Goal: Task Accomplishment & Management: Use online tool/utility

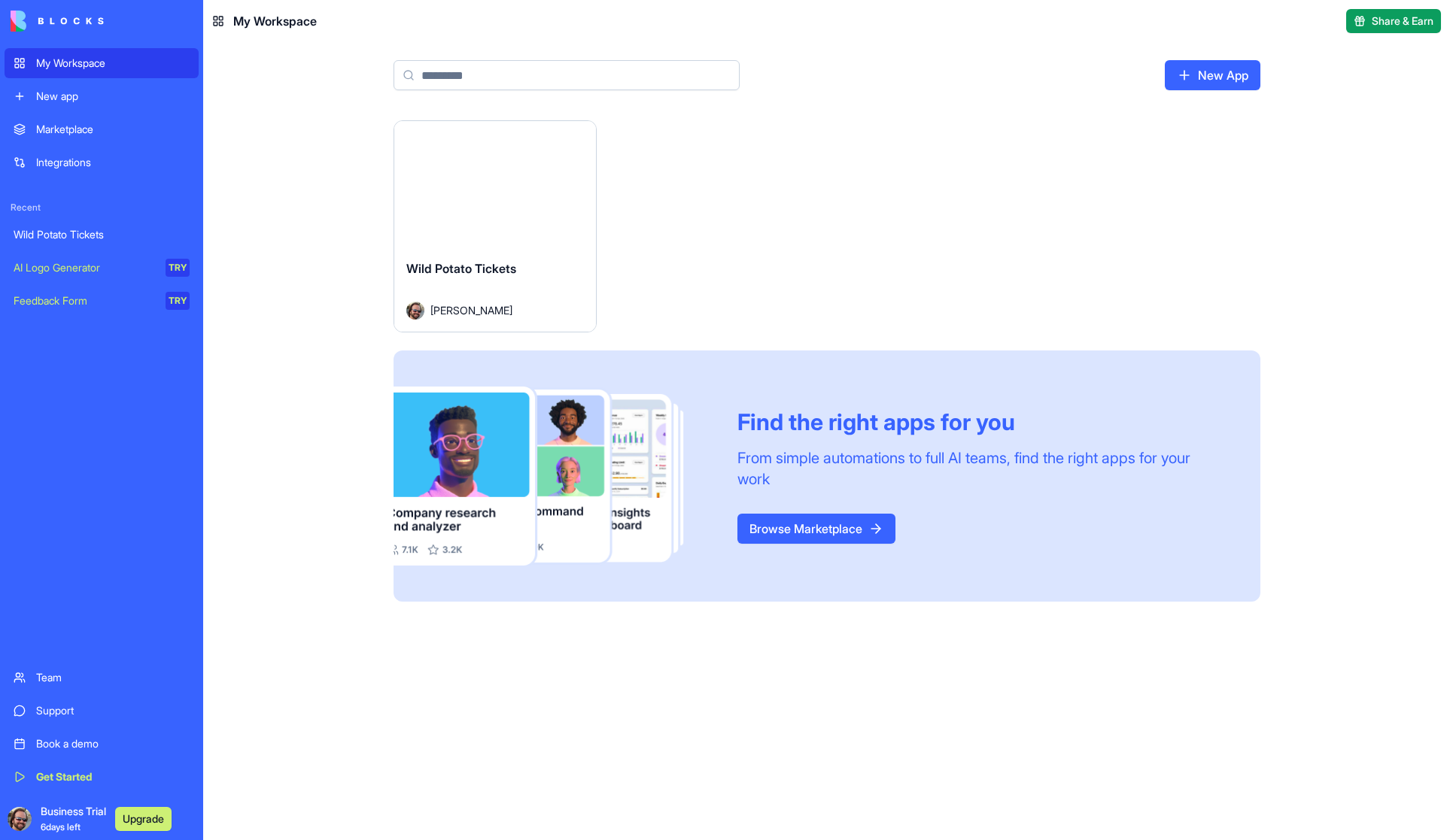
click at [68, 813] on span "Business Trial 6 days left" at bounding box center [74, 819] width 66 height 30
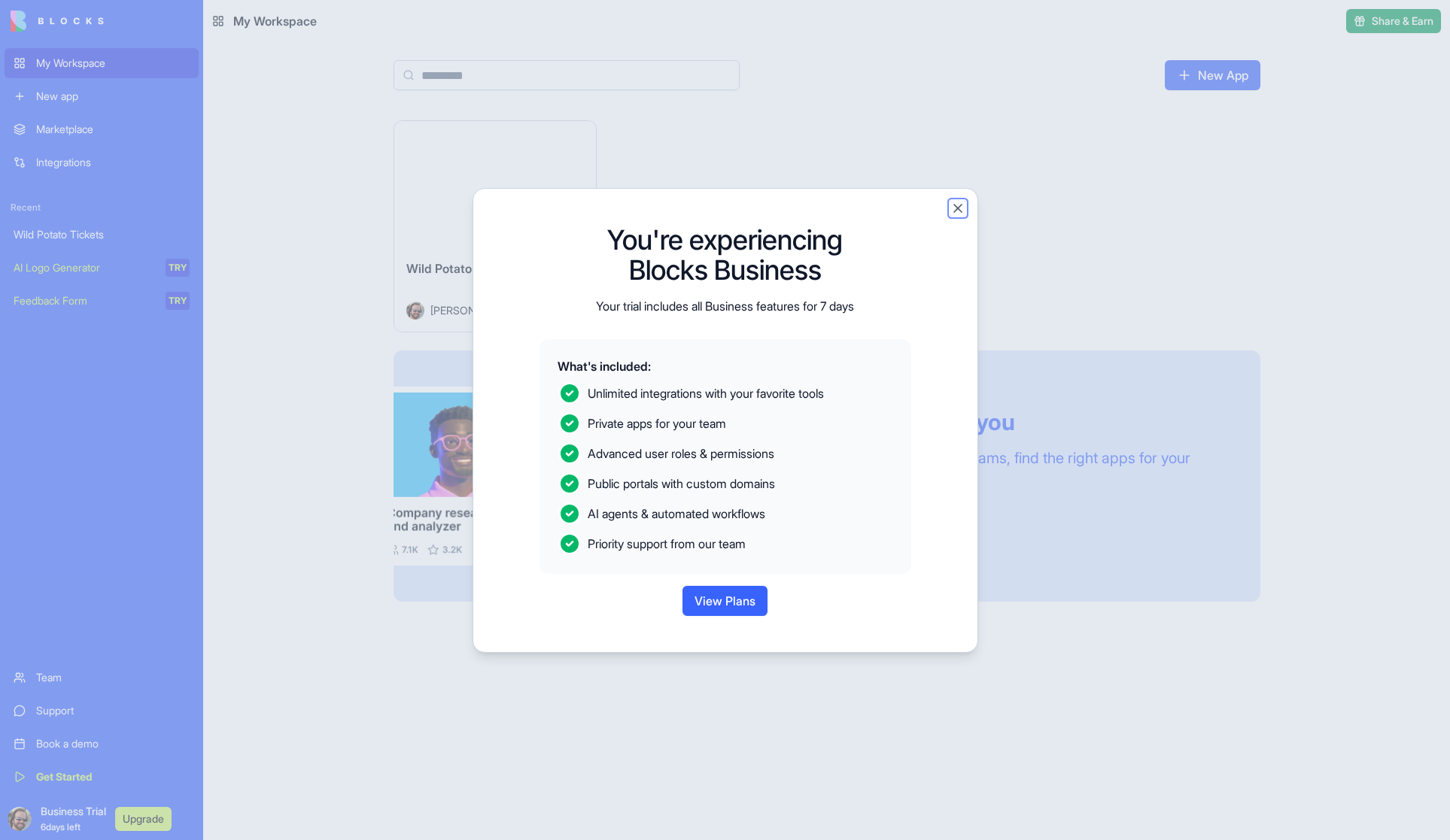
click at [954, 205] on button "Close" at bounding box center [958, 208] width 15 height 15
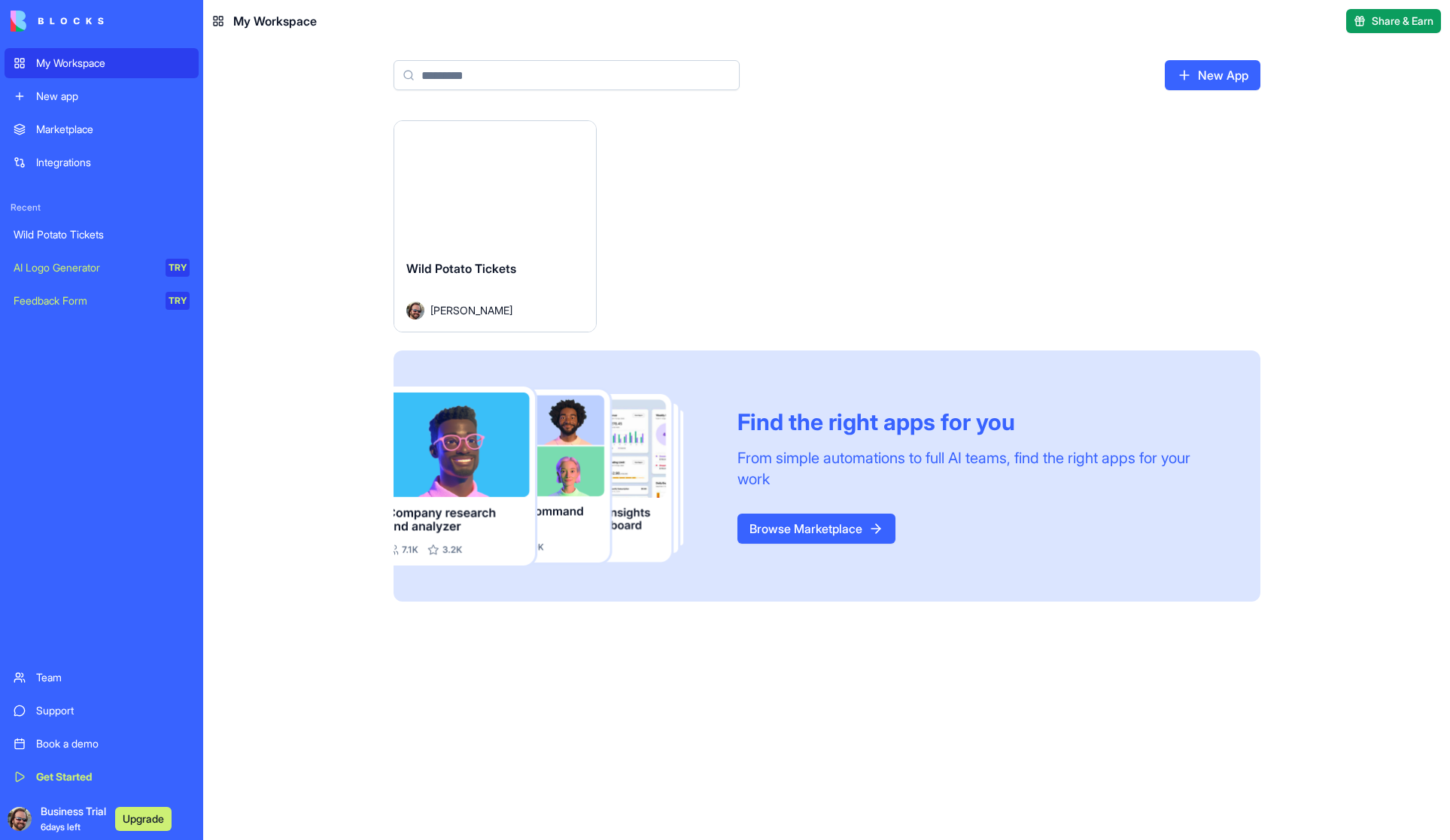
click at [485, 180] on button "Launch" at bounding box center [495, 184] width 113 height 30
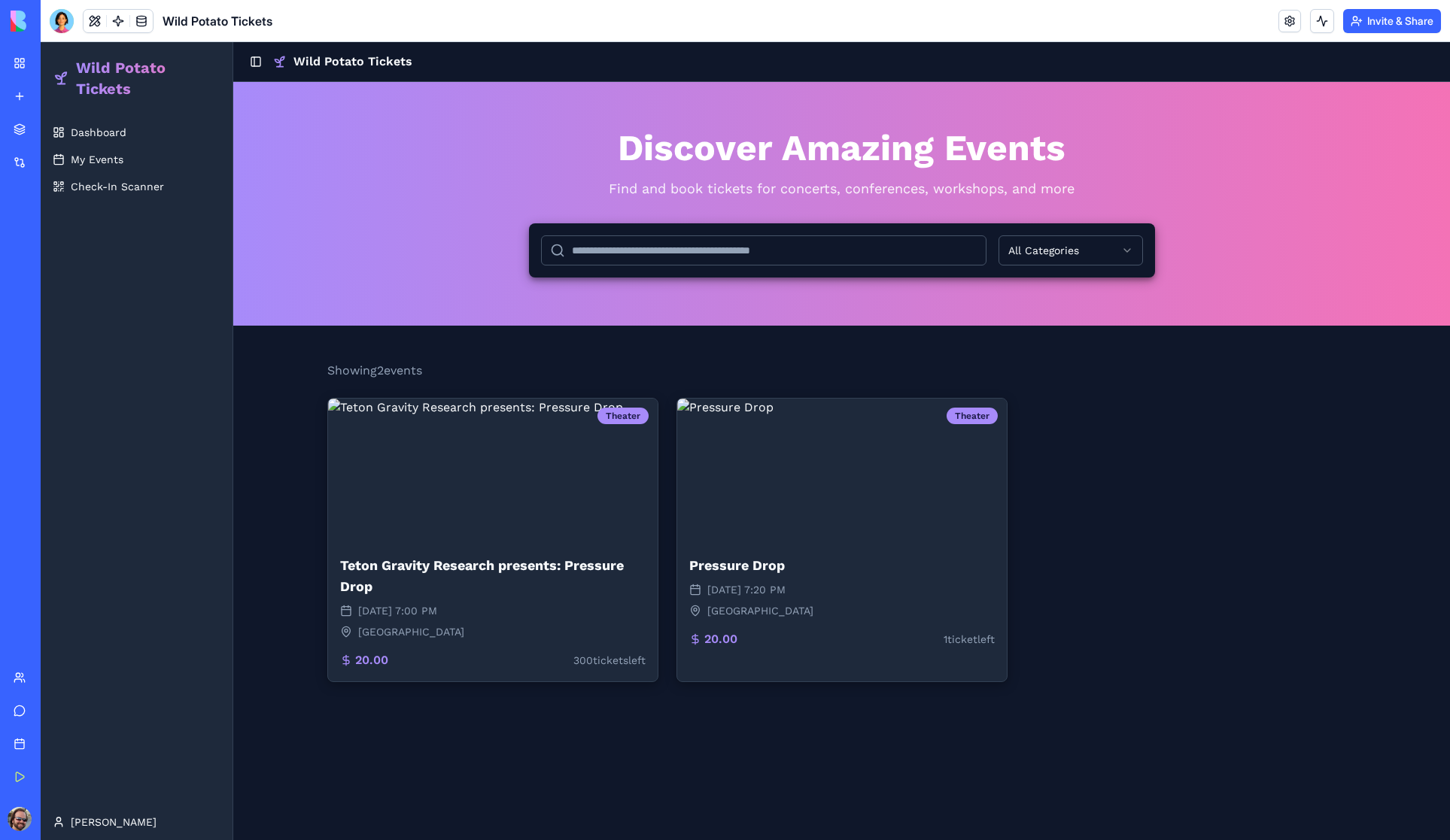
click at [1403, 16] on button "Invite & Share" at bounding box center [1391, 21] width 98 height 24
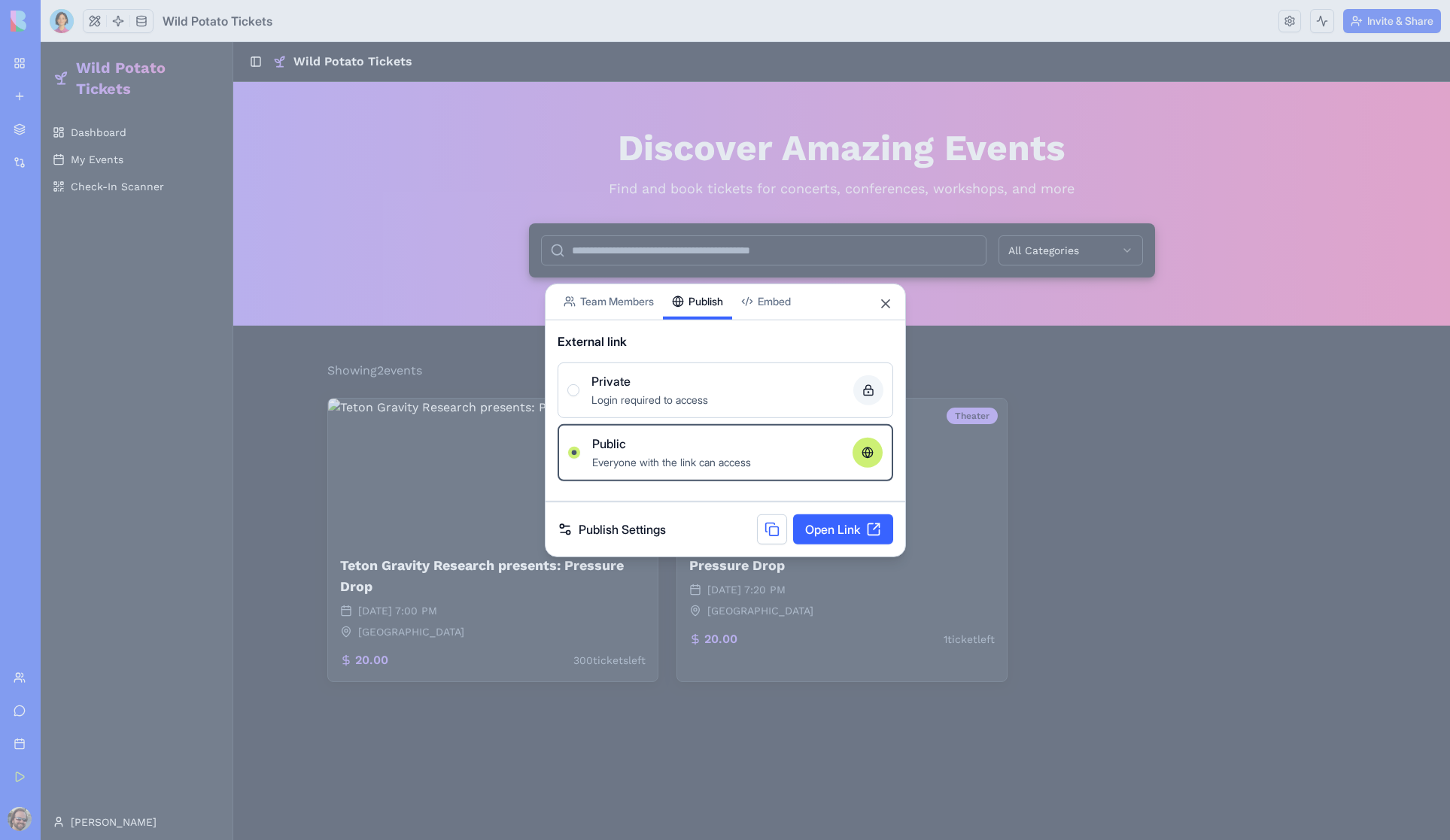
click at [691, 284] on button "Publish" at bounding box center [698, 301] width 69 height 35
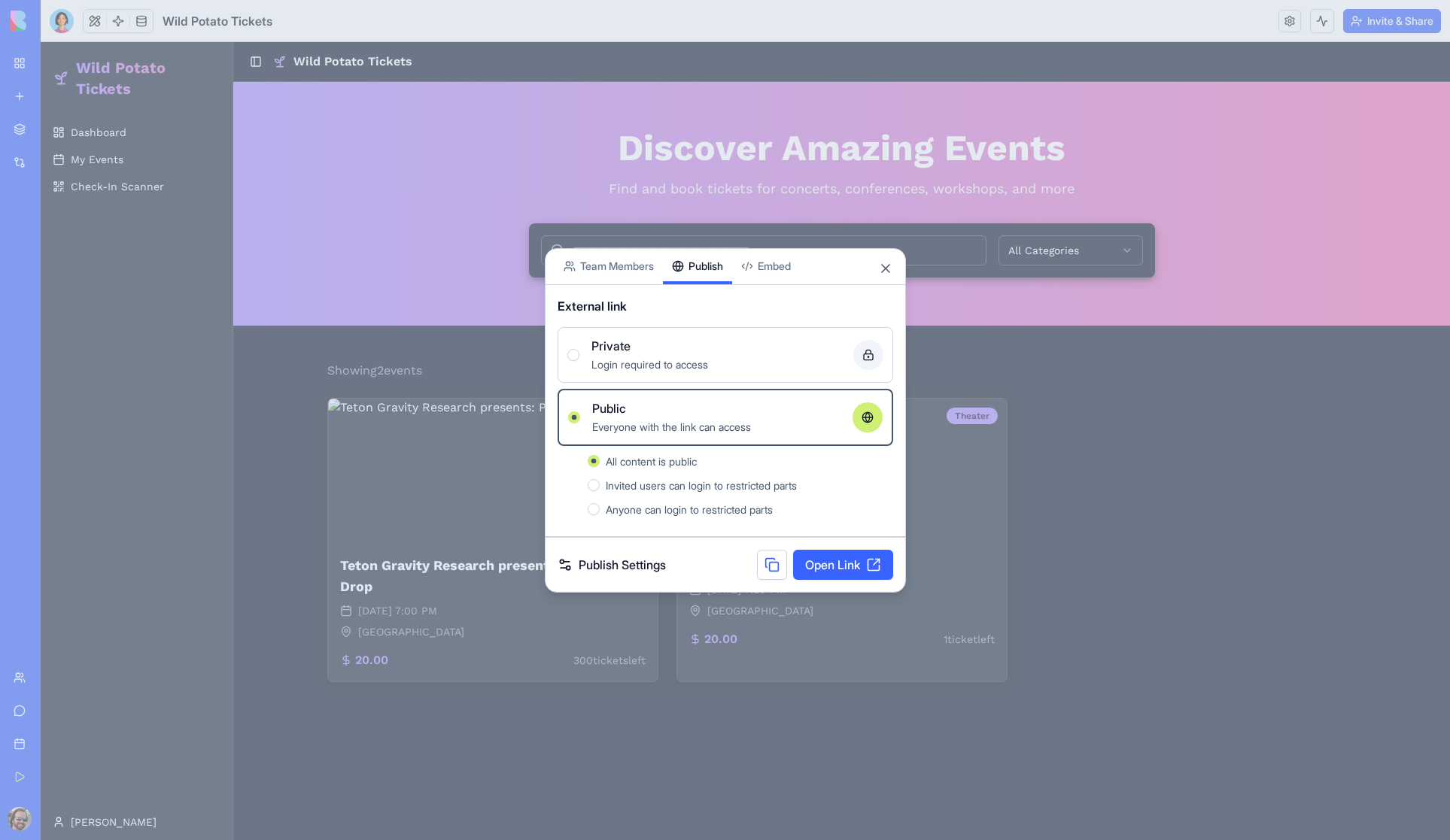
click at [838, 564] on link "Open Link" at bounding box center [843, 564] width 100 height 30
click at [885, 268] on button "Close" at bounding box center [885, 268] width 15 height 15
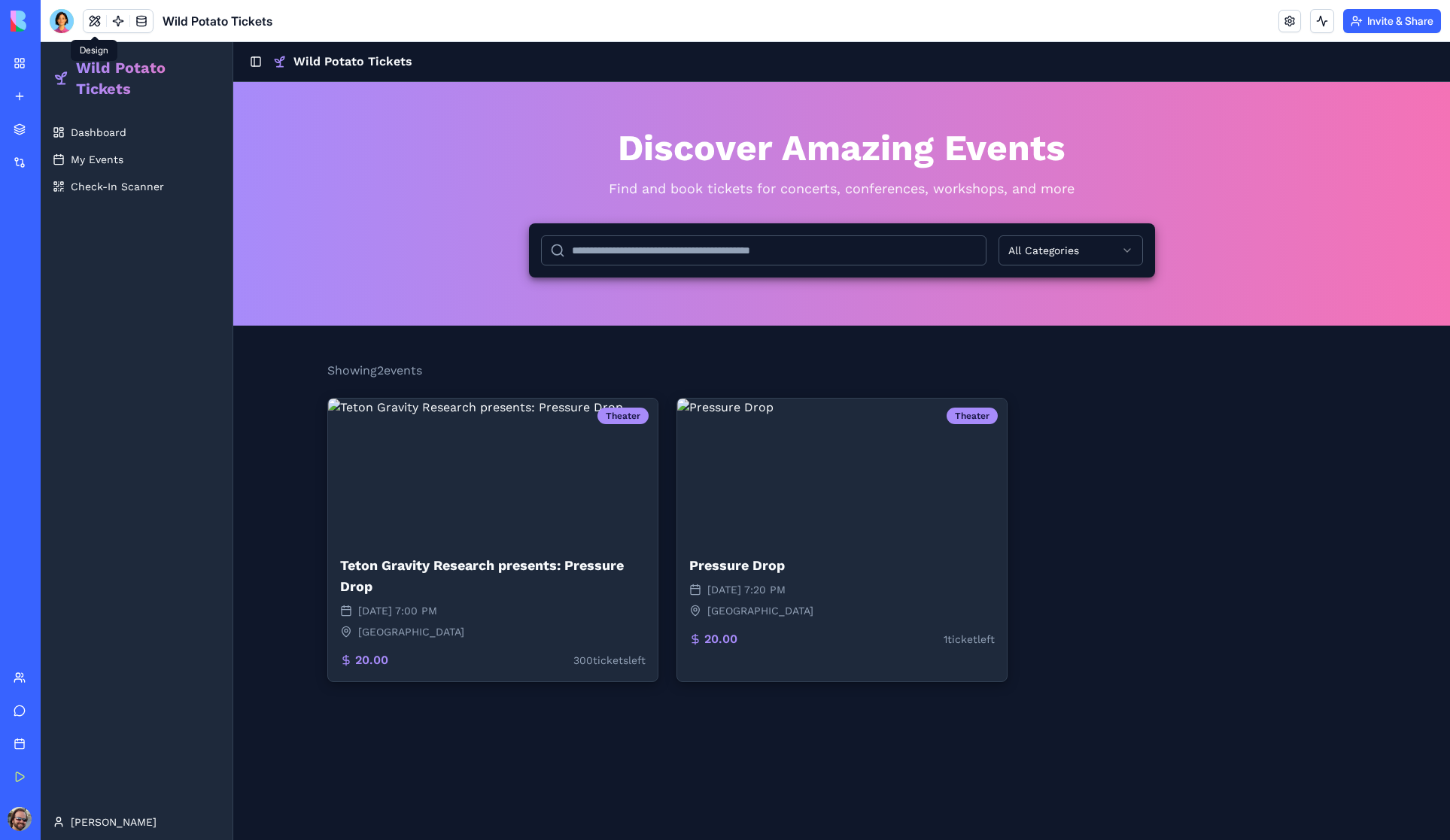
click at [97, 17] on button at bounding box center [95, 21] width 23 height 23
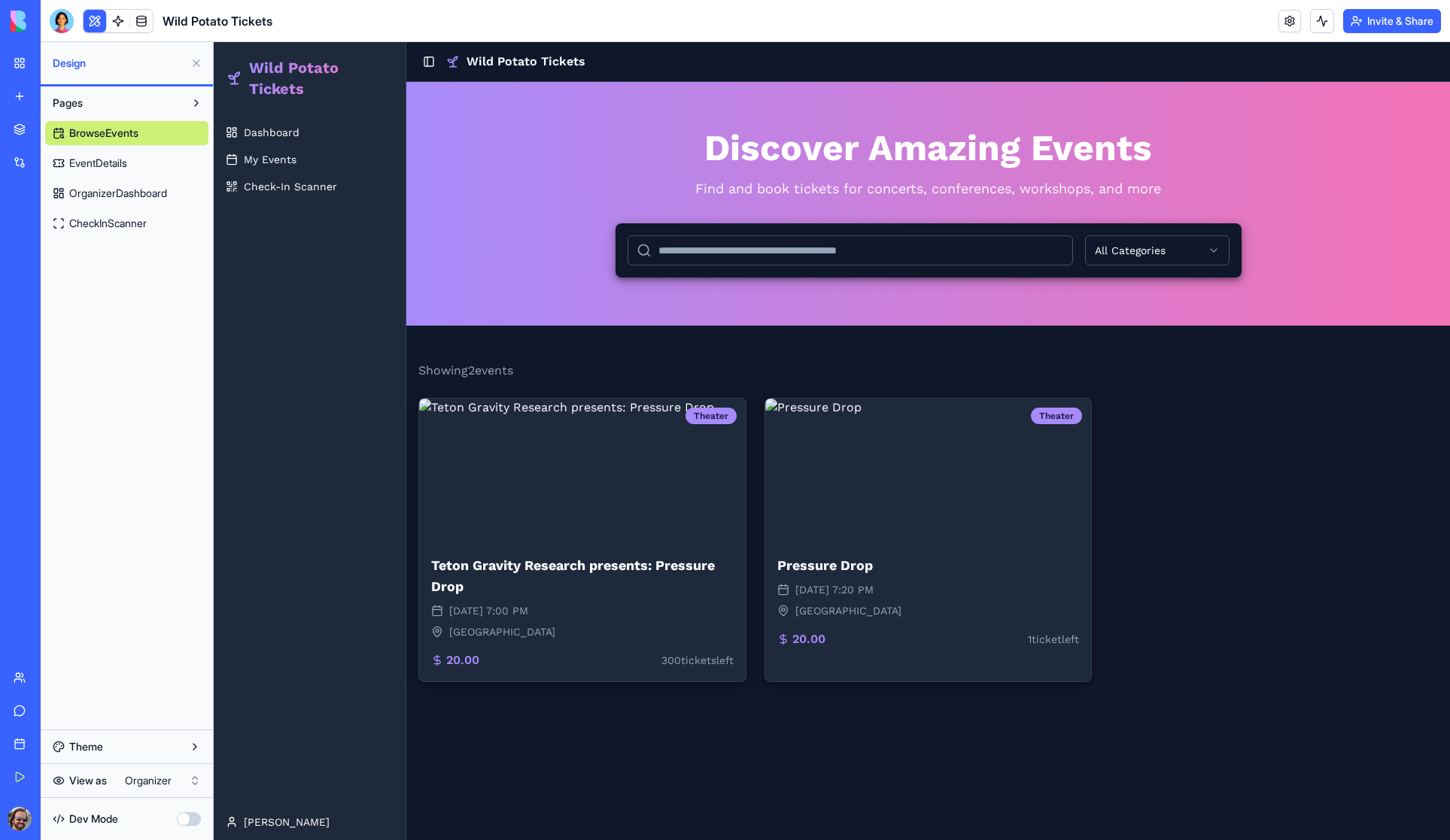
click at [117, 17] on link at bounding box center [118, 21] width 23 height 23
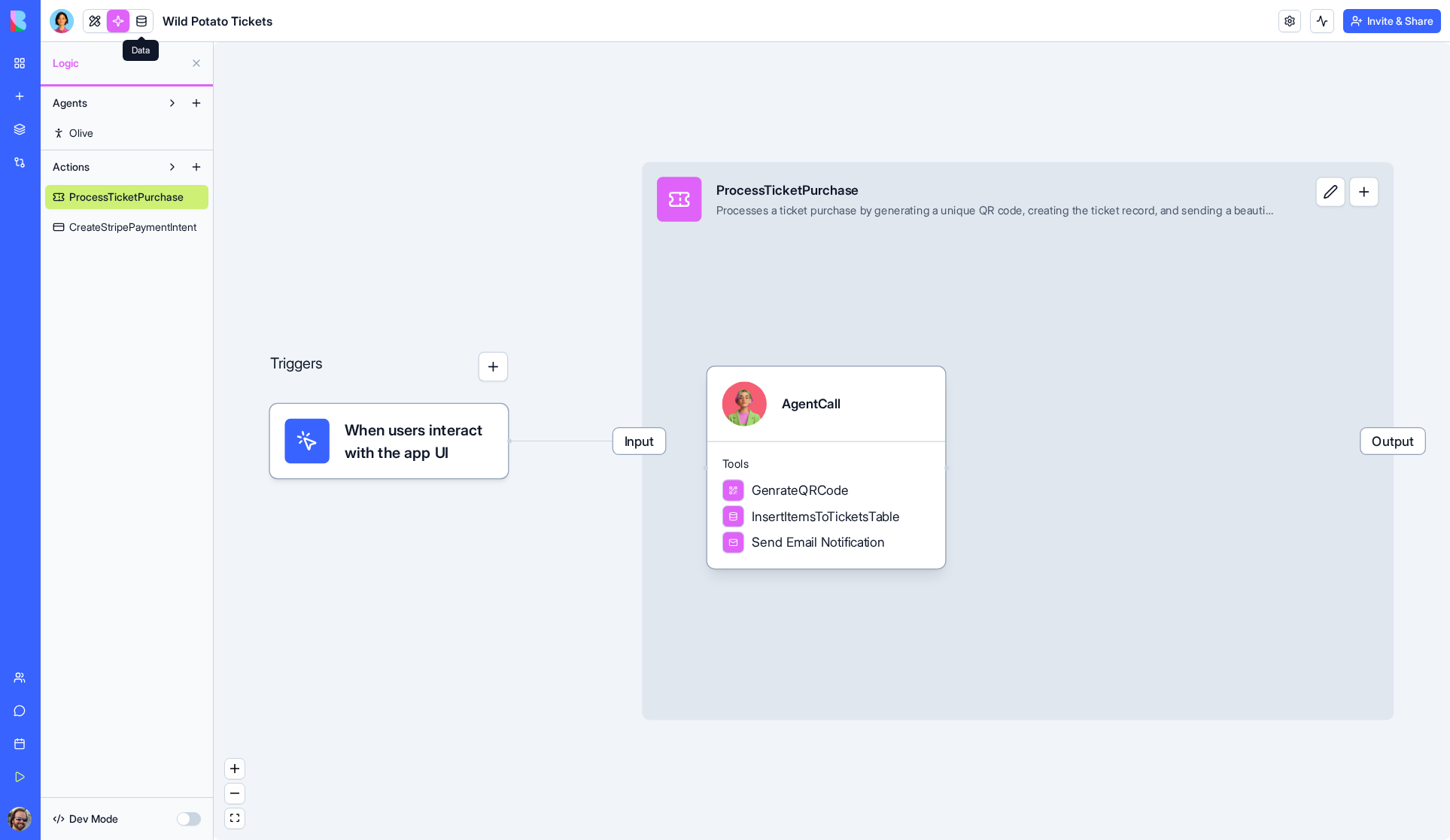
click at [147, 20] on link at bounding box center [142, 21] width 23 height 23
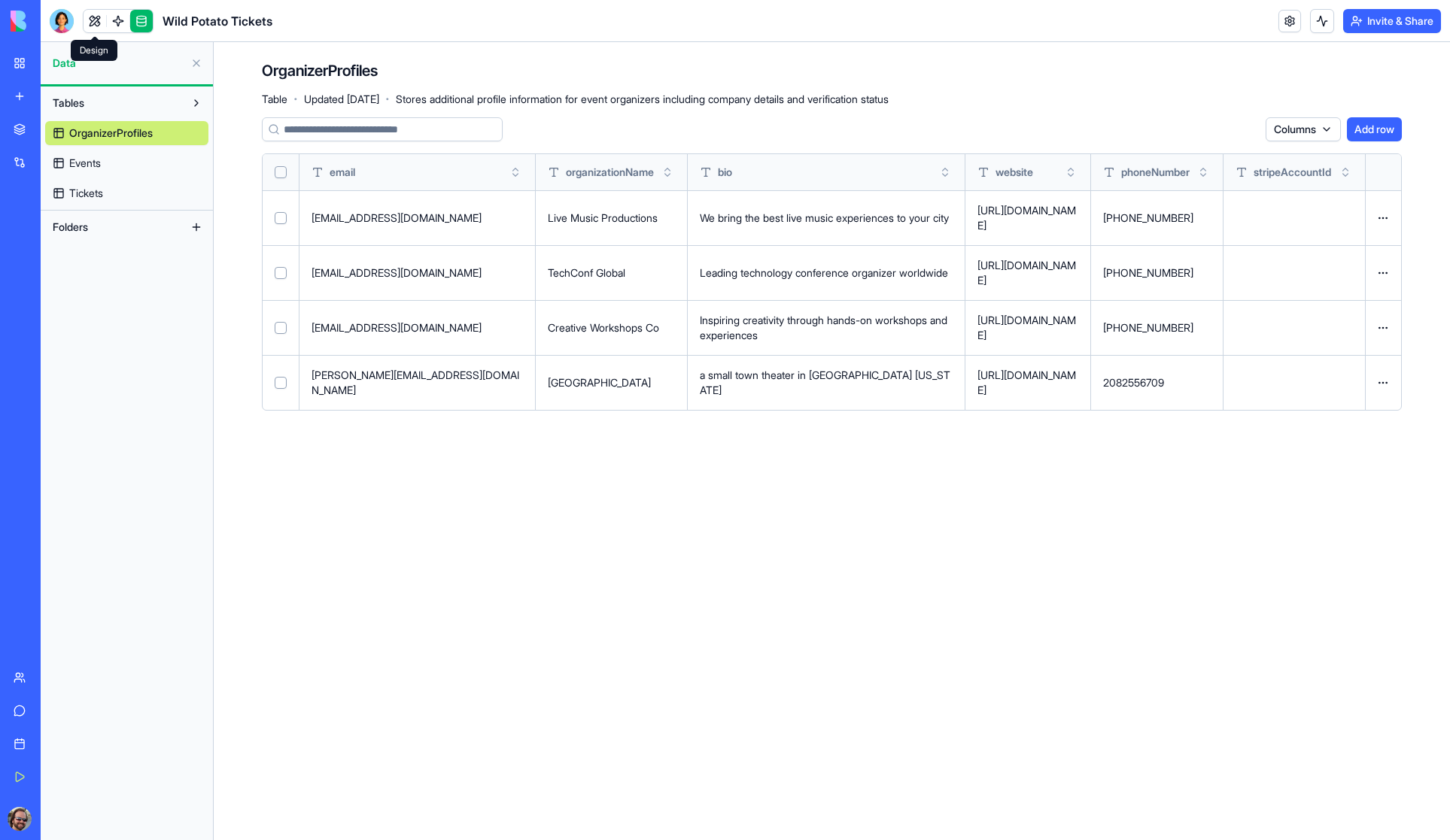
click at [94, 21] on link at bounding box center [95, 21] width 23 height 23
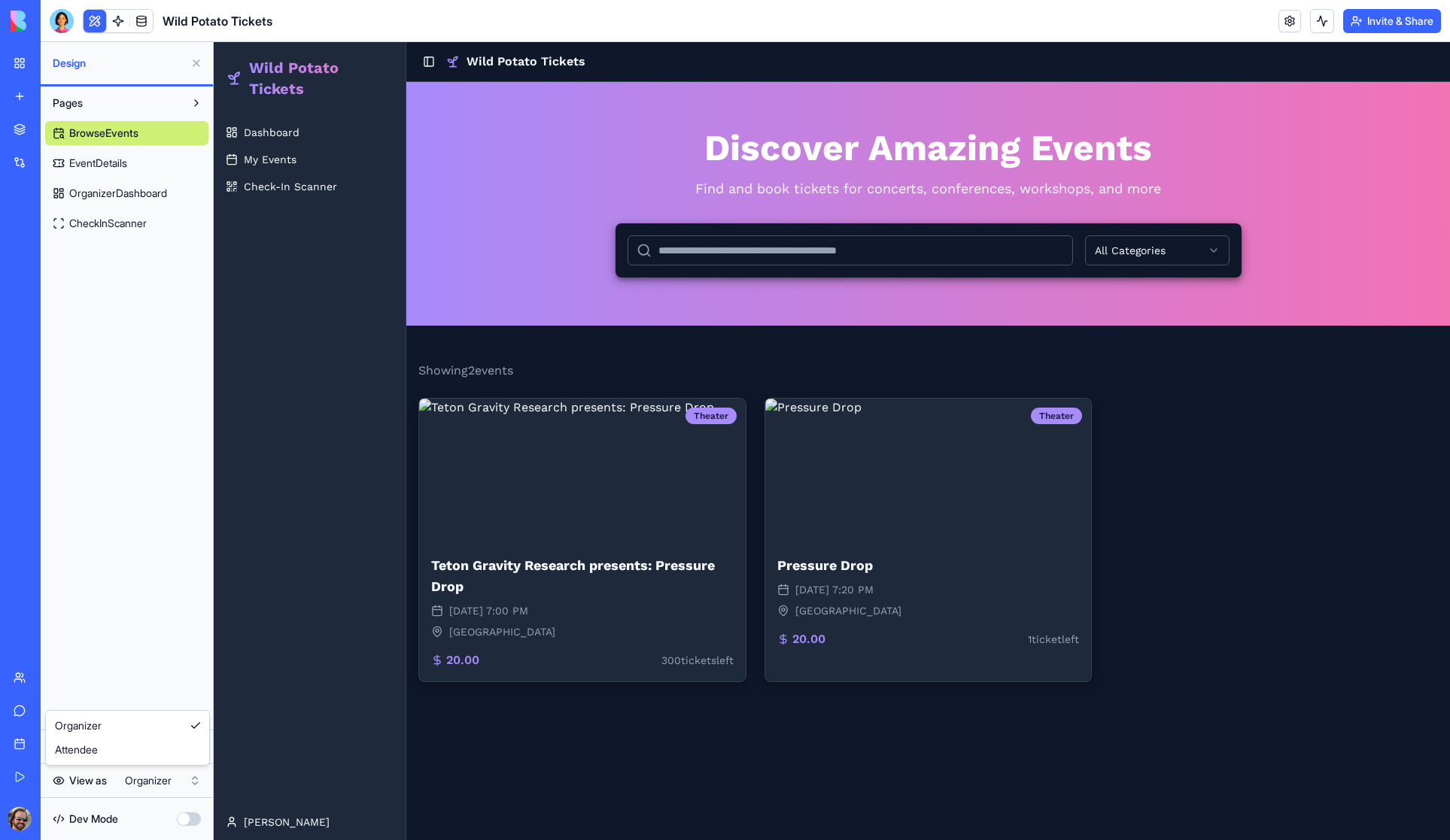
click at [145, 778] on html "My Workspace New app Marketplace Integrations Recent Wild Potato Tickets AI Log…" at bounding box center [725, 420] width 1450 height 840
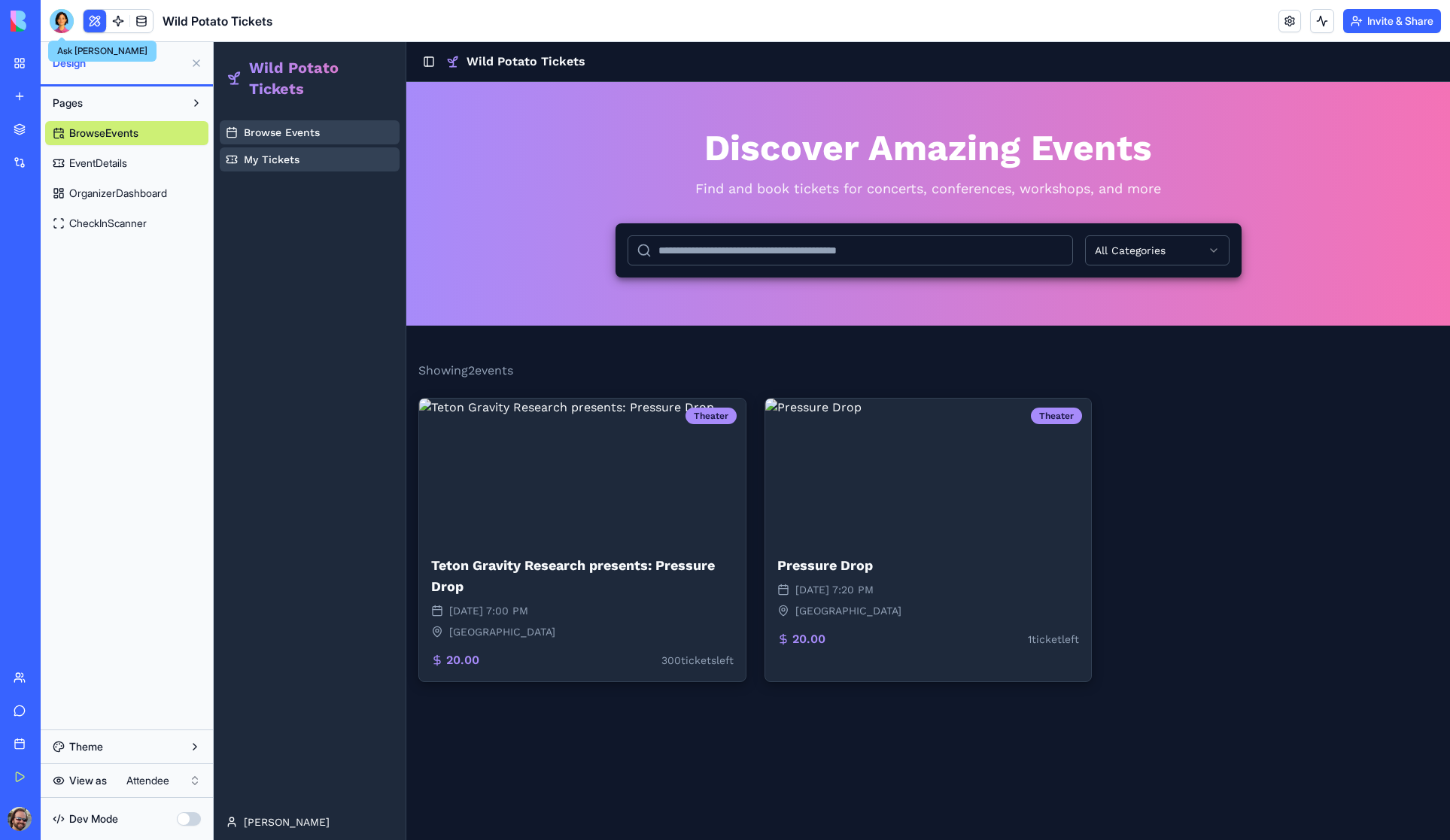
click at [63, 24] on div at bounding box center [62, 21] width 24 height 24
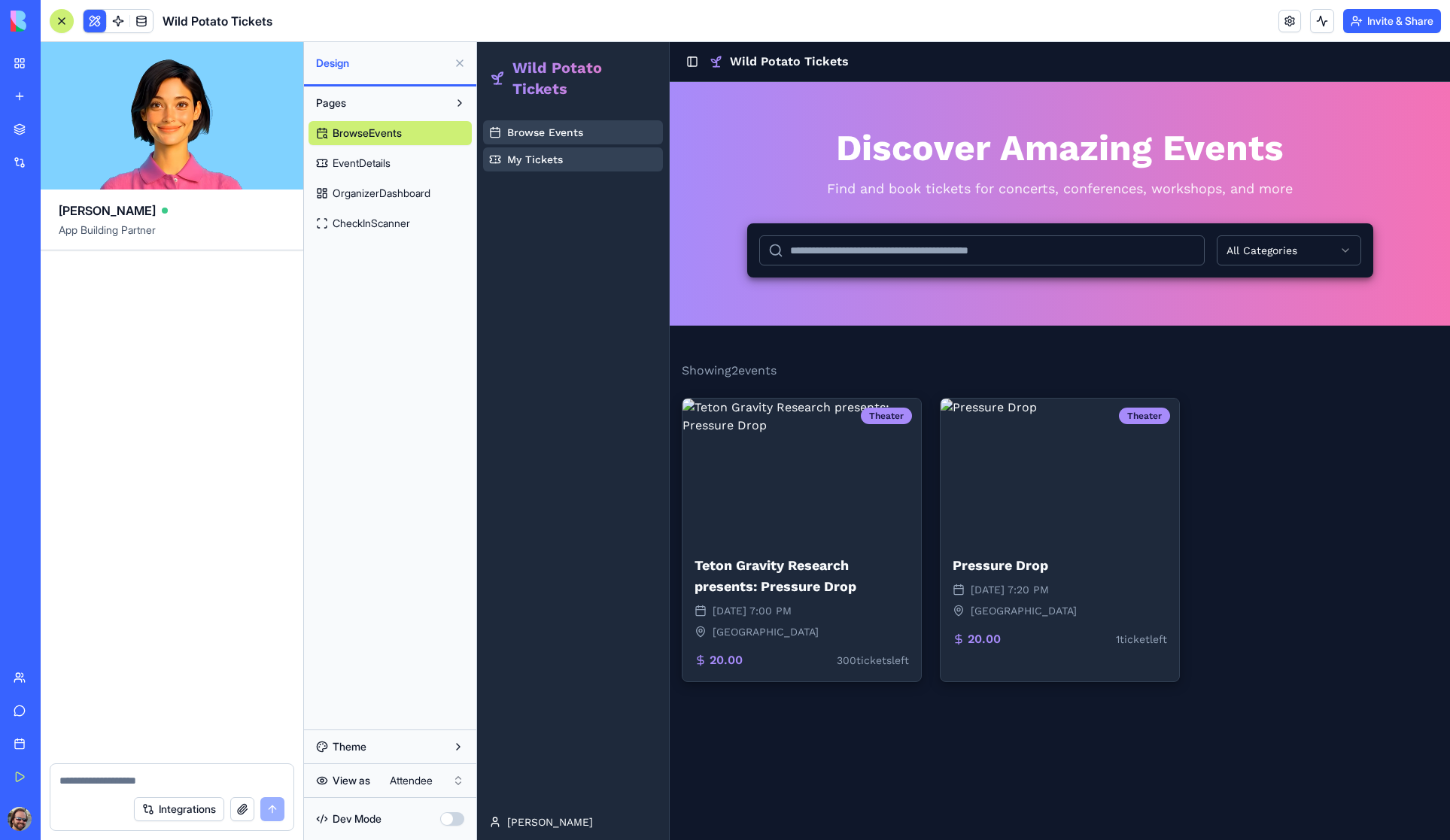
click at [123, 778] on textarea at bounding box center [172, 780] width 225 height 15
type textarea "**********"
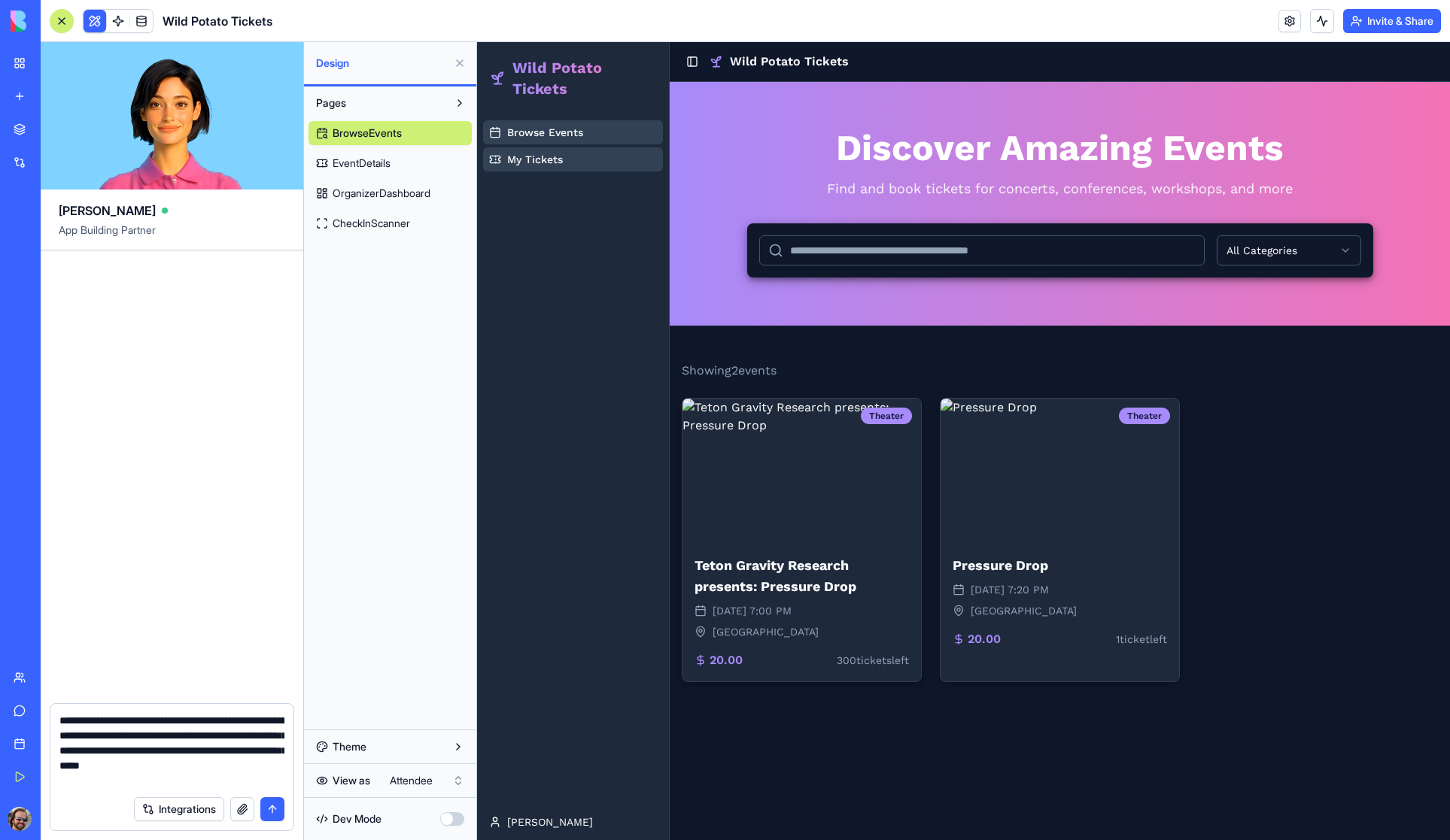
click at [278, 810] on button "submit" at bounding box center [272, 809] width 24 height 24
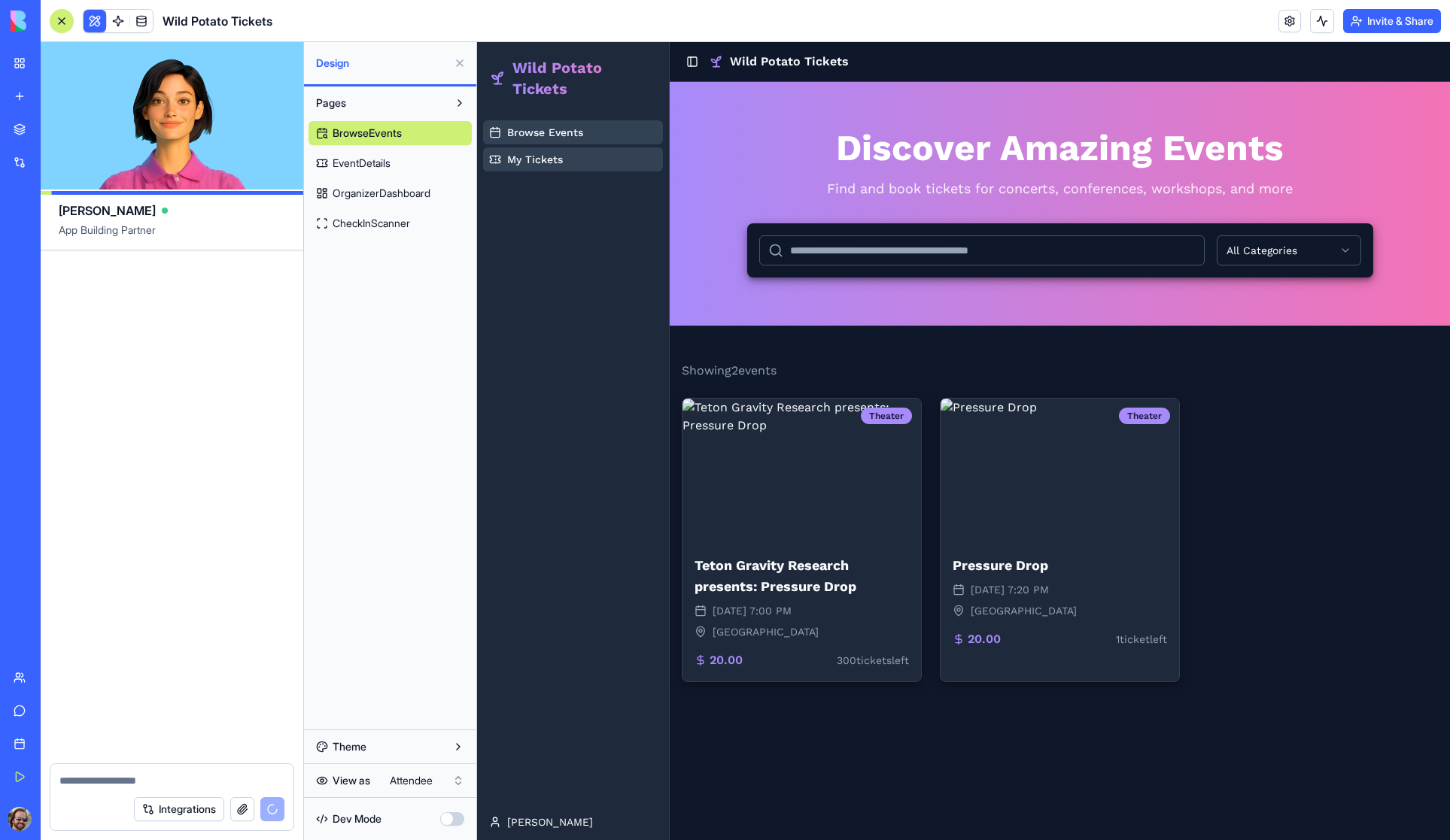
click at [403, 789] on html "My Workspace New app Marketplace Integrations Recent Wild Potato Tickets AI Log…" at bounding box center [725, 420] width 1450 height 840
click at [529, 160] on span "My Events" at bounding box center [533, 159] width 53 height 15
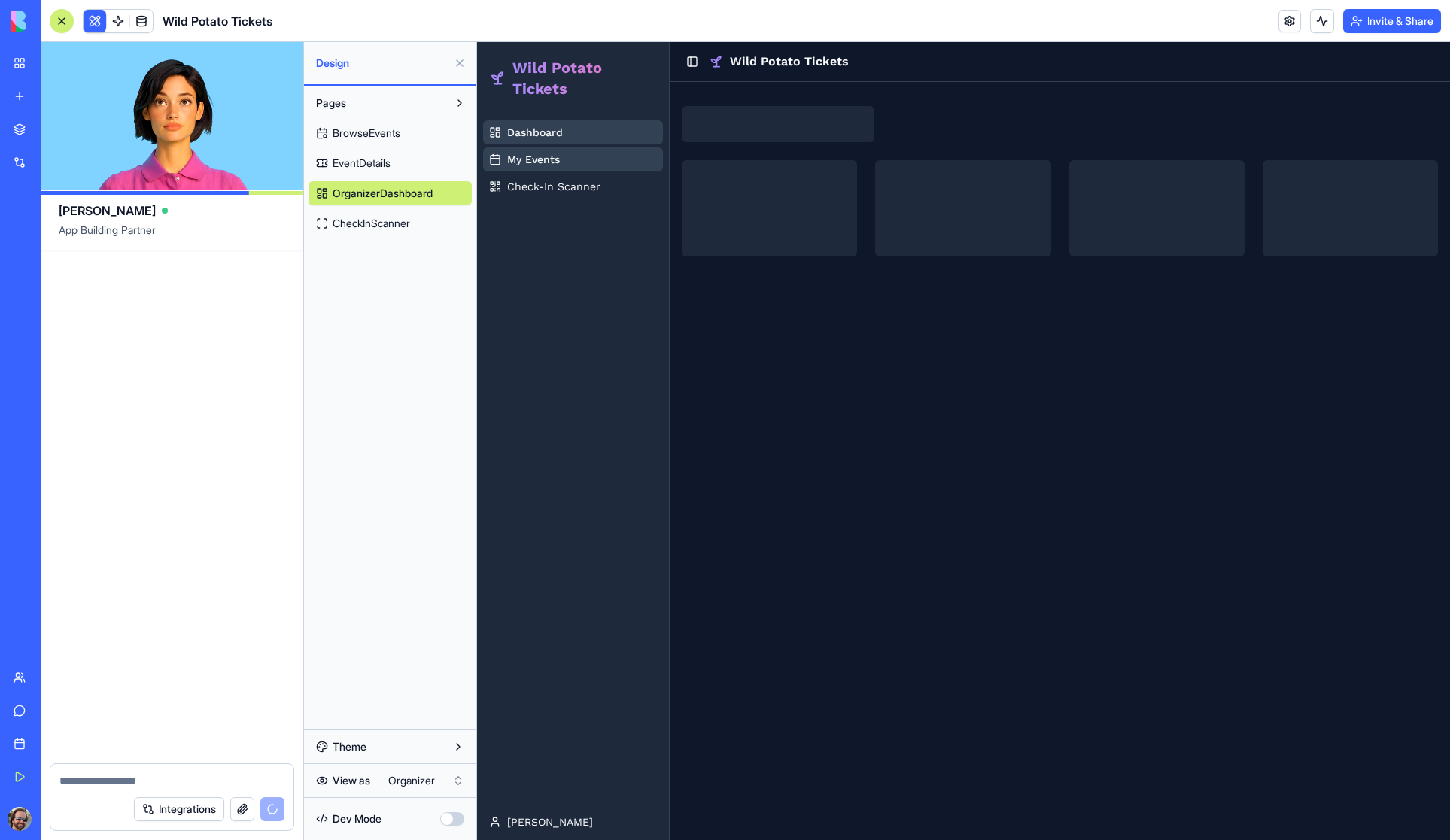
click at [542, 133] on span "Dashboard" at bounding box center [535, 132] width 56 height 15
click at [115, 19] on link at bounding box center [118, 21] width 23 height 23
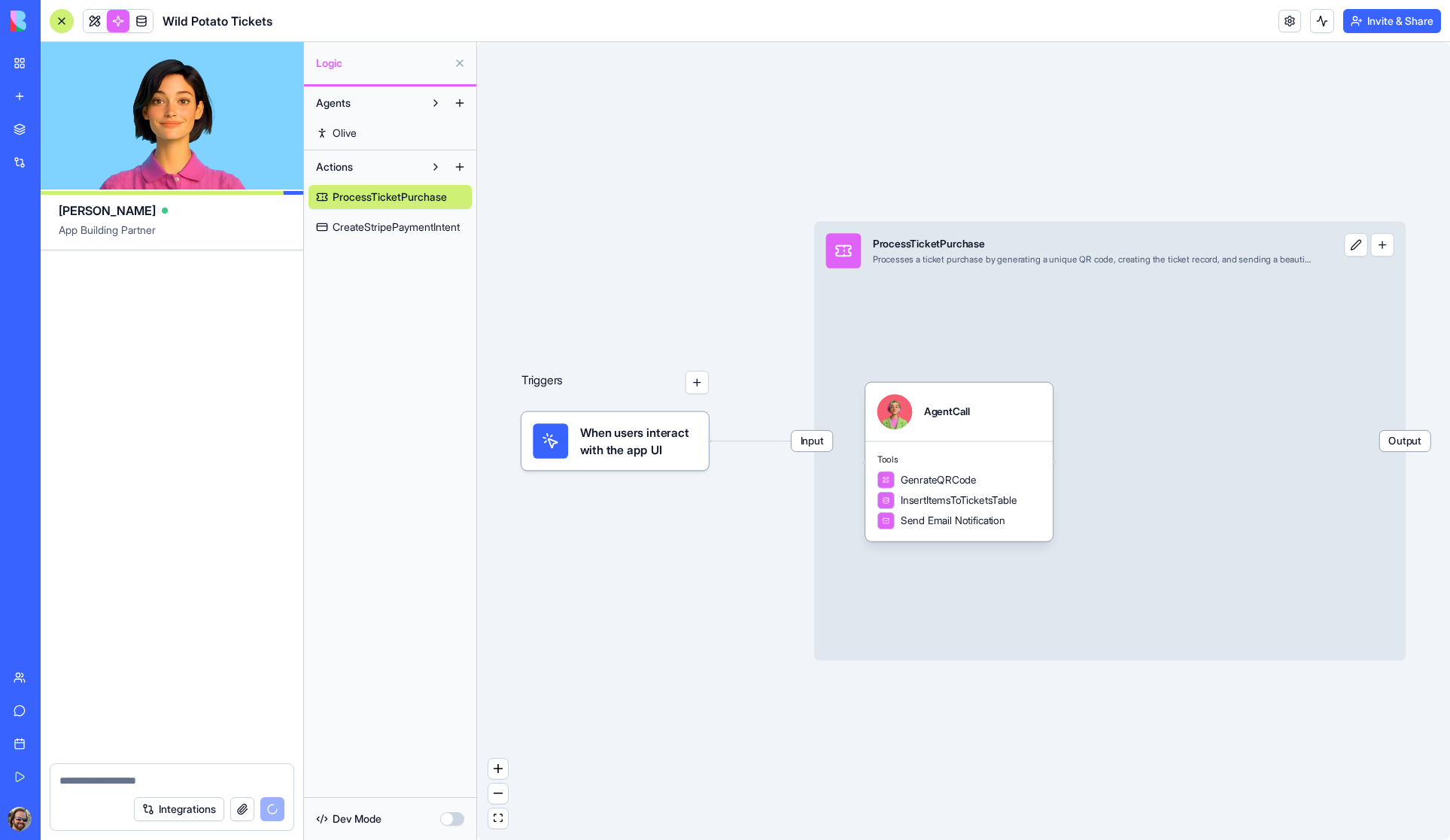
drag, startPoint x: 1249, startPoint y: 718, endPoint x: 943, endPoint y: 730, distance: 306.2
click at [943, 730] on div "Triggers When users interact with the app UI Input ProcessTicketPurchase Proces…" at bounding box center [963, 441] width 972 height 798
drag, startPoint x: 1410, startPoint y: 504, endPoint x: 1316, endPoint y: 507, distance: 94.0
click at [1316, 507] on div "Triggers When users interact with the app UI Input ProcessTicketPurchase Proces…" at bounding box center [963, 441] width 972 height 798
drag, startPoint x: 784, startPoint y: 619, endPoint x: 827, endPoint y: 616, distance: 43.1
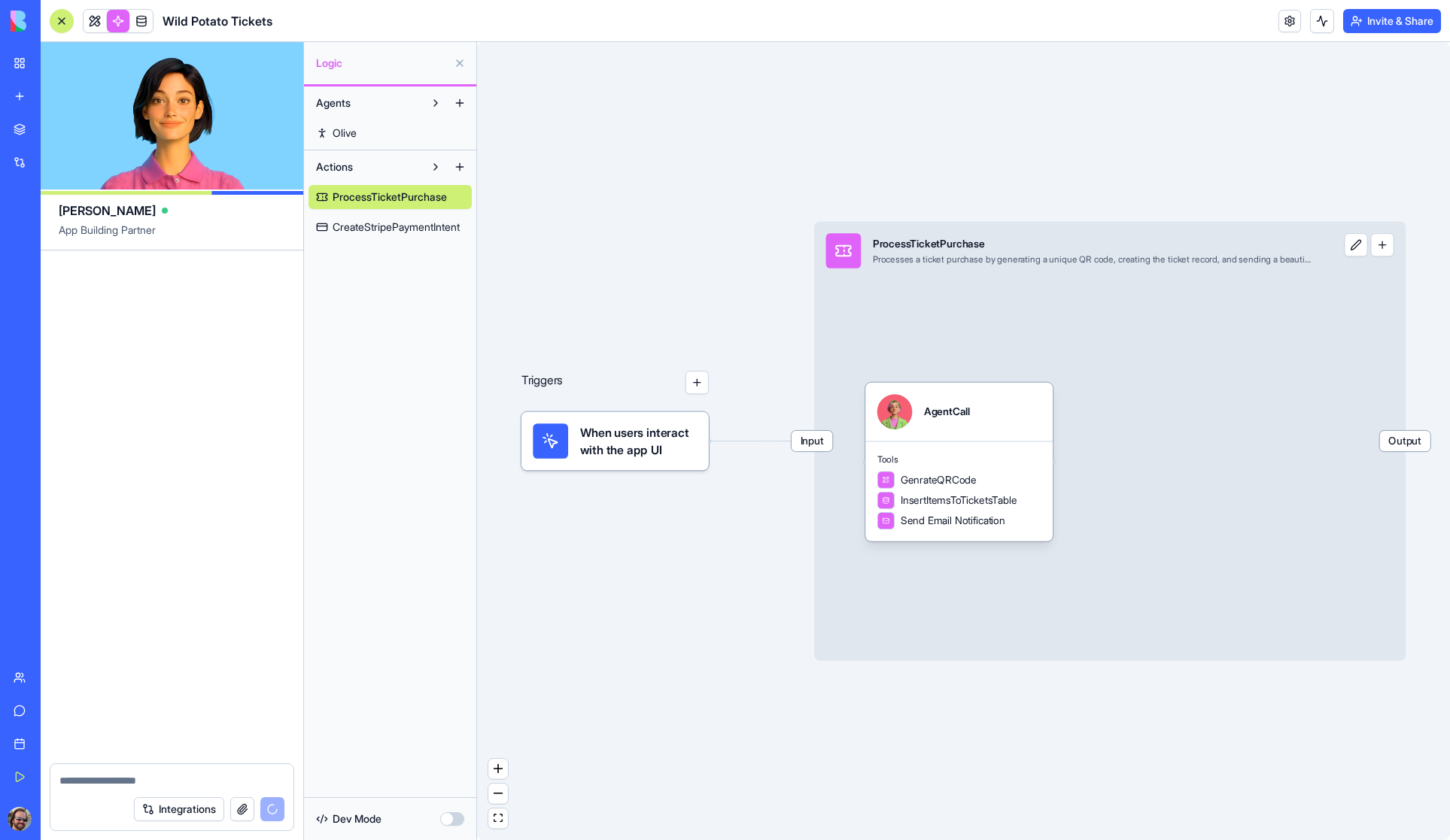
click at [837, 618] on div "Triggers When users interact with the app UI Input ProcessTicketPurchase Proces…" at bounding box center [963, 441] width 972 height 798
click at [385, 226] on span "CreateStripePaymentIntent" at bounding box center [396, 227] width 127 height 15
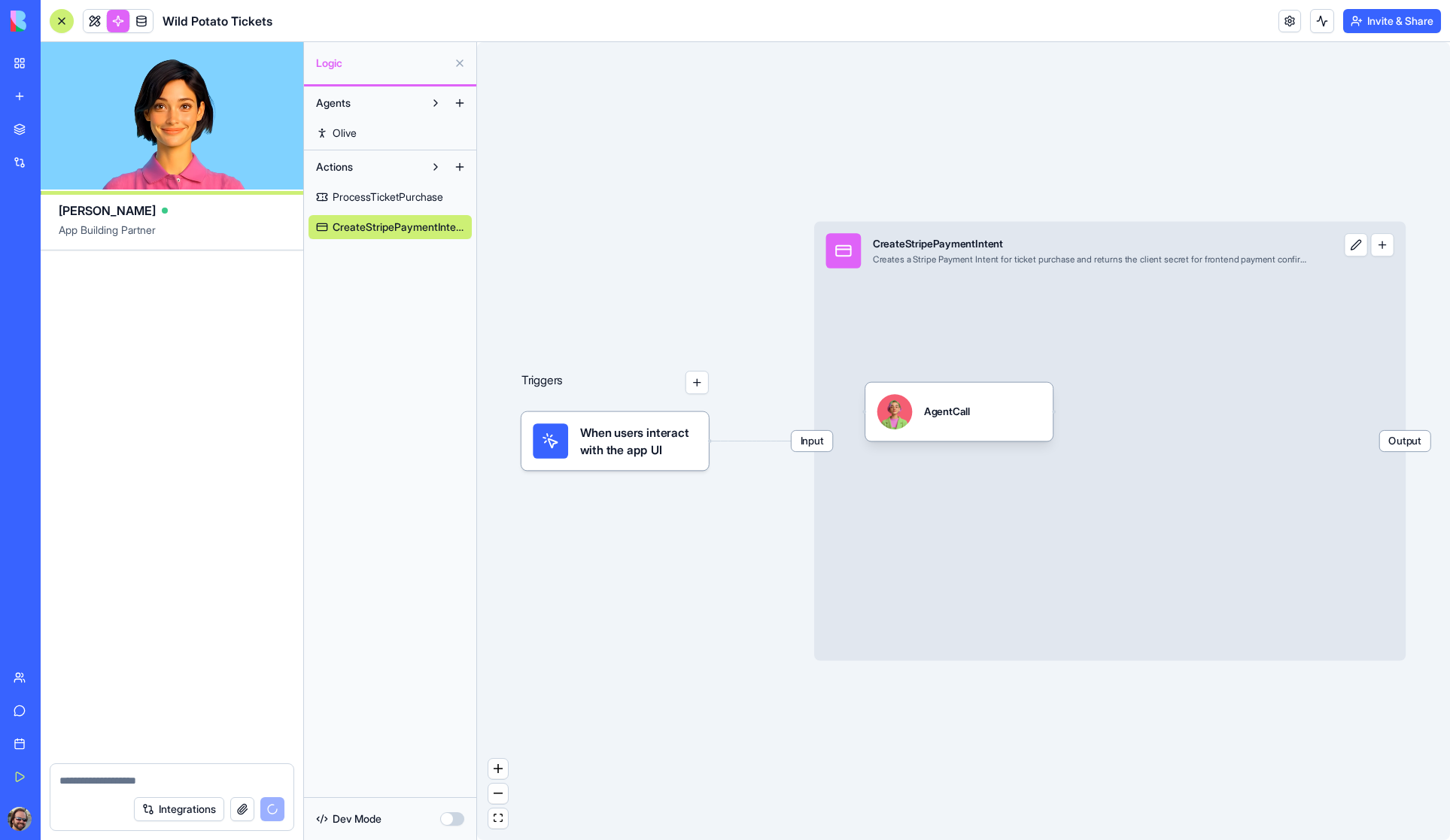
click at [353, 133] on span "Olive" at bounding box center [344, 133] width 24 height 15
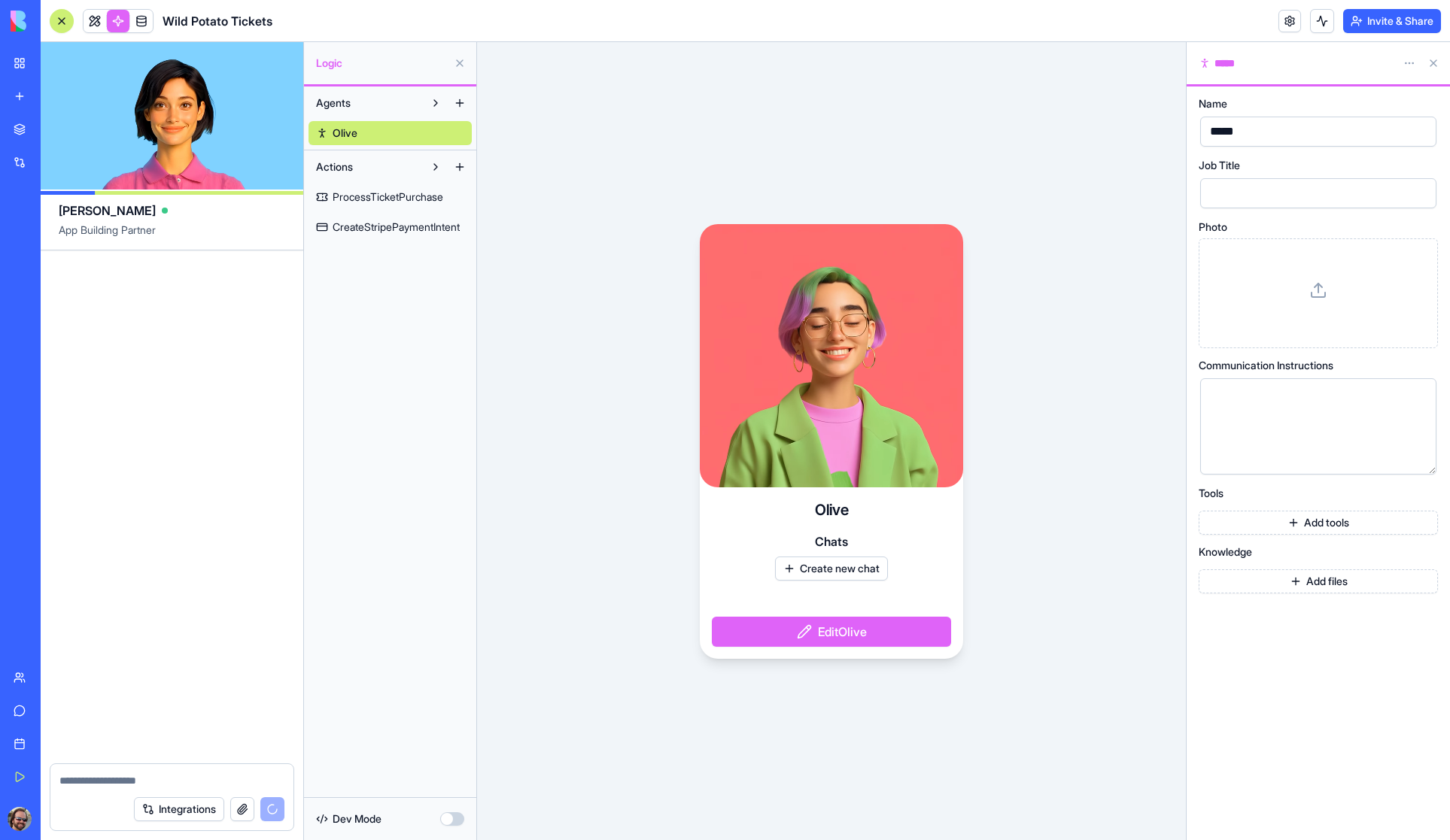
click at [366, 194] on span "ProcessTicketPurchase" at bounding box center [387, 197] width 111 height 15
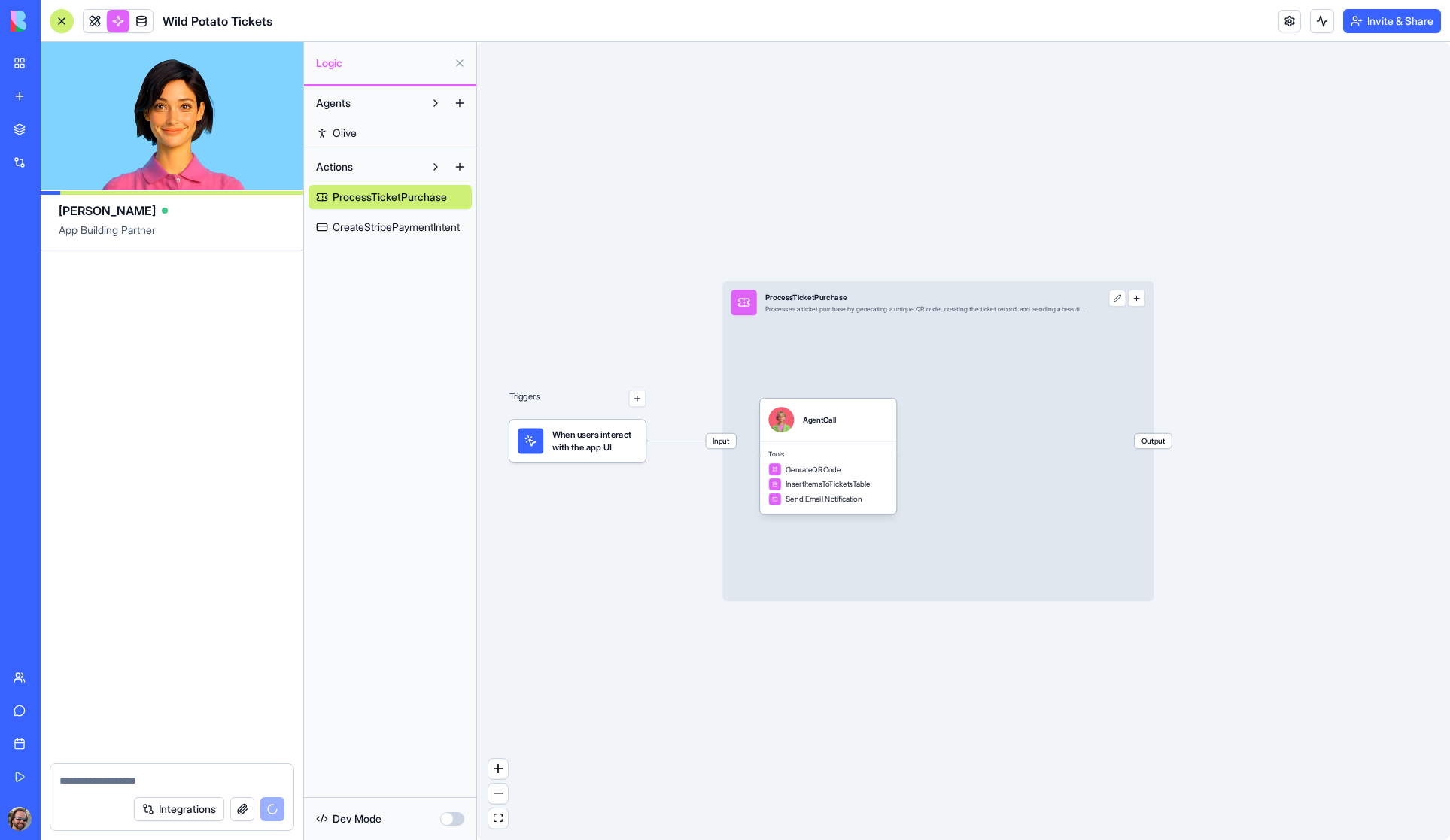
click at [382, 233] on span "CreateStripePaymentIntent" at bounding box center [396, 227] width 127 height 15
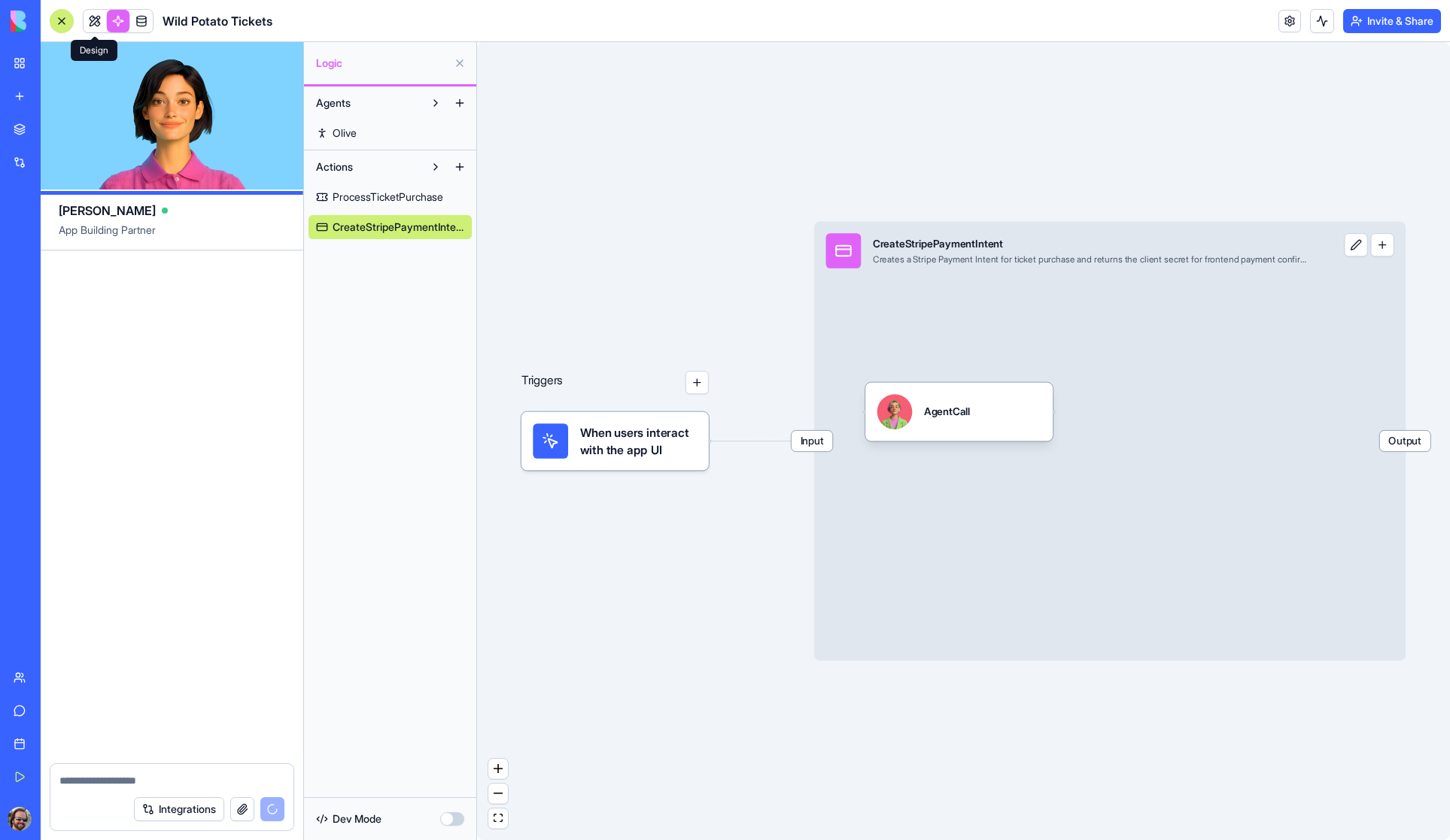
click at [94, 22] on link at bounding box center [95, 21] width 23 height 23
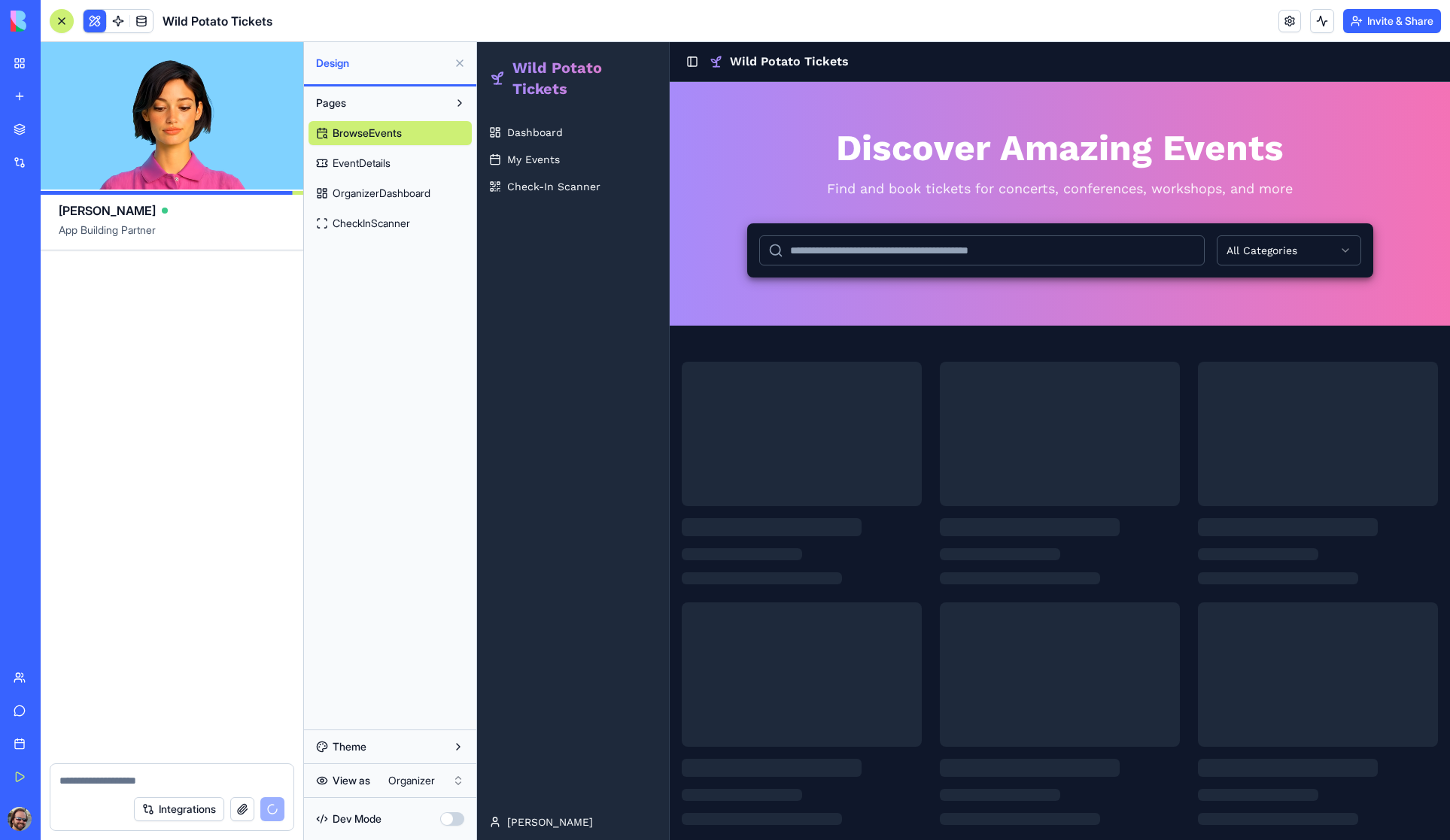
click at [60, 22] on div at bounding box center [62, 21] width 12 height 12
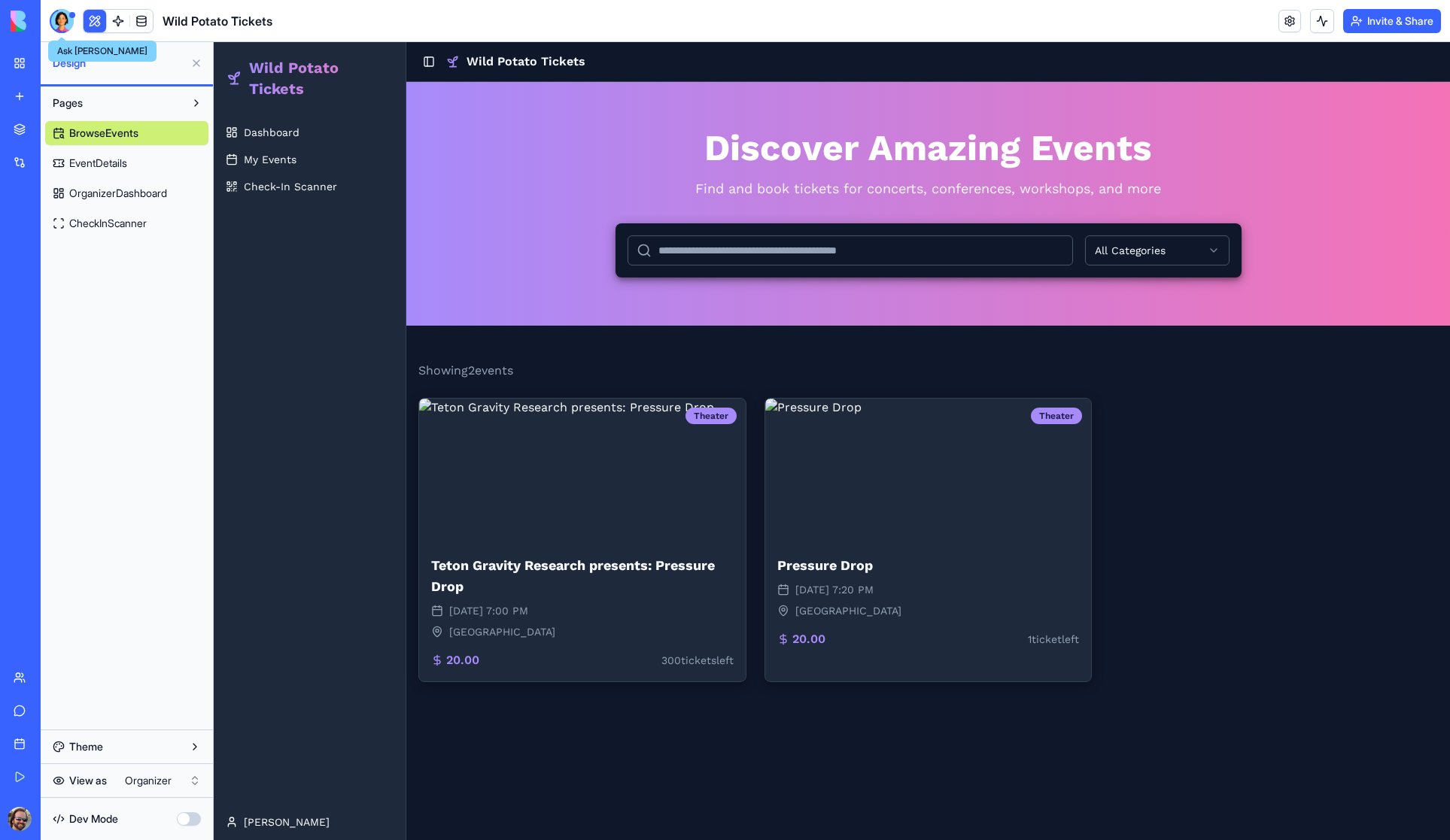
click at [62, 19] on div at bounding box center [62, 21] width 24 height 24
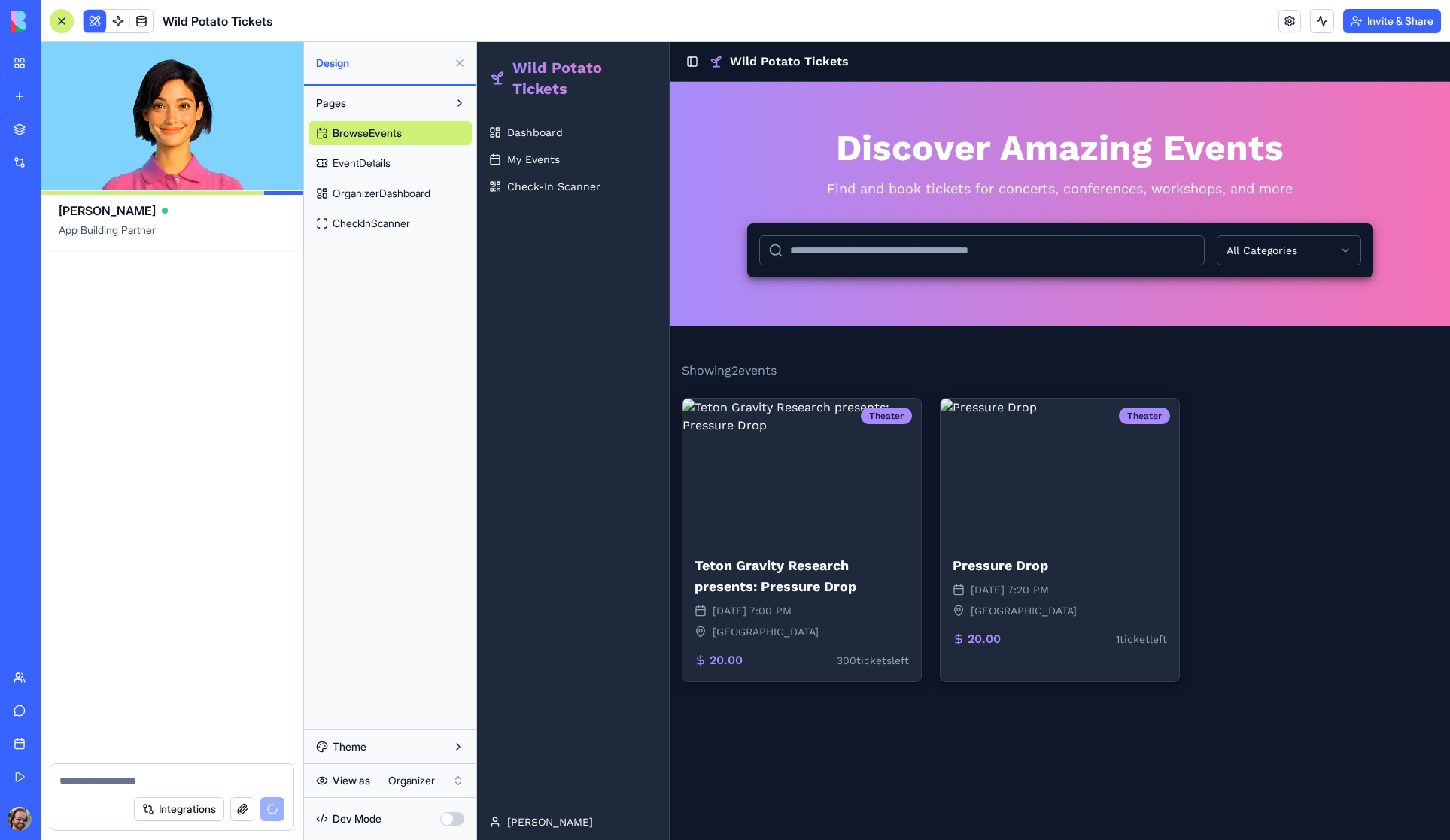
click at [199, 811] on button "Integrations" at bounding box center [179, 809] width 90 height 24
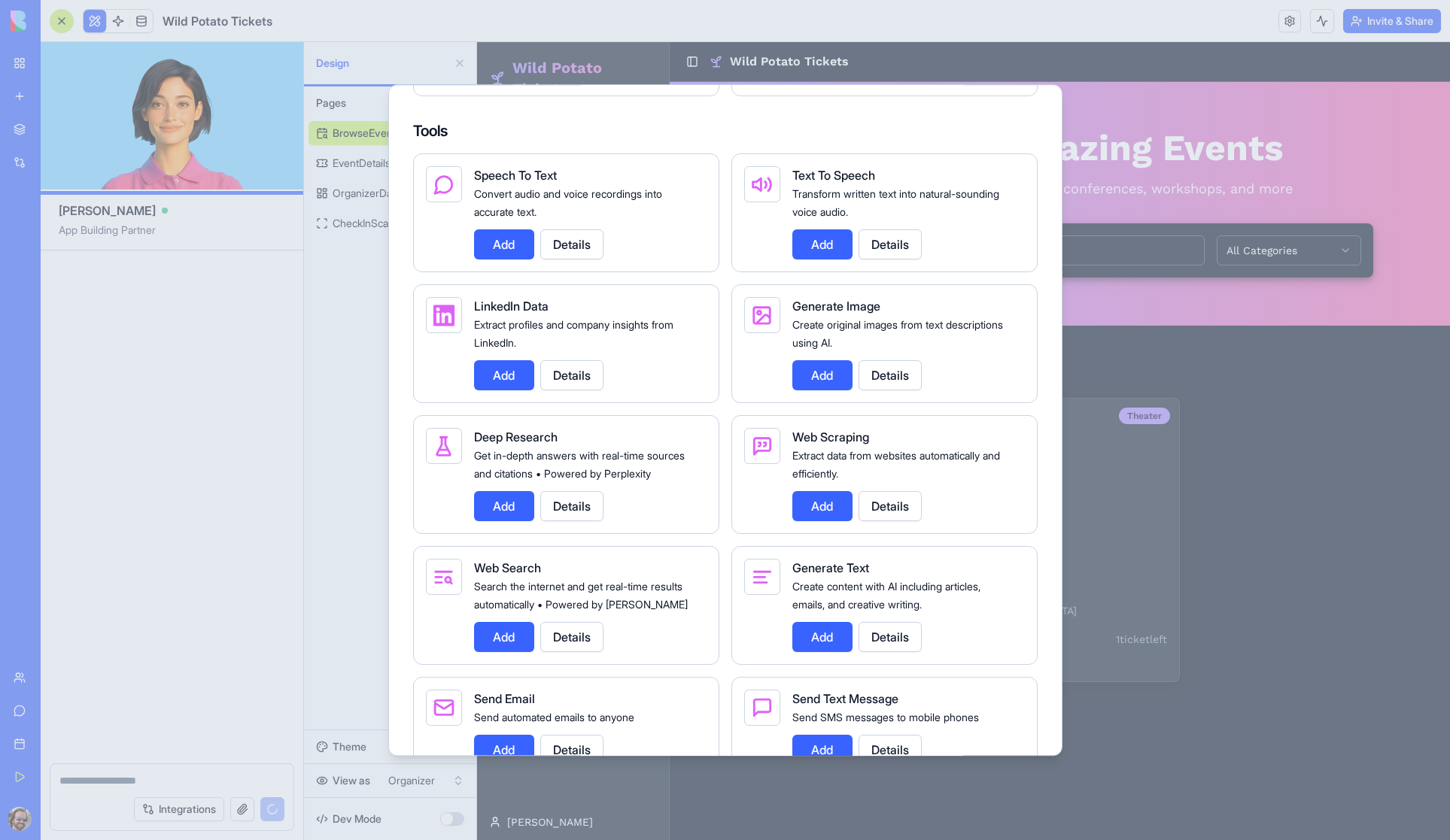
scroll to position [2296, 0]
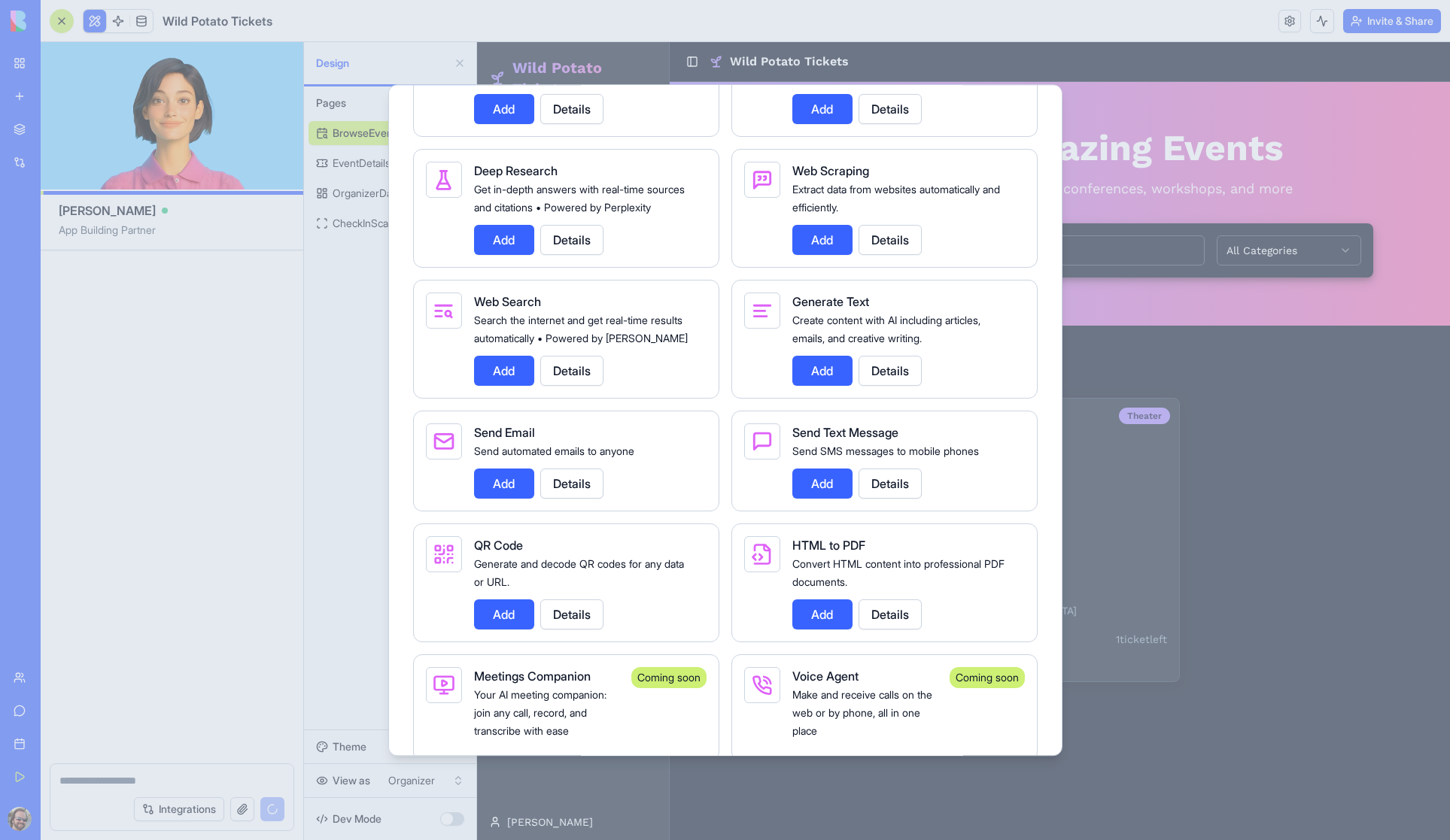
click at [510, 499] on button "Add" at bounding box center [504, 483] width 60 height 30
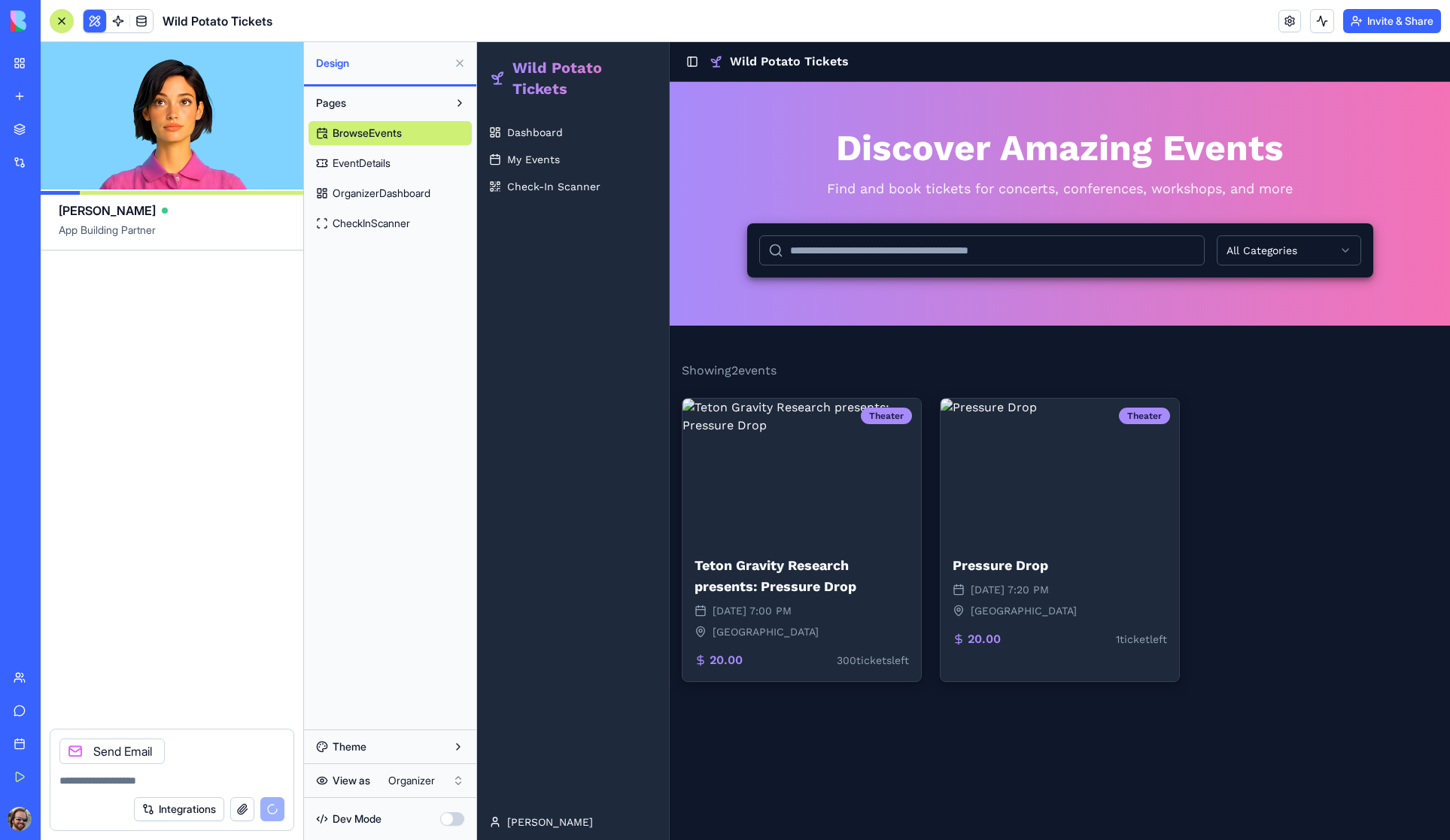
click at [124, 781] on textarea at bounding box center [172, 780] width 225 height 15
type textarea "**********"
click at [1288, 21] on link at bounding box center [1290, 21] width 23 height 23
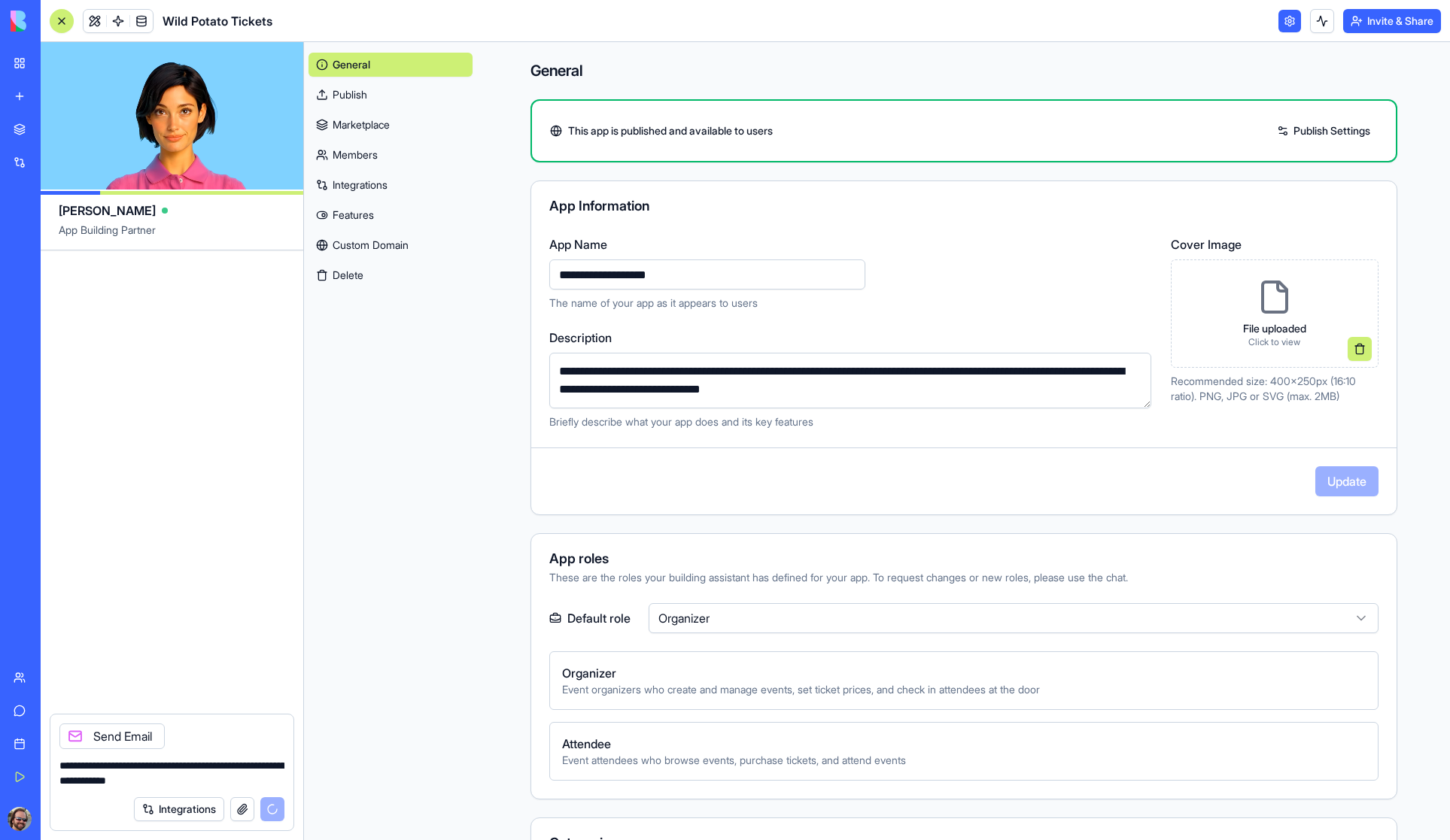
click at [16, 23] on img at bounding box center [57, 21] width 94 height 21
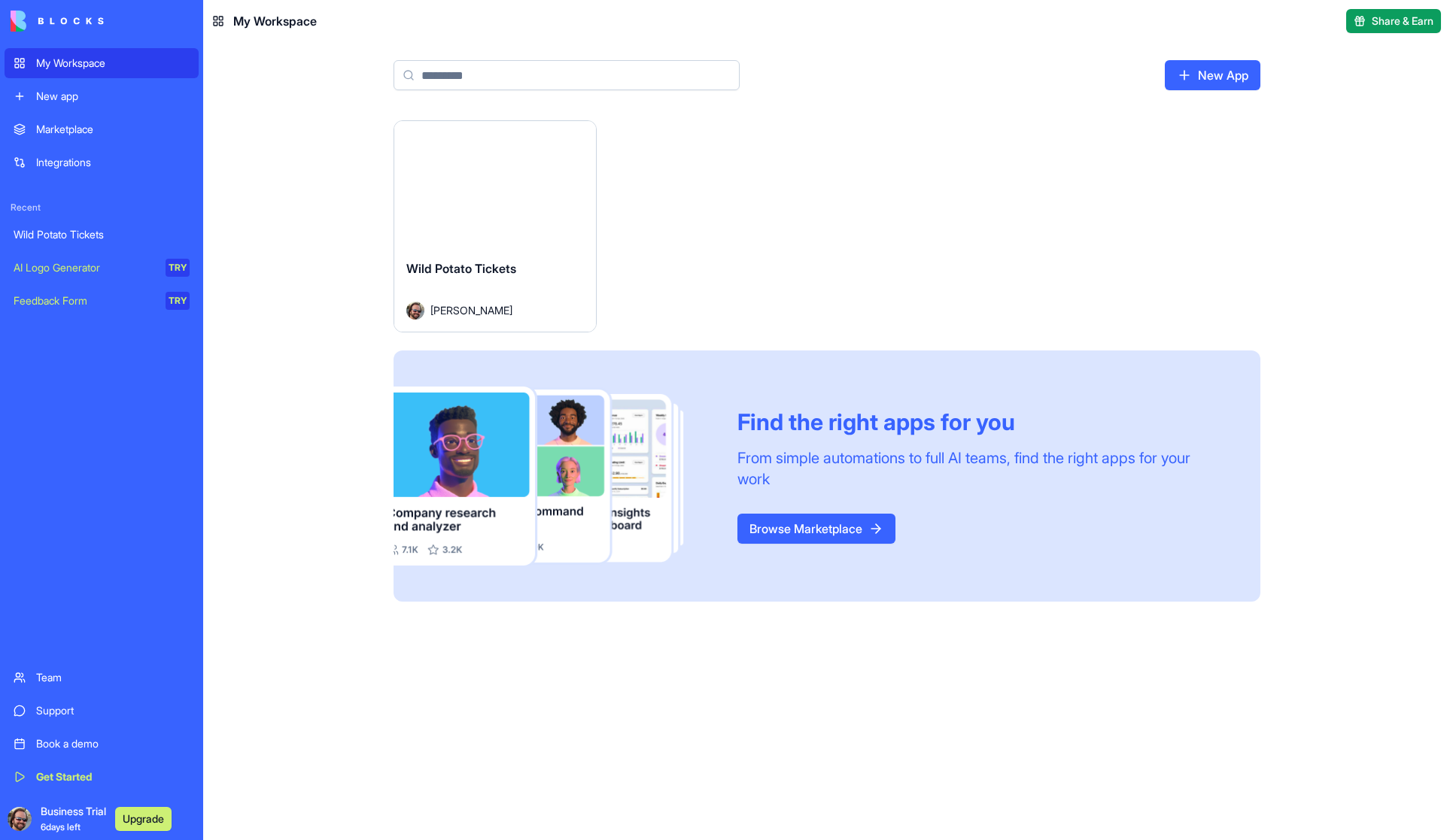
click at [493, 175] on button "Launch" at bounding box center [495, 184] width 113 height 30
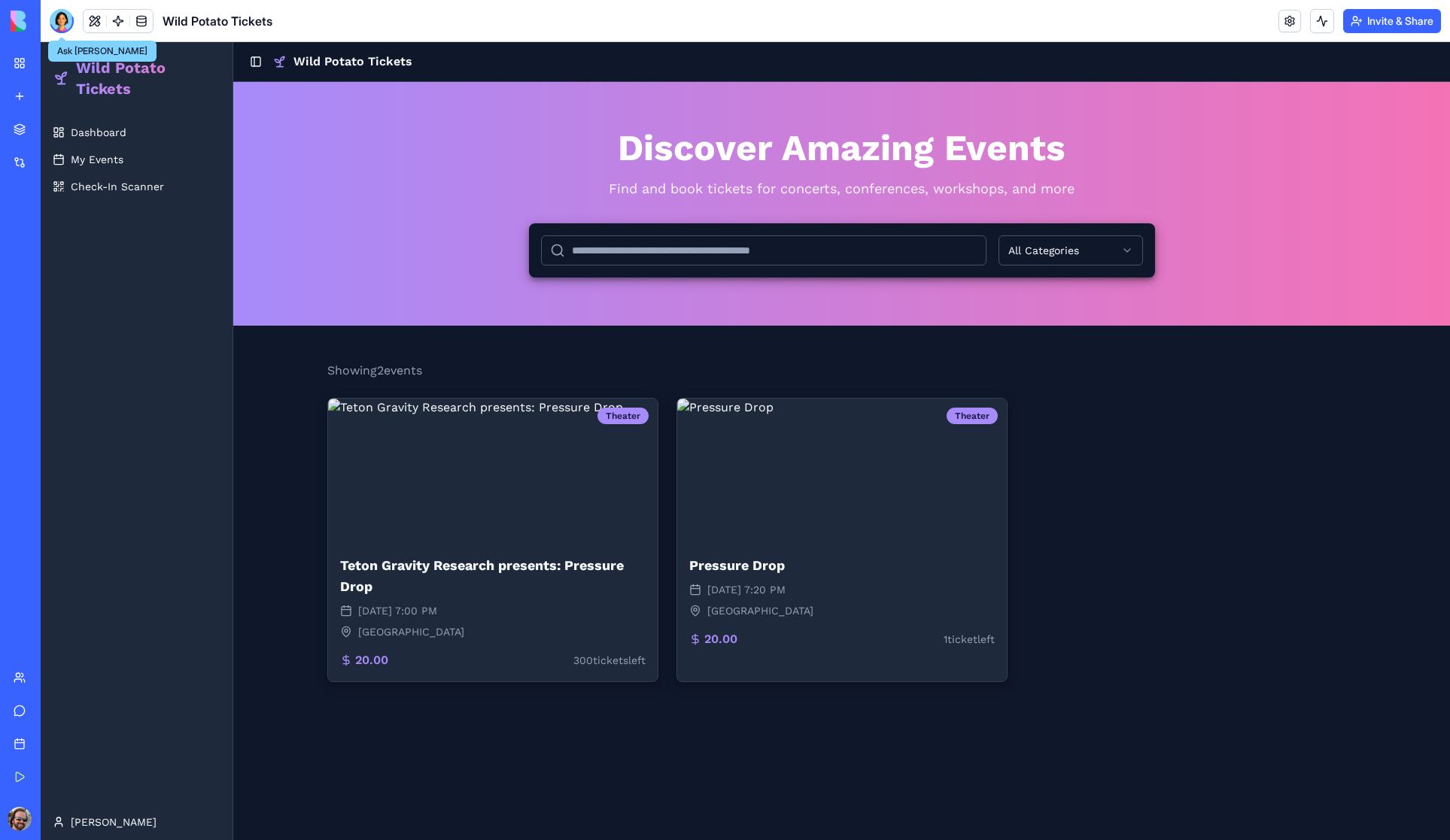
click at [58, 21] on div at bounding box center [62, 21] width 24 height 24
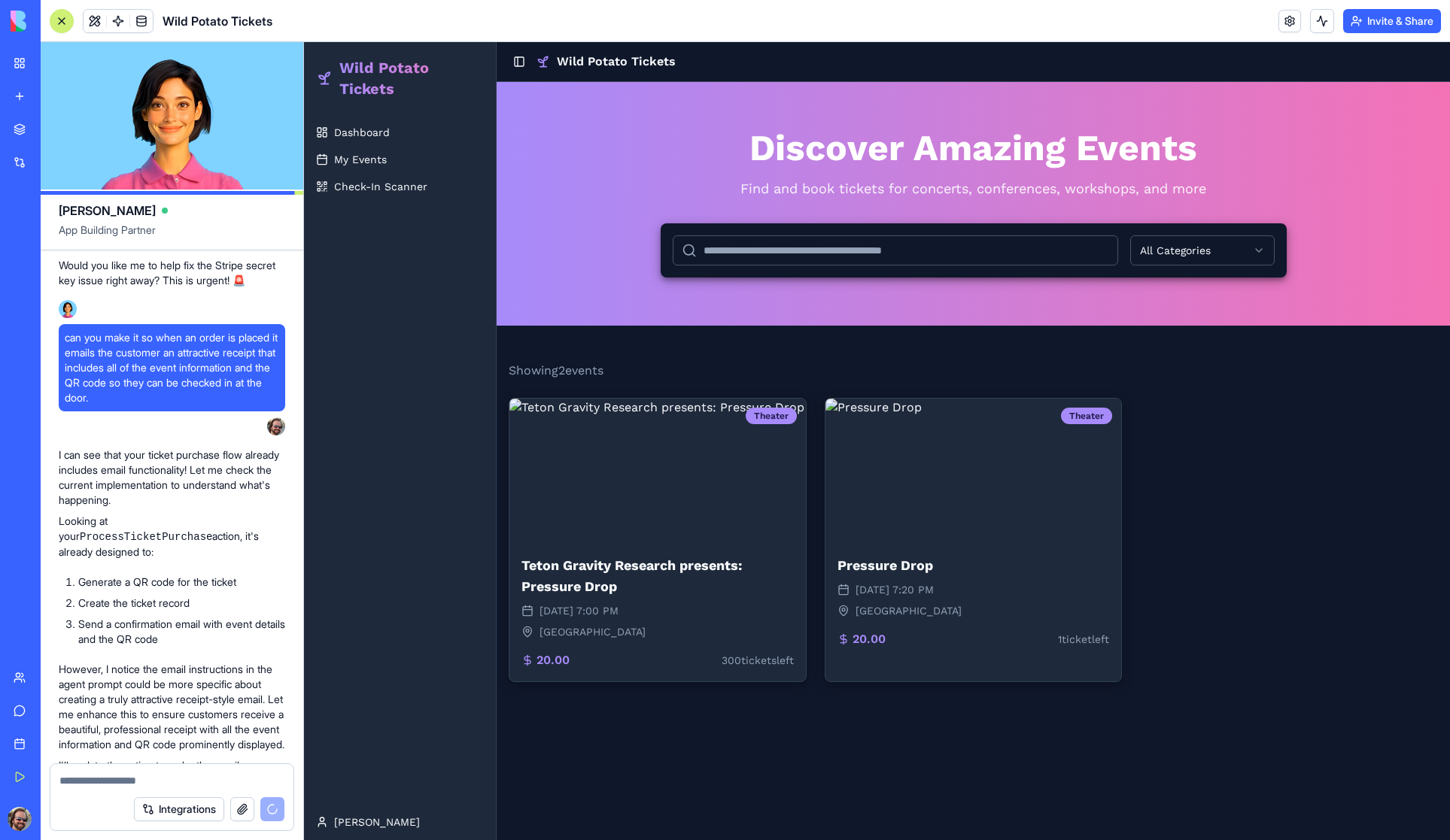
scroll to position [9906, 0]
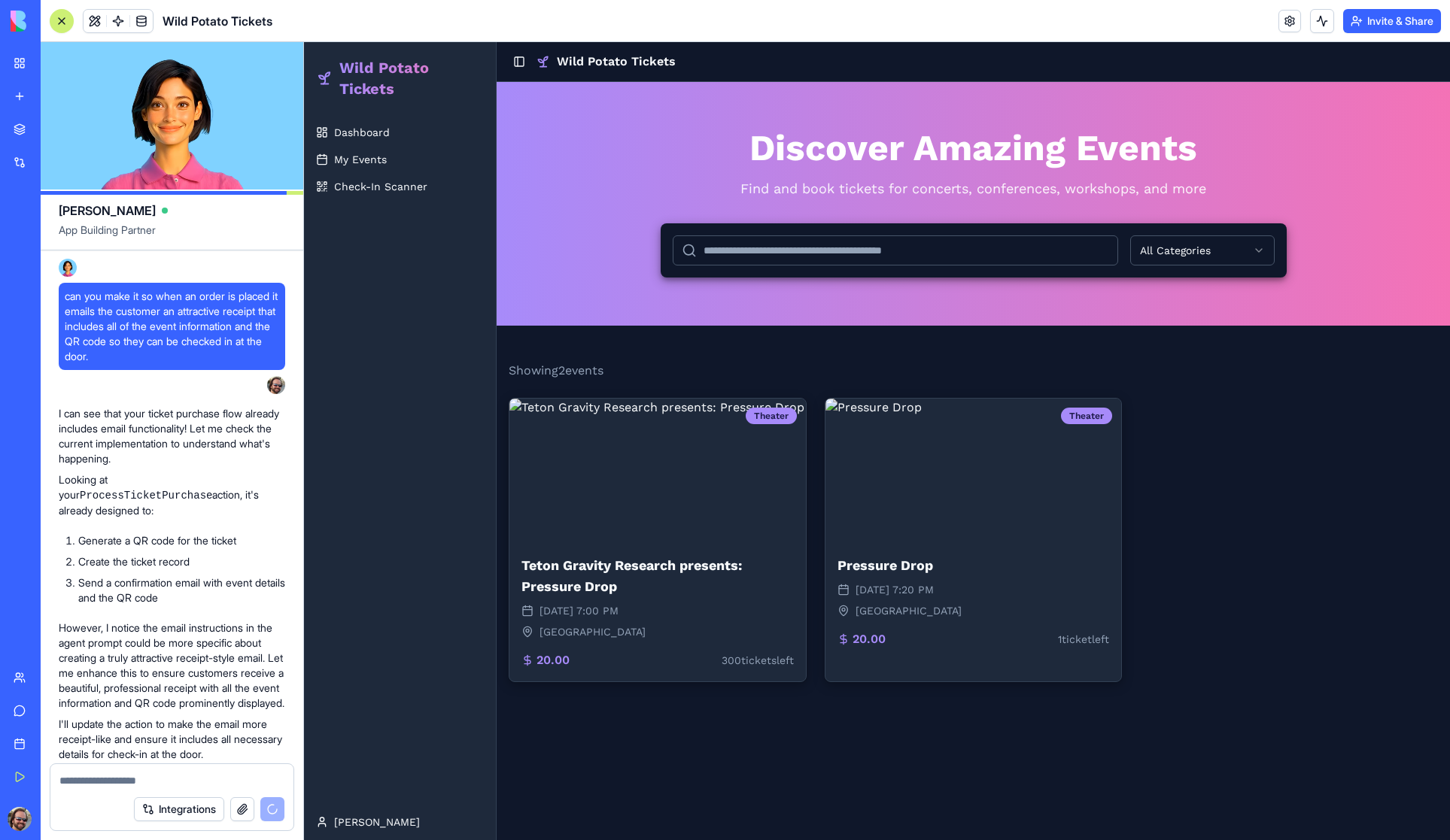
drag, startPoint x: 59, startPoint y: 489, endPoint x: 171, endPoint y: 501, distance: 112.6
click at [171, 247] on p "Would you like me to help fix the Stripe secret key issue right away? This is u…" at bounding box center [172, 231] width 226 height 30
click at [188, 247] on p "Would you like me to help fix the Stripe secret key issue right away? This is u…" at bounding box center [172, 231] width 226 height 30
drag, startPoint x: 190, startPoint y: 486, endPoint x: 138, endPoint y: 501, distance: 54.1
click at [138, 247] on p "Would you like me to help fix the Stripe secret key issue right away? This is u…" at bounding box center [172, 231] width 226 height 30
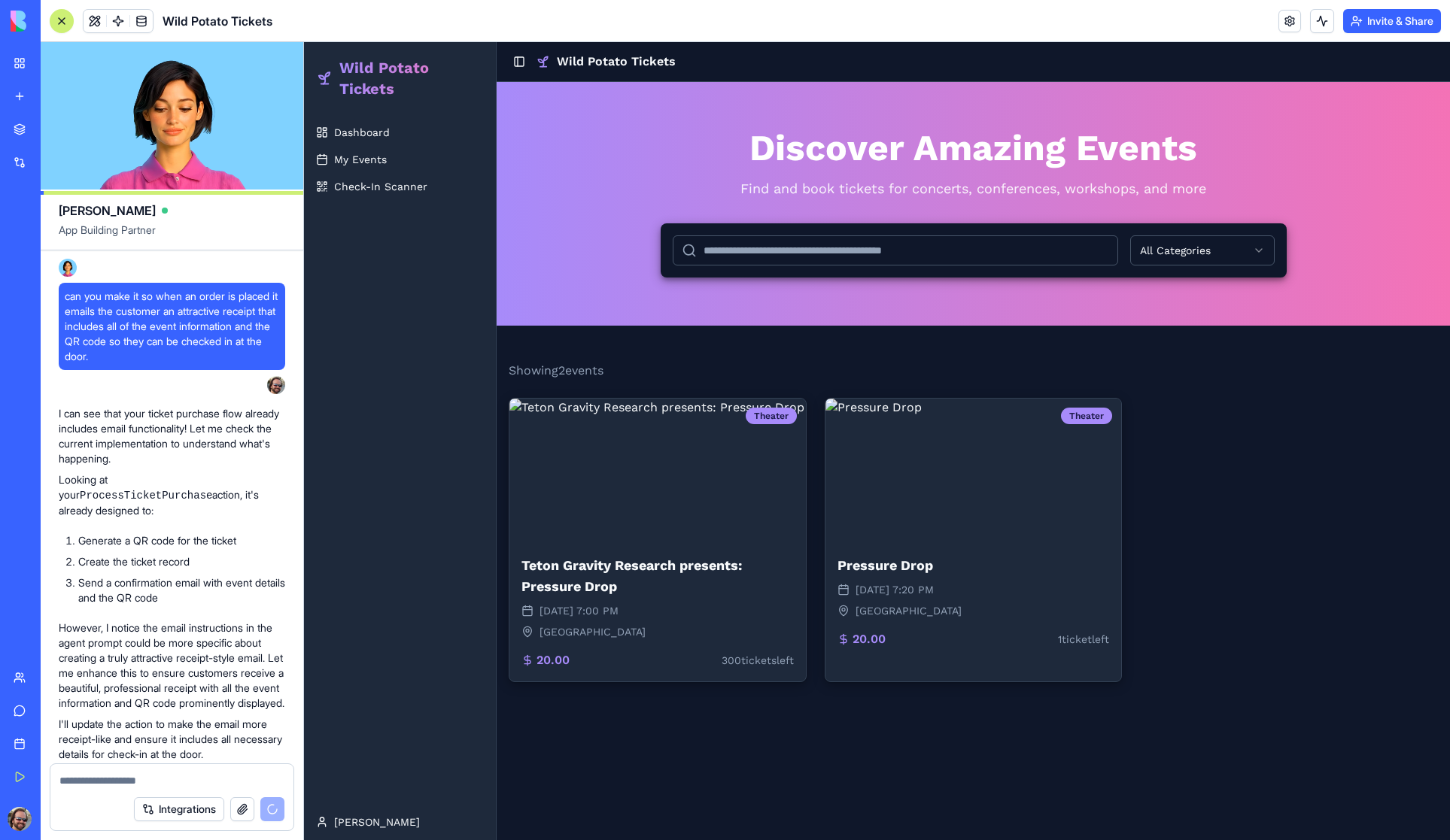
copy p "fix the Stripe secret key issue"
click at [98, 780] on textarea at bounding box center [172, 780] width 225 height 15
paste textarea "**********"
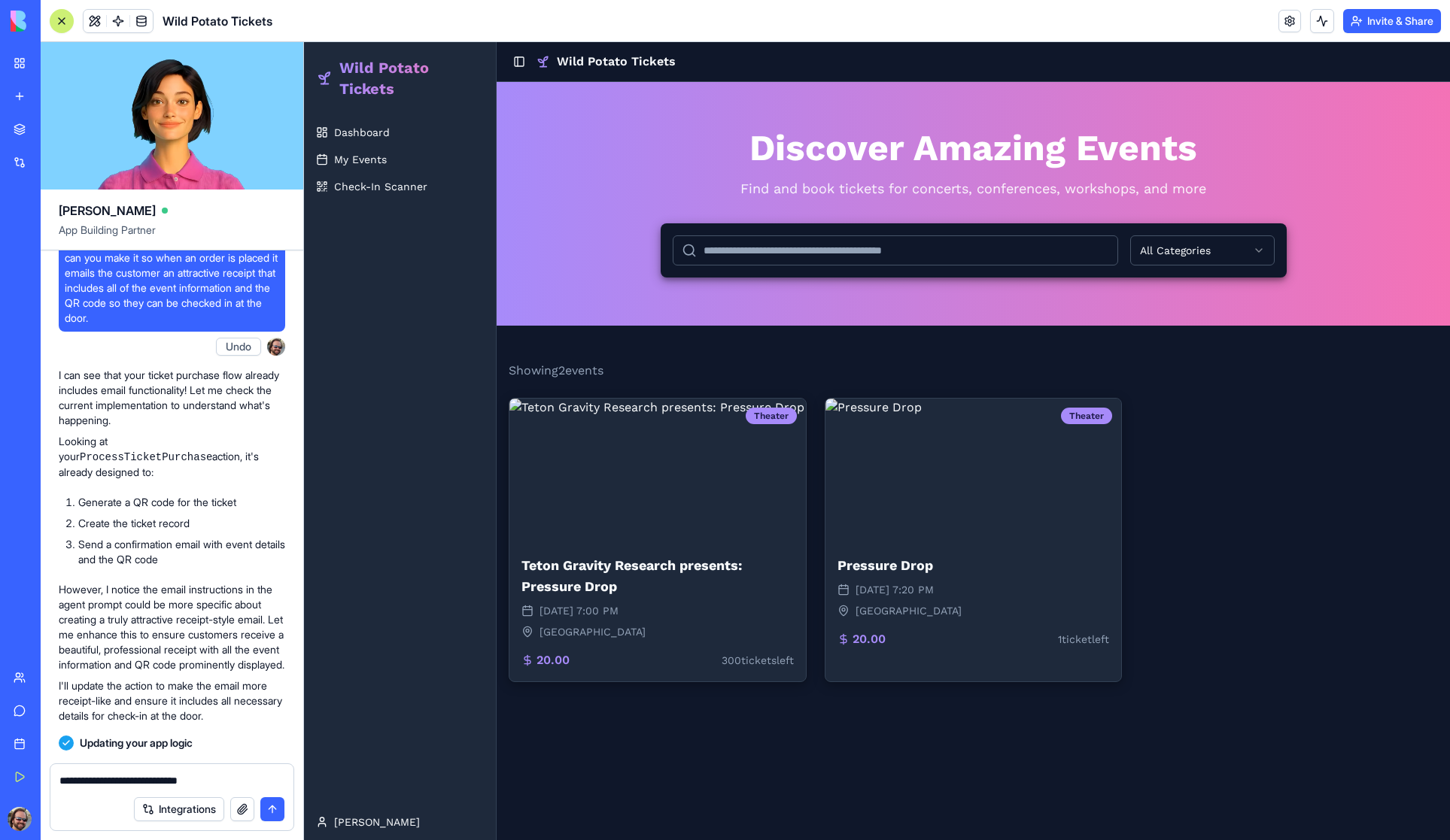
scroll to position [9884, 0]
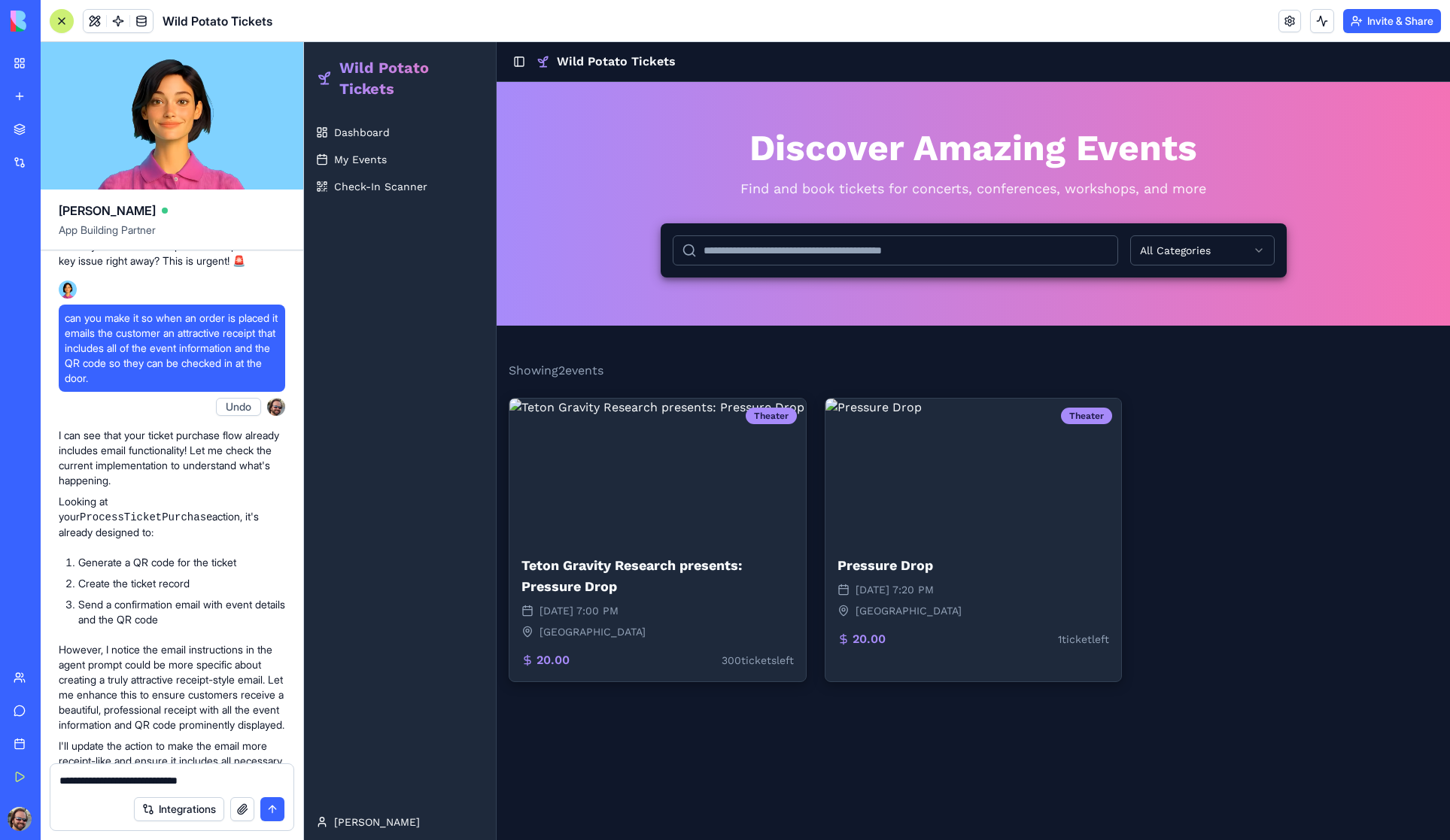
drag, startPoint x: 163, startPoint y: 411, endPoint x: 62, endPoint y: 354, distance: 116.0
copy div "Priority 1 (Do Now): Move Stripe key to Secrets Implement proper Stripe integra…"
click at [137, 783] on textarea "**********" at bounding box center [172, 780] width 225 height 15
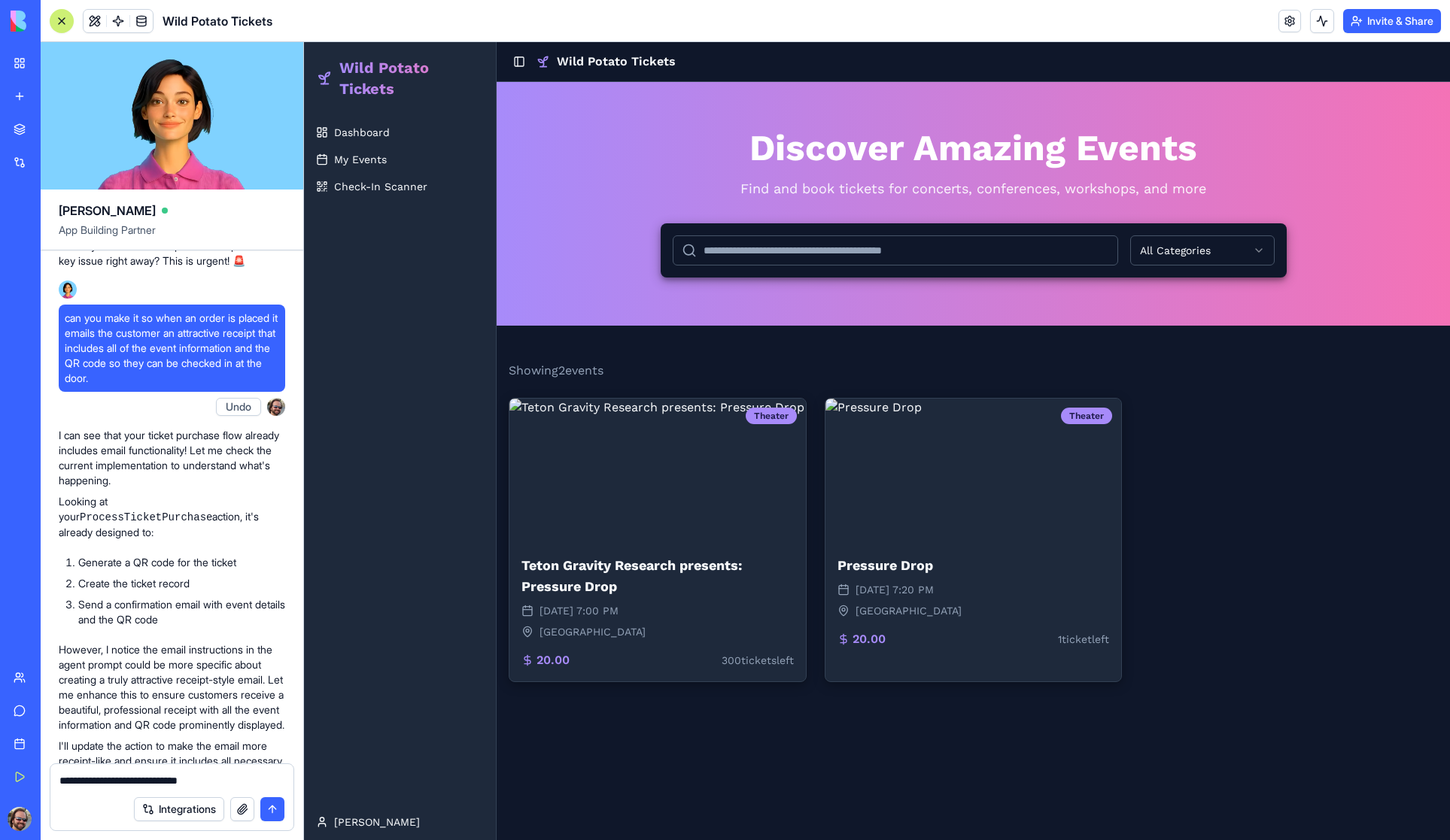
click at [137, 783] on textarea "**********" at bounding box center [172, 780] width 225 height 15
paste textarea "**********"
type textarea "**********"
click at [270, 811] on button "submit" at bounding box center [272, 809] width 24 height 24
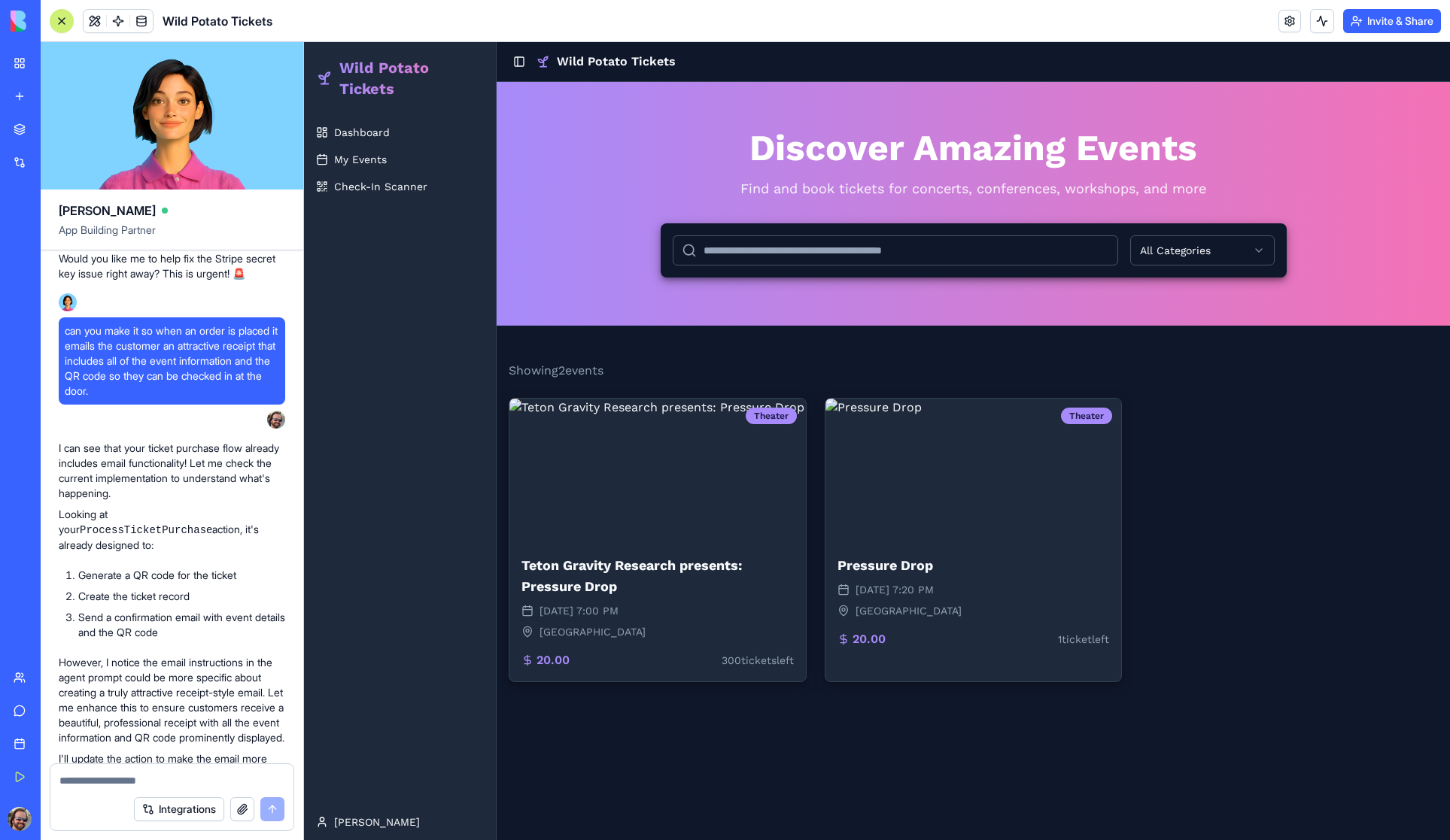
scroll to position [10997, 0]
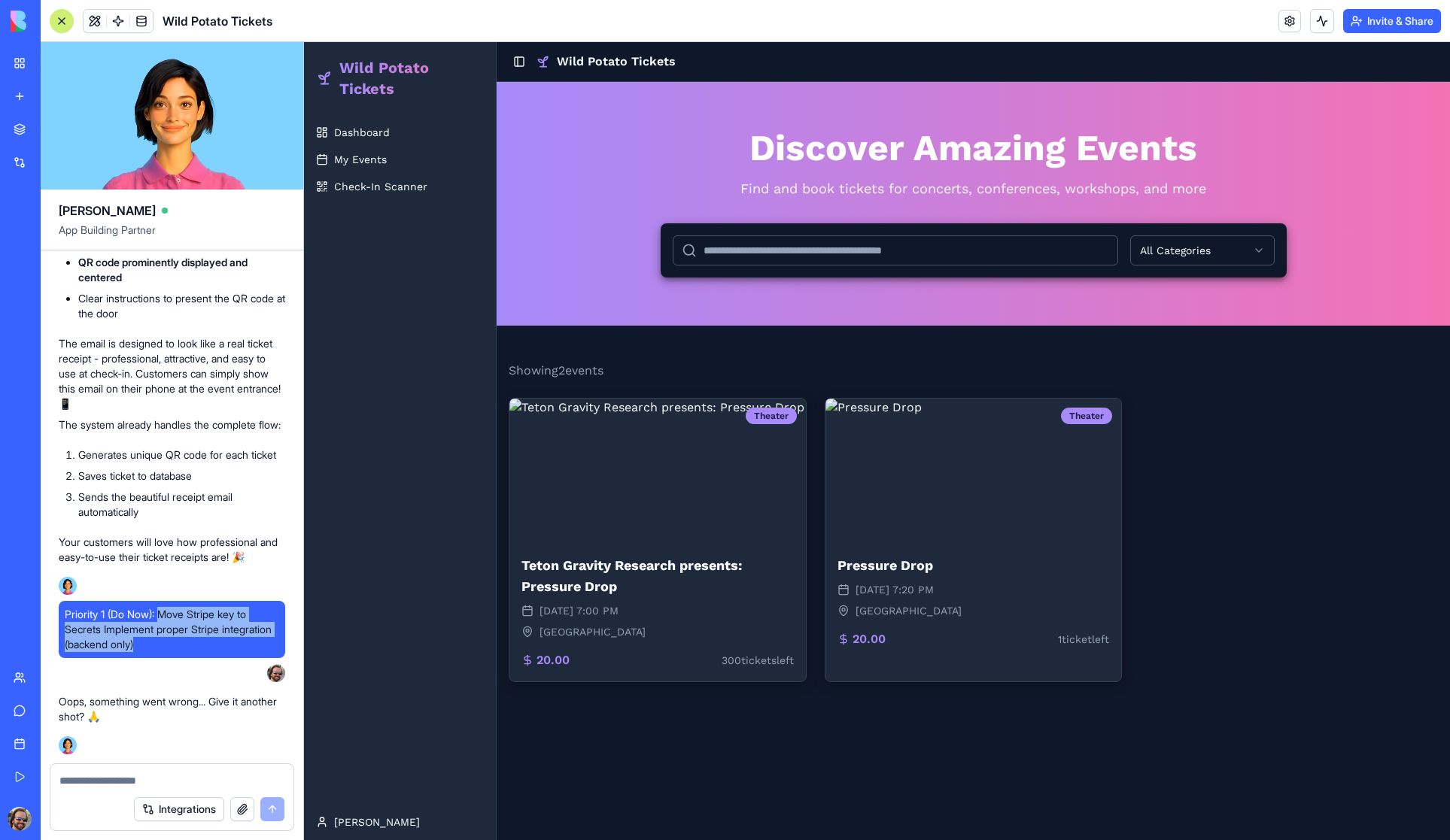
drag, startPoint x: 167, startPoint y: 614, endPoint x: 212, endPoint y: 660, distance: 64.4
click at [212, 660] on div "Priority 1 (Do Now): Move Stripe key to Secrets Implement proper Stripe integra…" at bounding box center [172, 644] width 226 height 87
copy span "Move Stripe key to Secrets Implement proper Stripe integration (backend only)"
click at [87, 783] on textarea at bounding box center [172, 780] width 225 height 15
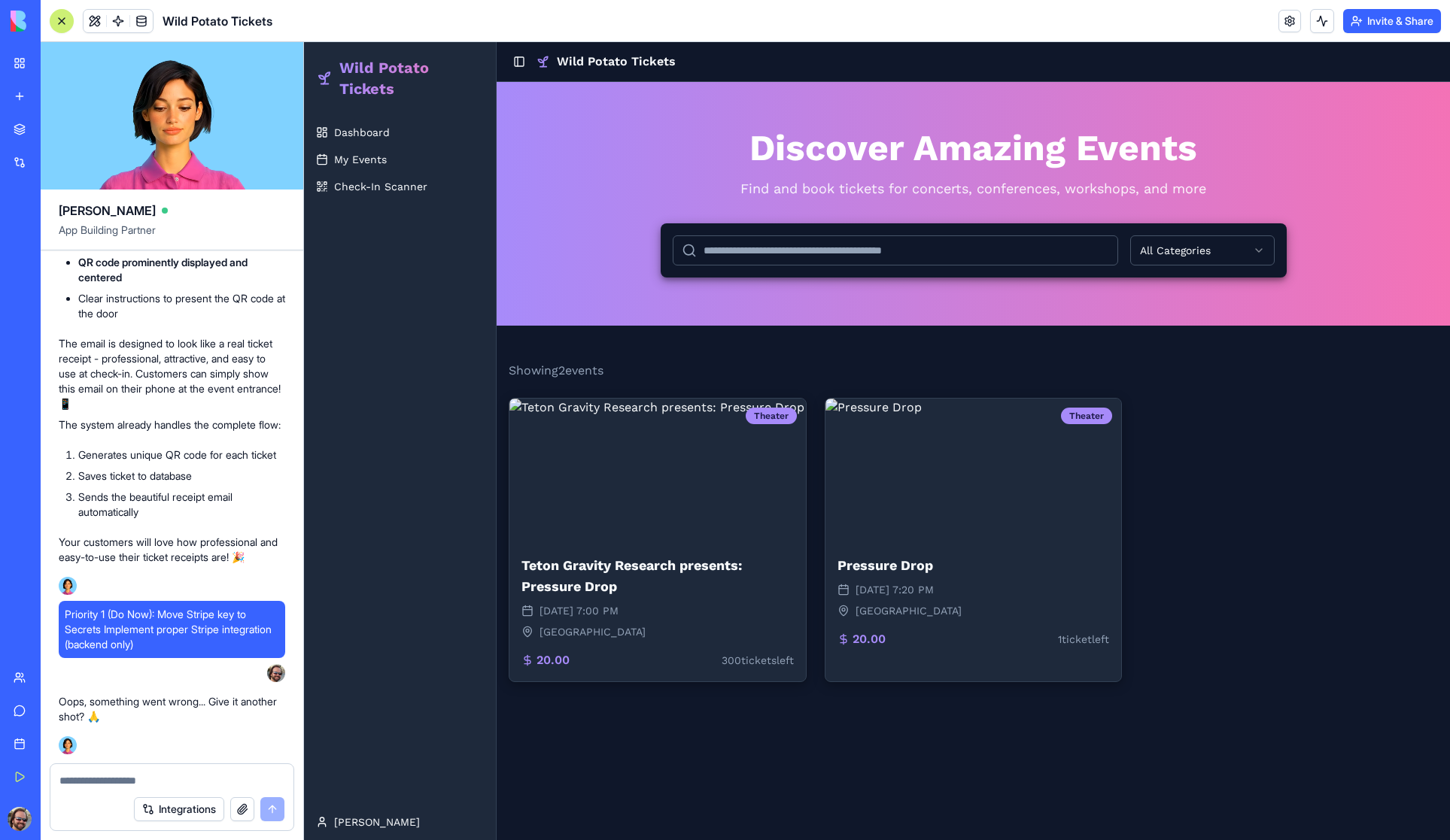
paste textarea "**********"
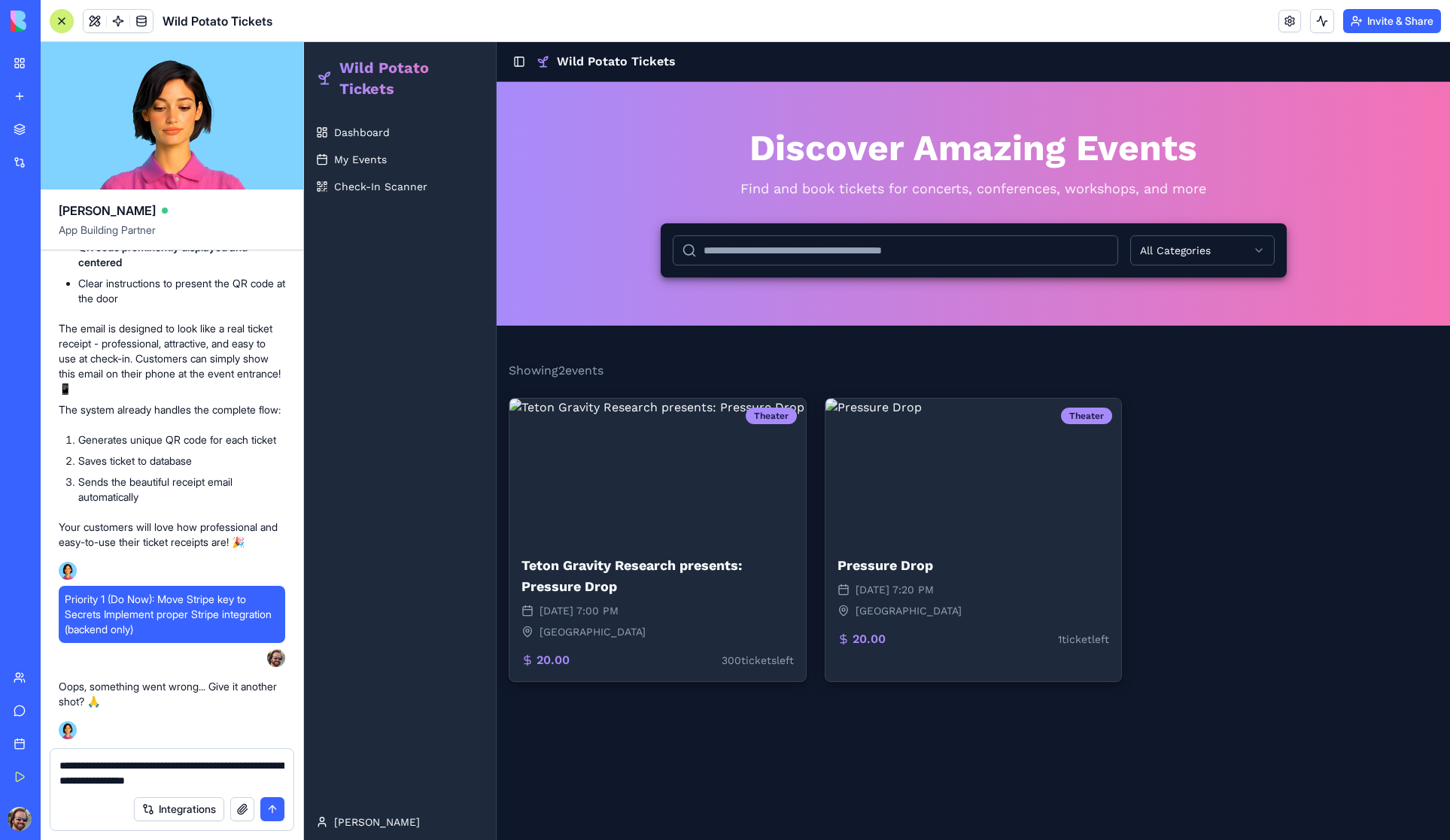
click at [191, 765] on textarea "**********" at bounding box center [172, 773] width 225 height 30
type textarea "**********"
click at [273, 810] on button "submit" at bounding box center [272, 809] width 24 height 24
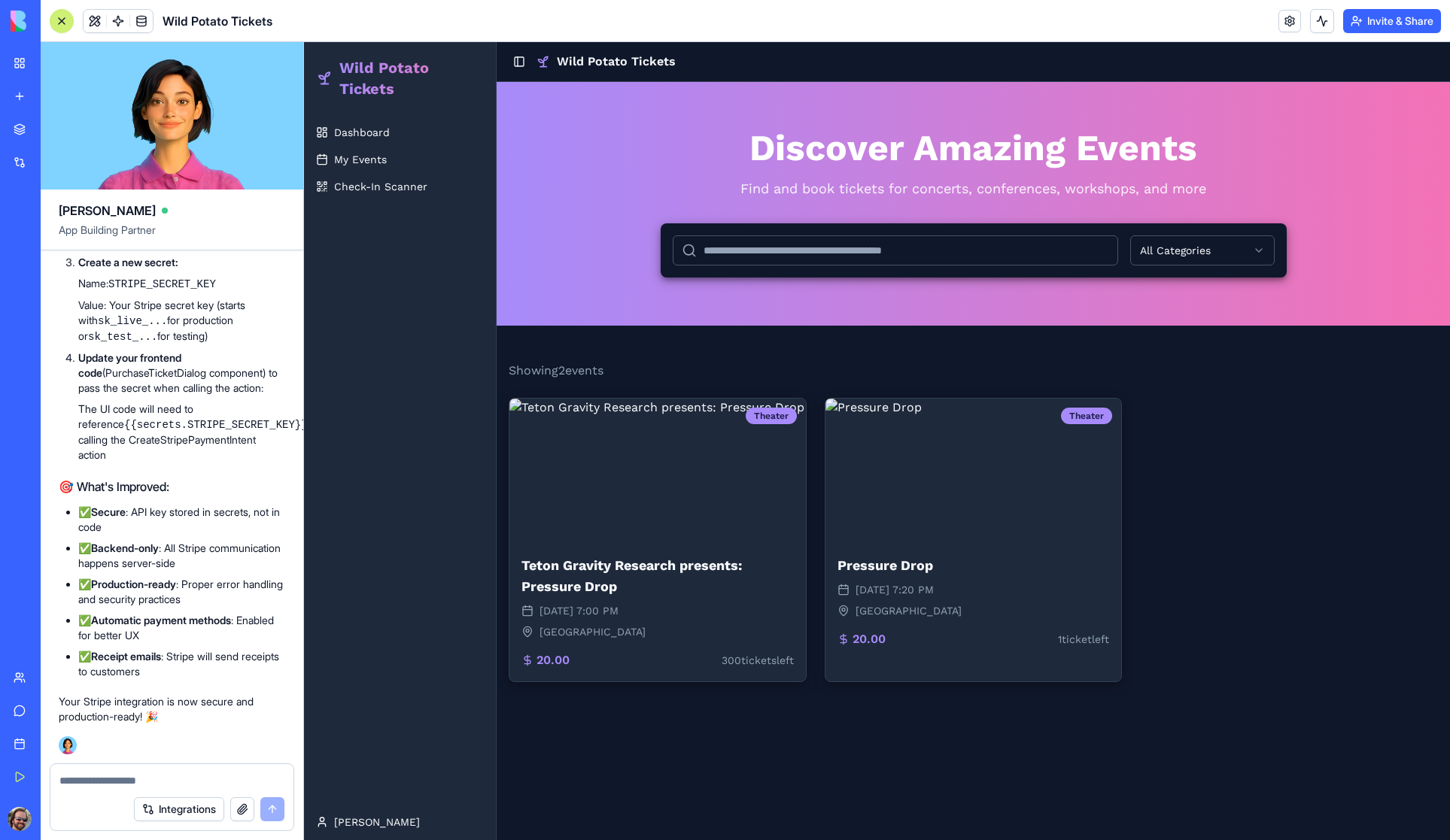
scroll to position [12059, 0]
click at [1288, 18] on link at bounding box center [1290, 21] width 23 height 23
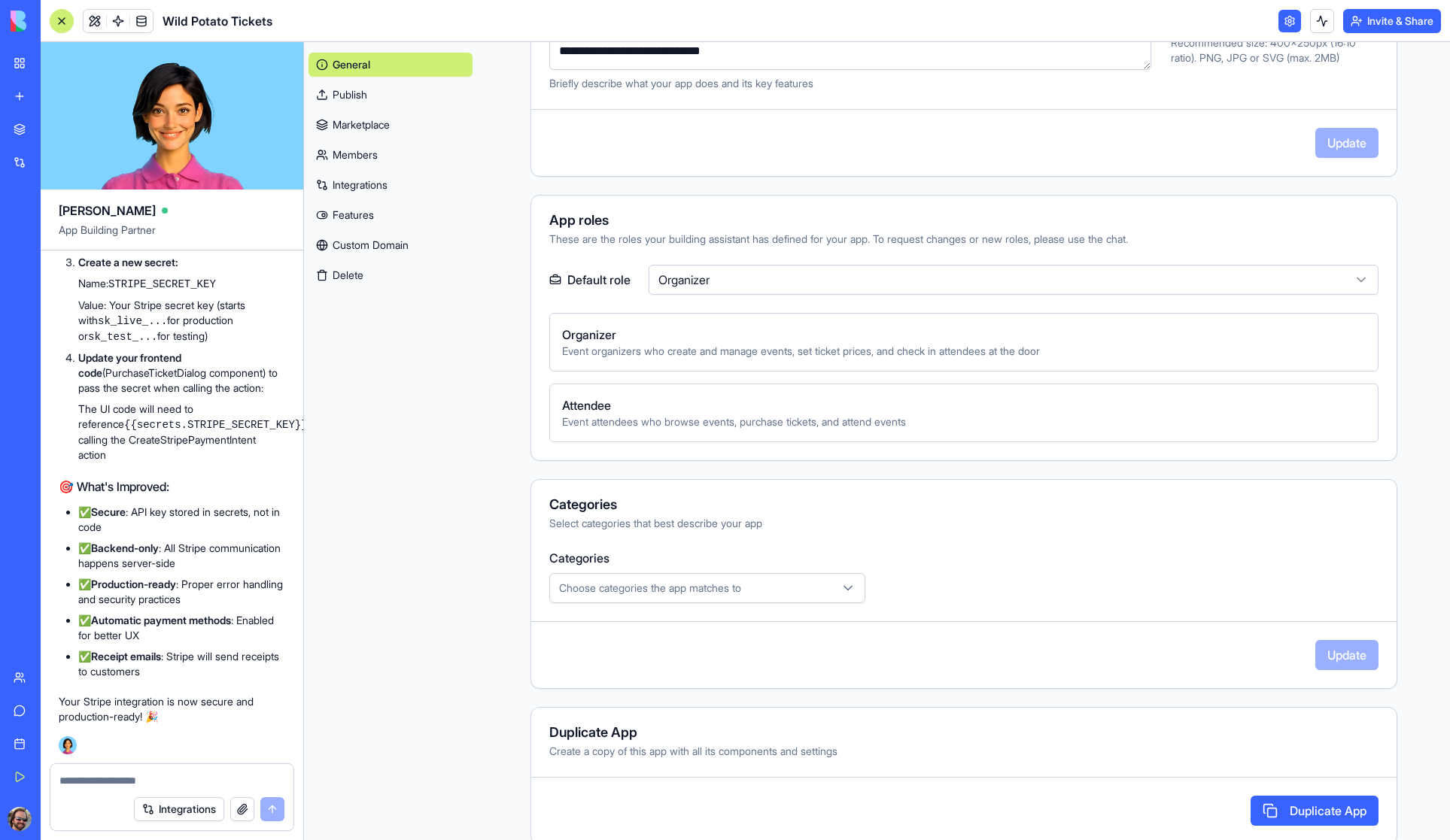
scroll to position [361, 0]
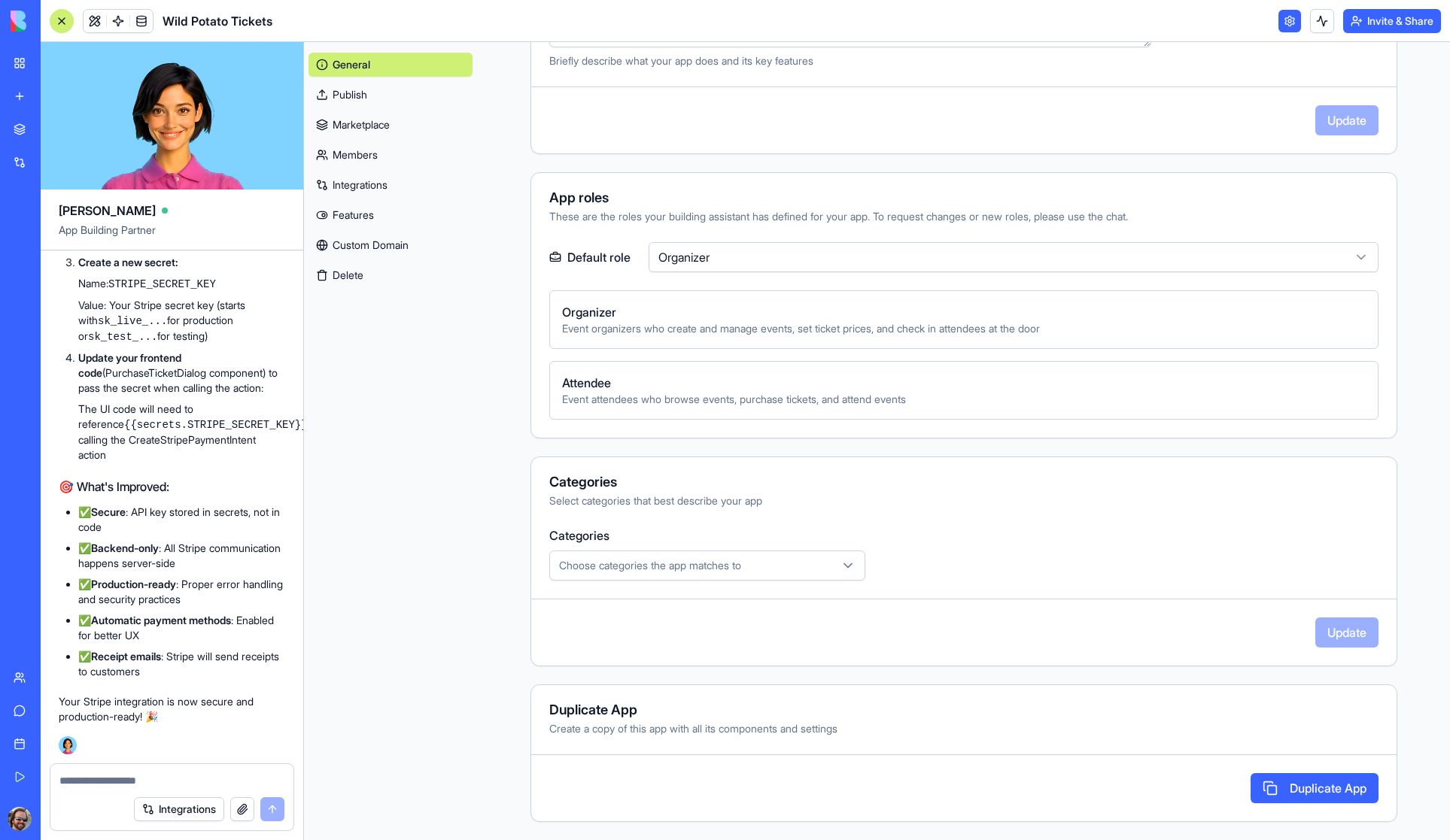
click at [384, 181] on link "Integrations" at bounding box center [391, 185] width 164 height 24
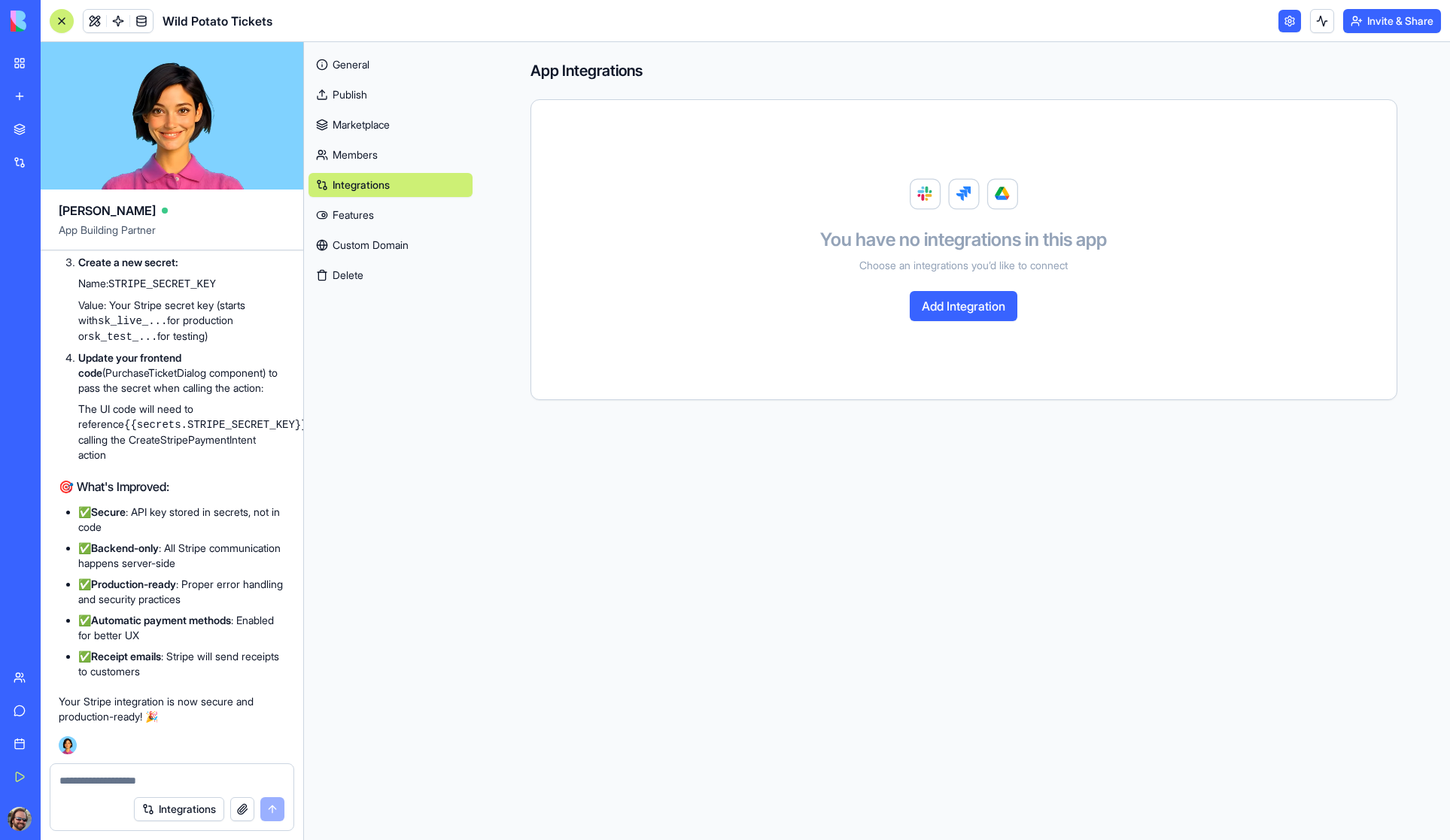
click at [373, 212] on link "Features" at bounding box center [391, 215] width 164 height 24
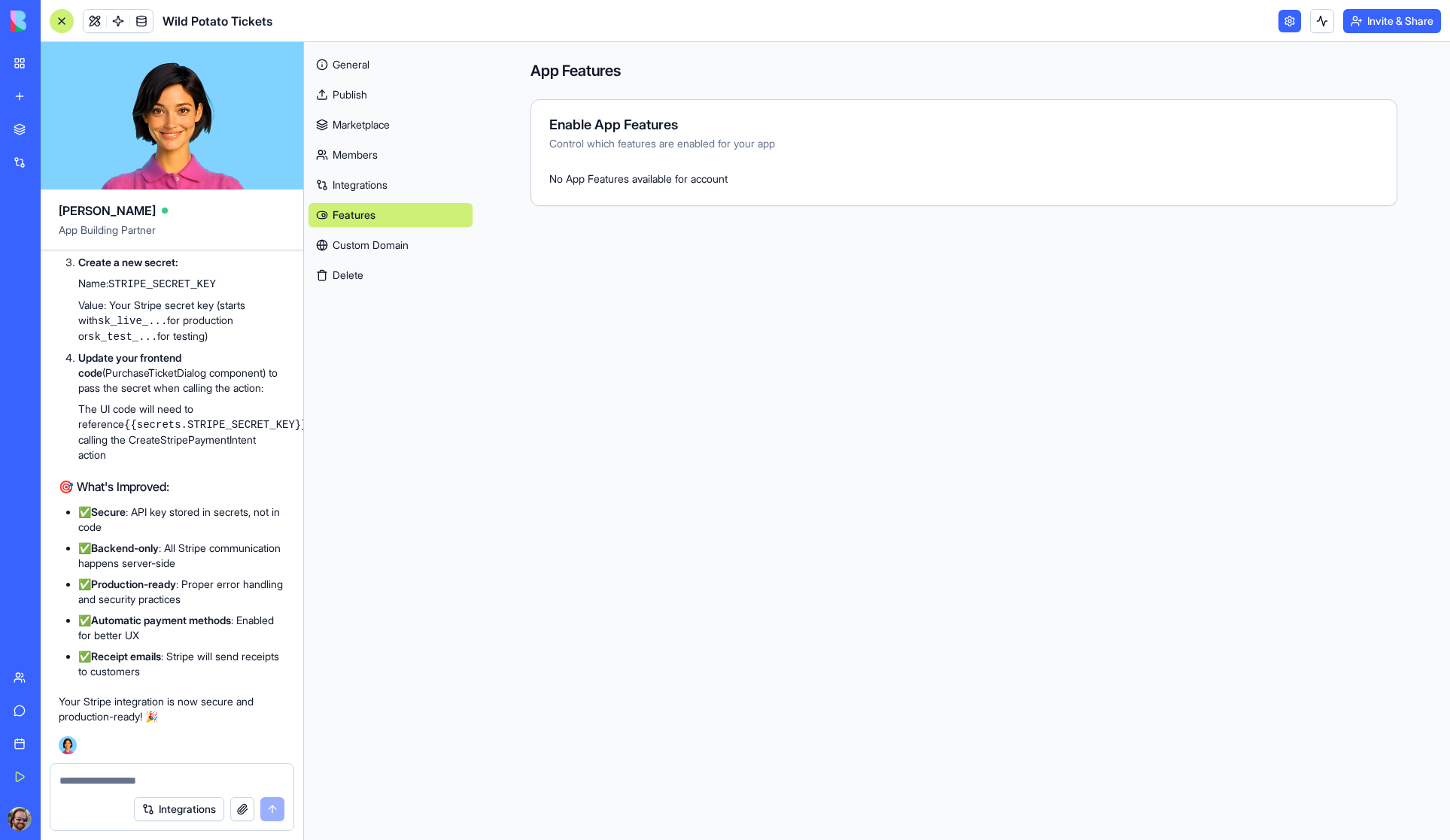
click at [394, 244] on link "Custom Domain" at bounding box center [391, 244] width 164 height 24
click at [373, 160] on link "Members" at bounding box center [391, 154] width 164 height 24
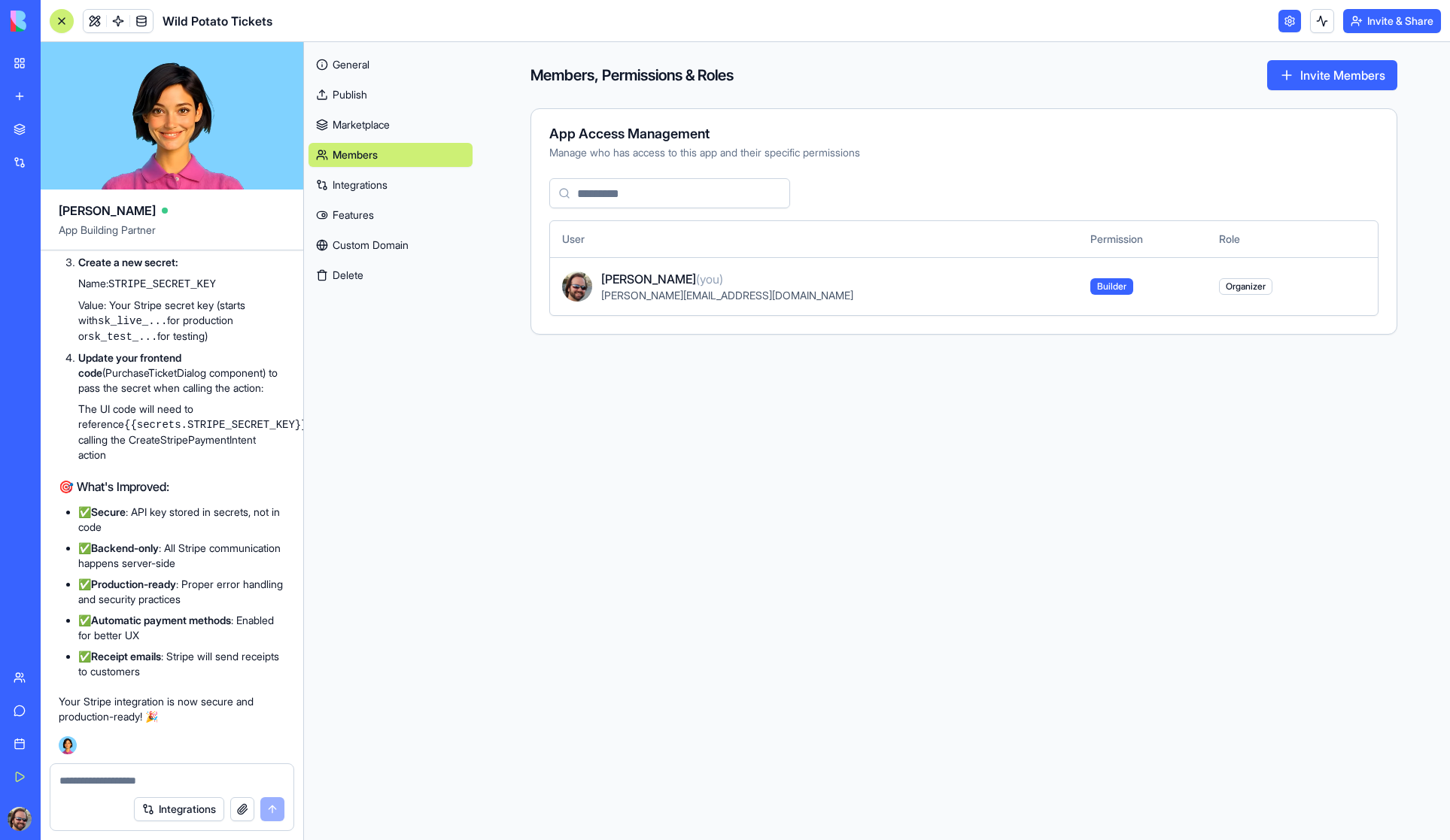
click at [372, 123] on link "Marketplace" at bounding box center [391, 125] width 164 height 24
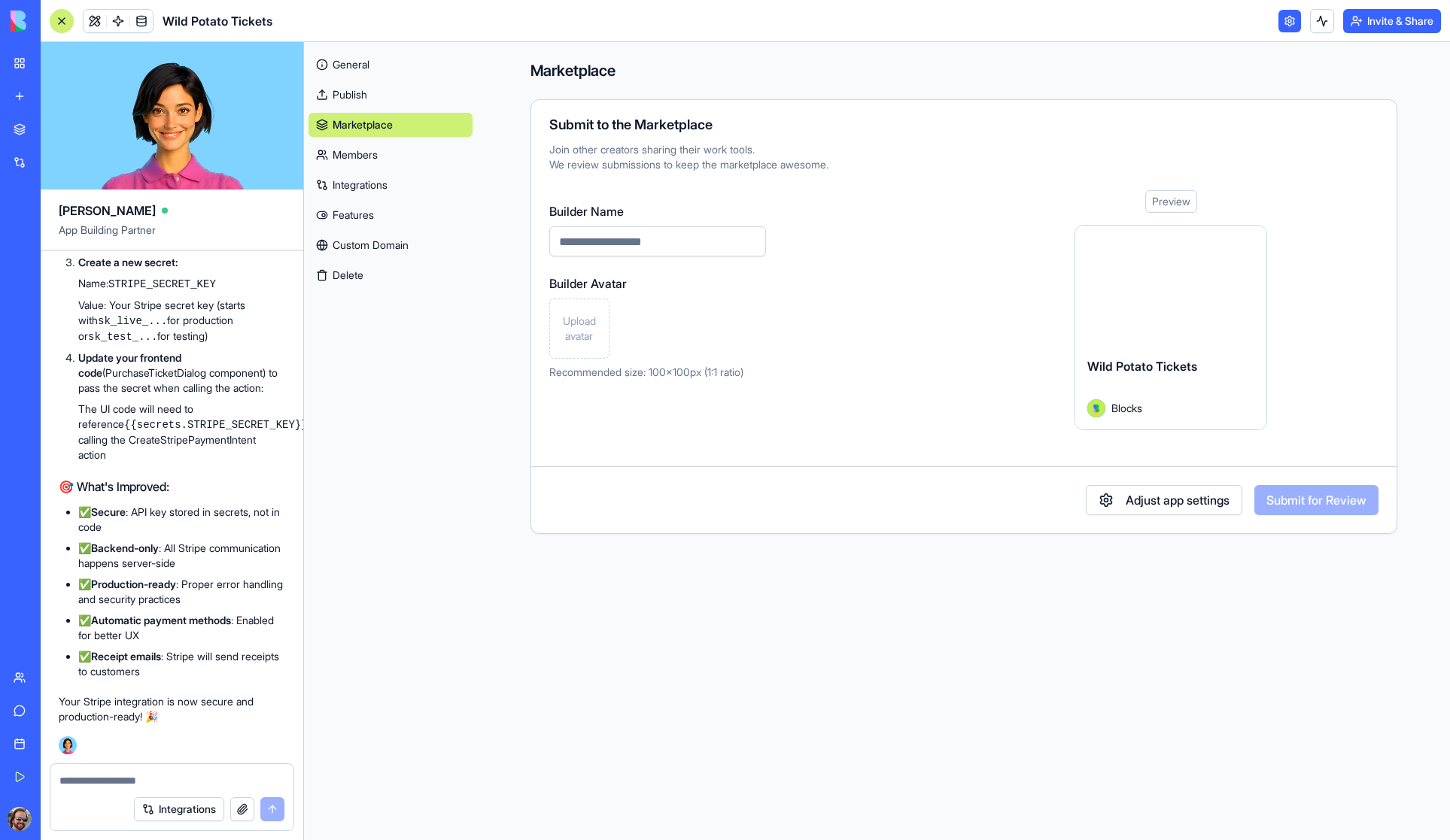
click at [1145, 498] on button "Adjust app settings" at bounding box center [1164, 500] width 157 height 30
click at [349, 92] on link "Publish" at bounding box center [391, 94] width 164 height 24
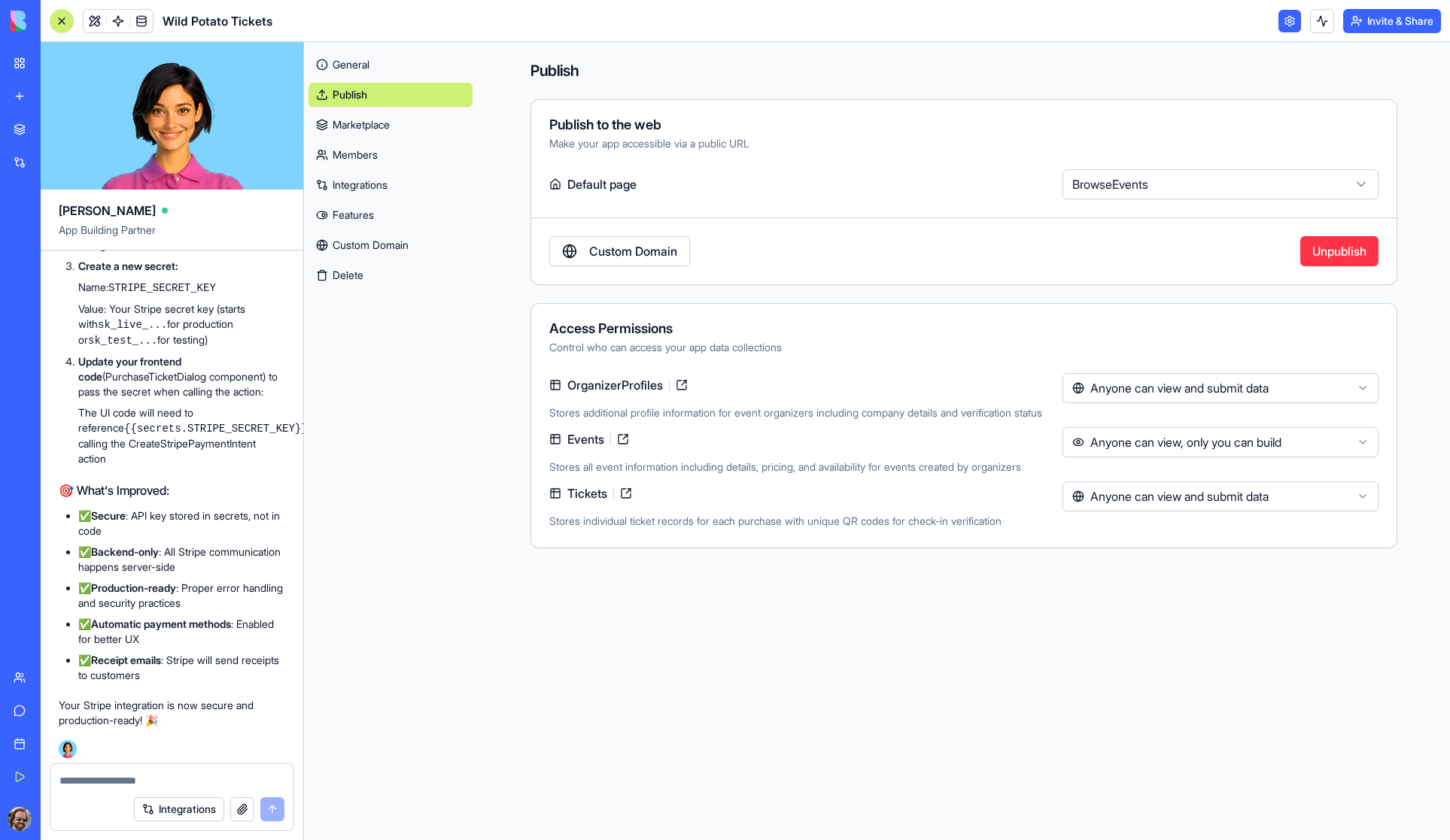
scroll to position [11974, 0]
click at [355, 52] on link "General" at bounding box center [391, 64] width 164 height 24
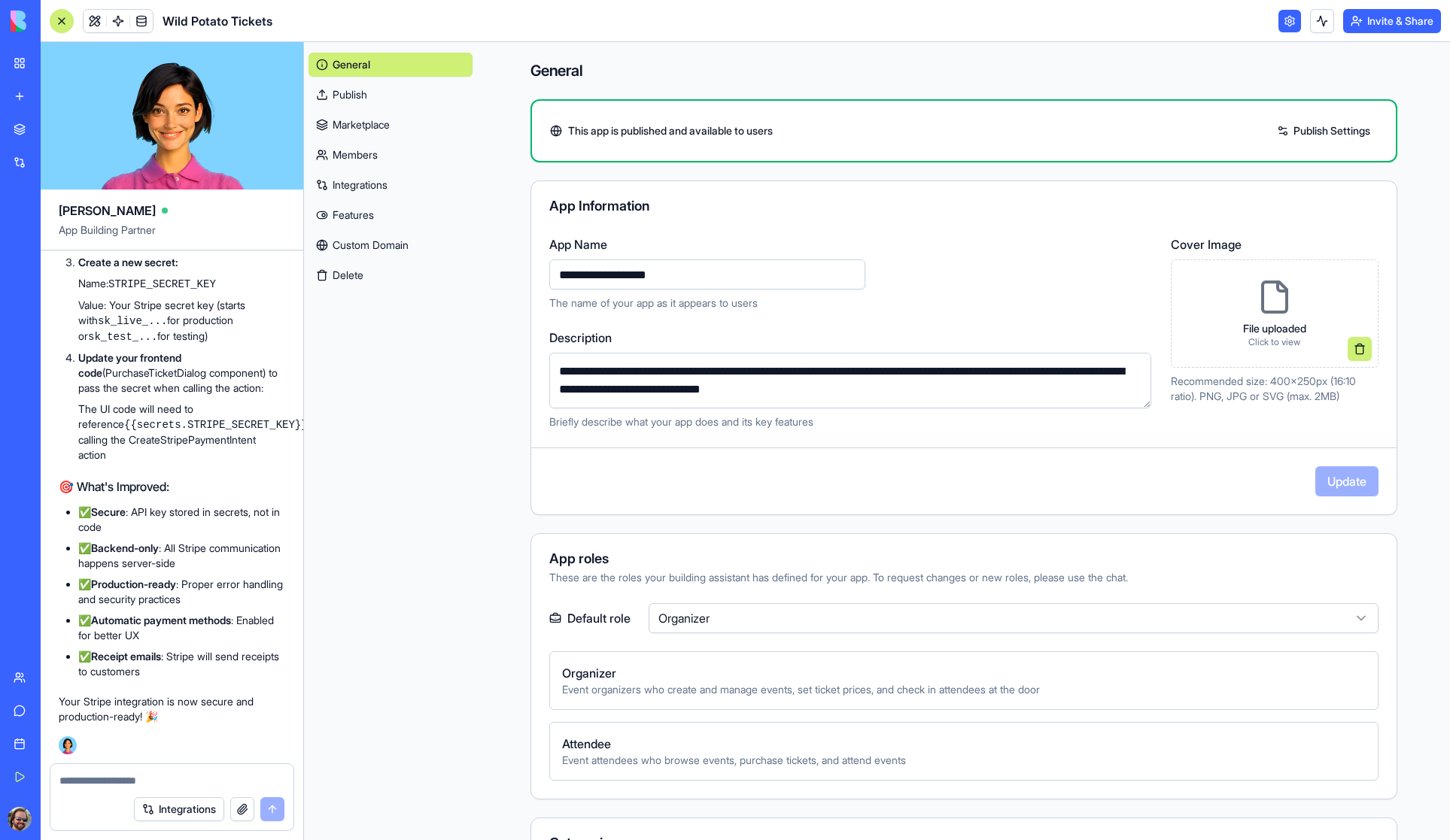
scroll to position [12134, 0]
click at [131, 773] on textarea at bounding box center [172, 780] width 225 height 15
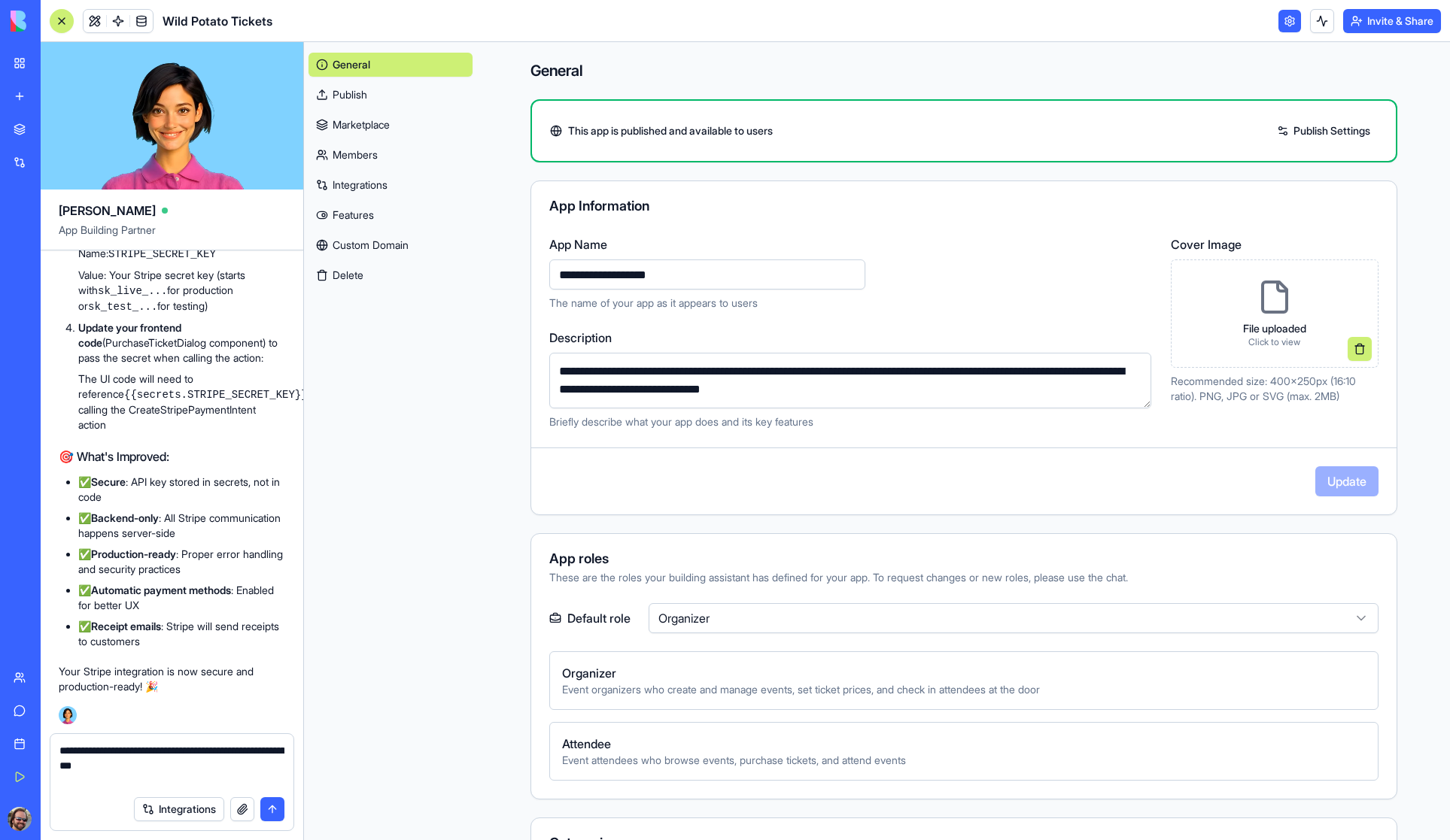
paste textarea "**********"
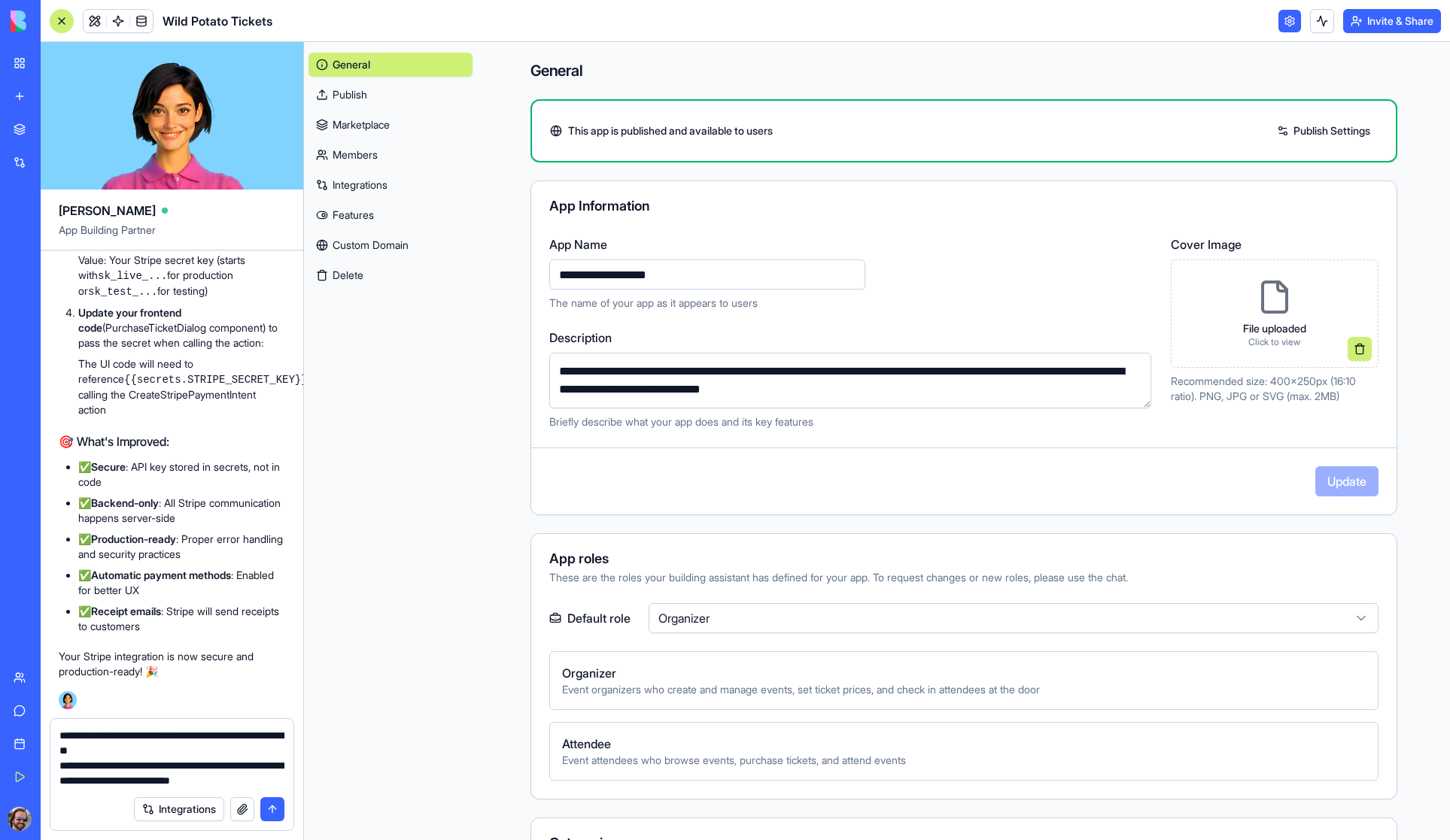
type textarea "**********"
click at [276, 812] on button "submit" at bounding box center [272, 809] width 24 height 24
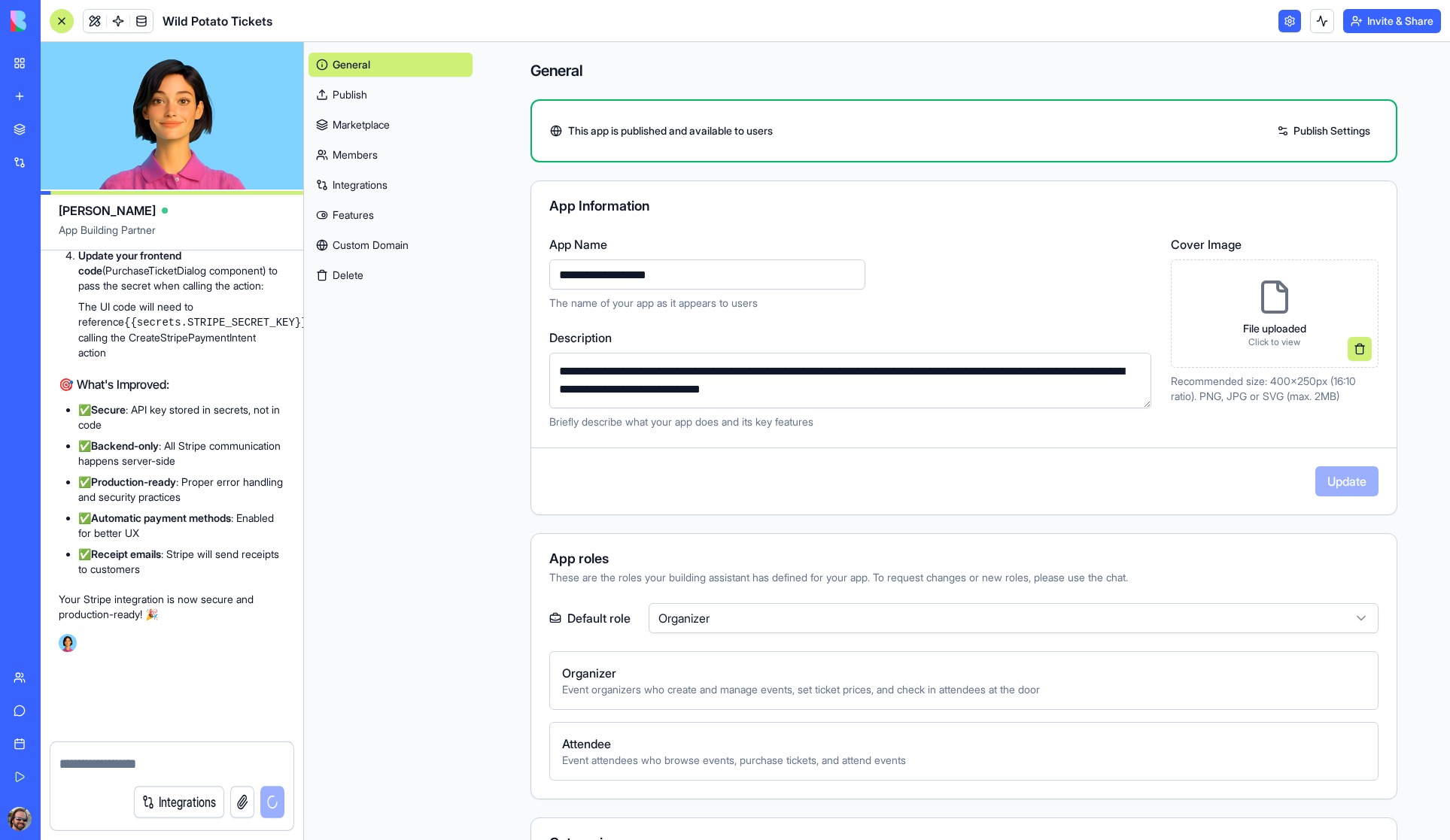
scroll to position [12237, 0]
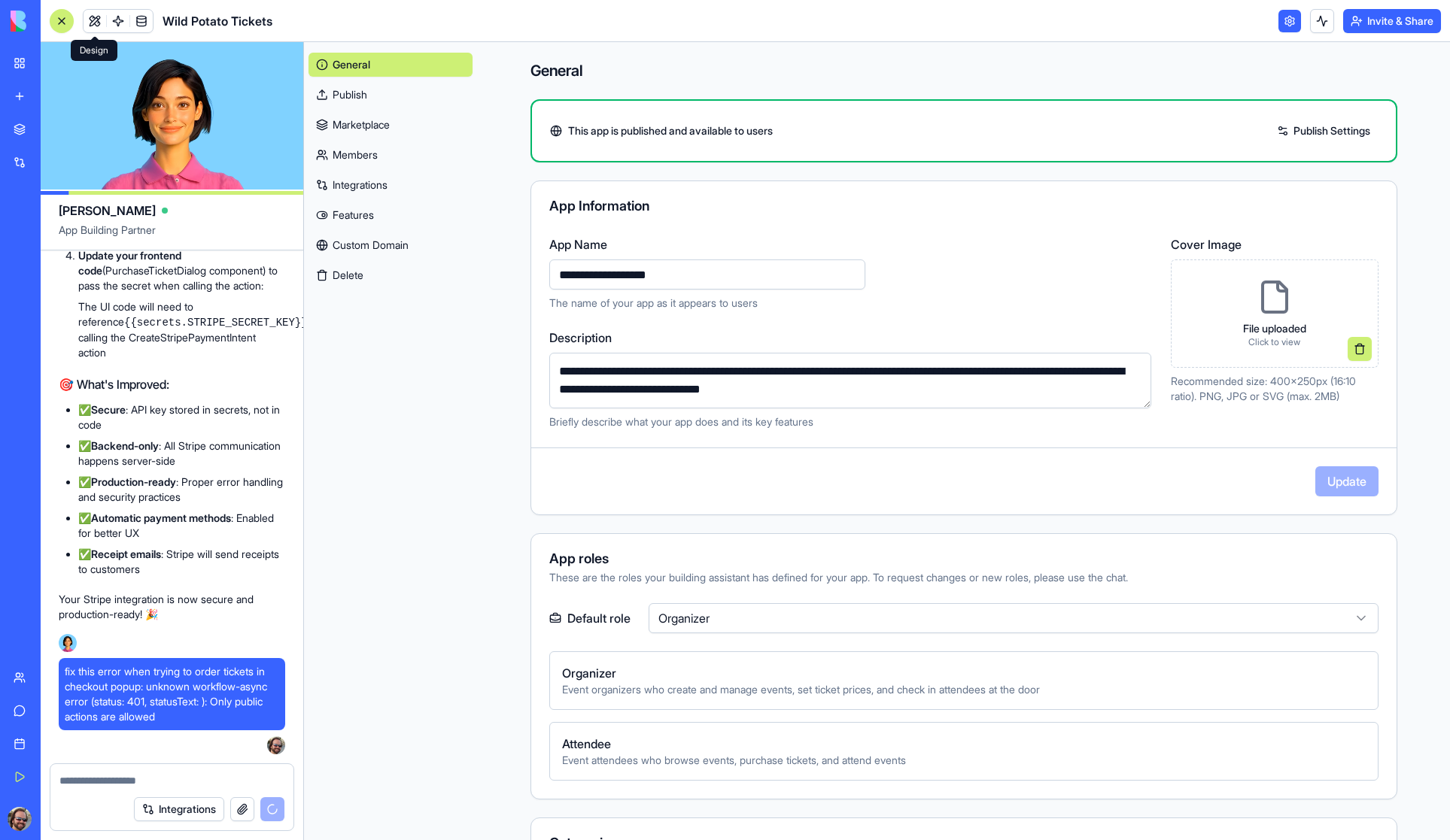
click at [93, 18] on link at bounding box center [95, 21] width 23 height 23
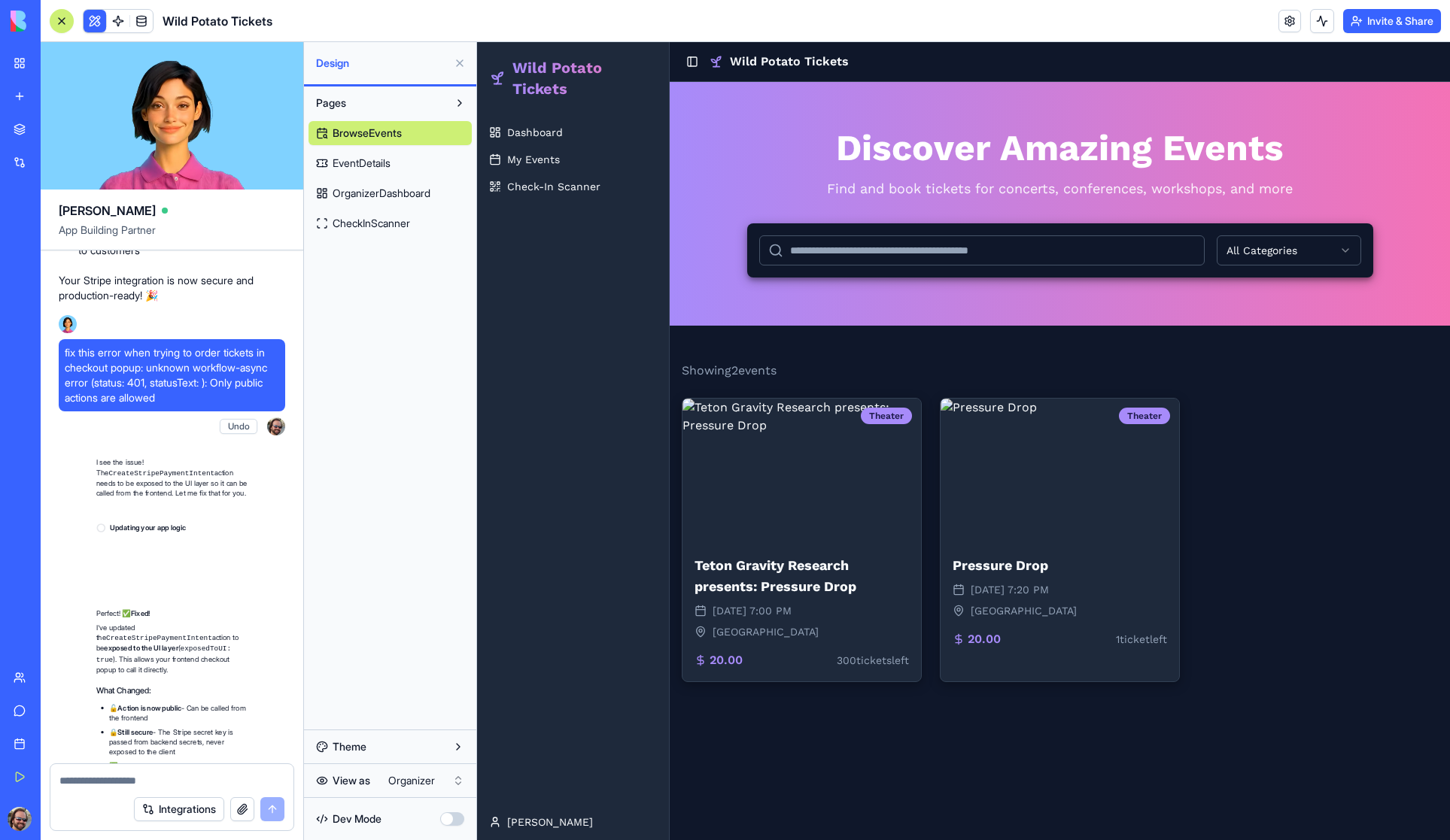
scroll to position [12760, 0]
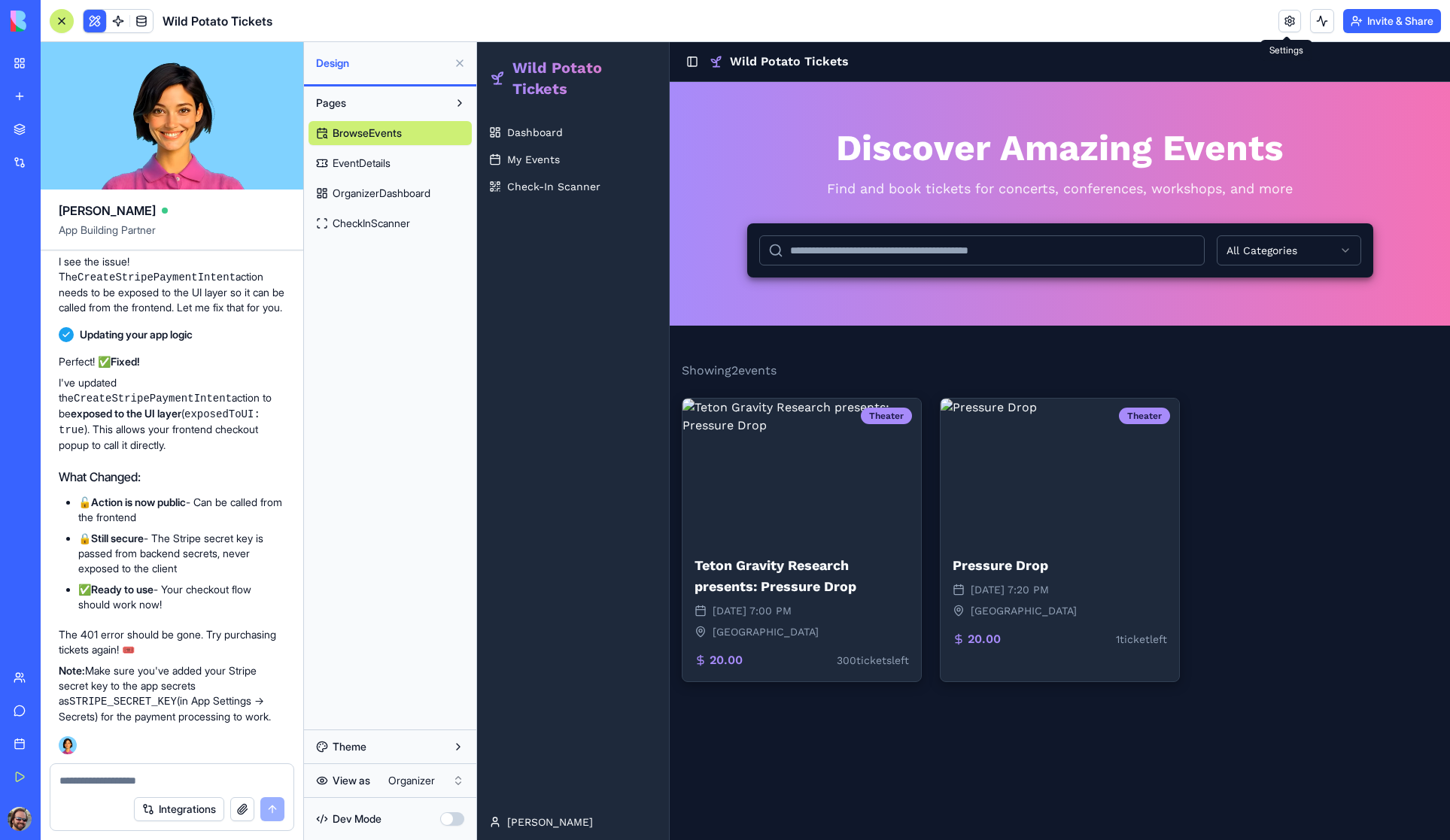
click at [1286, 17] on link at bounding box center [1290, 21] width 23 height 23
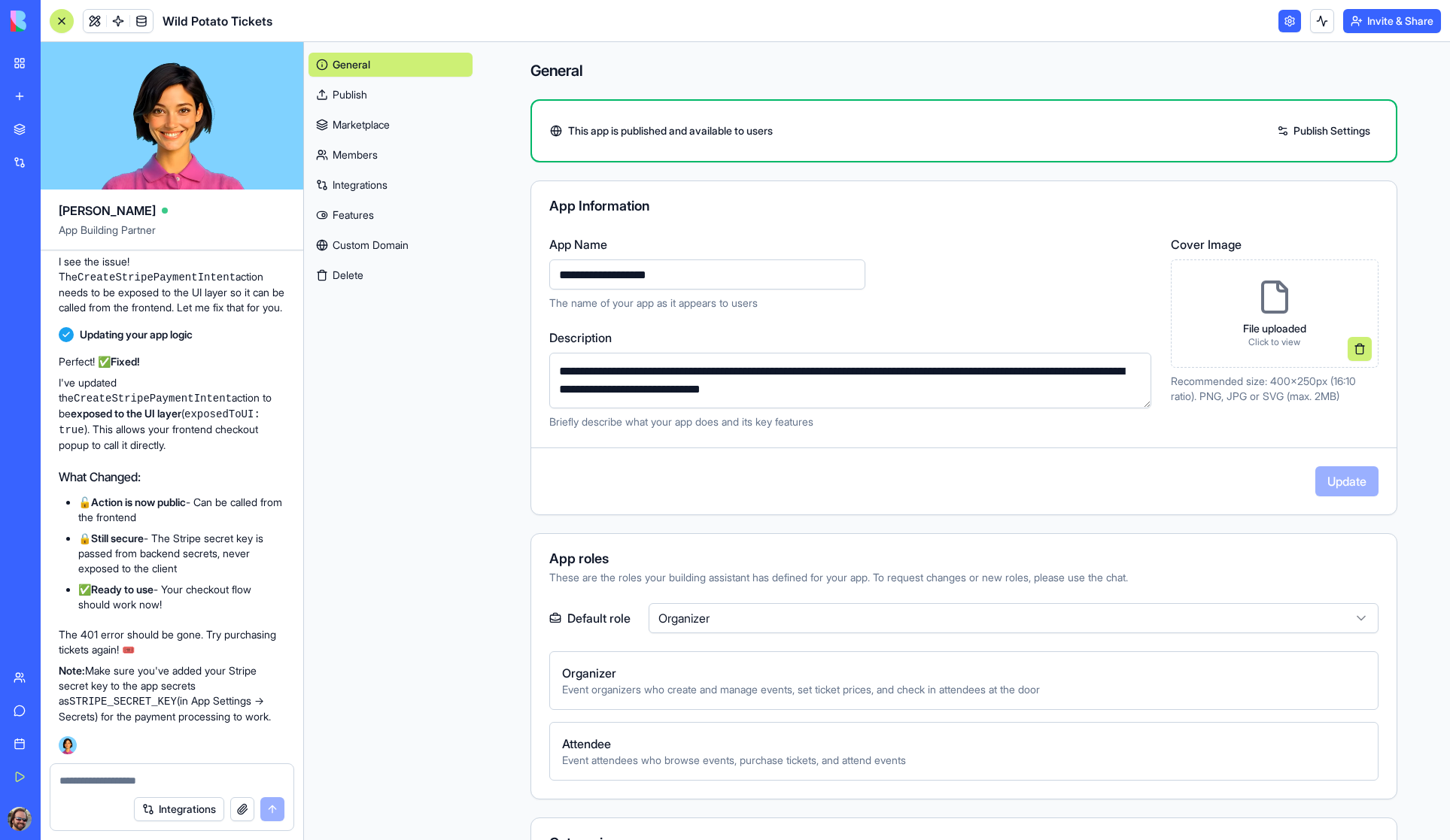
click at [117, 783] on textarea at bounding box center [172, 780] width 225 height 15
drag, startPoint x: 186, startPoint y: 703, endPoint x: 95, endPoint y: 719, distance: 92.4
click at [95, 719] on p "Note: Make sure you've added your Stripe secret key to the app secrets as STRIP…" at bounding box center [172, 694] width 226 height 61
copy p "App Settings → Secrets"
click at [161, 780] on textarea "**********" at bounding box center [172, 780] width 225 height 15
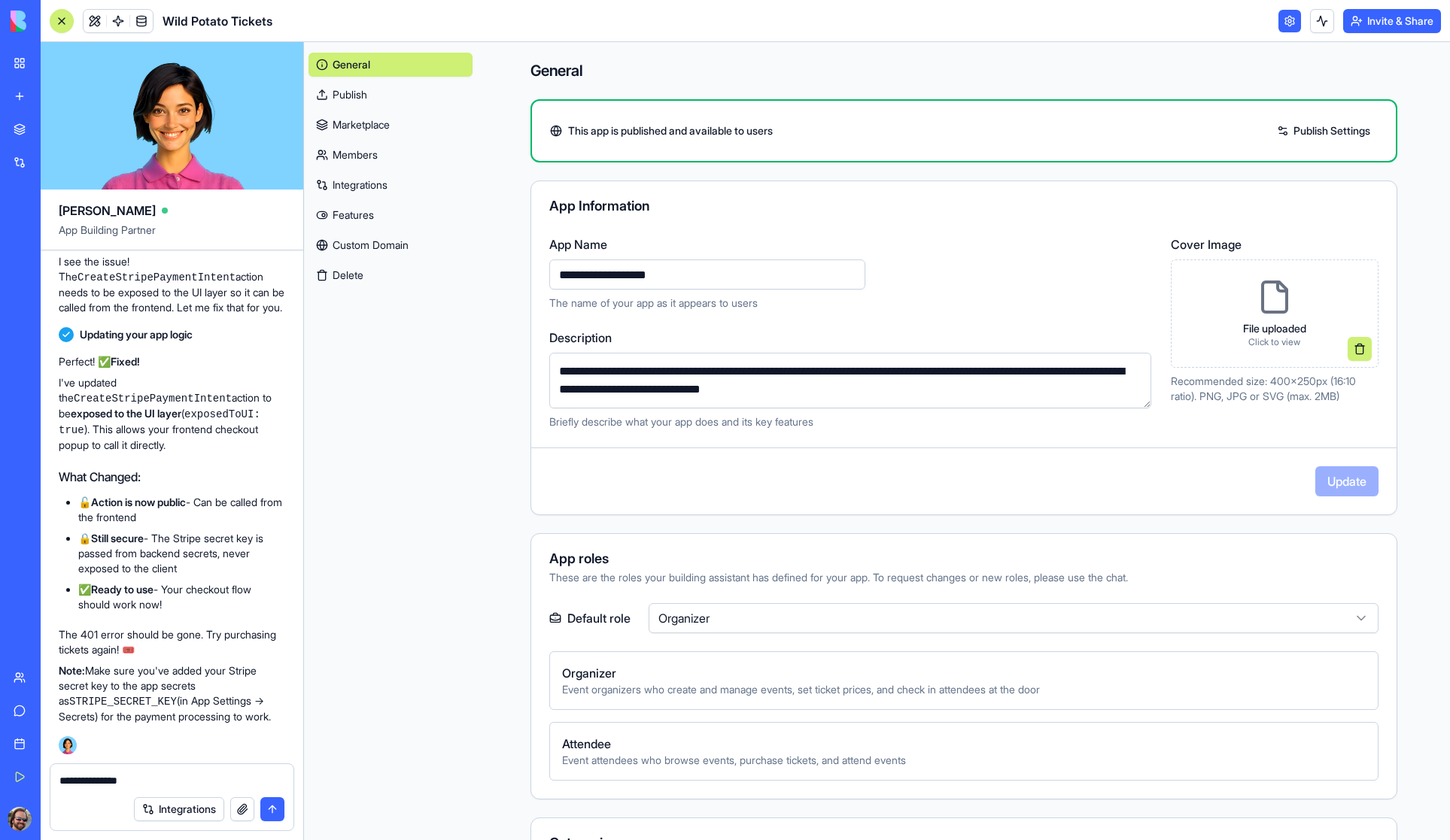
paste textarea "**********"
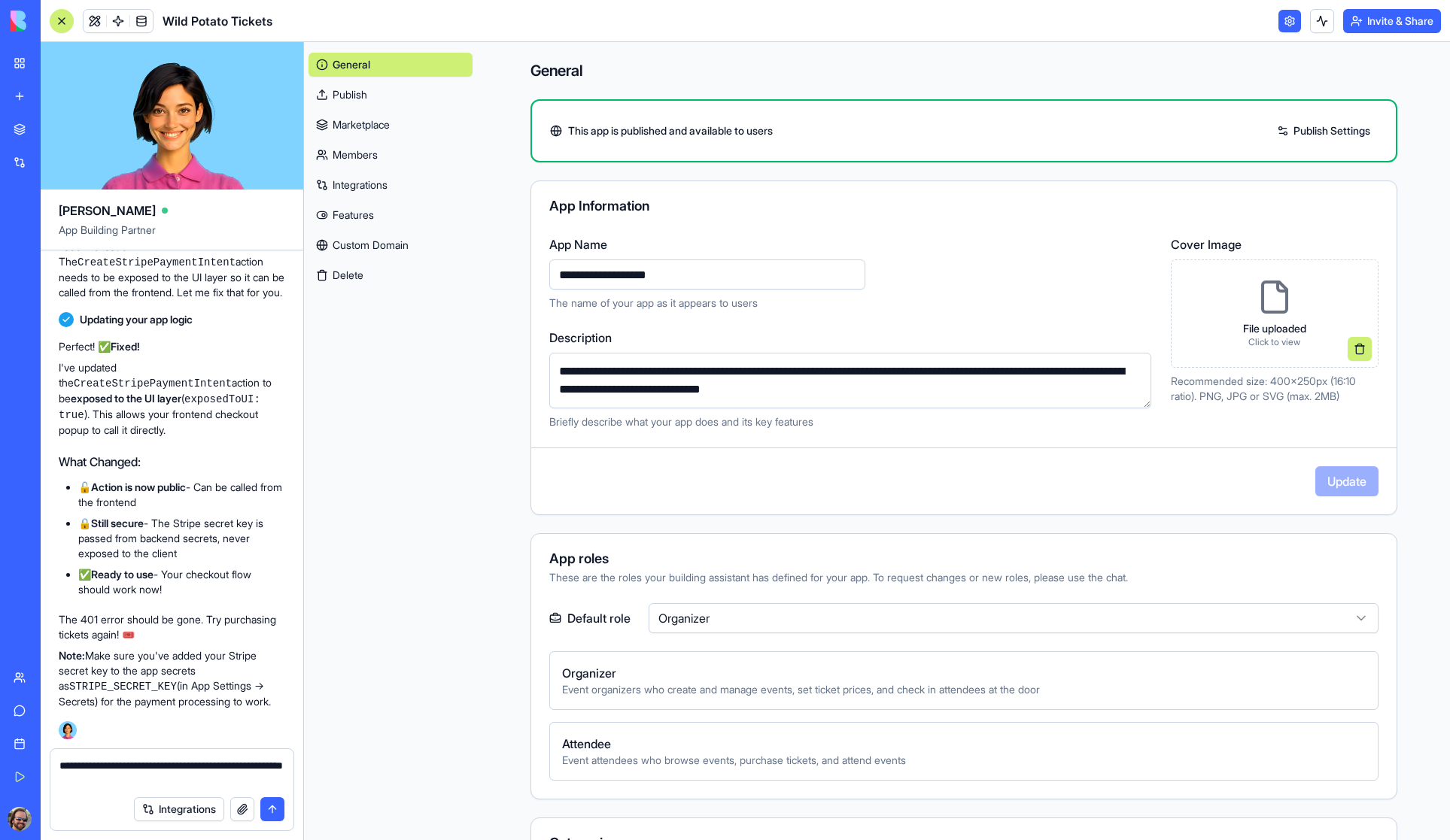
type textarea "**********"
click at [275, 810] on button "submit" at bounding box center [272, 809] width 24 height 24
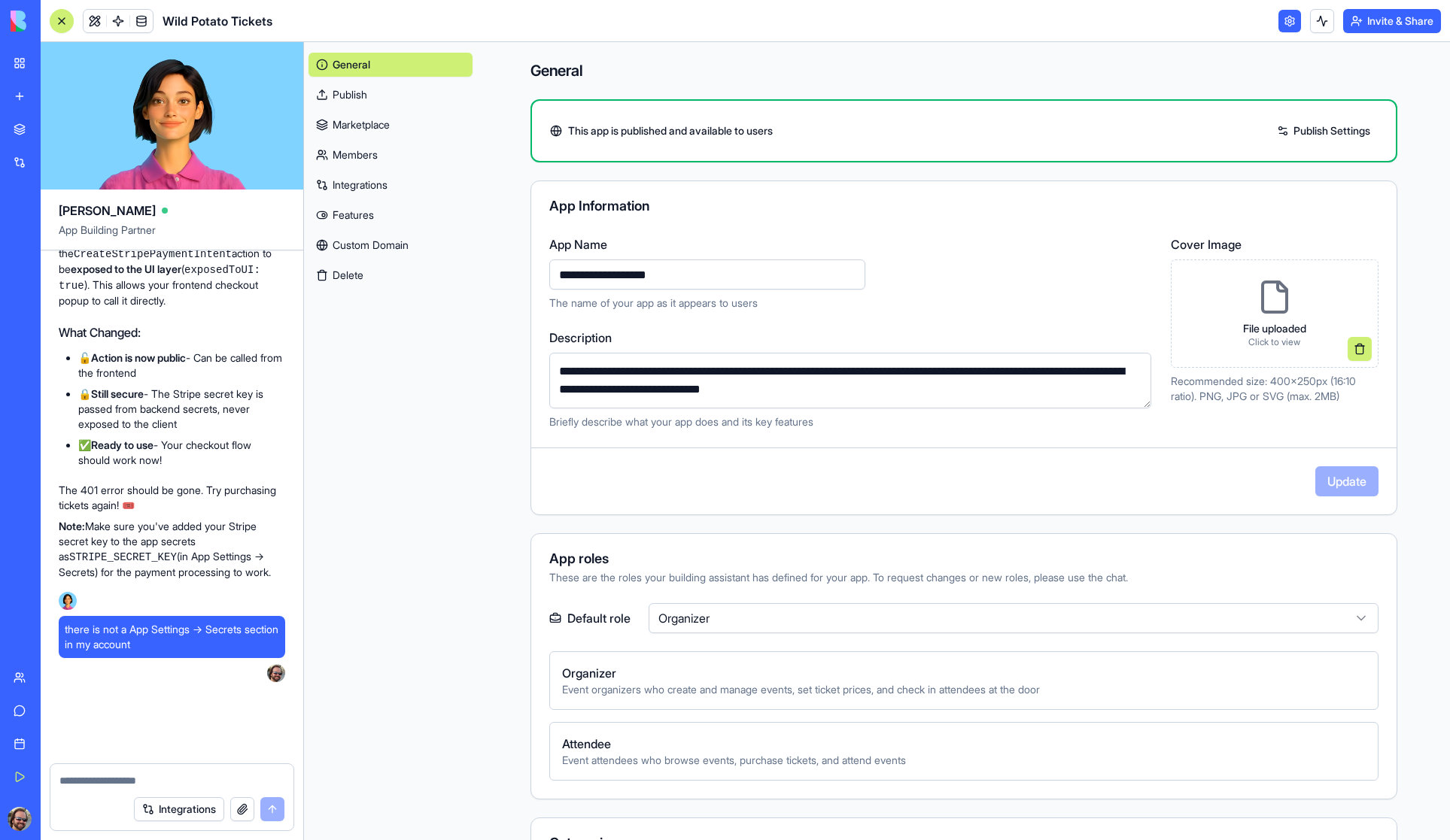
scroll to position [12904, 0]
click at [187, 646] on span "there is not a App Settings → Secrets section in my account" at bounding box center [172, 637] width 214 height 30
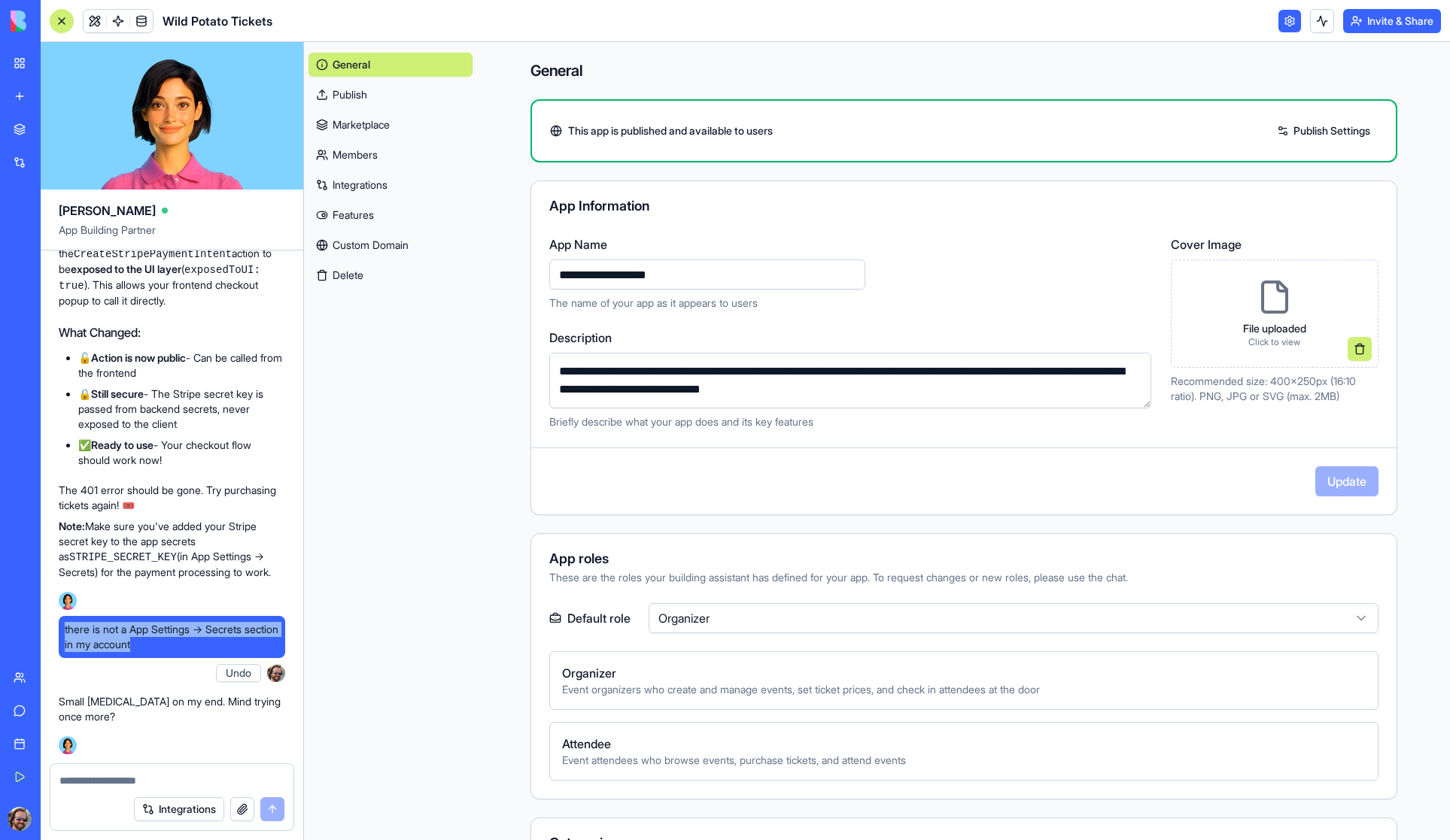
drag, startPoint x: 171, startPoint y: 644, endPoint x: 61, endPoint y: 632, distance: 110.7
click at [61, 632] on div "there is not a App Settings → Secrets section in my account" at bounding box center [172, 637] width 226 height 42
copy span "there is not a App Settings → Secrets section in my account"
click at [144, 773] on textarea at bounding box center [172, 780] width 225 height 15
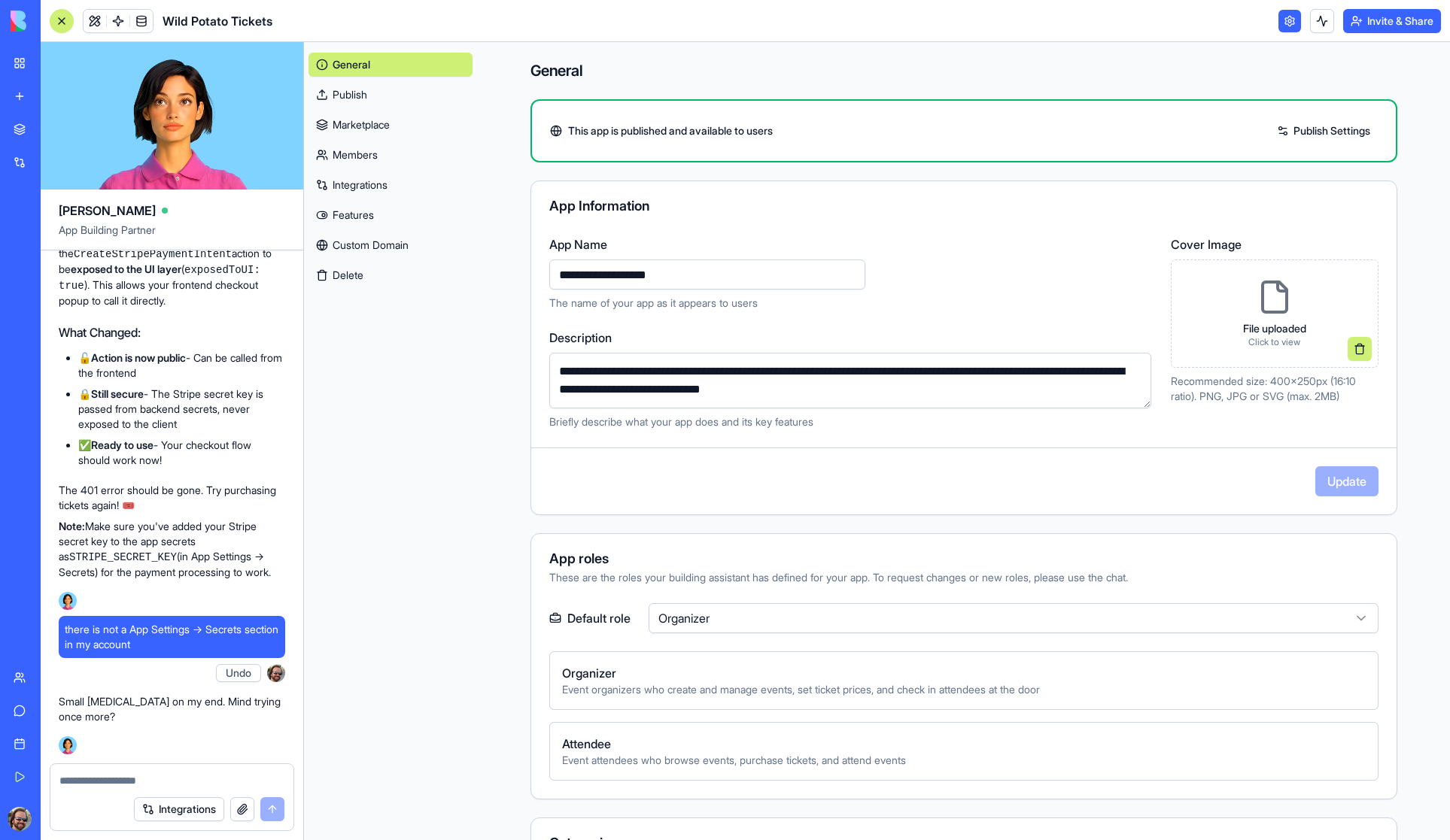
paste textarea "**********"
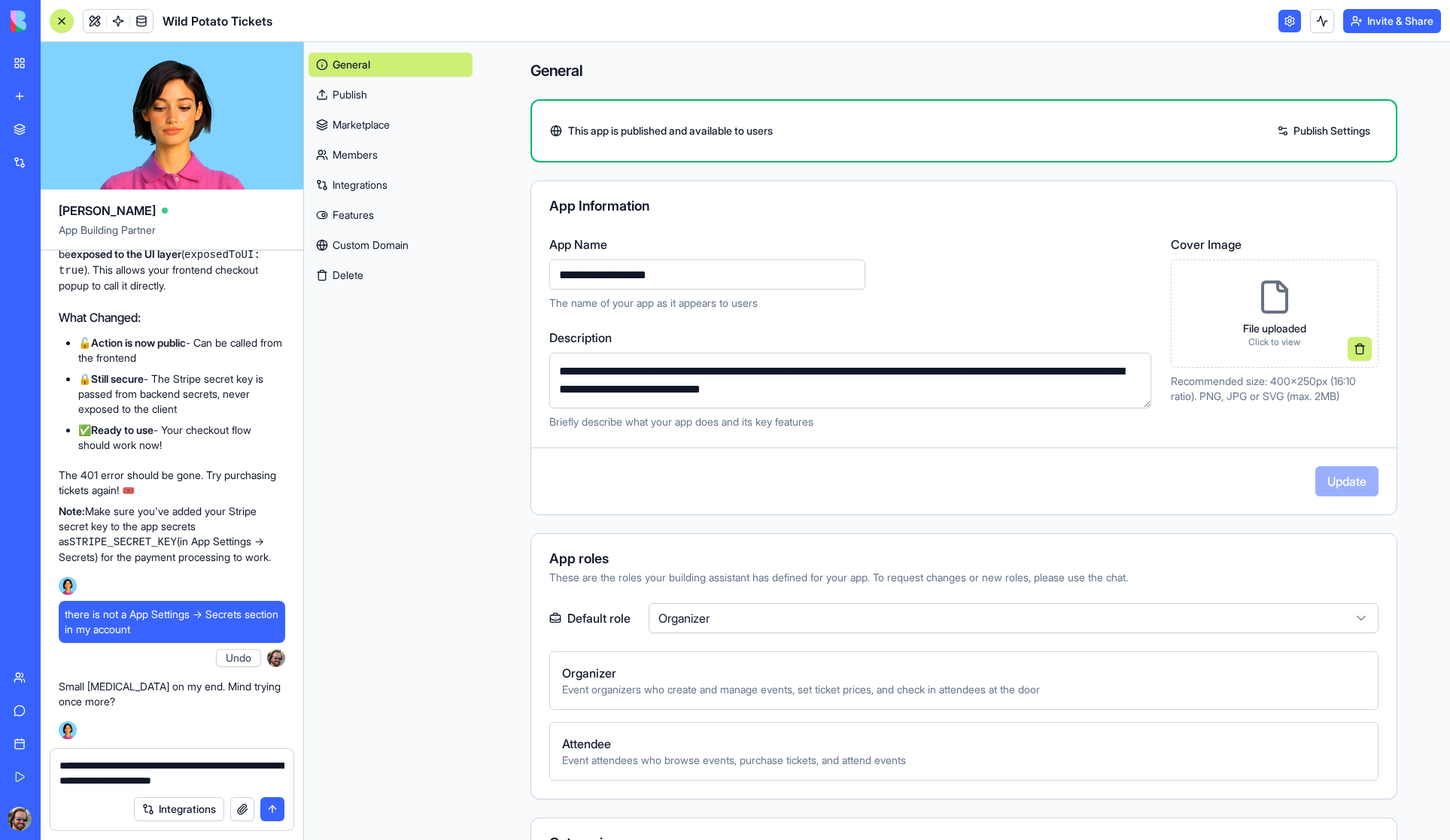
type textarea "**********"
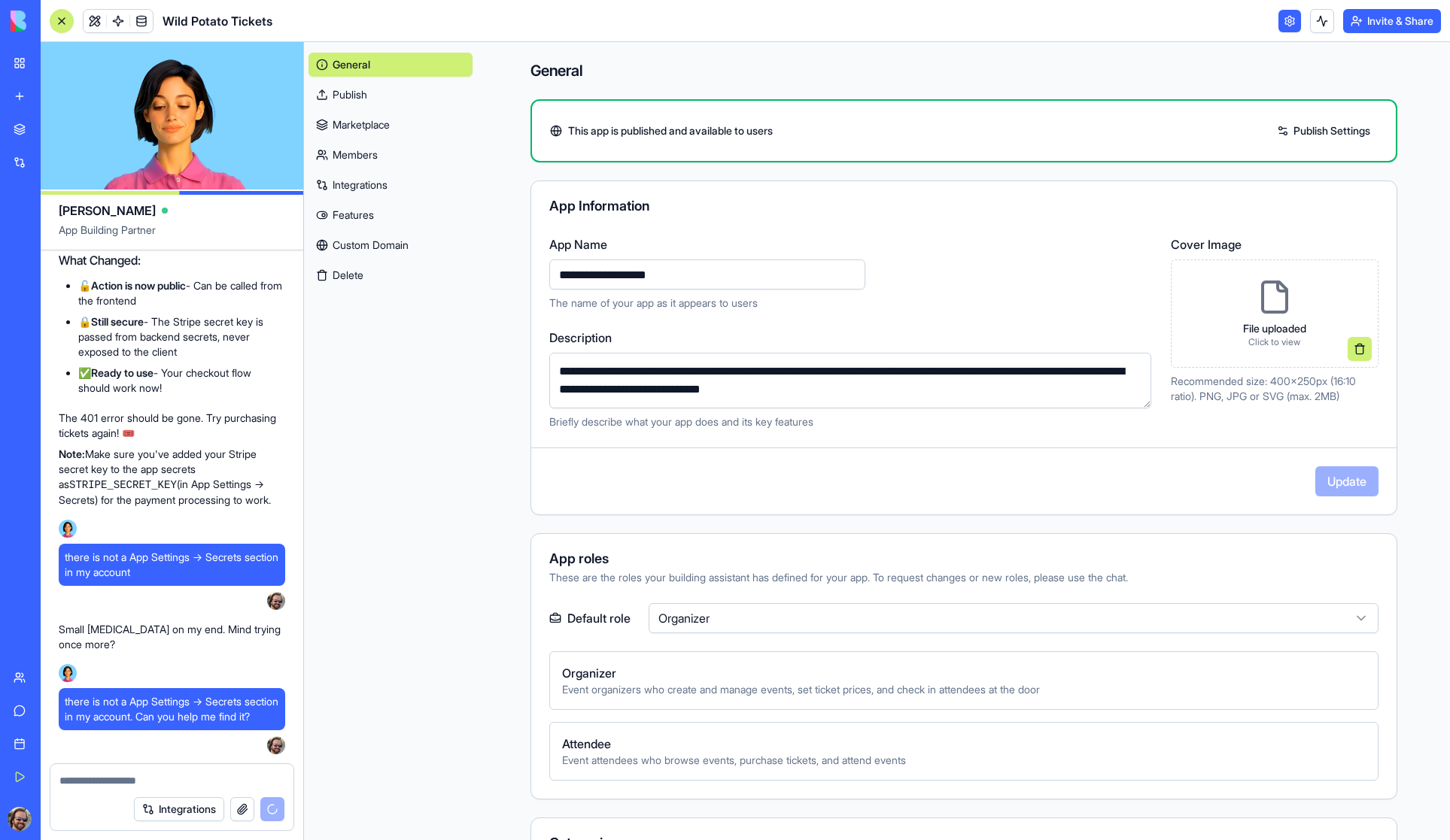
click at [375, 93] on link "Publish" at bounding box center [391, 94] width 164 height 24
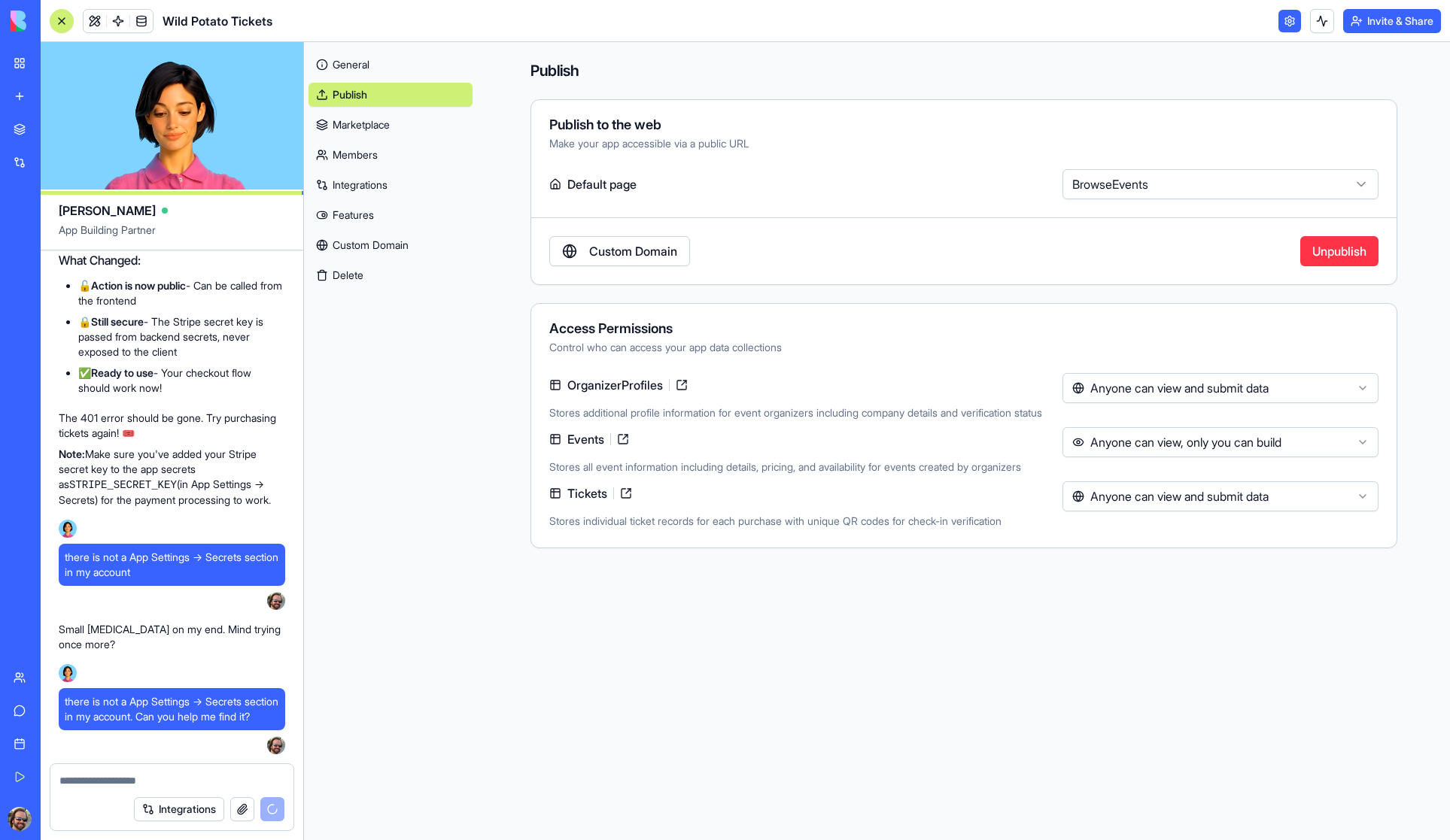
click at [372, 116] on link "Marketplace" at bounding box center [391, 125] width 164 height 24
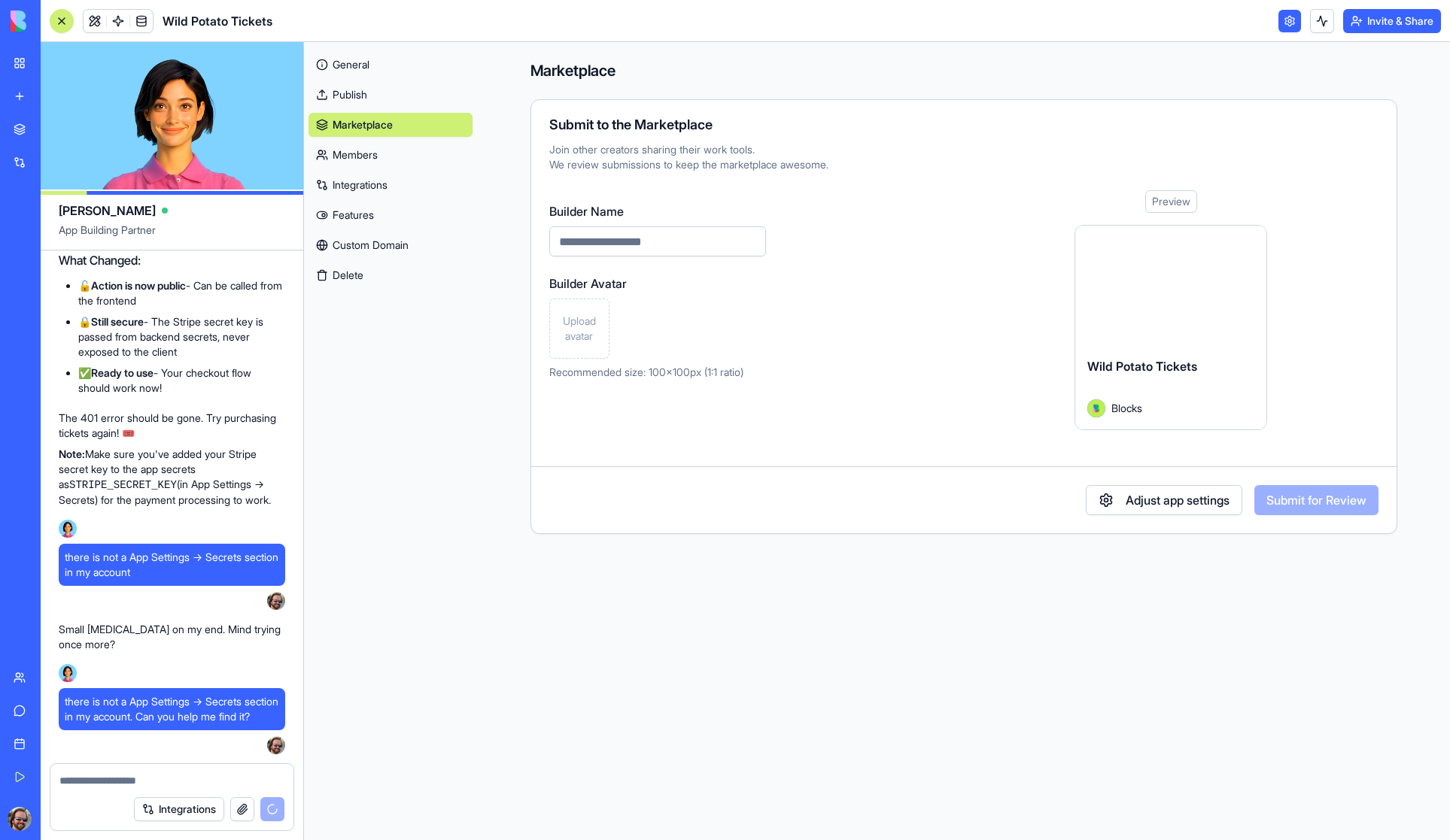
scroll to position [13801, 0]
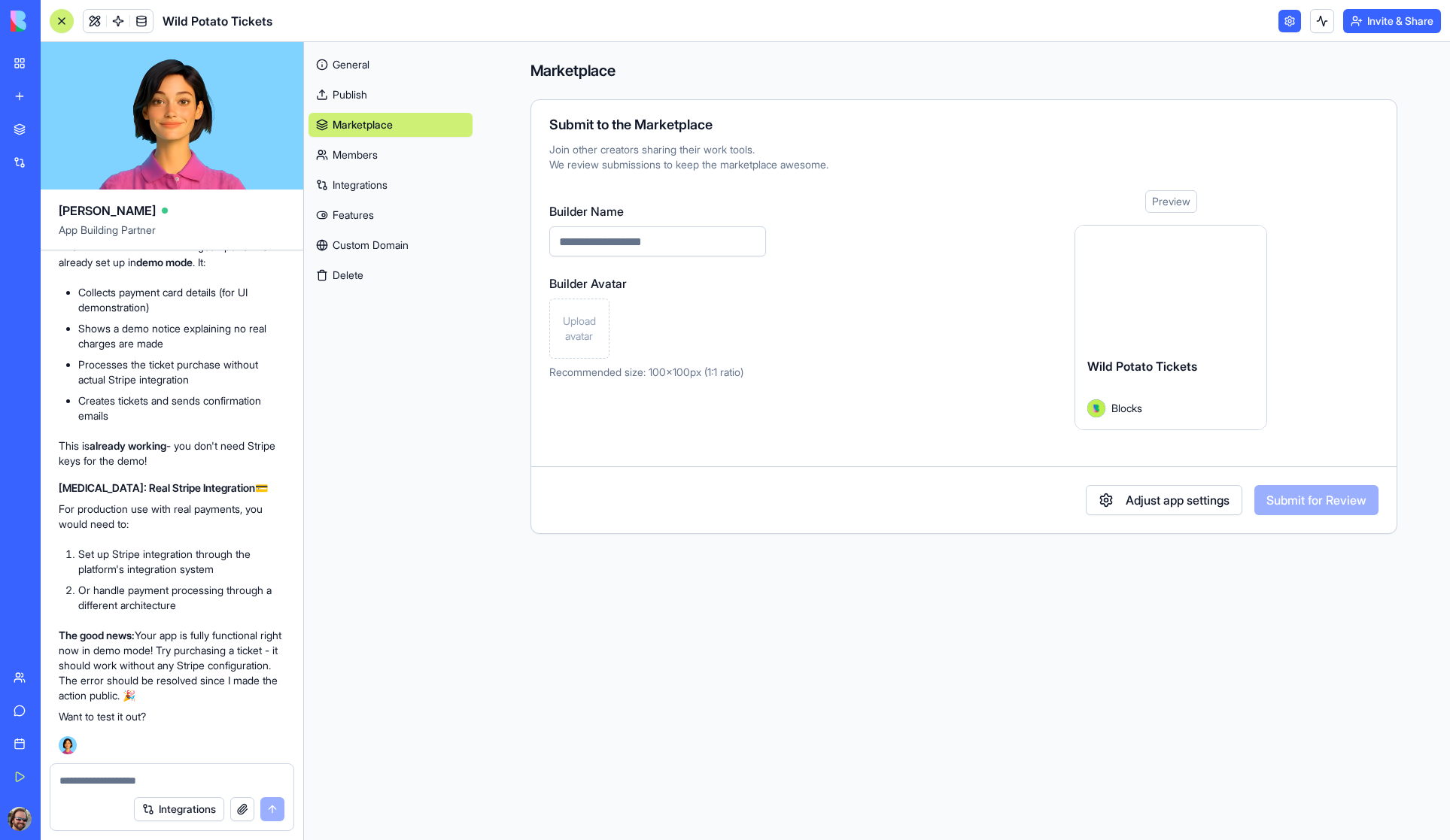
click at [379, 149] on link "Members" at bounding box center [391, 154] width 164 height 24
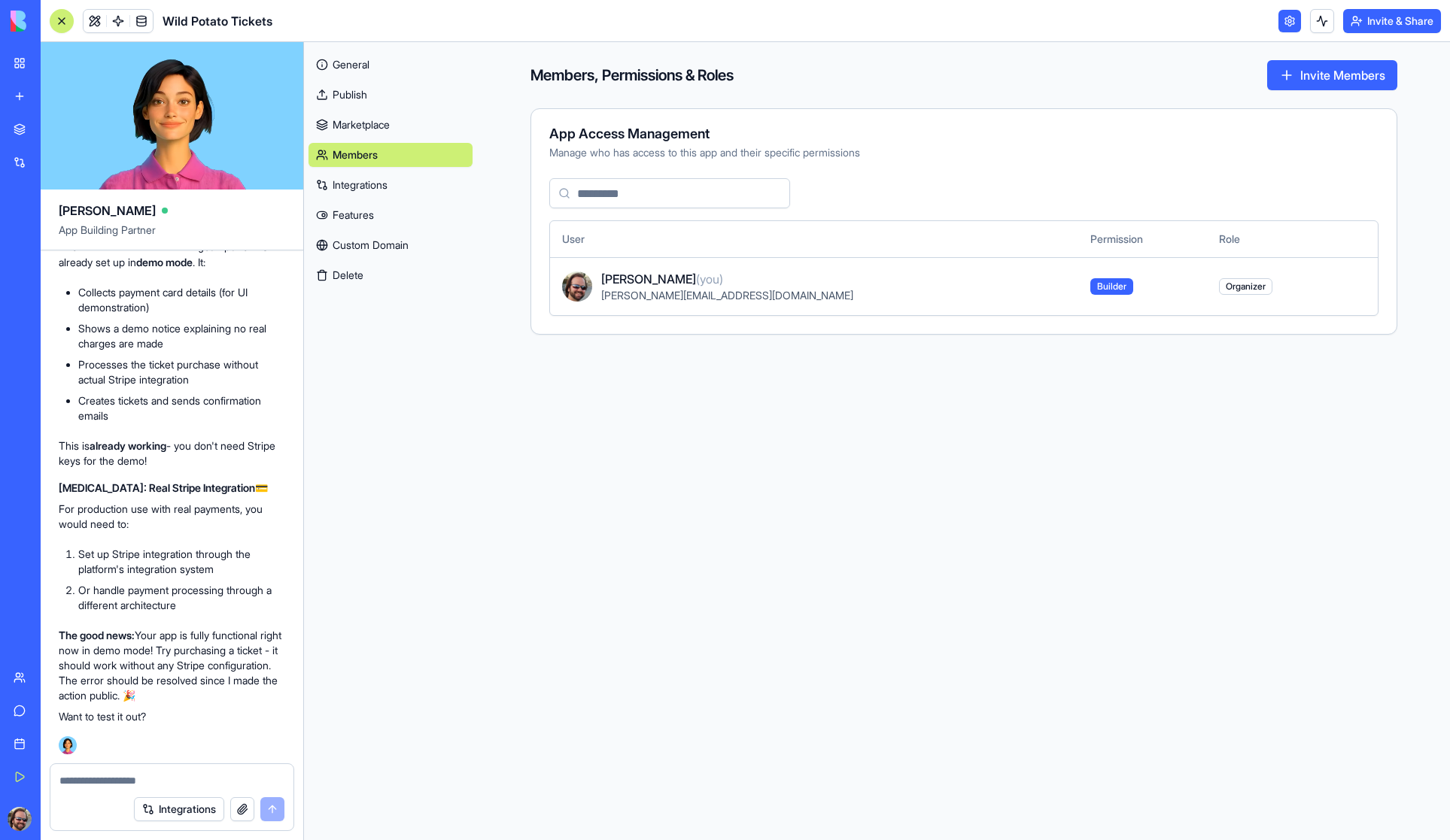
click at [387, 178] on link "Integrations" at bounding box center [391, 185] width 164 height 24
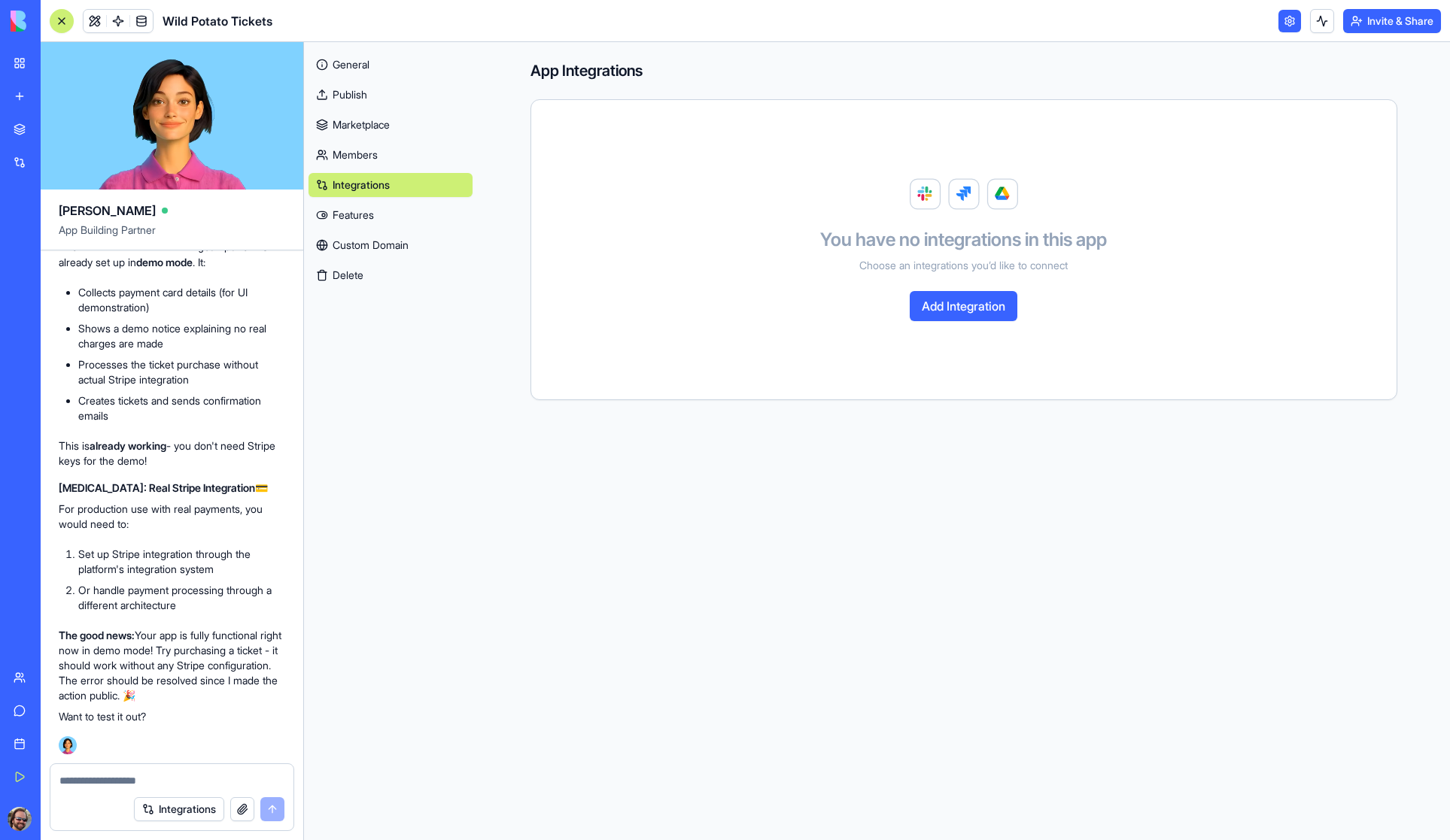
click at [387, 209] on link "Features" at bounding box center [391, 215] width 164 height 24
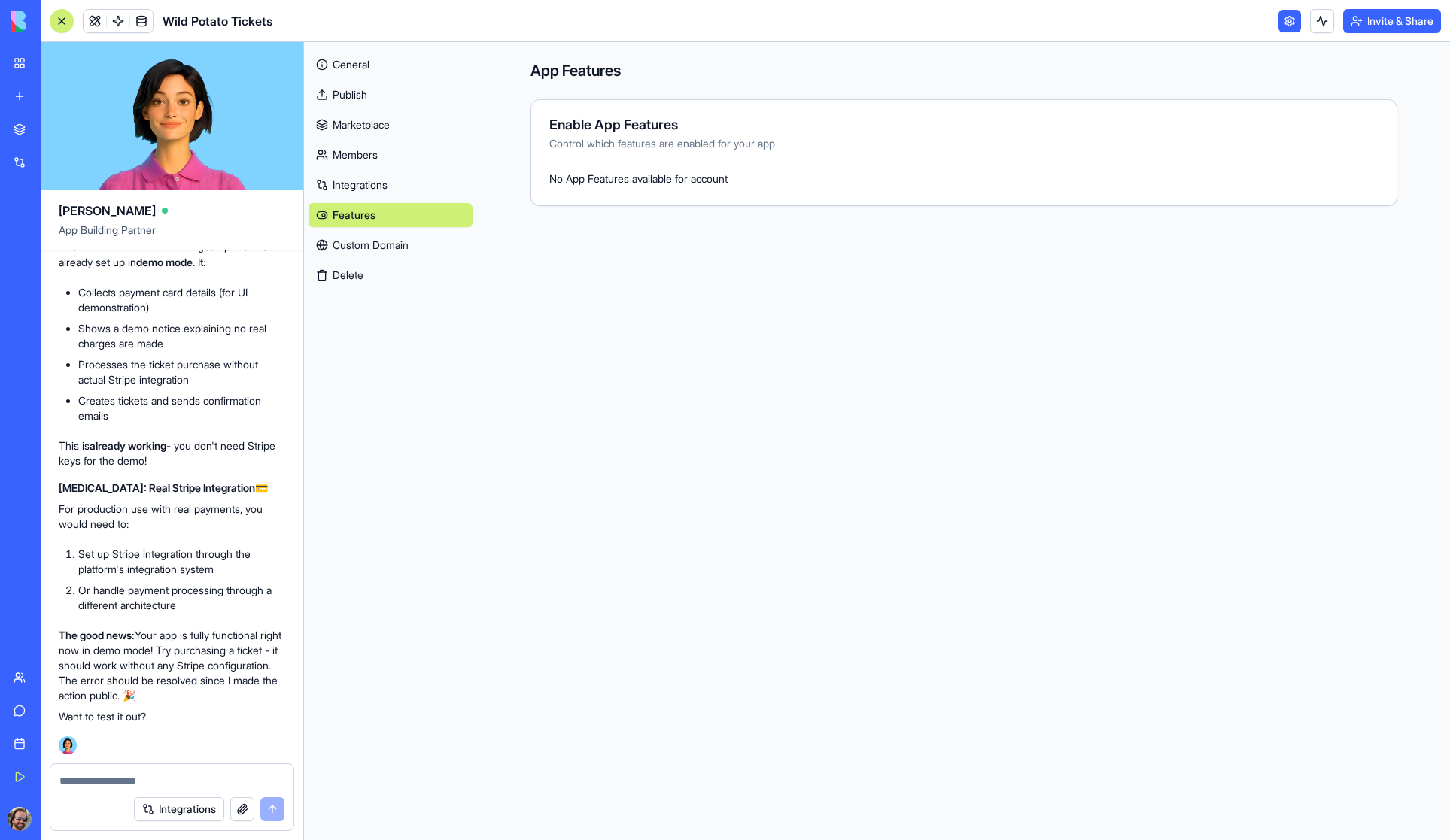
click at [136, 781] on textarea at bounding box center [172, 780] width 225 height 15
click at [86, 783] on textarea at bounding box center [172, 780] width 225 height 15
type textarea "**********"
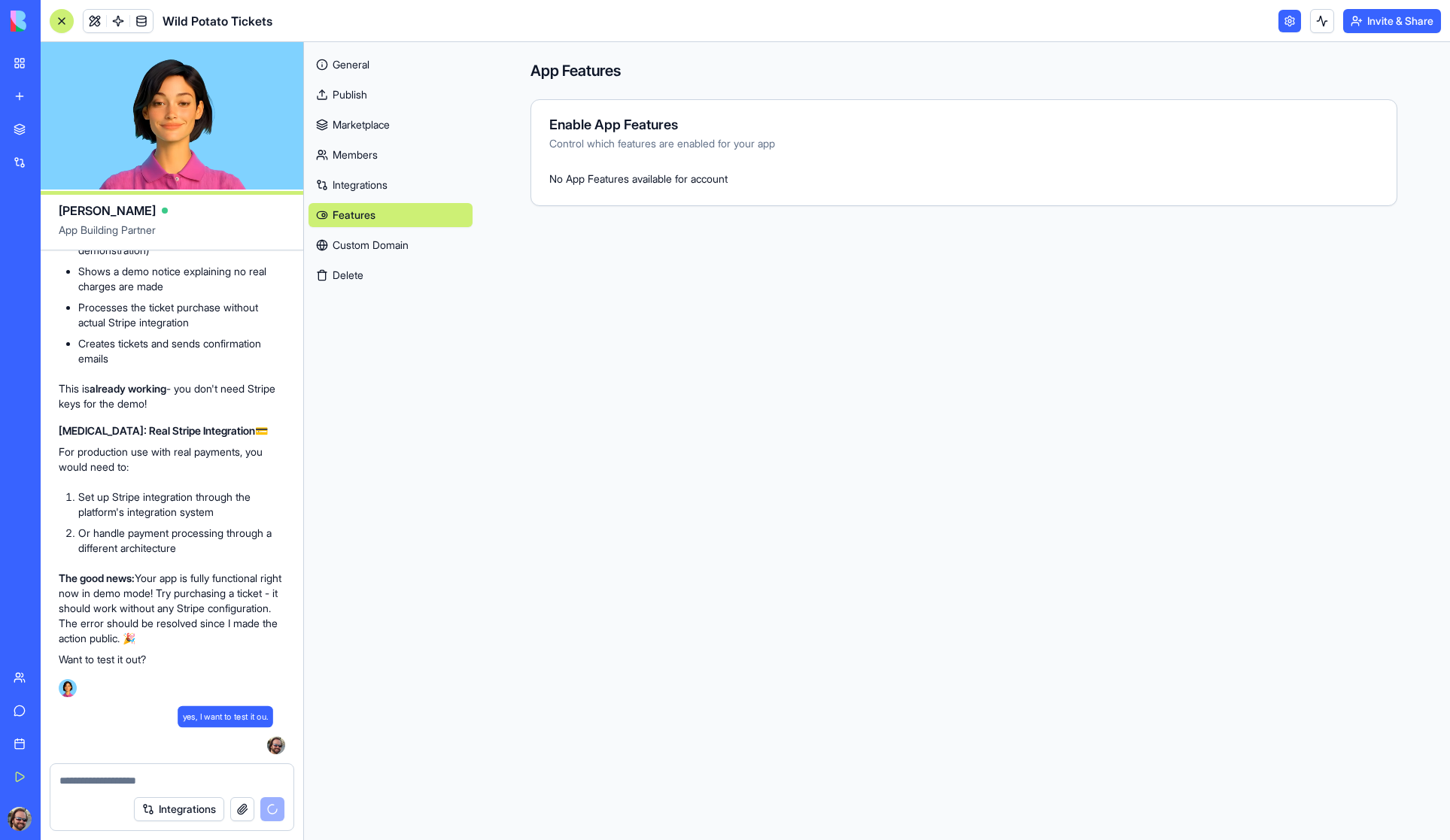
scroll to position [13858, 0]
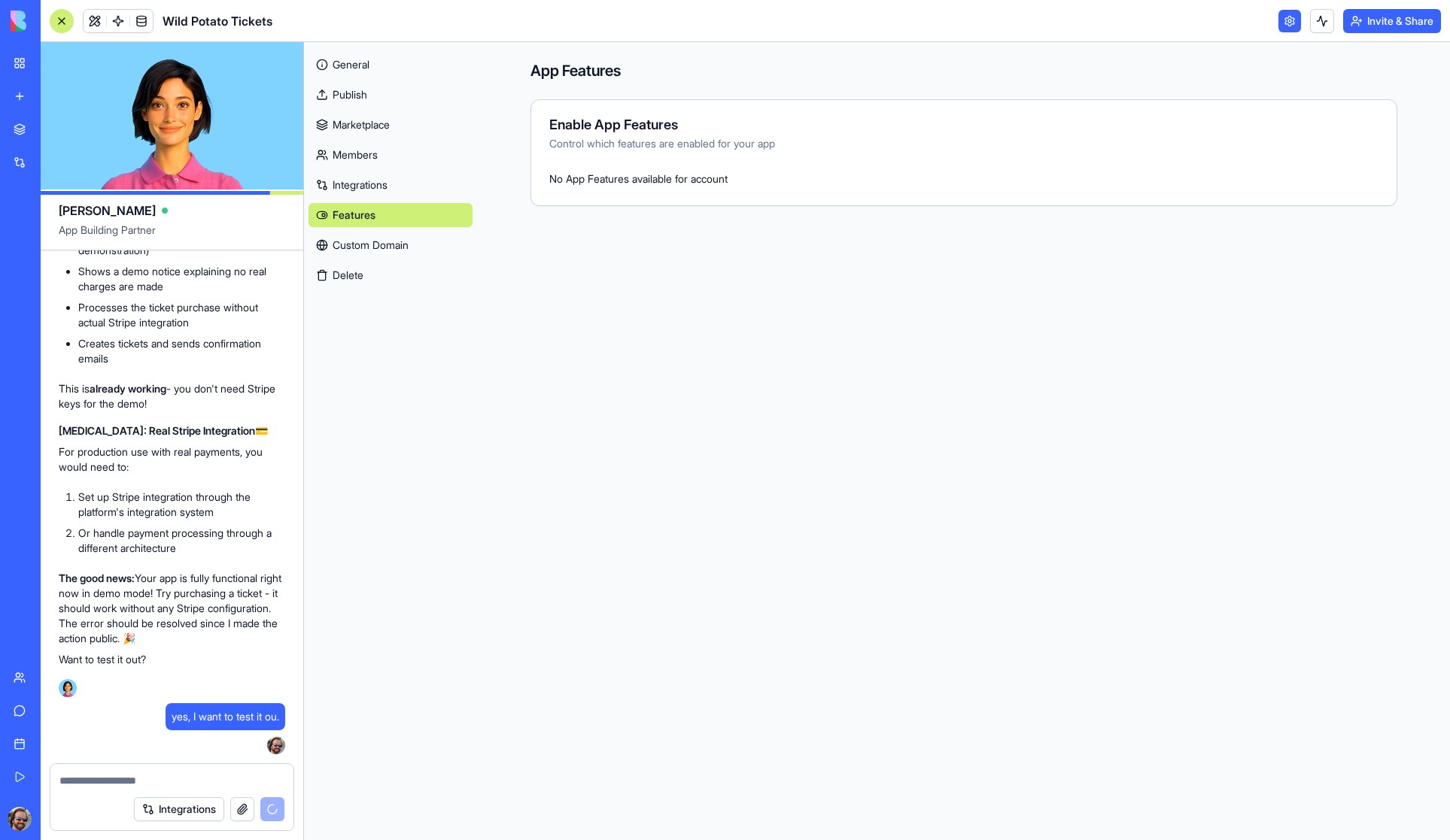
click at [1387, 23] on button "Invite & Share" at bounding box center [1391, 21] width 98 height 24
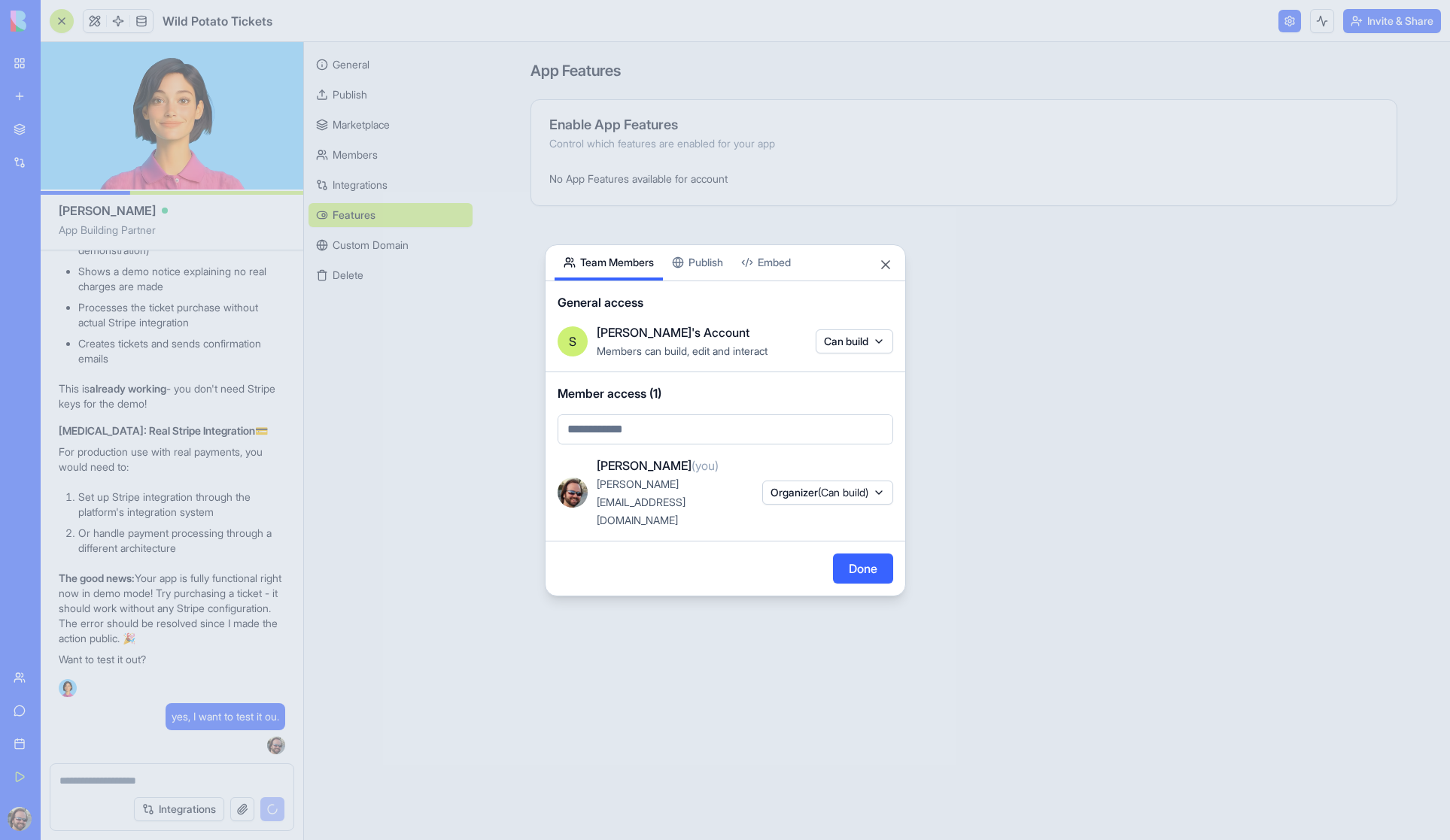
click at [721, 281] on button "Publish" at bounding box center [698, 262] width 69 height 35
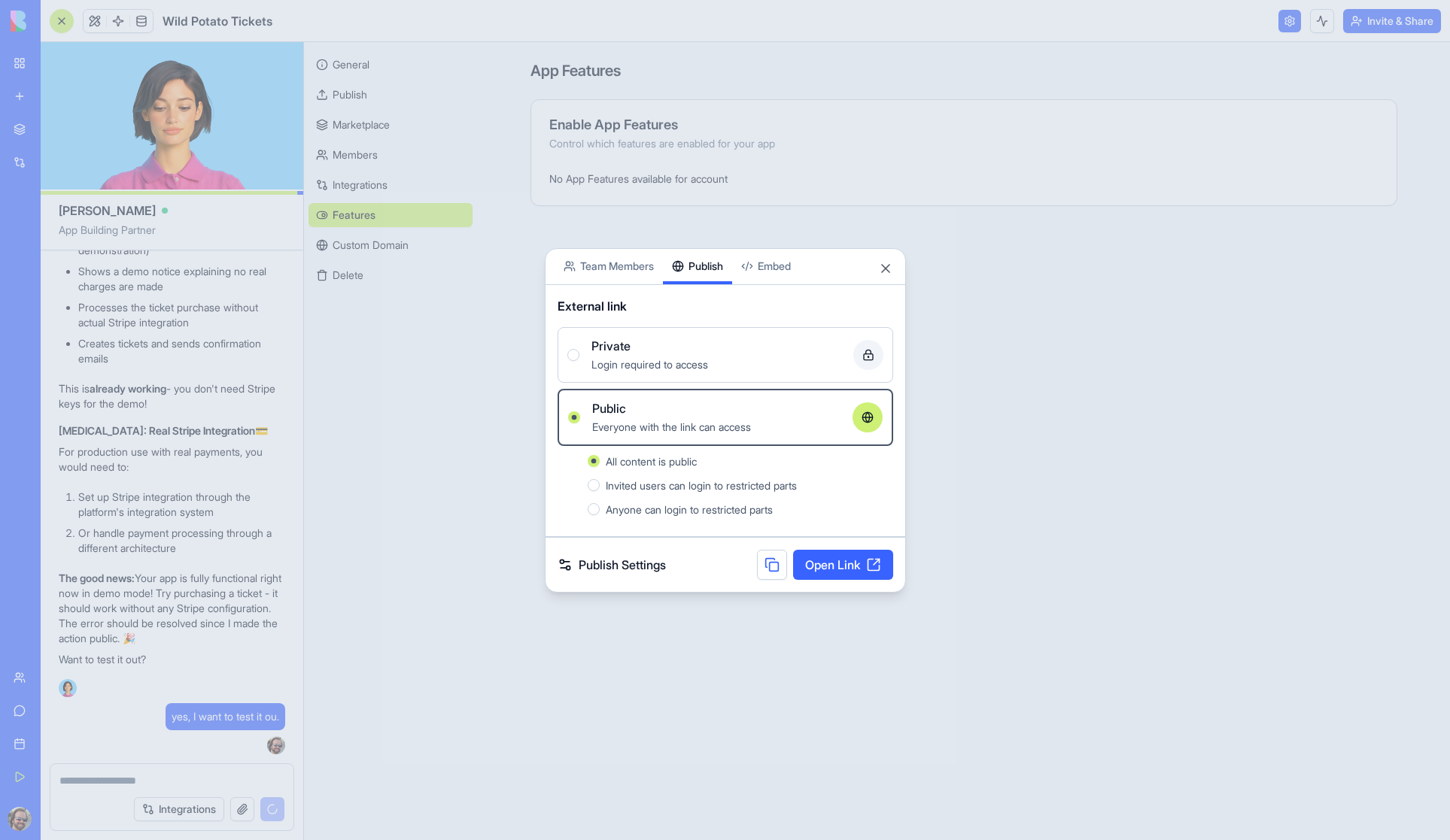
click at [839, 566] on link "Open Link" at bounding box center [843, 564] width 100 height 30
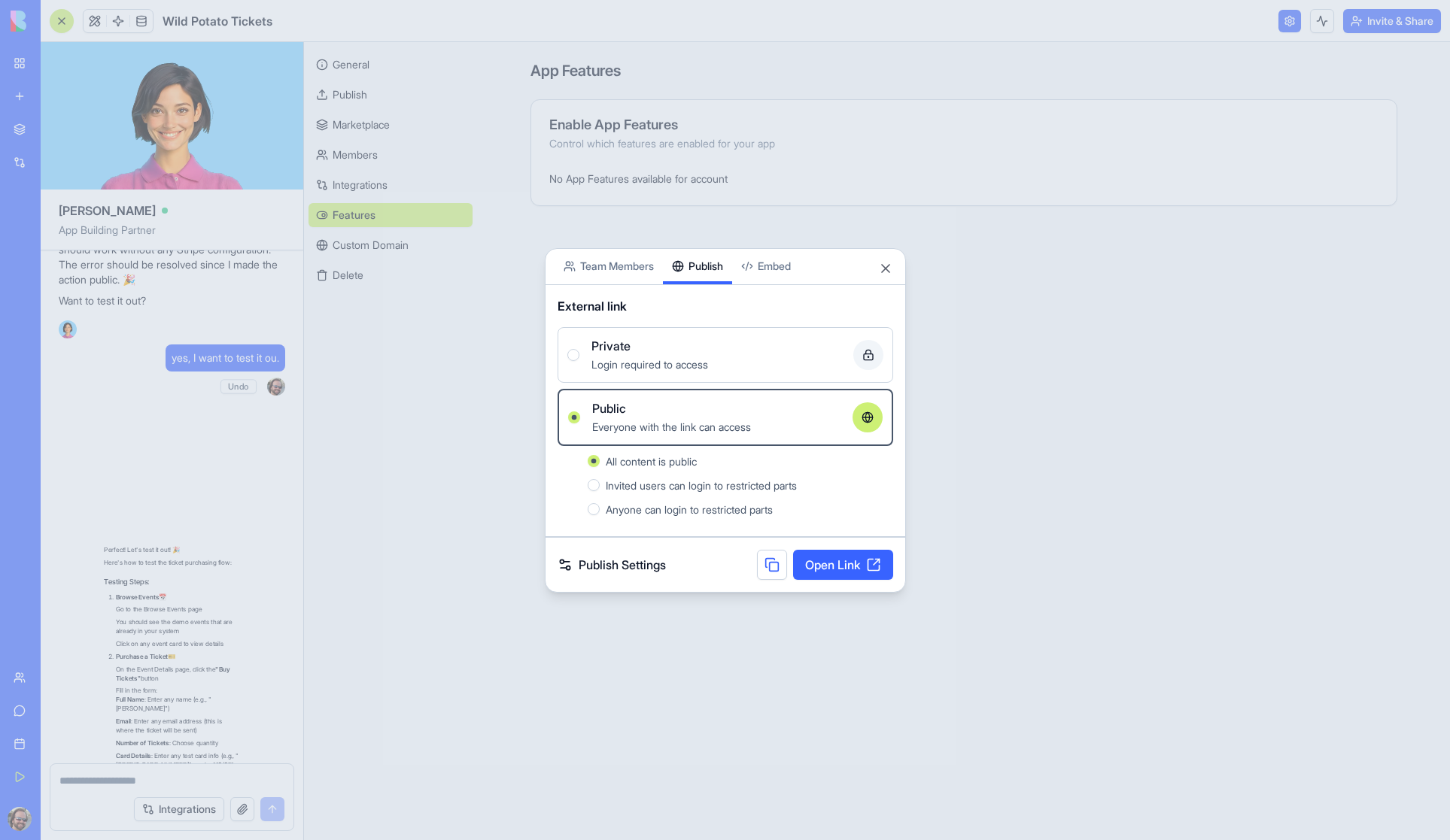
scroll to position [14604, 0]
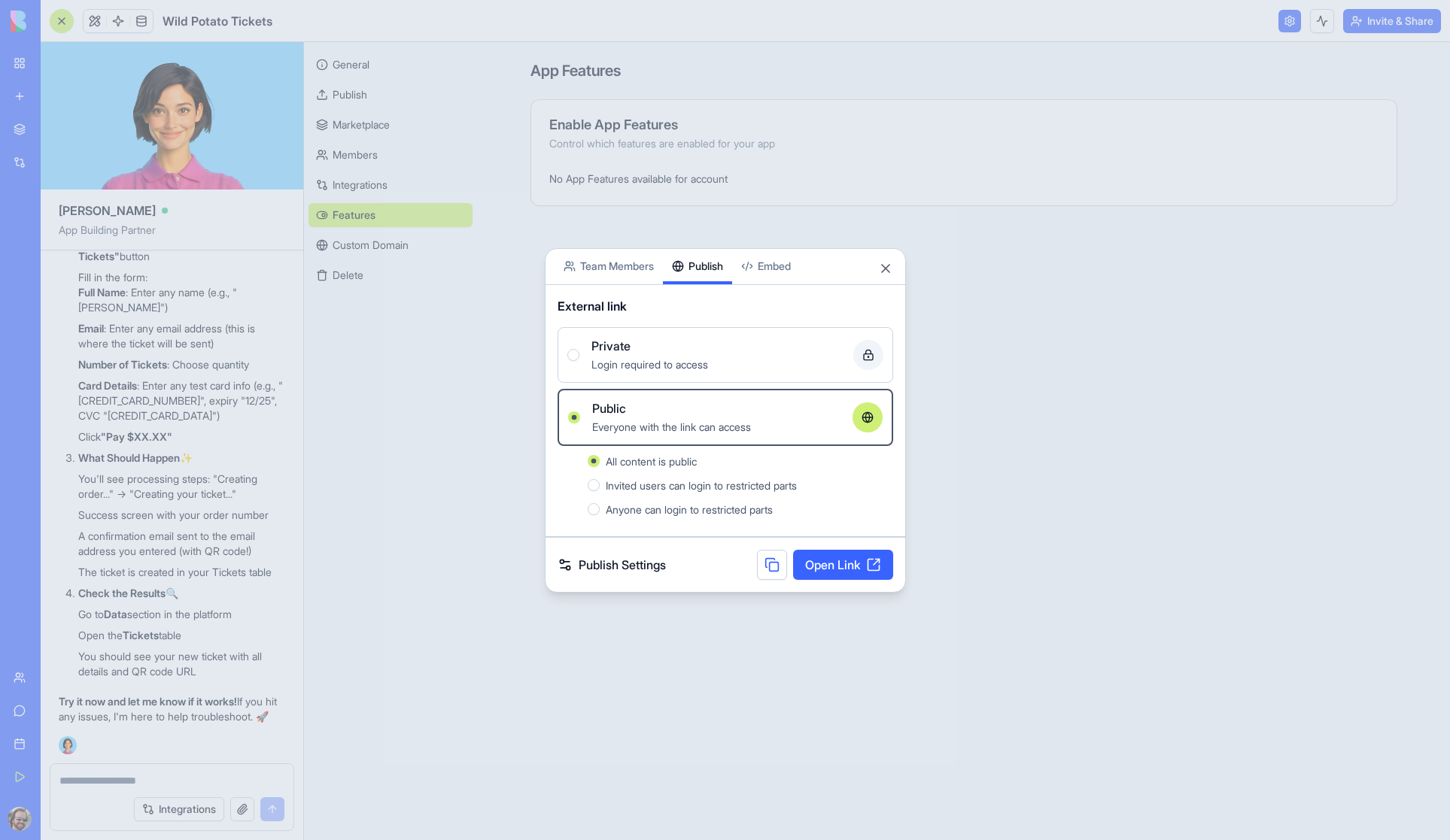
click at [187, 450] on div at bounding box center [725, 420] width 1450 height 840
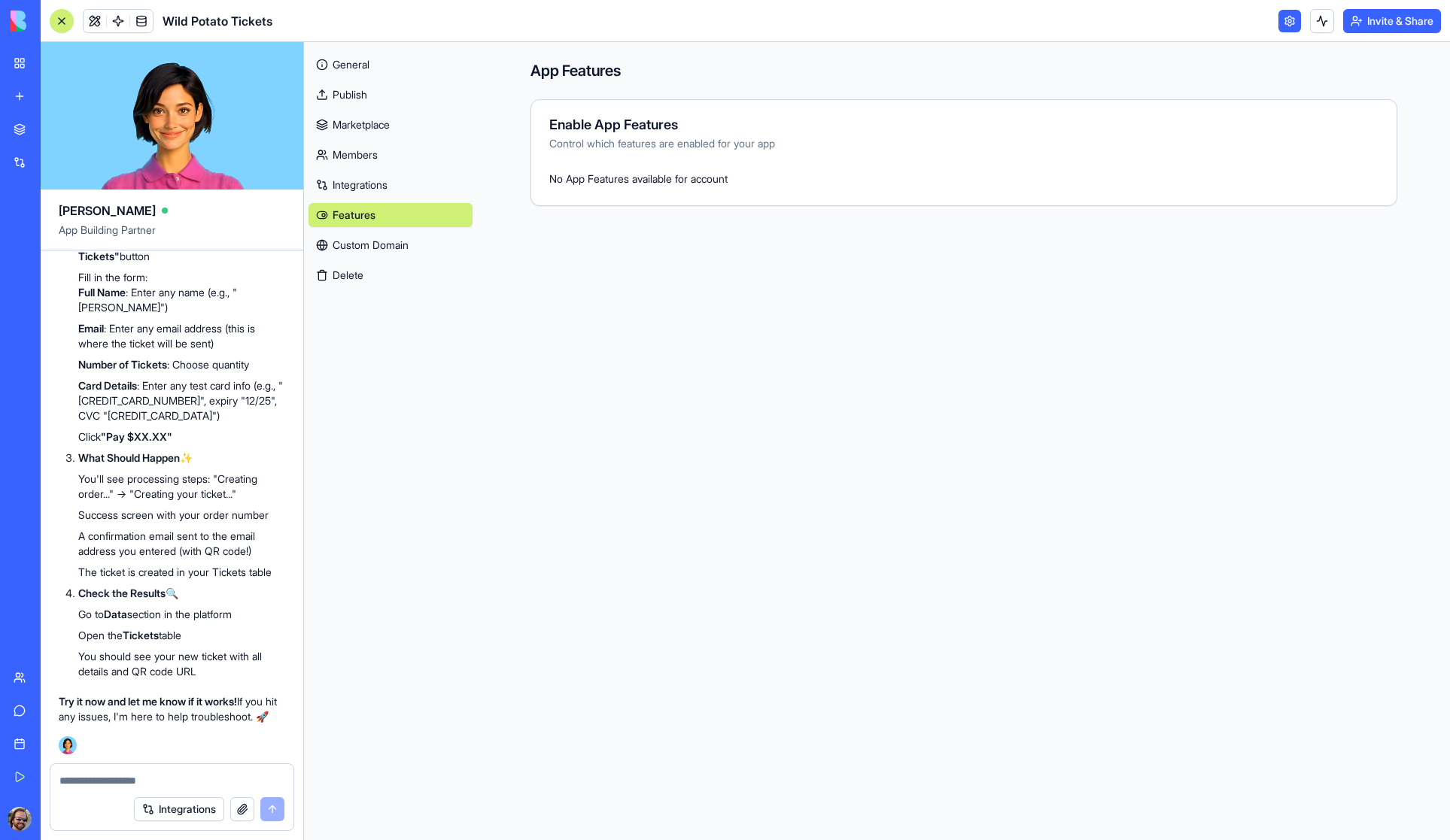
click at [149, 780] on textarea at bounding box center [172, 780] width 225 height 15
click at [237, 812] on button "button" at bounding box center [242, 809] width 24 height 24
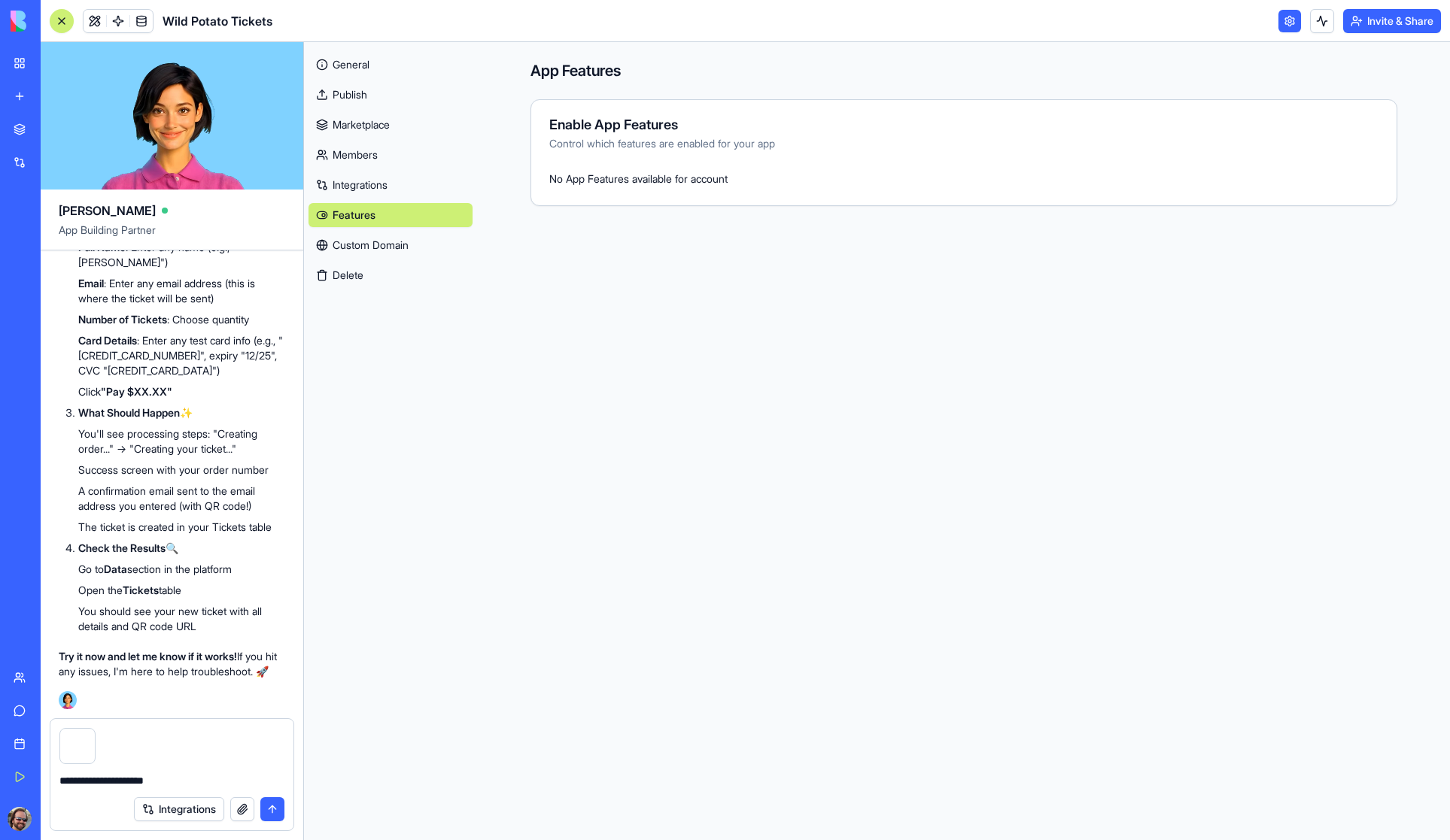
click at [190, 779] on textarea "**********" at bounding box center [172, 780] width 225 height 15
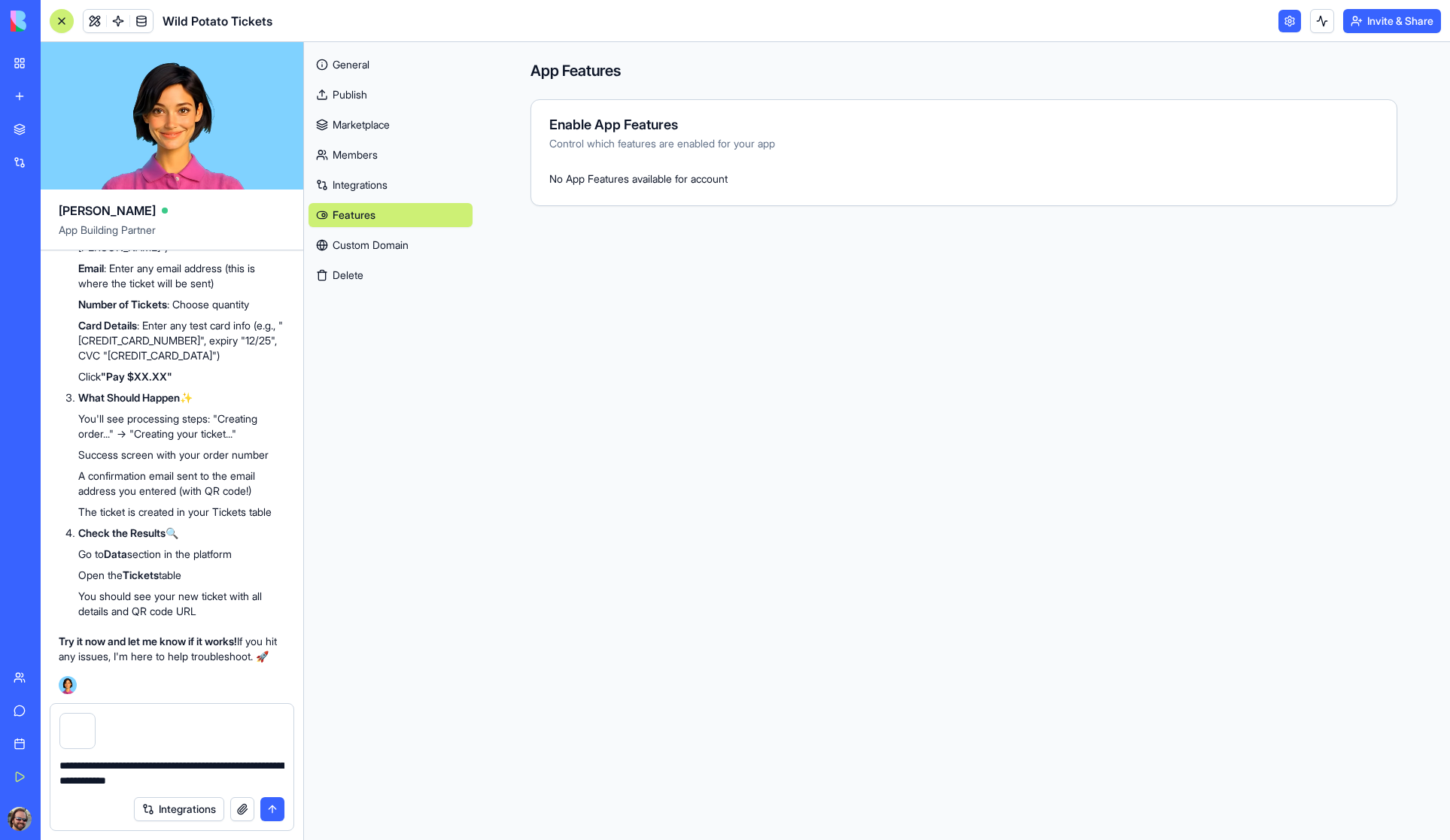
type textarea "**********"
click at [268, 808] on button "submit" at bounding box center [272, 809] width 24 height 24
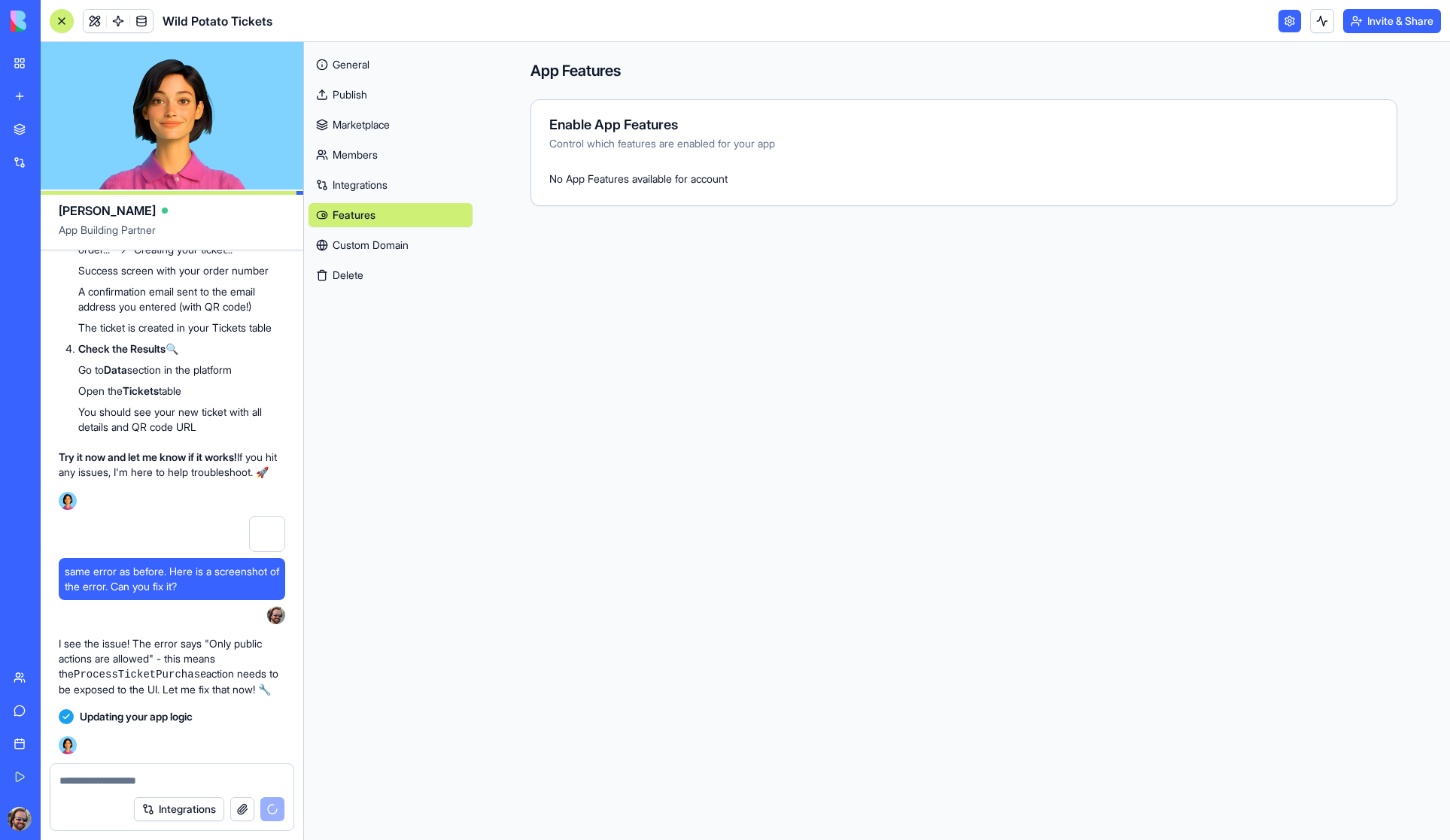
scroll to position [14977, 0]
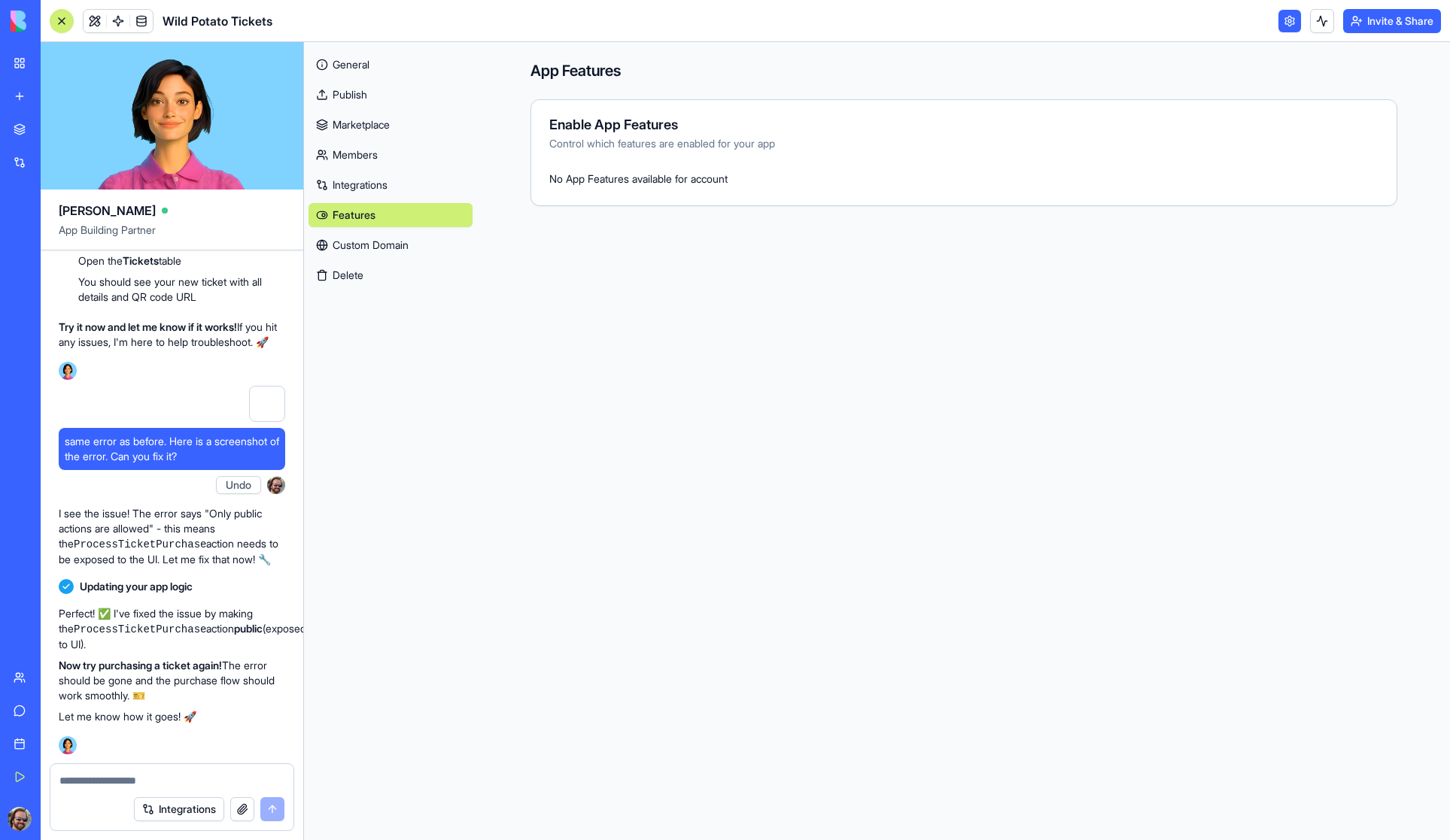
click at [131, 780] on textarea at bounding box center [172, 780] width 225 height 15
click at [1374, 18] on button "Invite & Share" at bounding box center [1391, 21] width 98 height 24
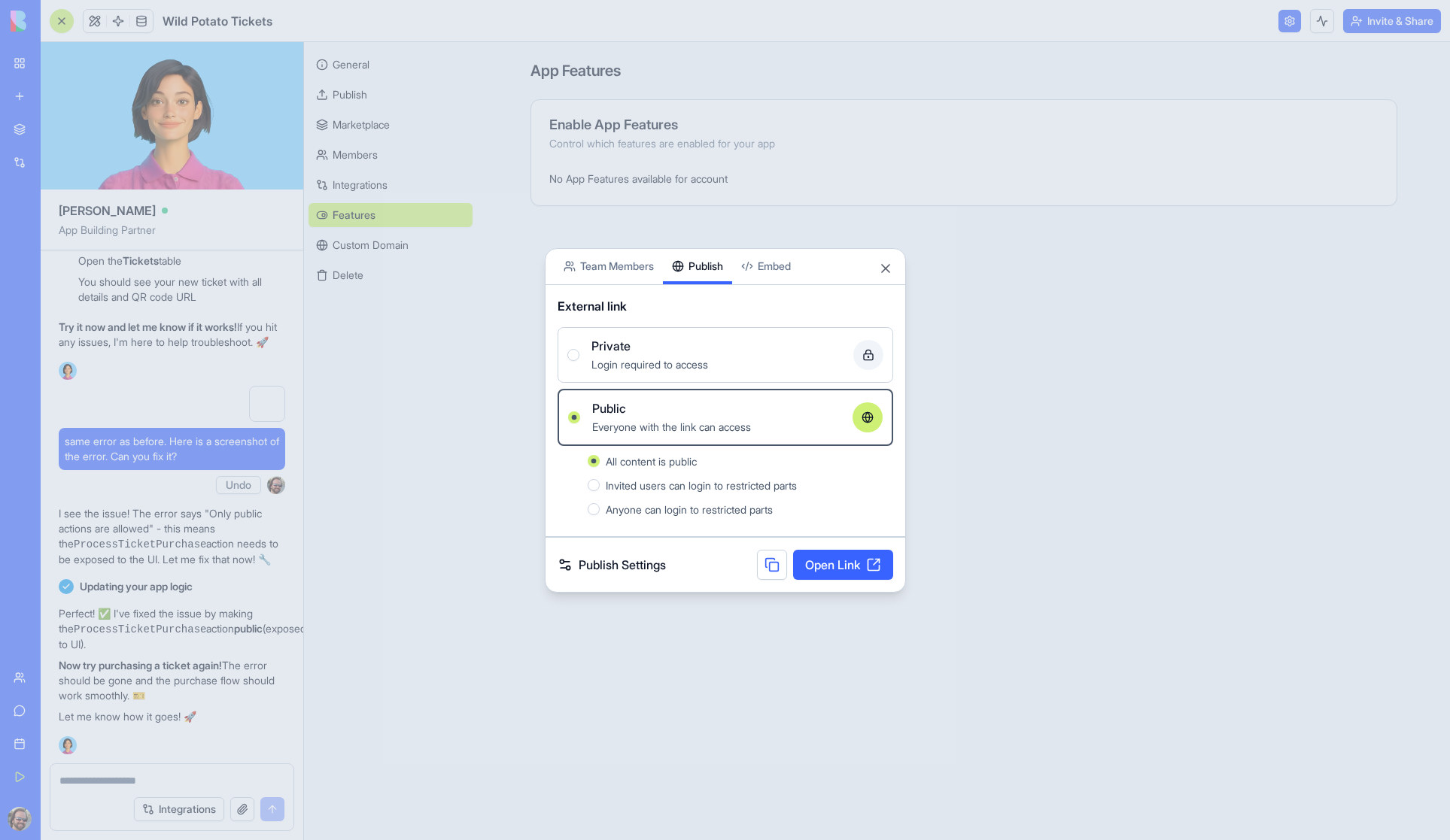
click at [832, 566] on link "Open Link" at bounding box center [843, 564] width 100 height 30
click at [882, 267] on button "Close" at bounding box center [885, 268] width 15 height 15
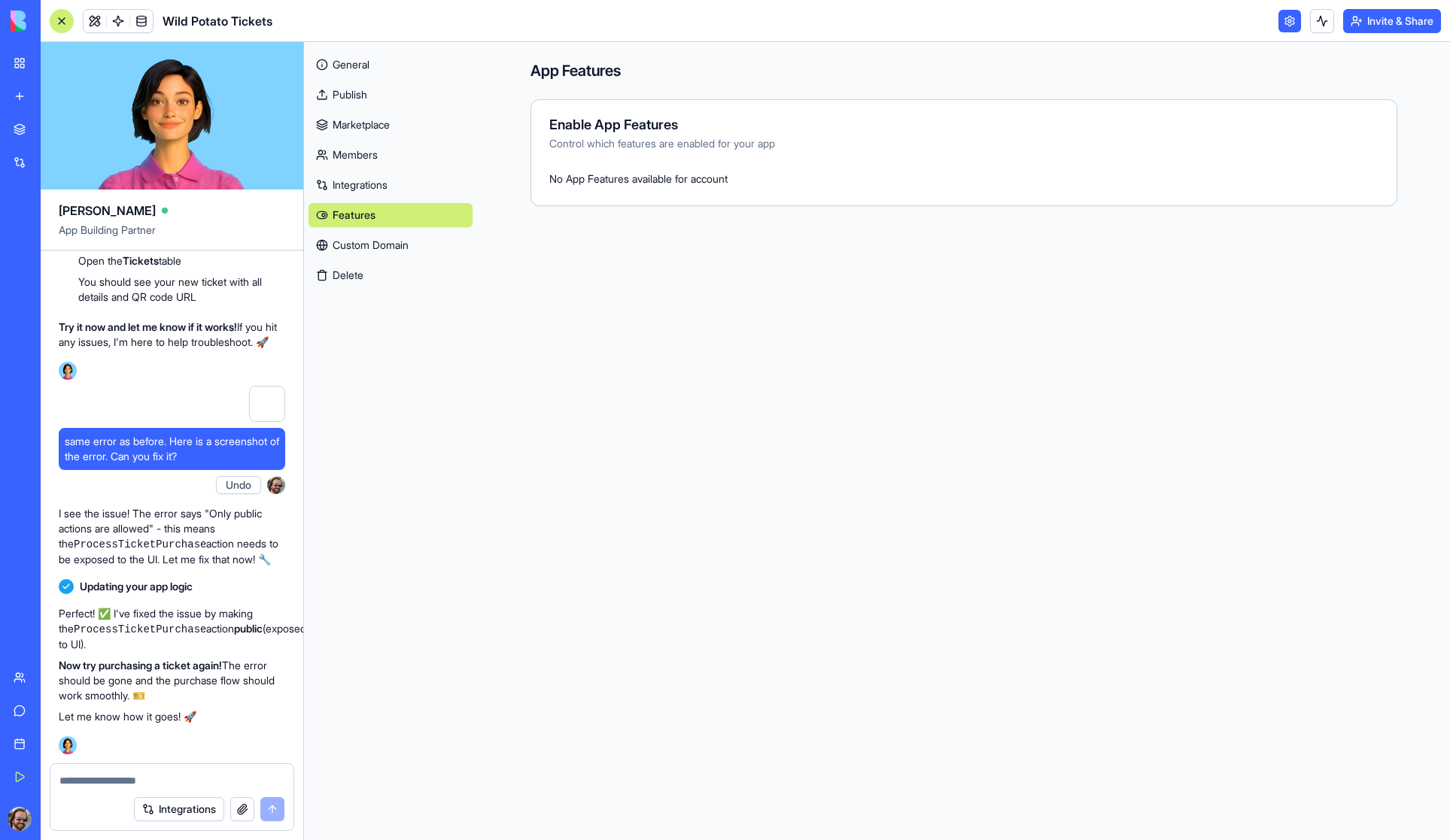
click at [883, 267] on main "App Features Enable App Features Control which features are enabled for your ap…" at bounding box center [963, 441] width 972 height 798
click at [352, 100] on link "Publish" at bounding box center [391, 94] width 164 height 24
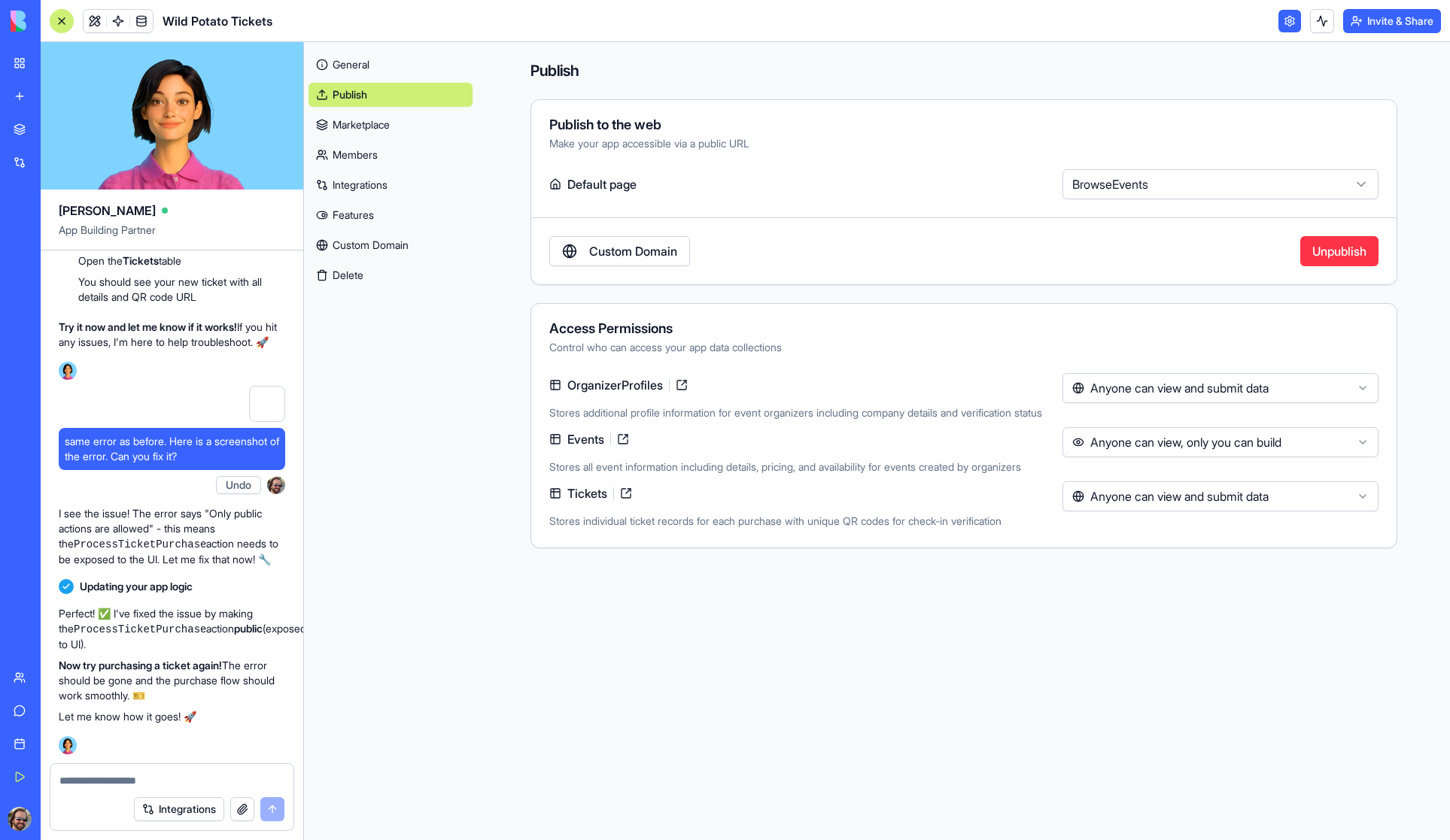
click at [1242, 445] on html "My Workspace New app Marketplace Integrations Recent Wild Potato Tickets AI Log…" at bounding box center [725, 420] width 1450 height 840
click at [126, 788] on div "Integrations" at bounding box center [172, 809] width 243 height 42
click at [127, 780] on textarea at bounding box center [172, 780] width 225 height 15
type textarea "**********"
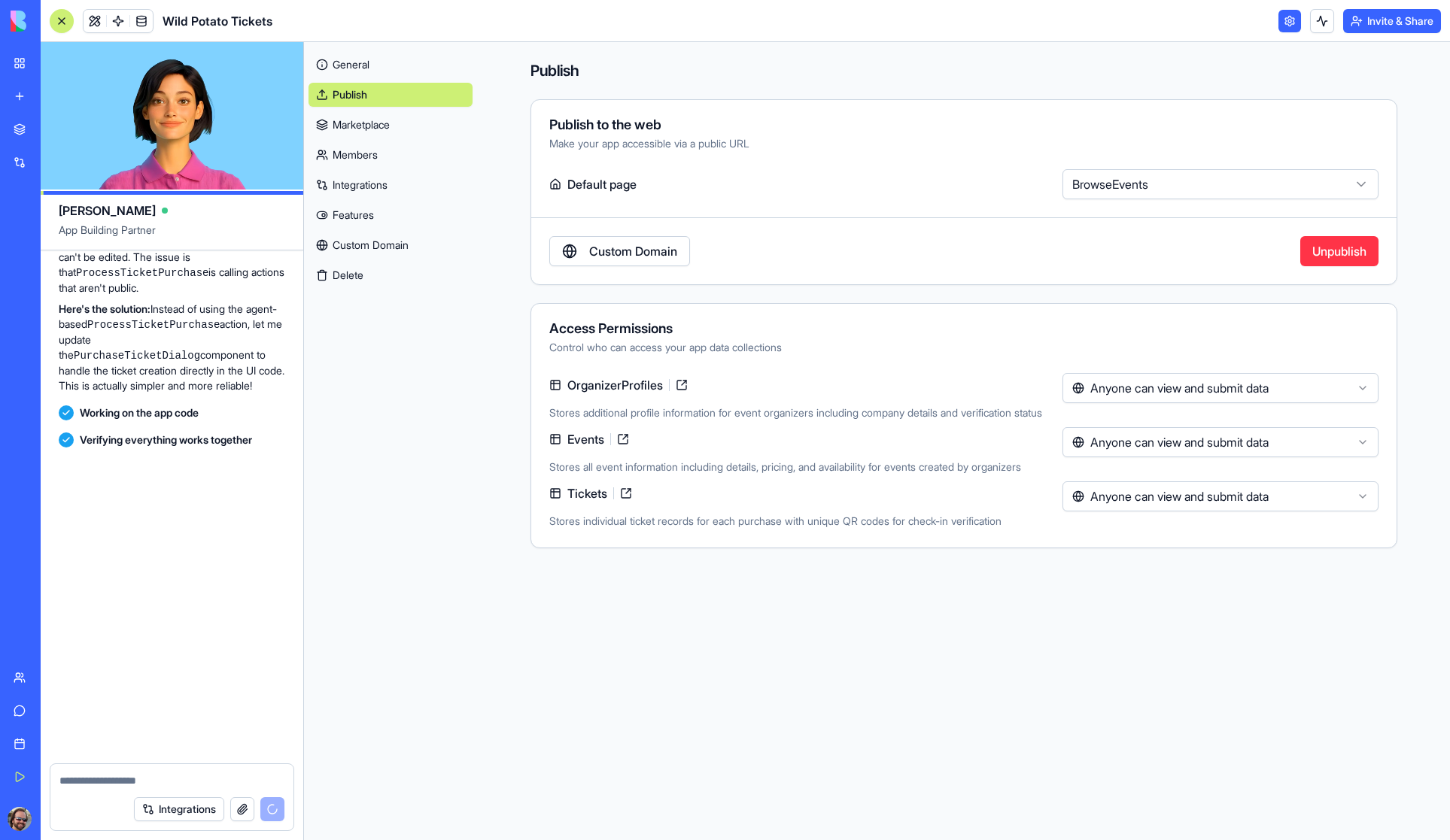
scroll to position [15708, 0]
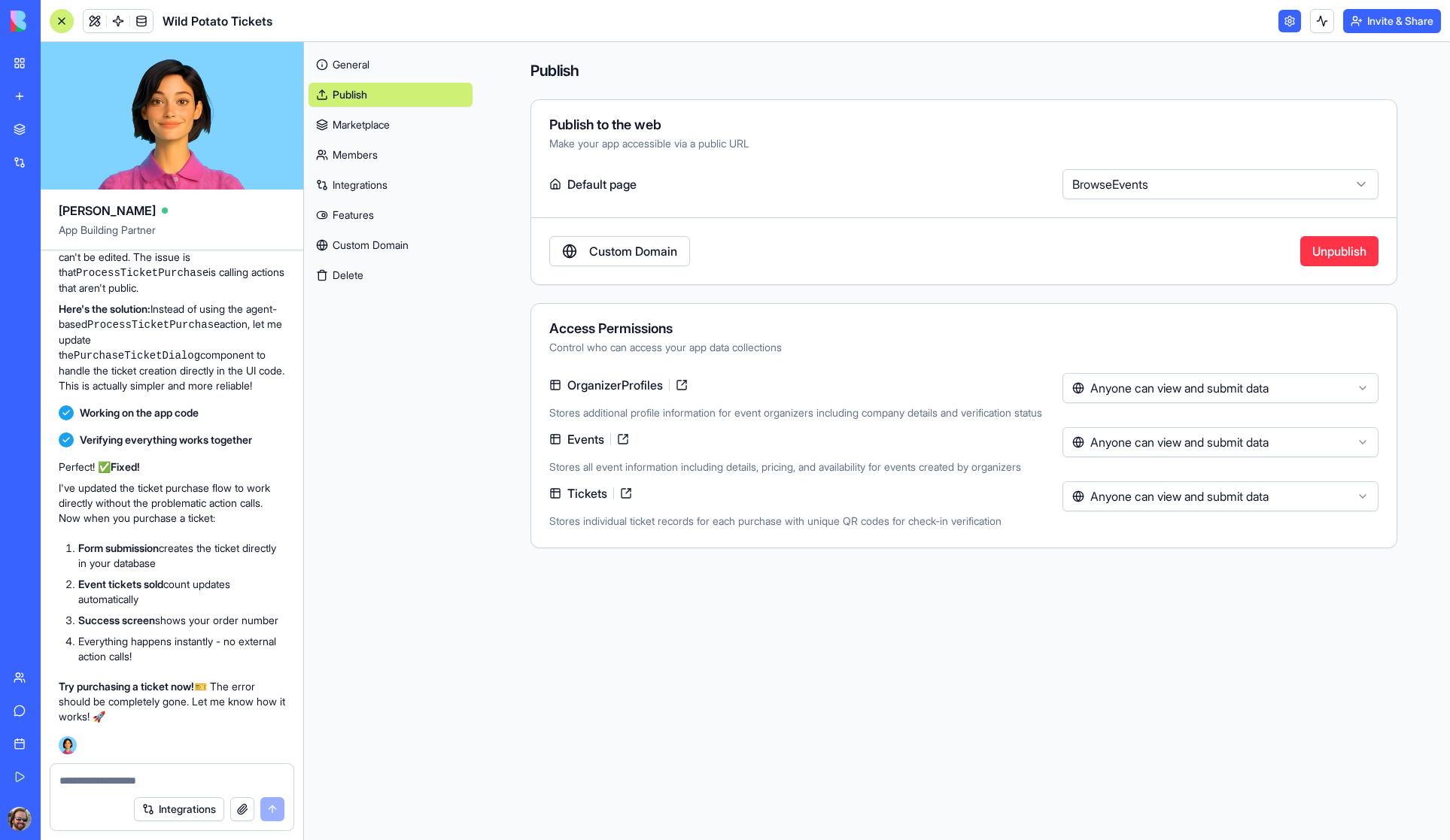
click at [1399, 24] on button "Invite & Share" at bounding box center [1391, 21] width 98 height 24
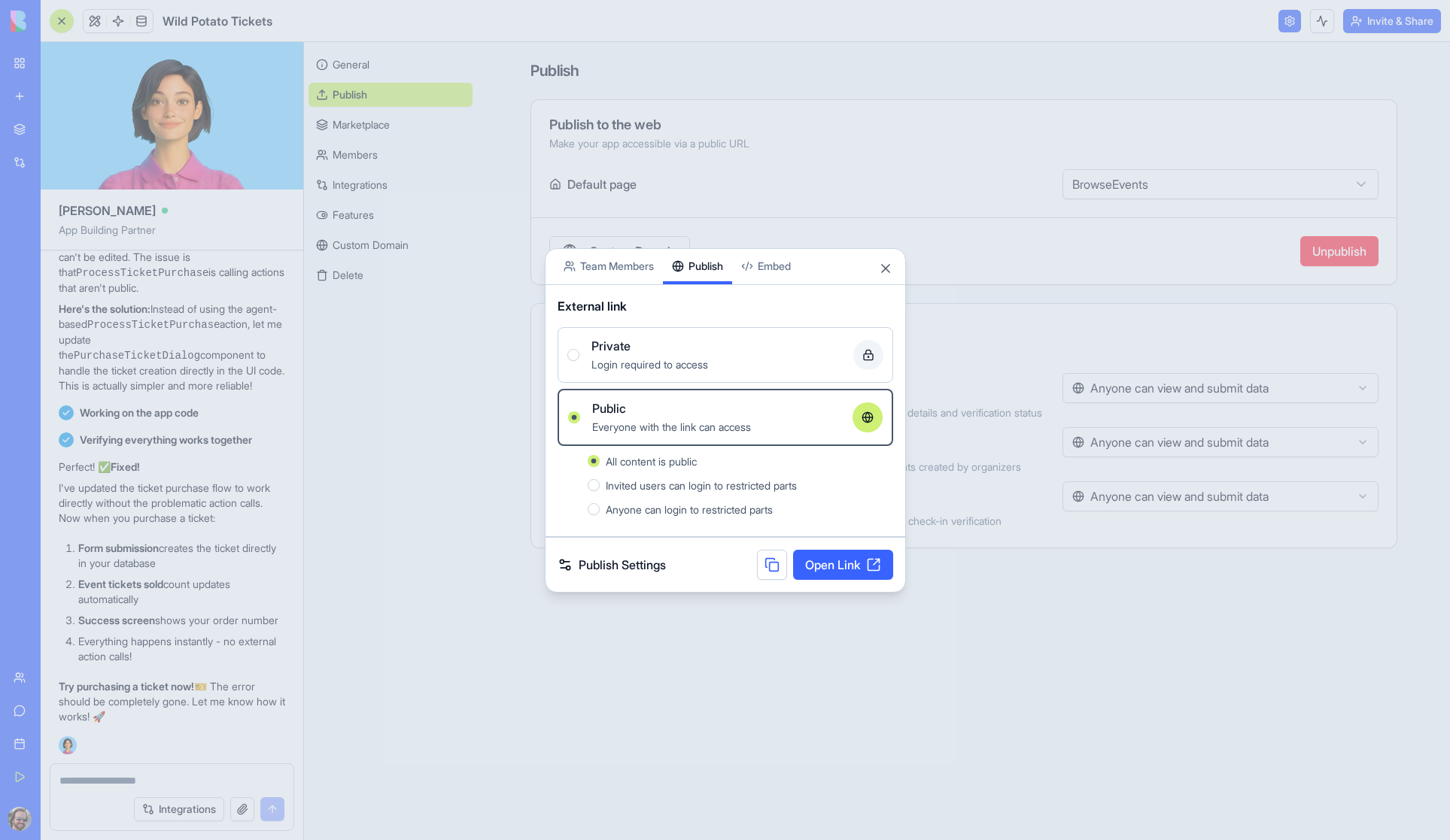
click at [1372, 23] on div at bounding box center [725, 420] width 1450 height 840
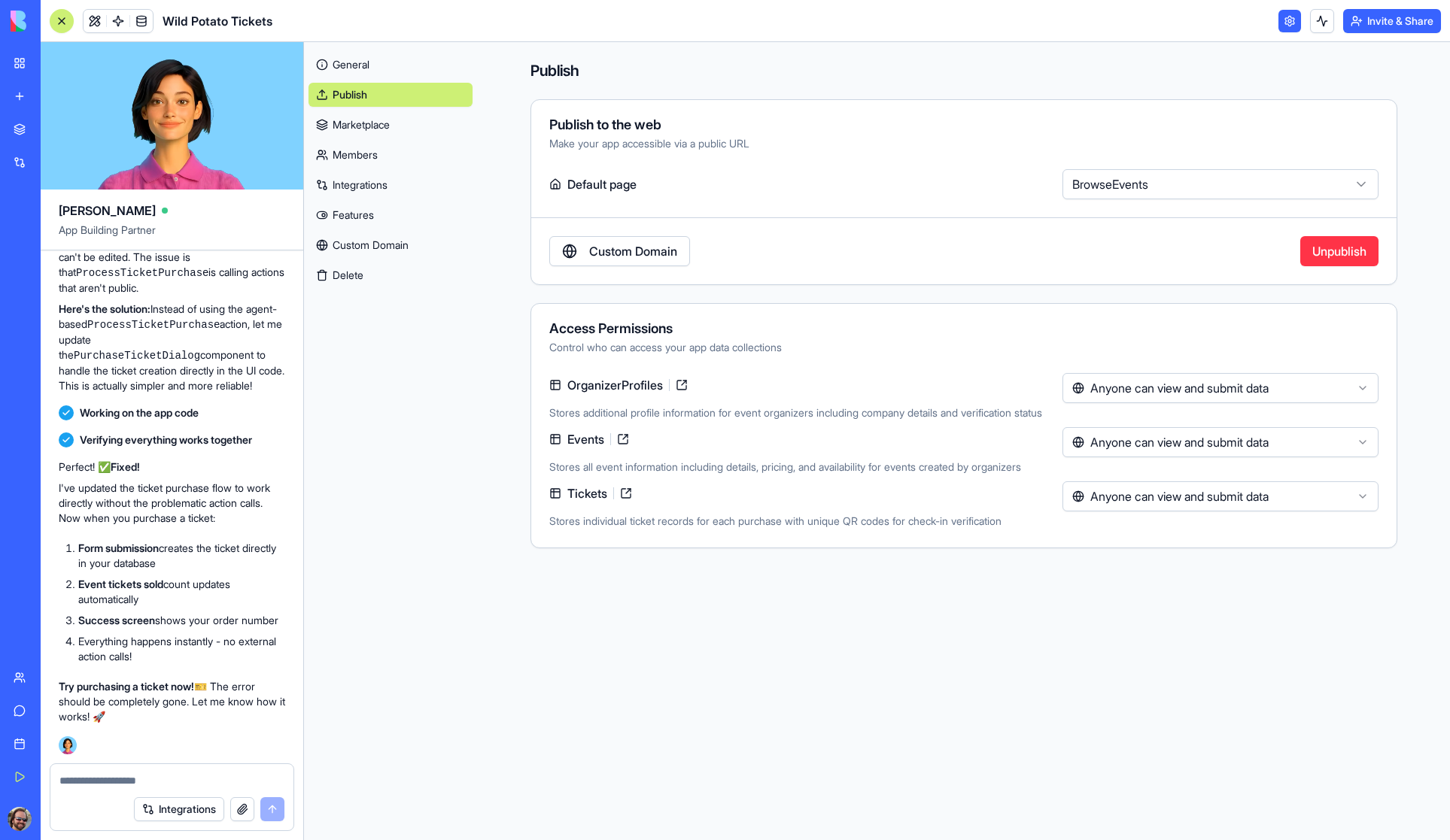
click at [1384, 25] on button "Invite & Share" at bounding box center [1391, 21] width 98 height 24
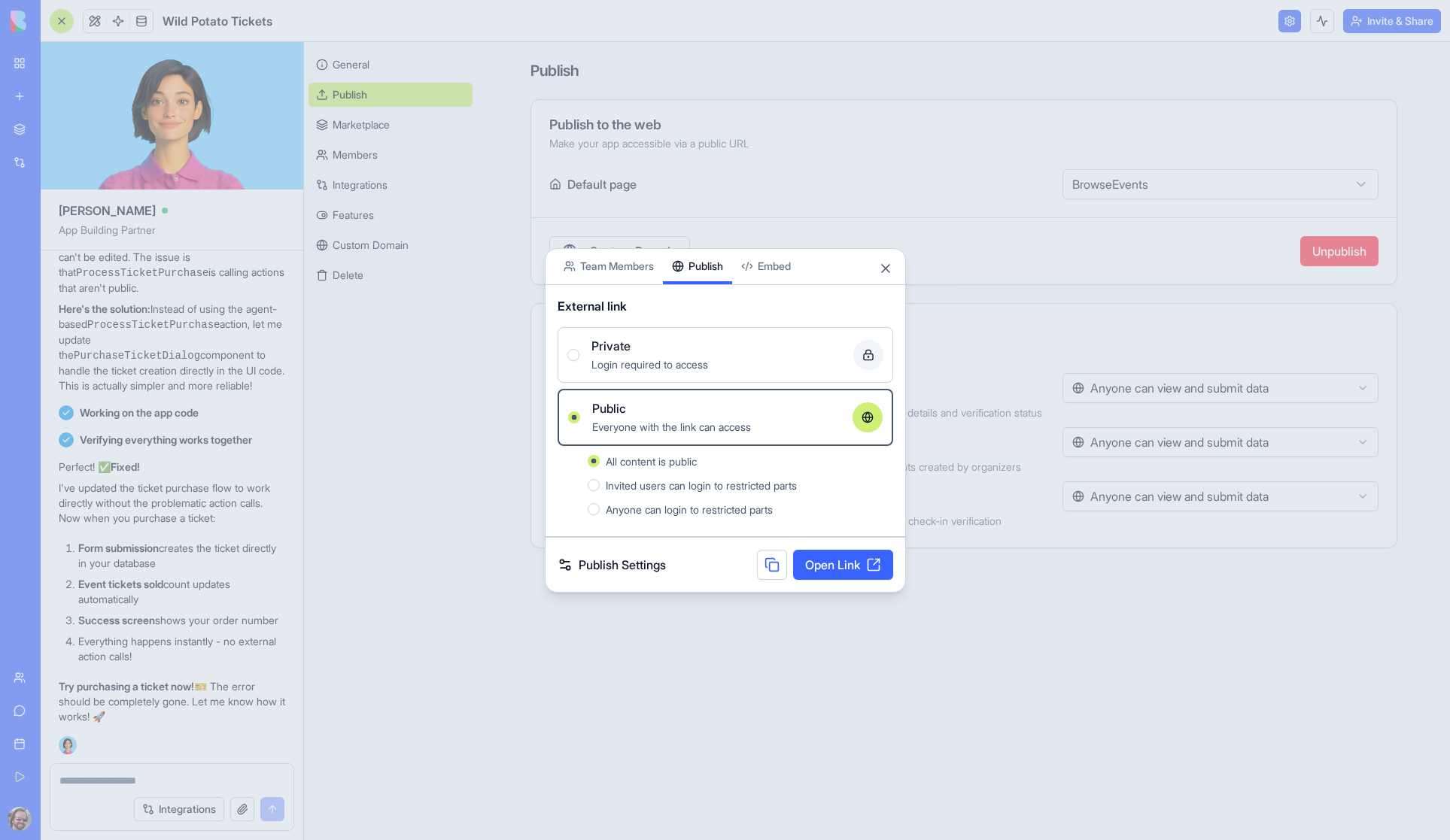
click at [840, 562] on link "Open Link" at bounding box center [843, 564] width 100 height 30
click at [883, 267] on button "Close" at bounding box center [885, 268] width 15 height 15
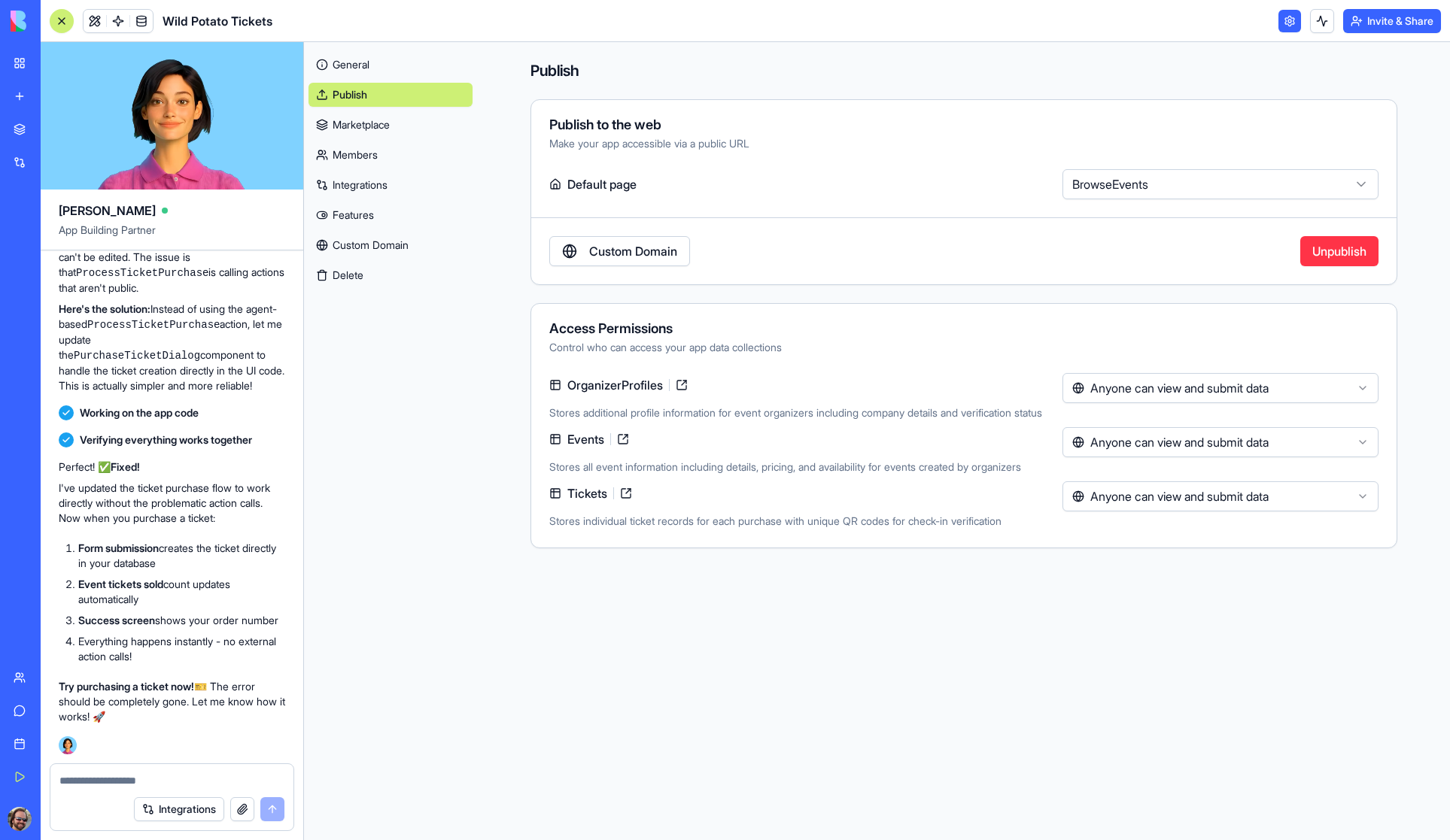
click at [109, 779] on textarea at bounding box center [172, 780] width 225 height 15
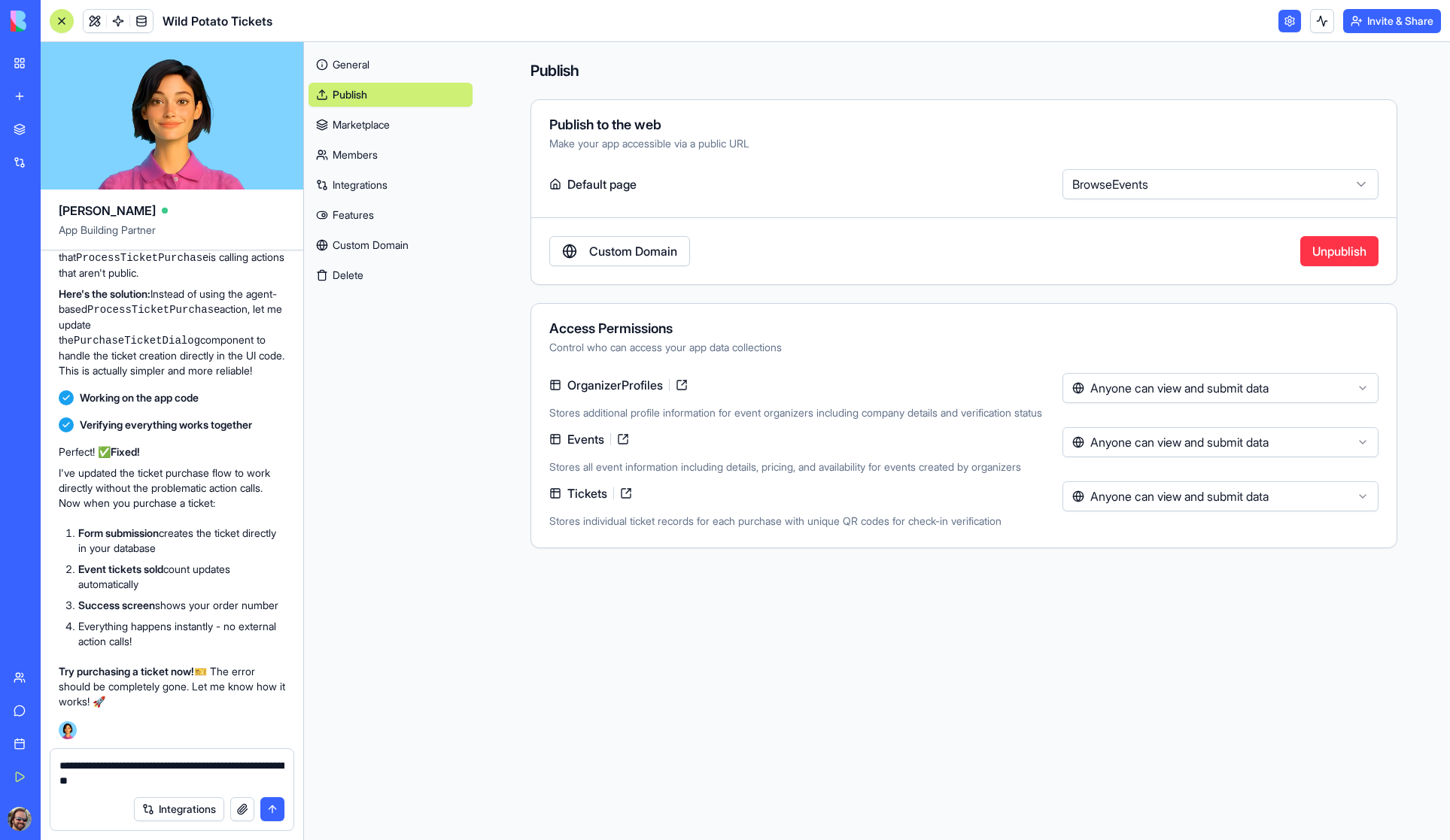
type textarea "**********"
click at [273, 810] on button "submit" at bounding box center [272, 809] width 24 height 24
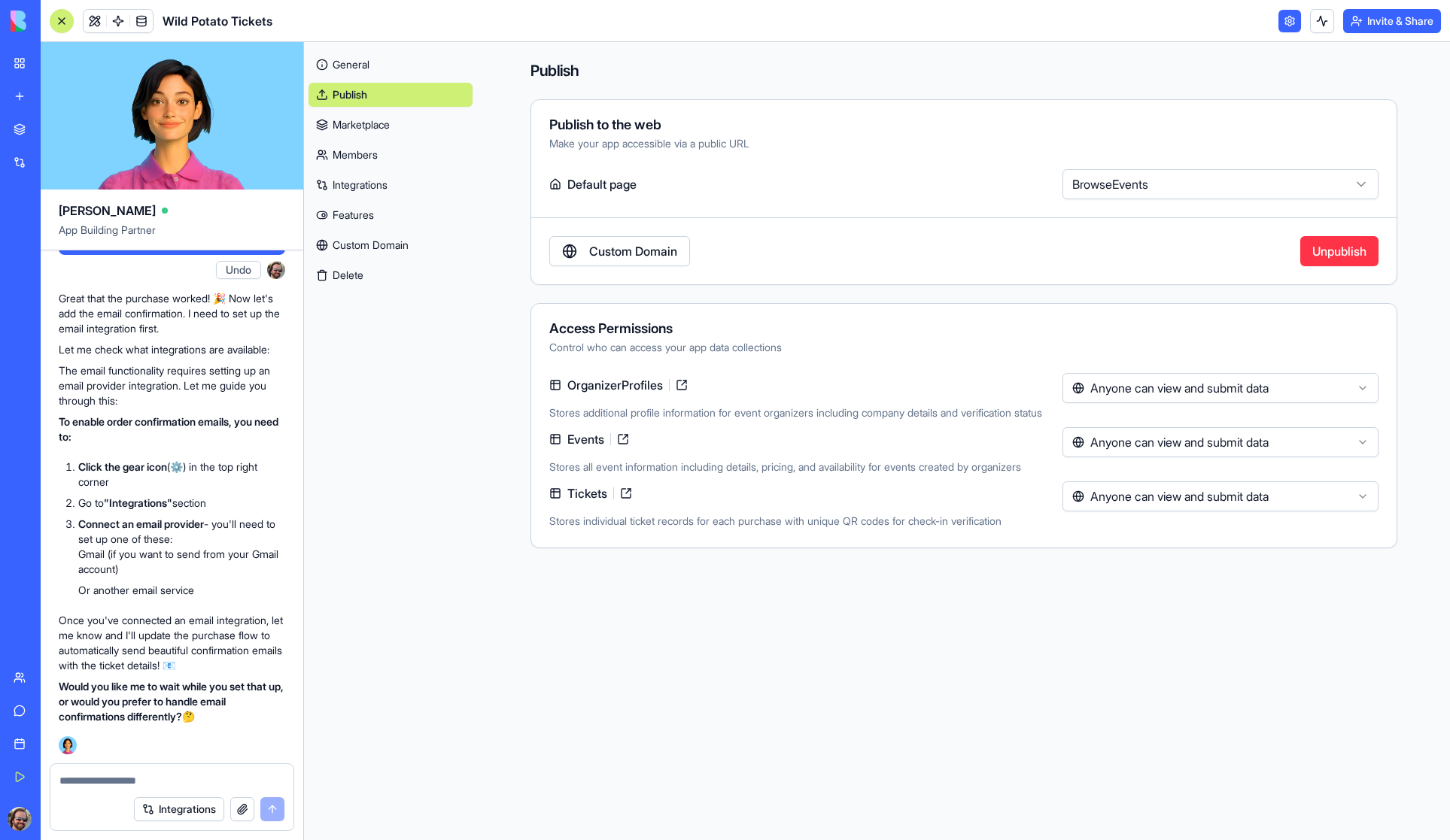
scroll to position [16206, 0]
click at [371, 180] on link "Integrations" at bounding box center [391, 185] width 164 height 24
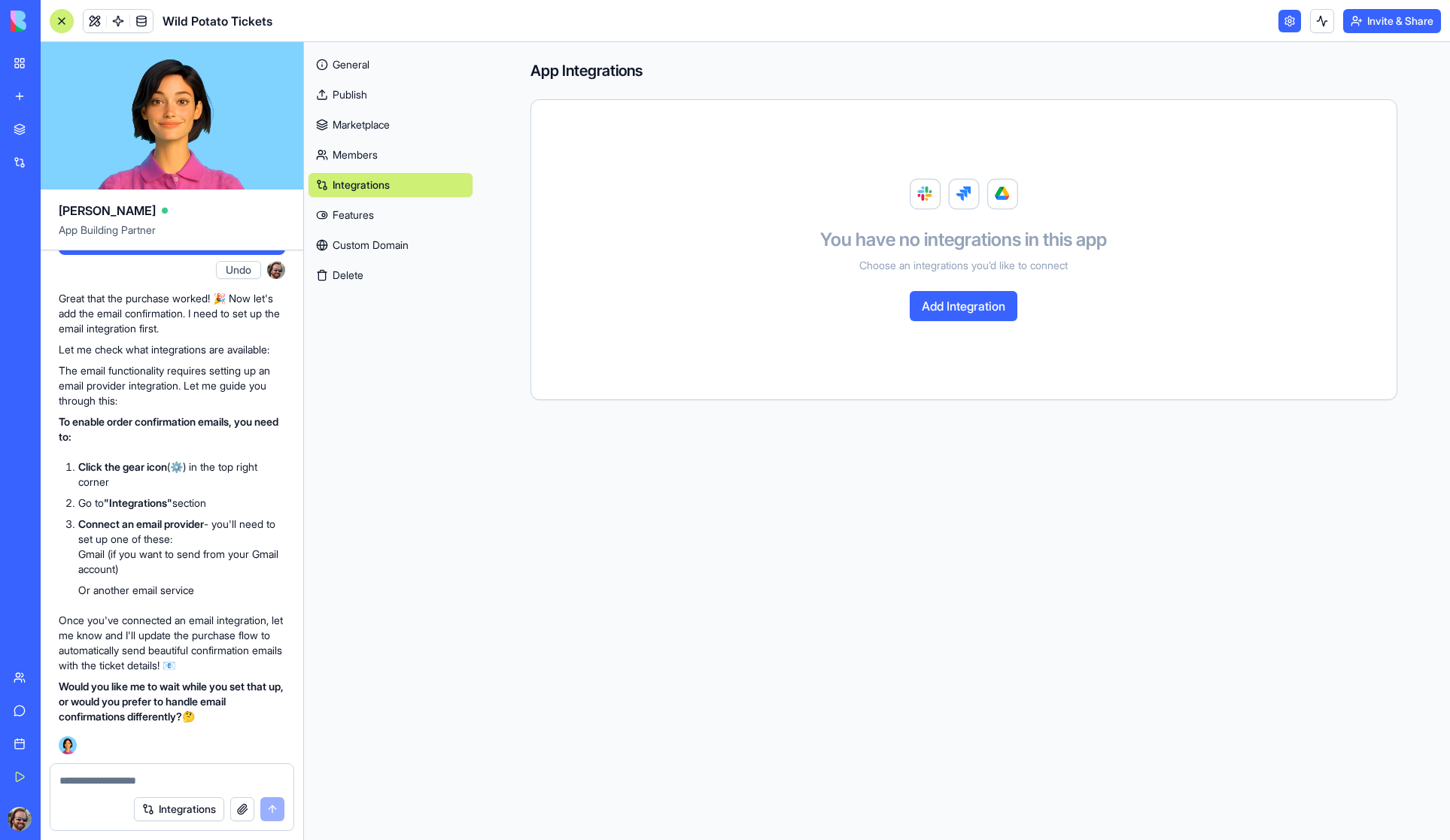
click at [966, 314] on button "Add Integration" at bounding box center [963, 306] width 107 height 30
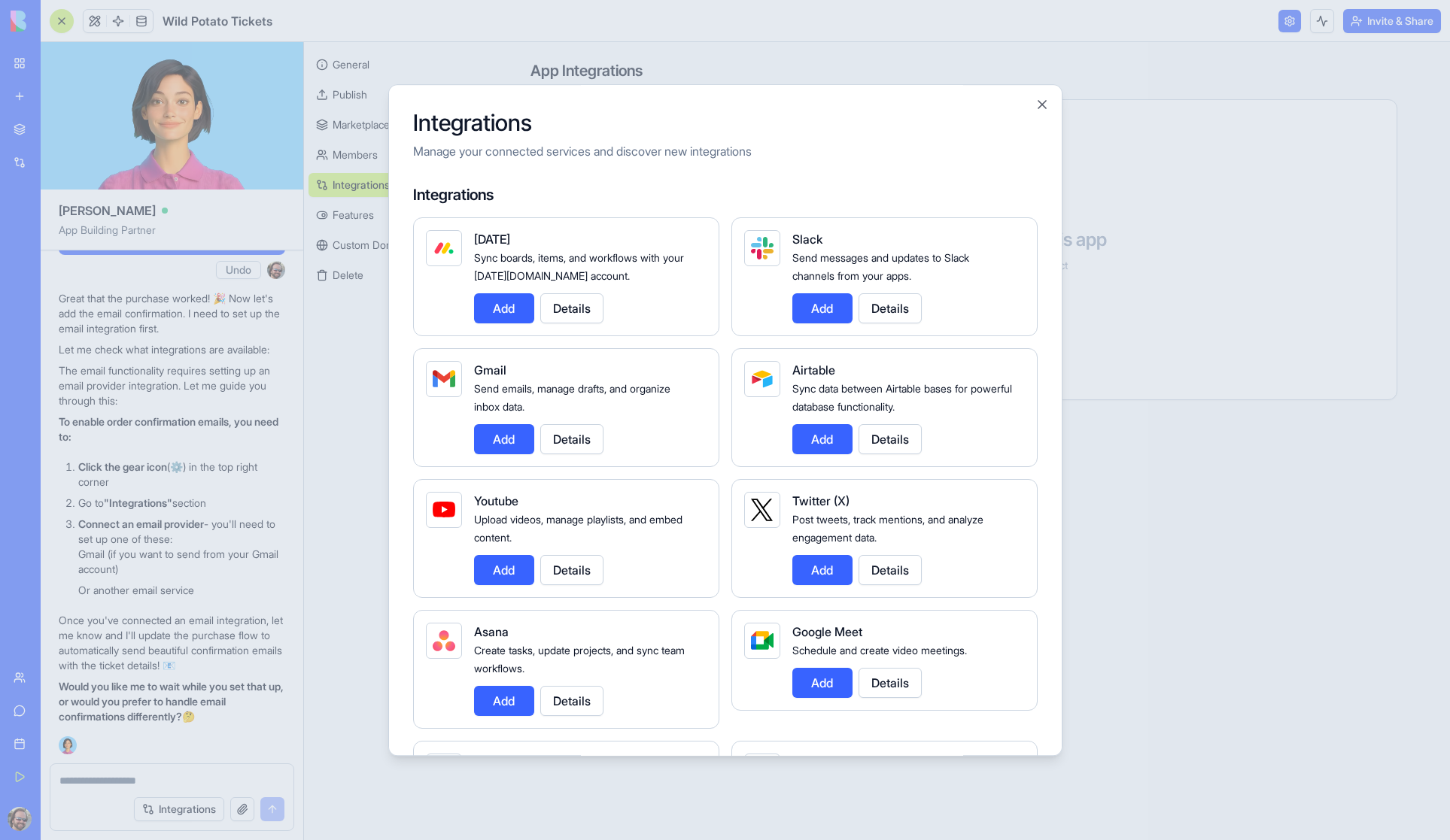
click at [510, 435] on button "Add" at bounding box center [504, 439] width 60 height 30
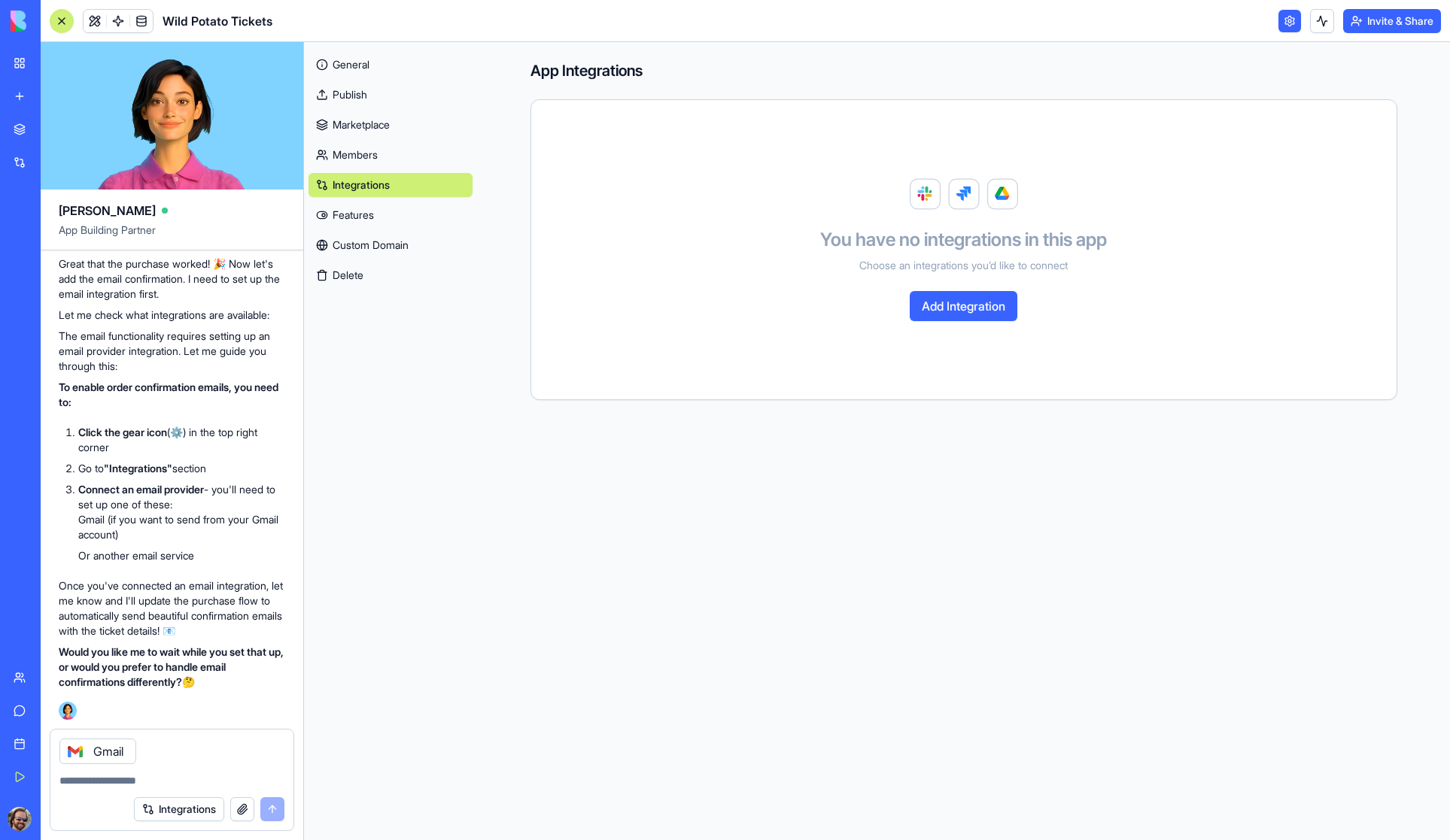
scroll to position [16290, 0]
click at [141, 778] on textarea at bounding box center [172, 780] width 225 height 15
type textarea "**********"
click at [274, 809] on button "submit" at bounding box center [272, 809] width 24 height 24
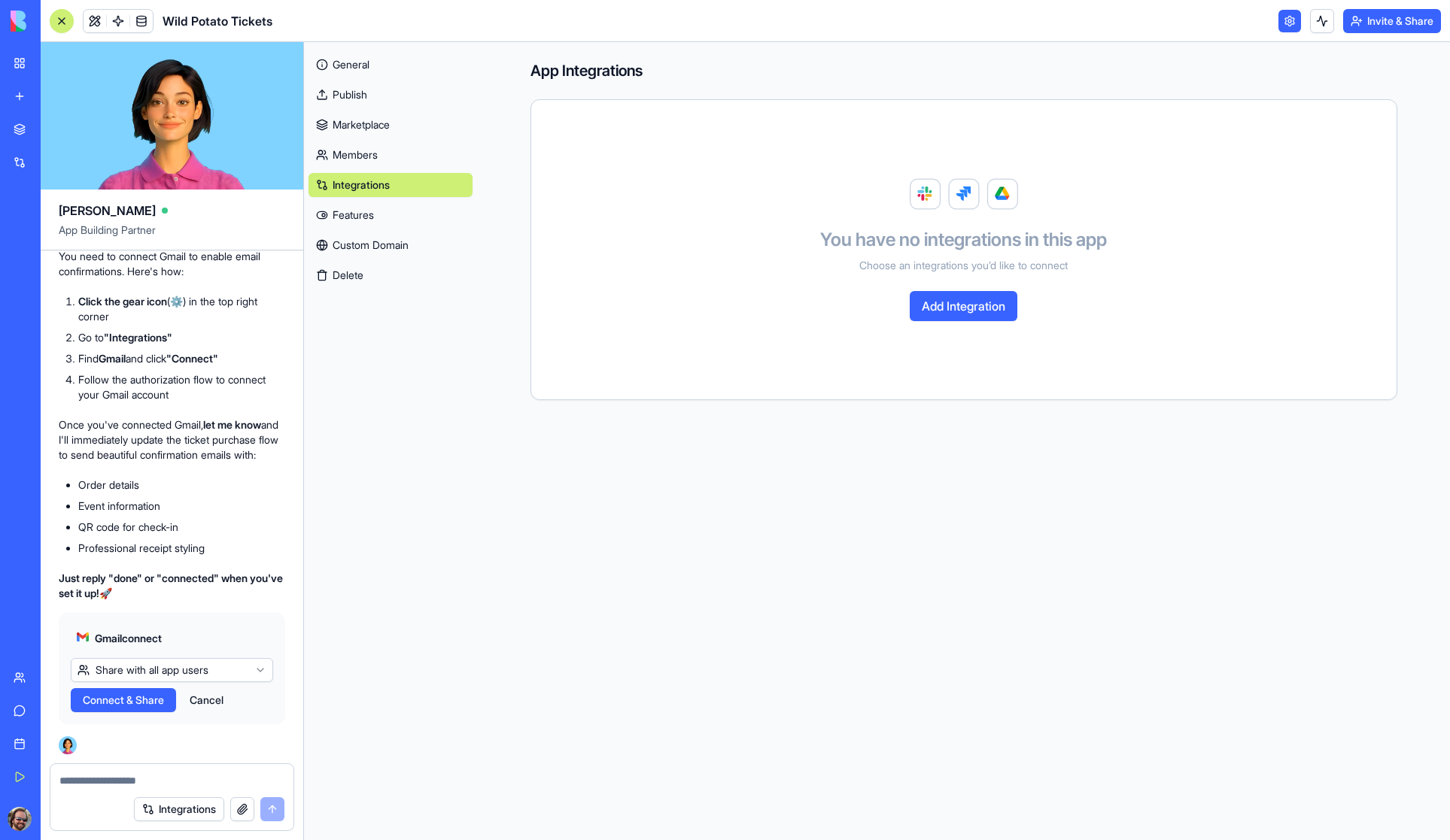
scroll to position [16776, 0]
click at [975, 309] on button "Add Integration" at bounding box center [963, 306] width 107 height 30
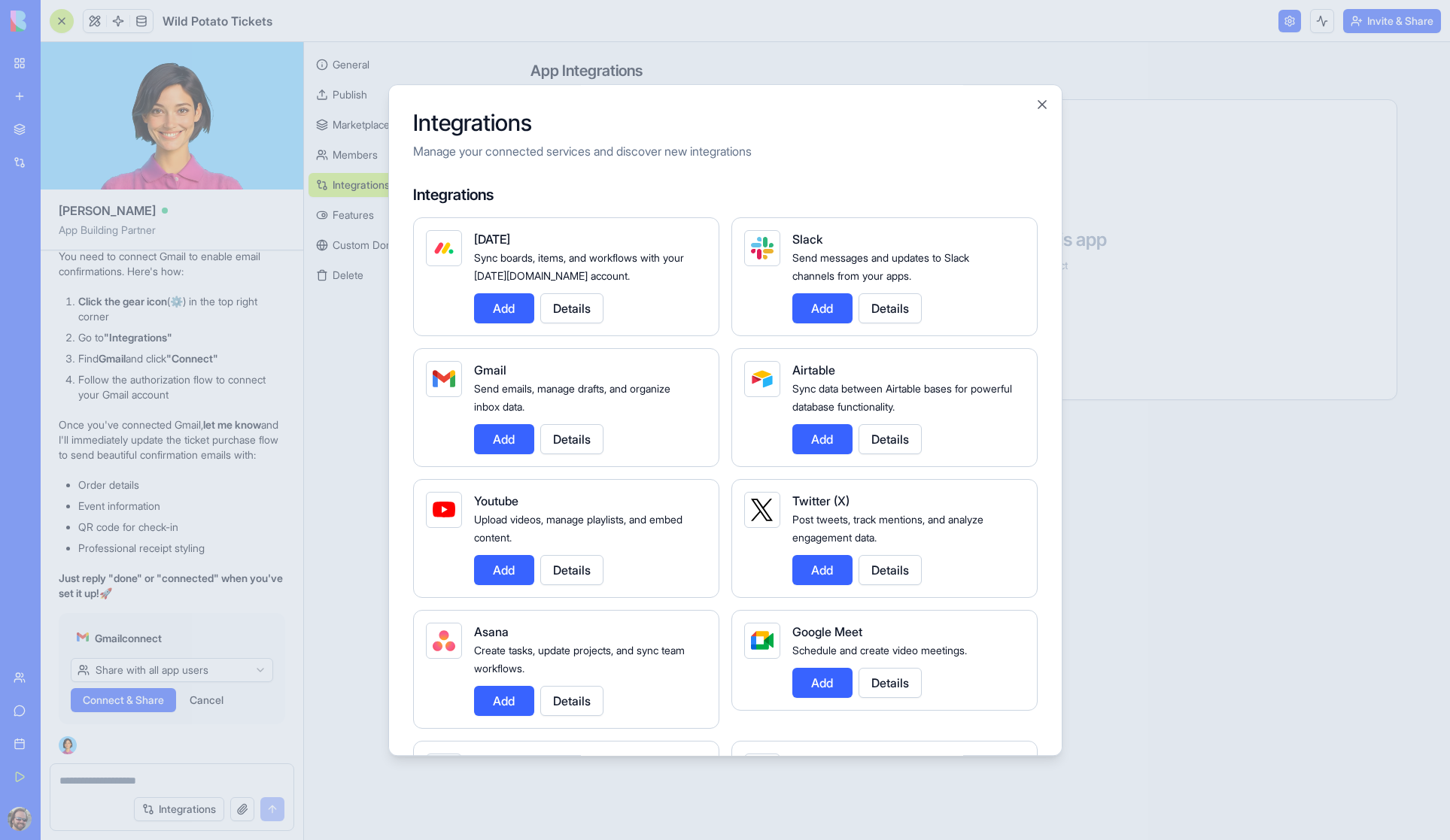
click at [501, 441] on button "Add" at bounding box center [504, 439] width 60 height 30
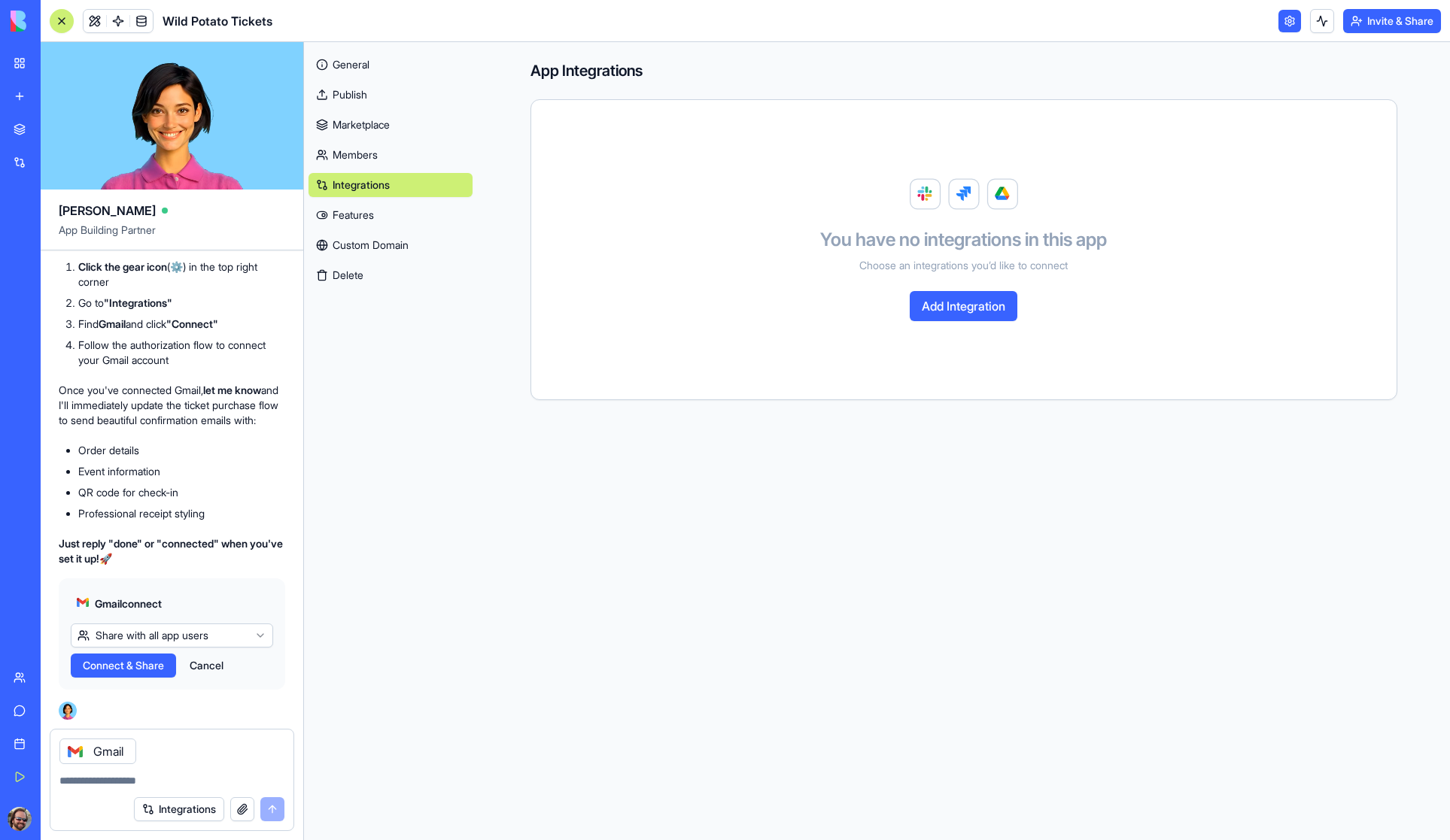
scroll to position [16901, 0]
click at [184, 637] on html "My Workspace New app Marketplace Integrations Recent Wild Potato Tickets AI Log…" at bounding box center [725, 420] width 1450 height 840
click at [121, 671] on span "Connect & Share" at bounding box center [123, 665] width 81 height 15
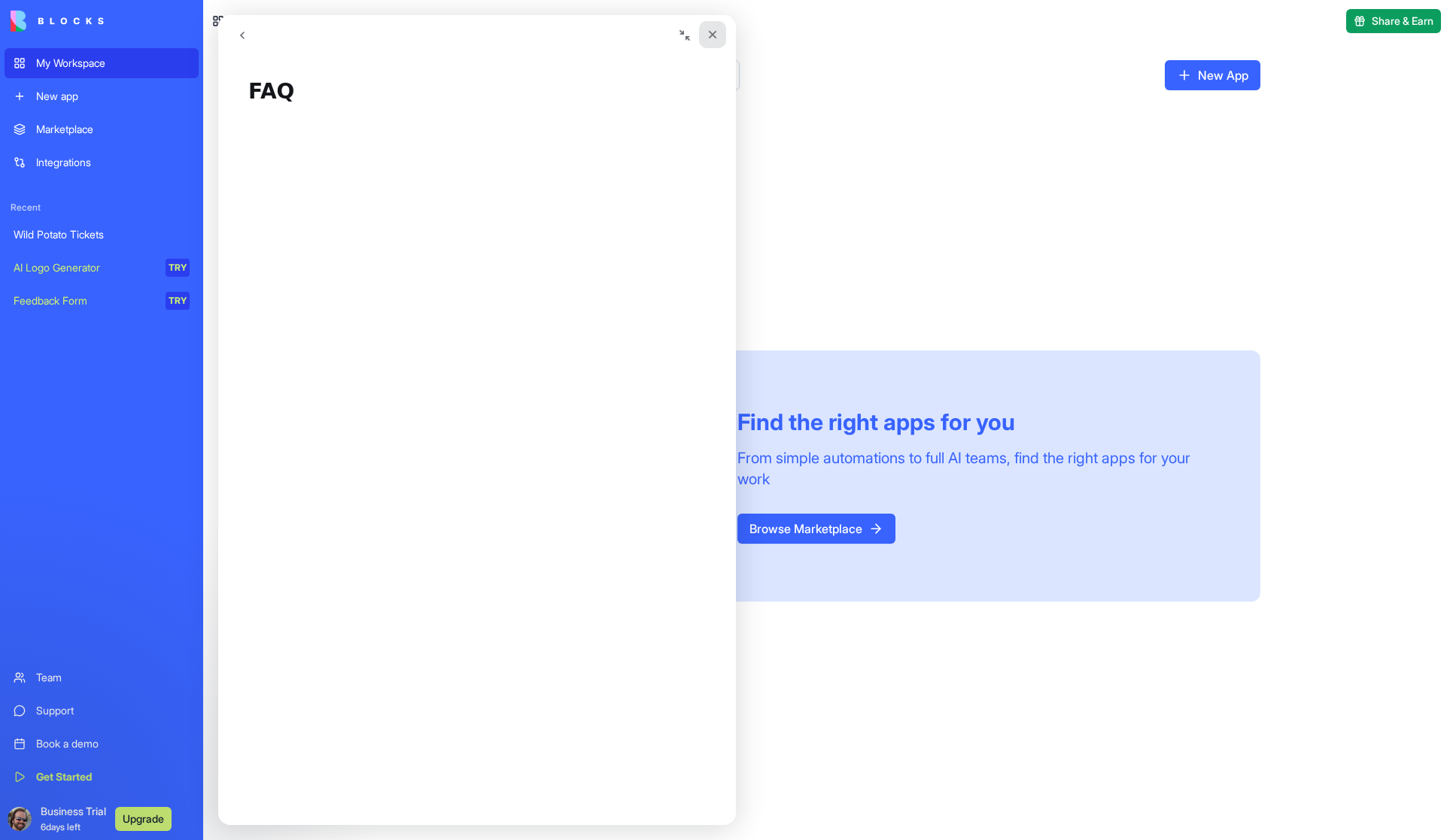
click at [709, 32] on icon "Close" at bounding box center [713, 35] width 8 height 8
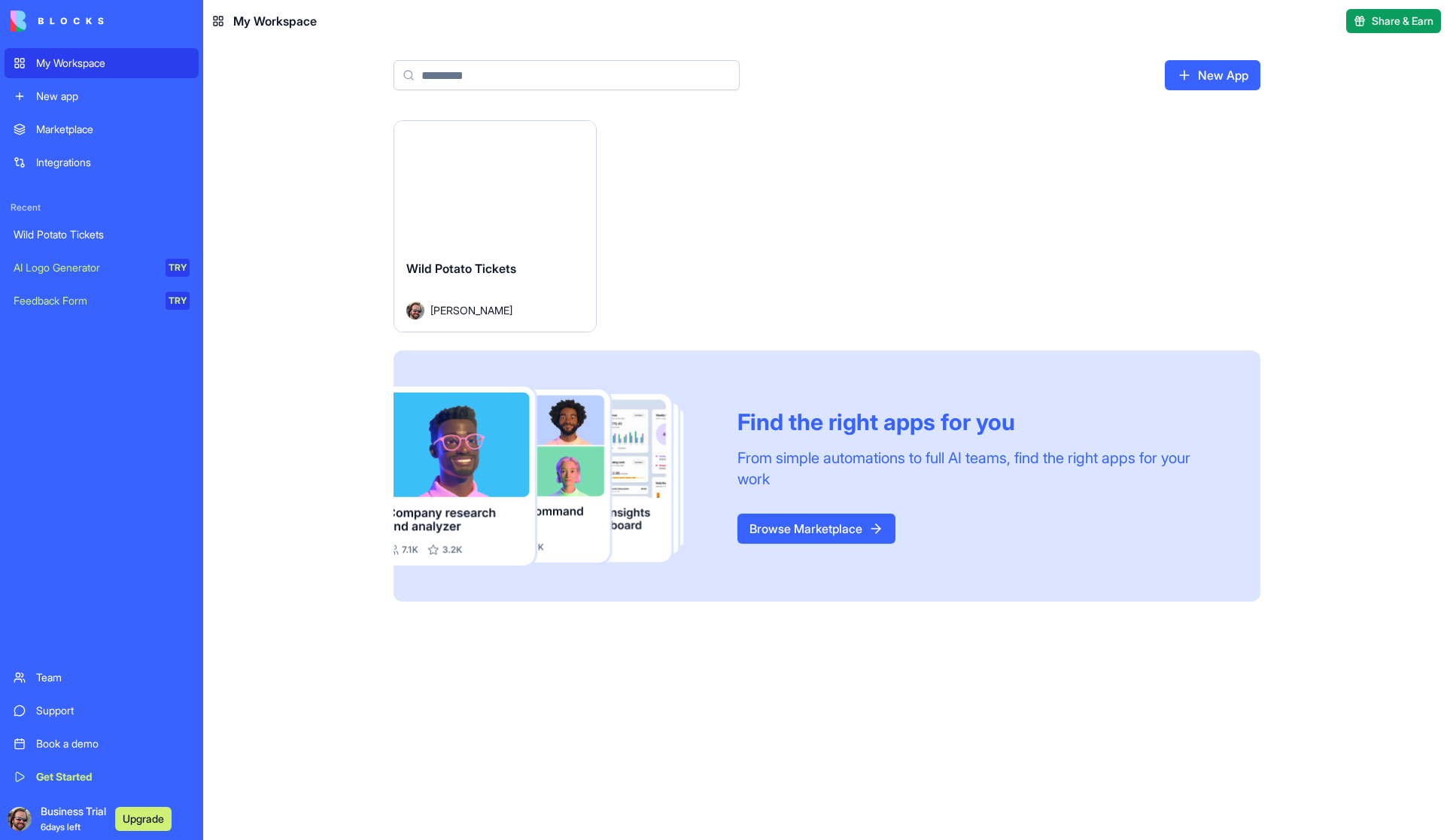
click at [502, 190] on button "Launch" at bounding box center [495, 184] width 113 height 30
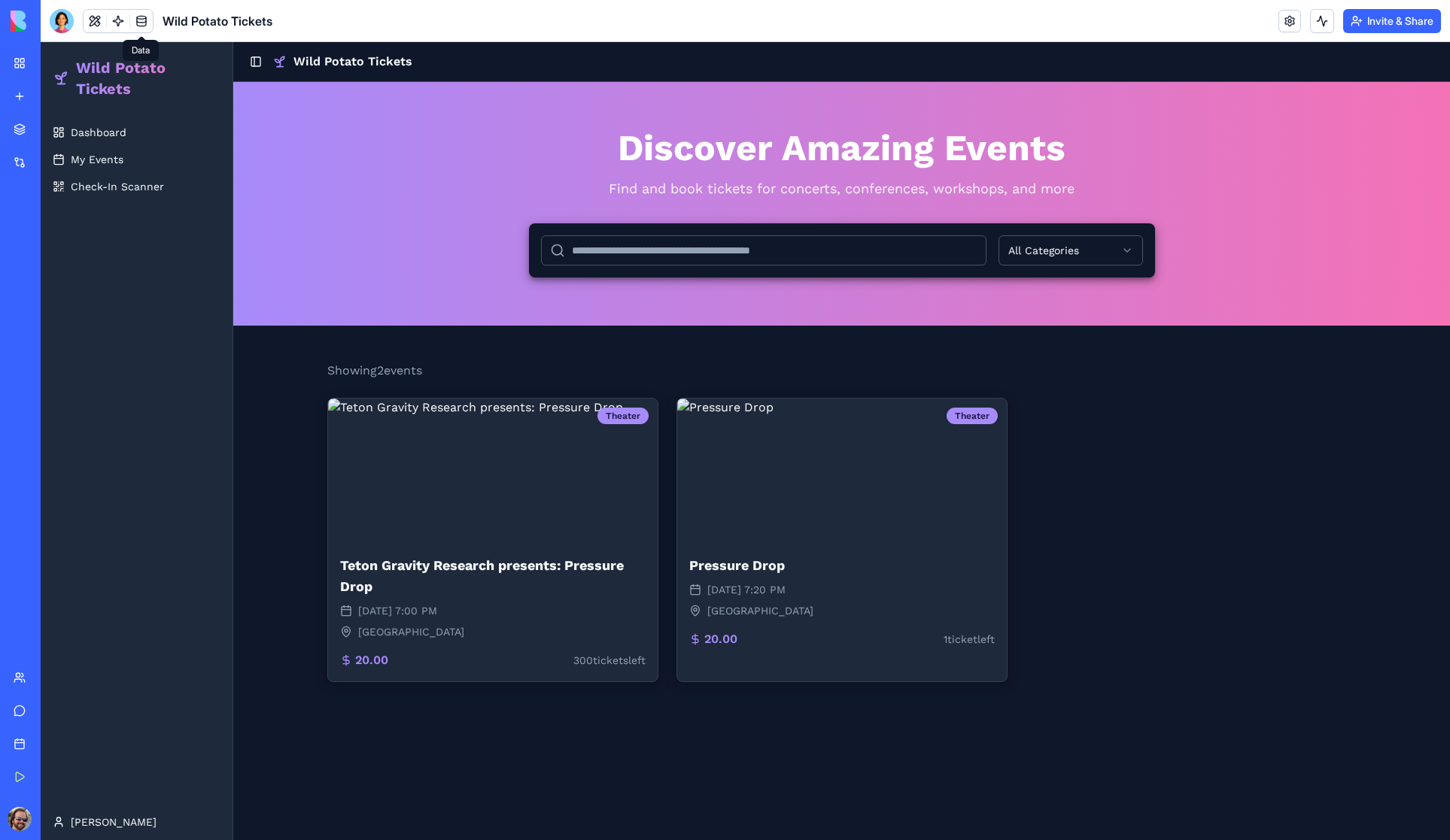
click at [144, 21] on link at bounding box center [142, 21] width 23 height 23
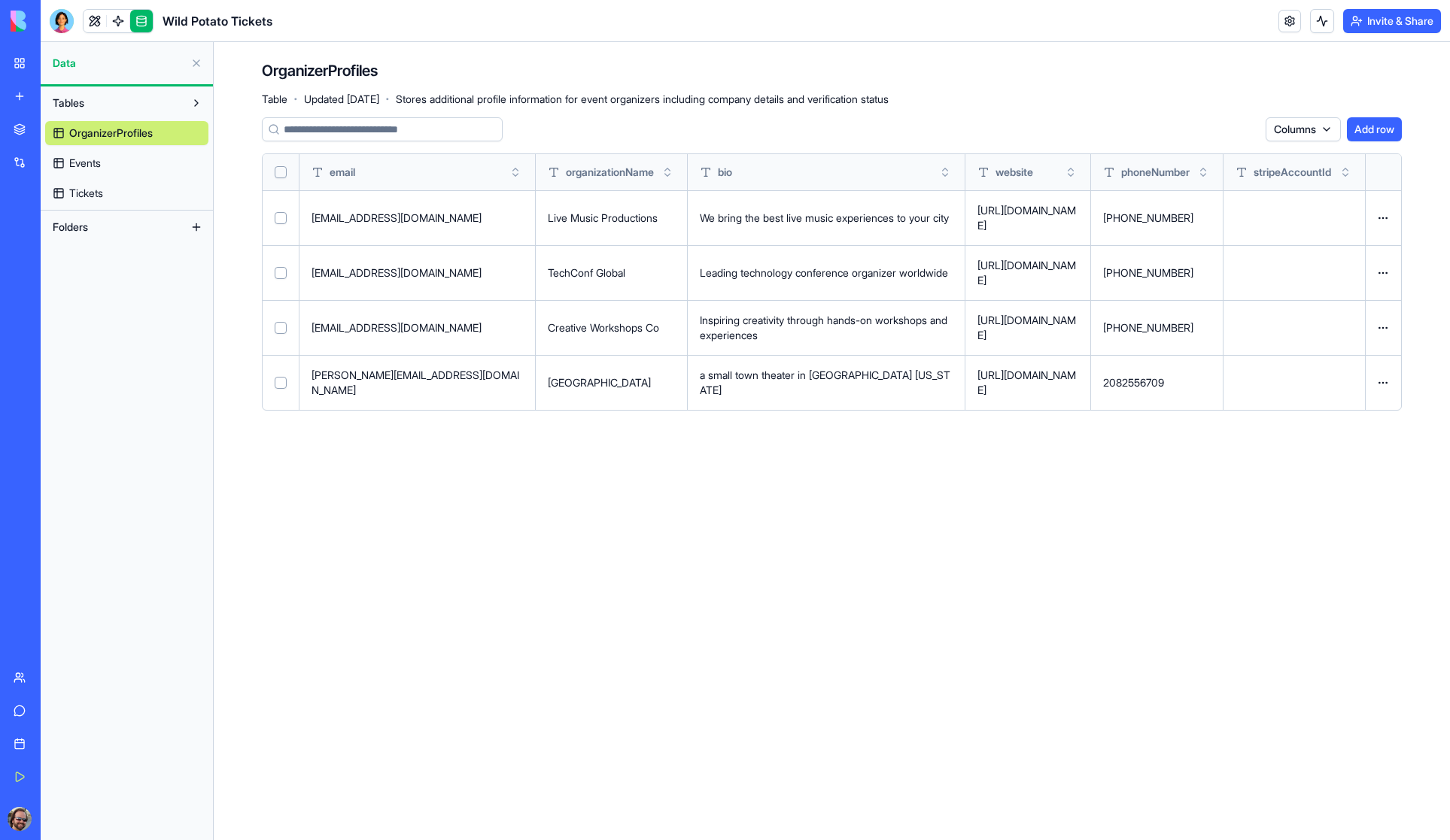
click at [98, 162] on span "Events" at bounding box center [85, 163] width 32 height 15
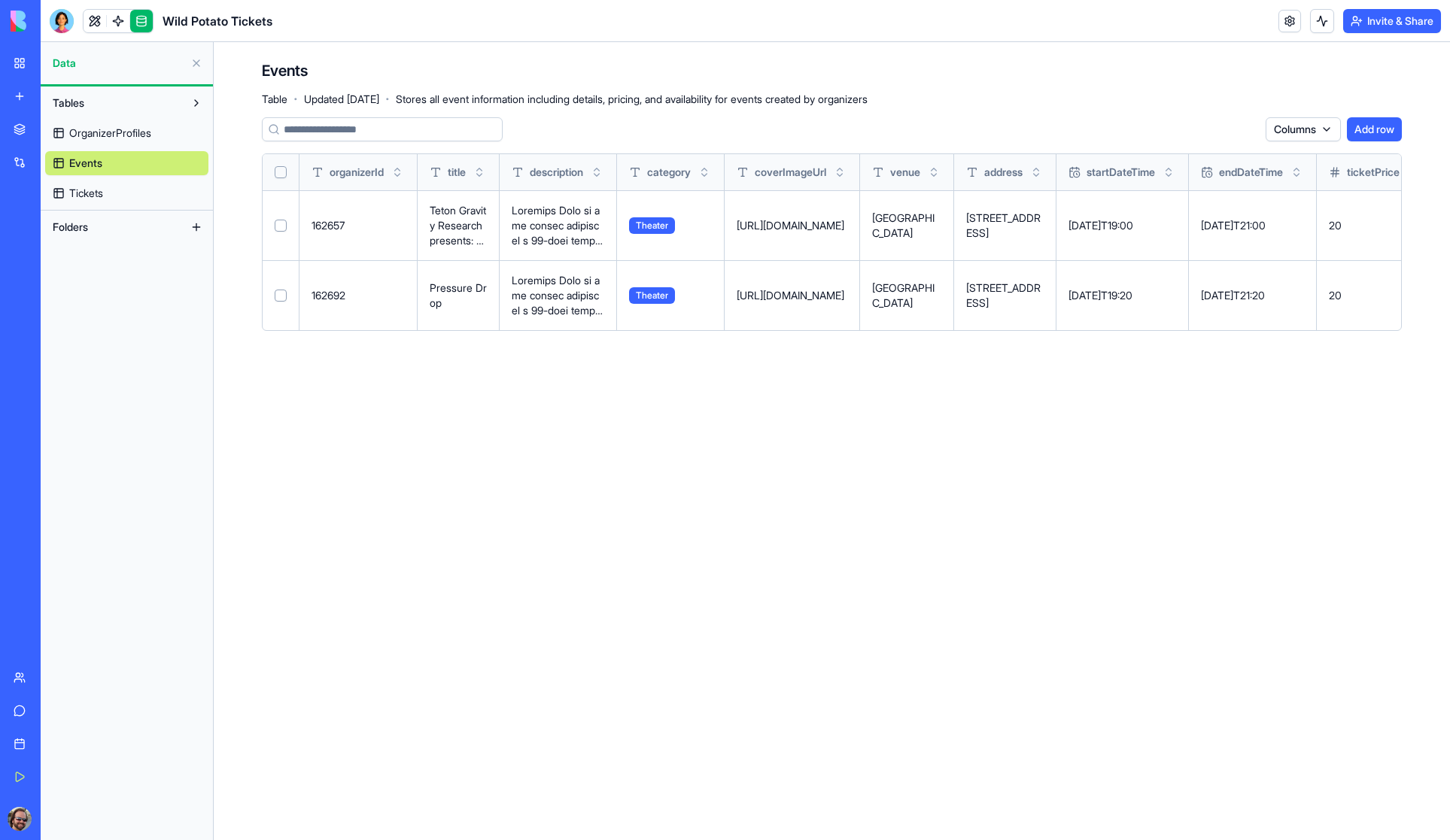
click at [109, 193] on link "Tickets" at bounding box center [126, 193] width 163 height 24
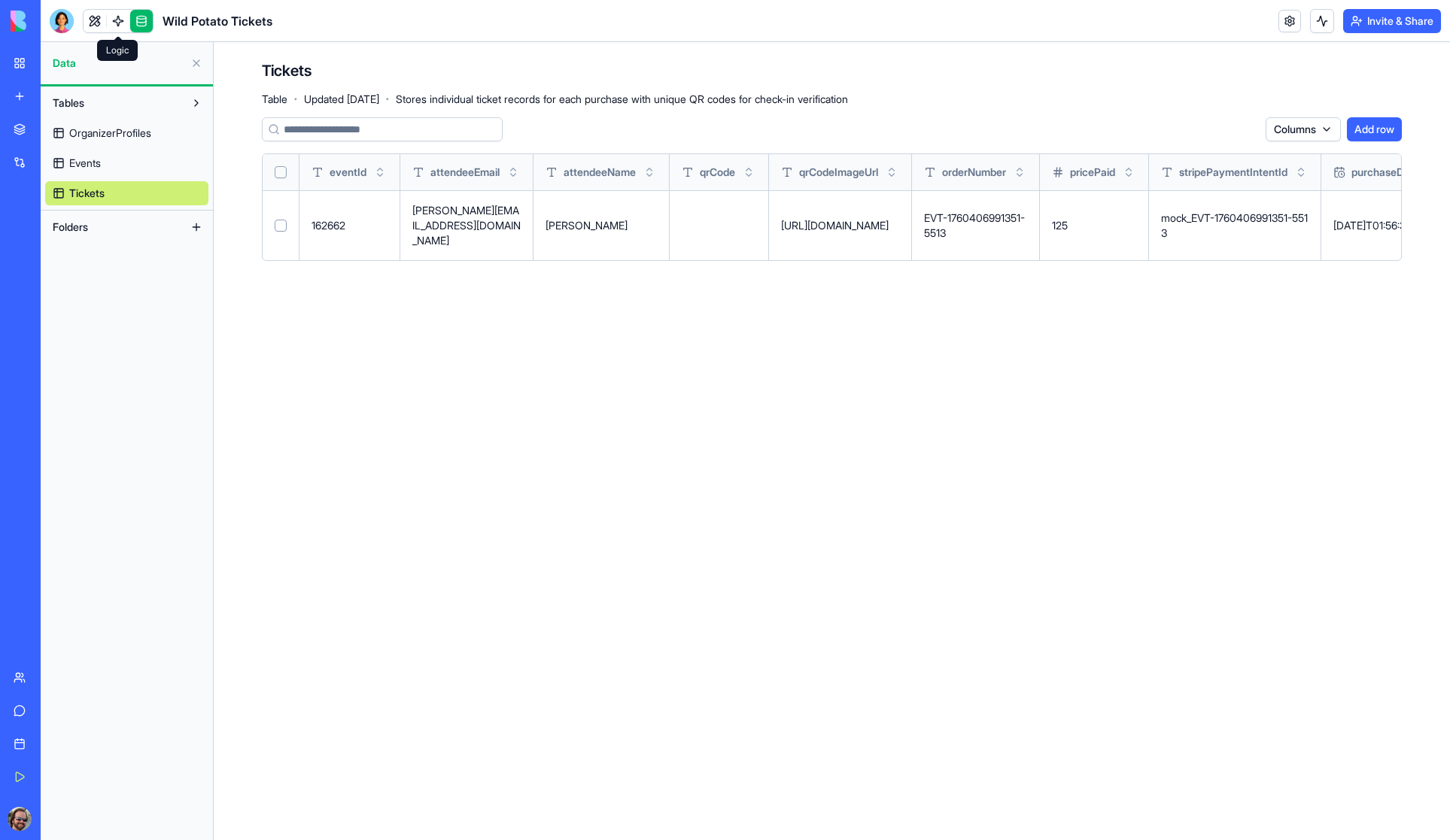
click at [116, 21] on link at bounding box center [118, 21] width 23 height 23
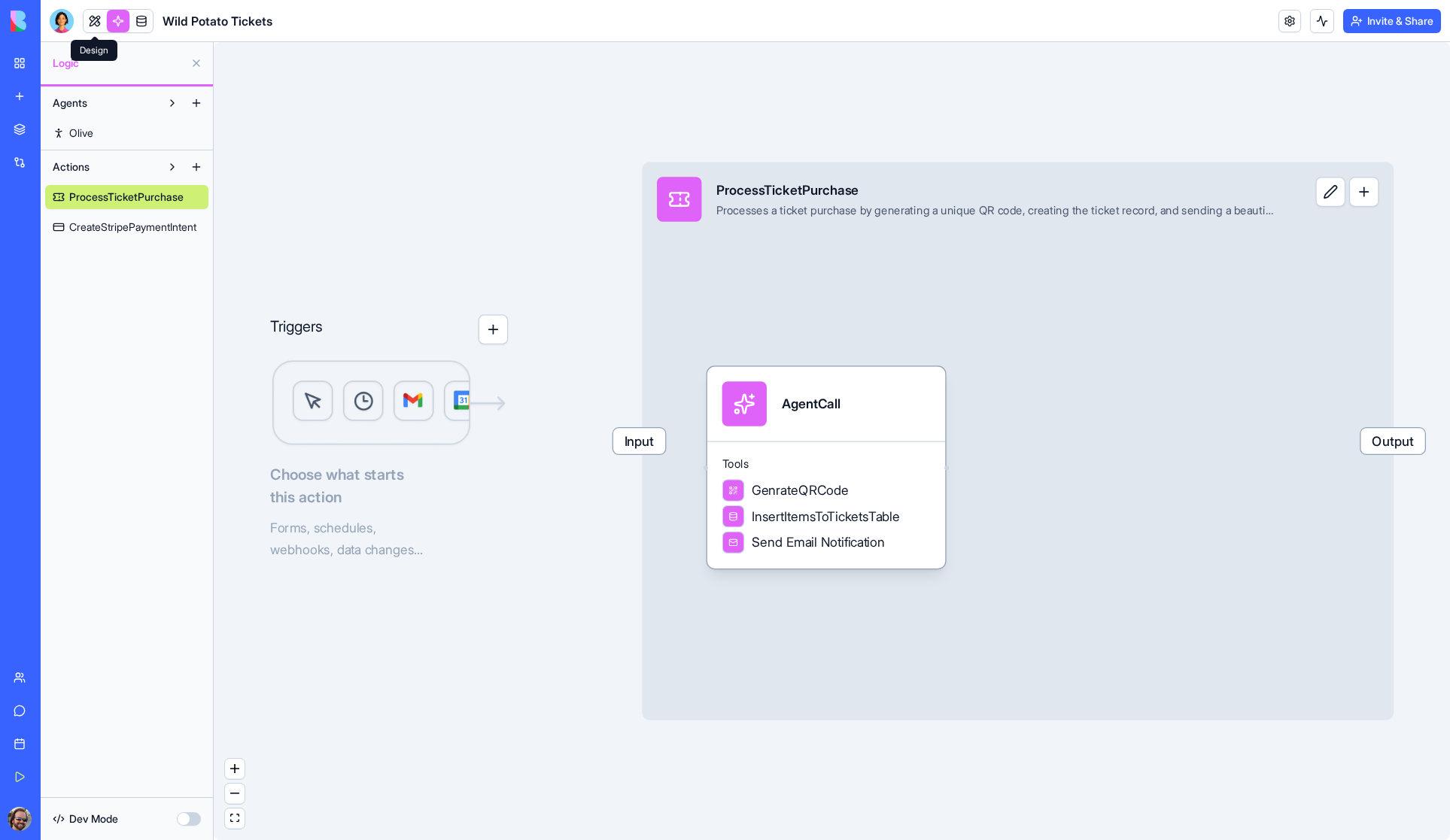
click at [94, 18] on link at bounding box center [95, 21] width 23 height 23
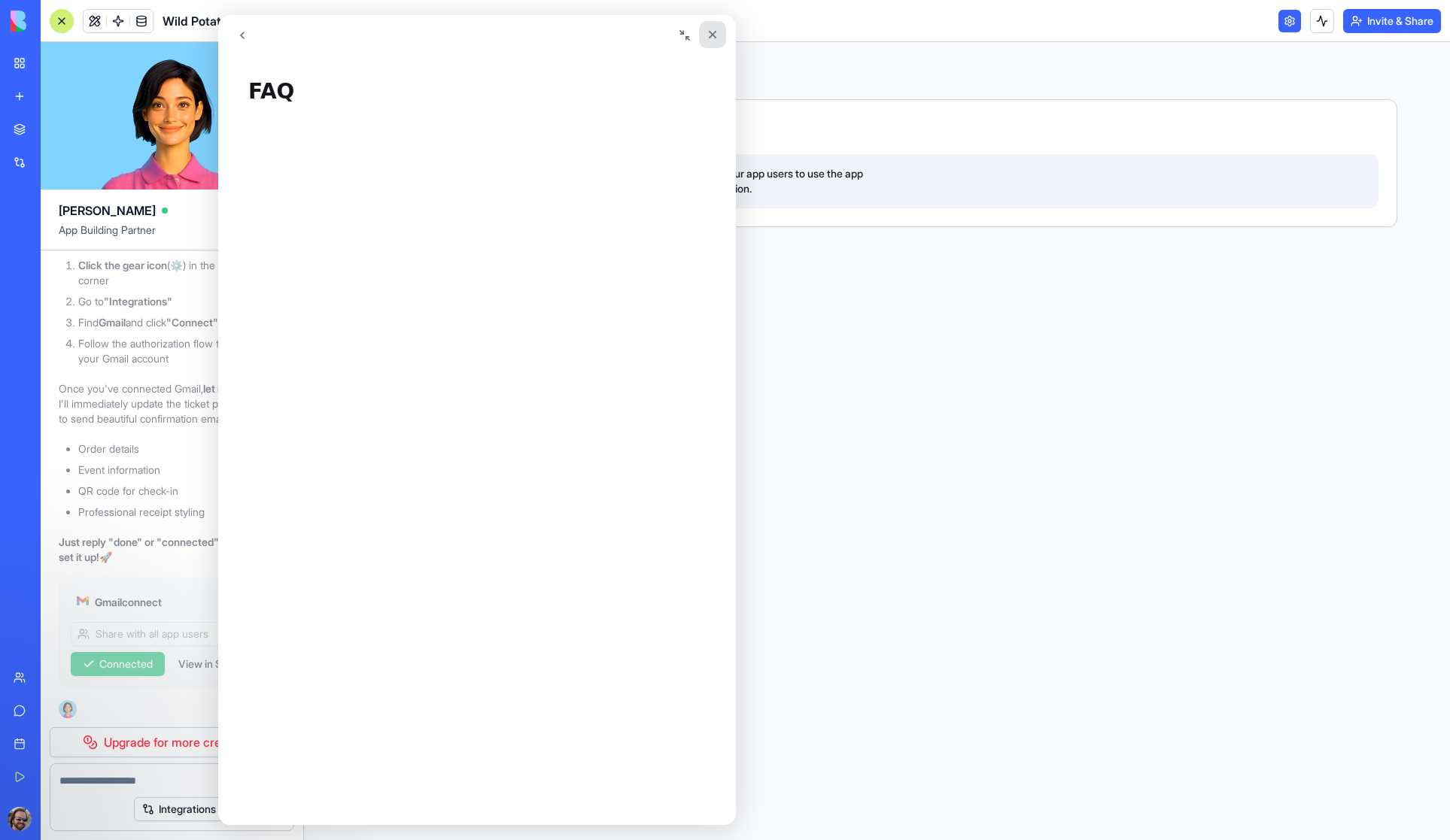
click at [714, 30] on icon "Close" at bounding box center [712, 34] width 12 height 12
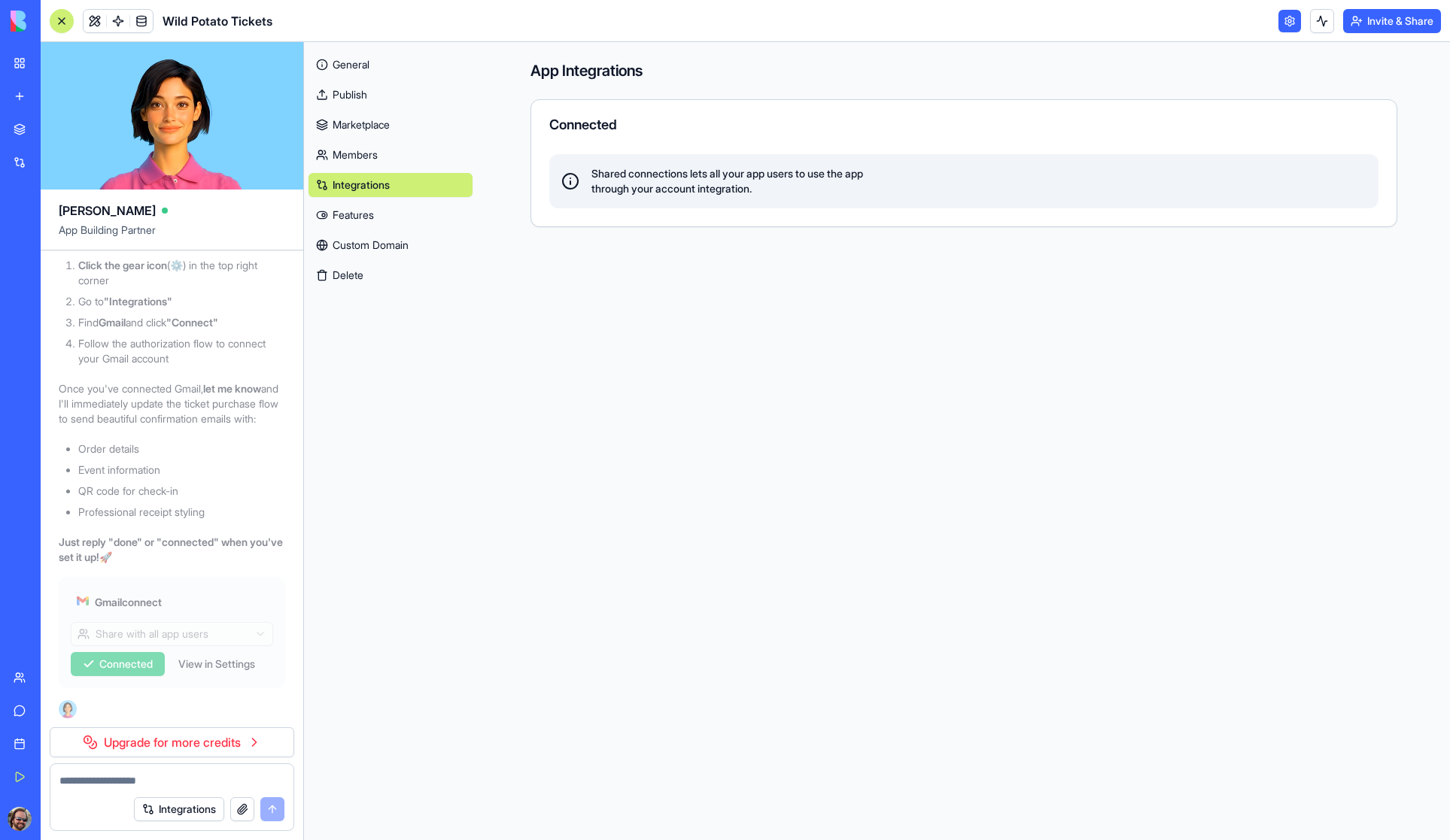
scroll to position [16640, 0]
click at [359, 164] on link "Members" at bounding box center [391, 154] width 164 height 24
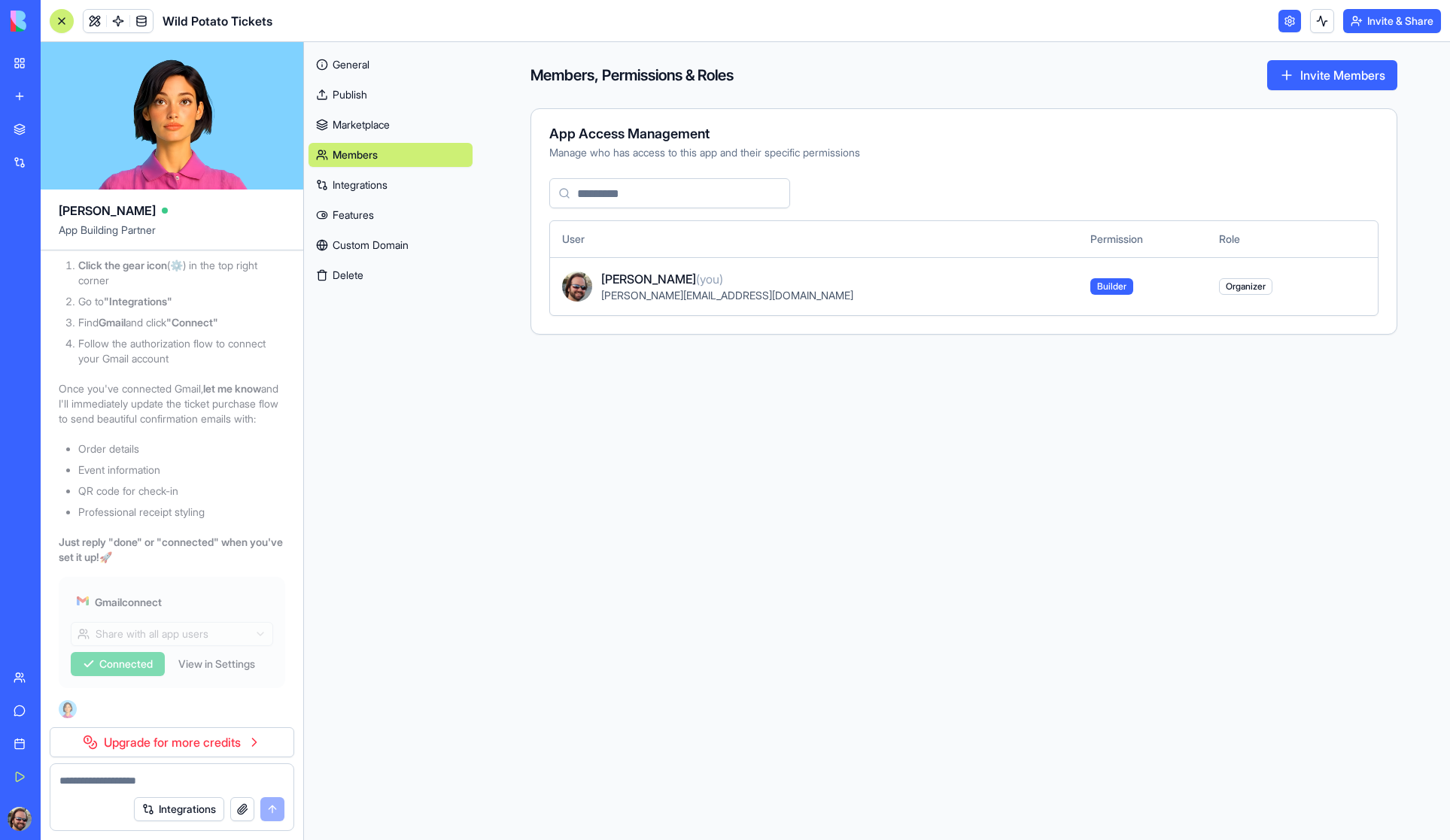
click at [359, 185] on link "Integrations" at bounding box center [391, 185] width 164 height 24
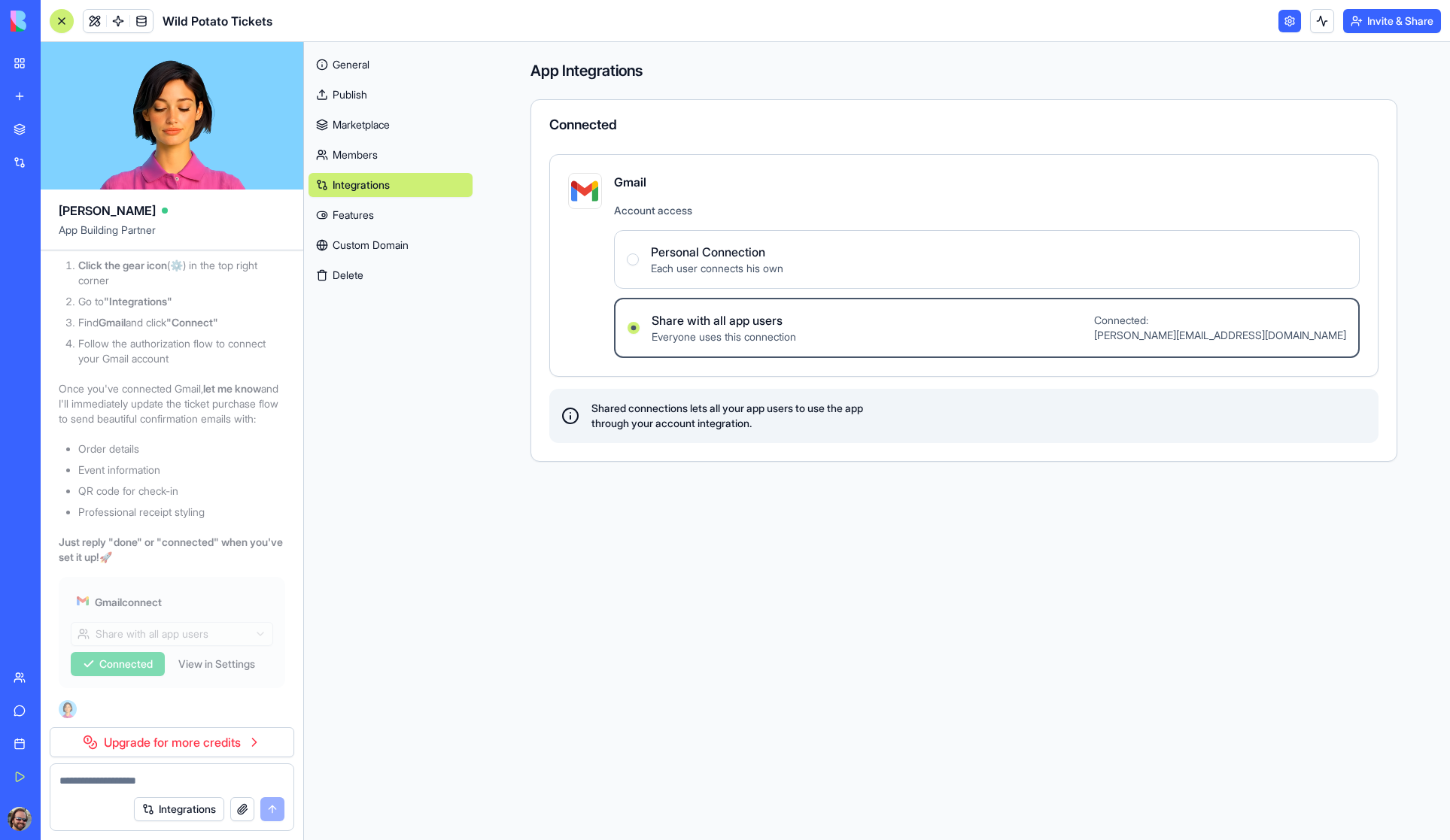
click at [1387, 23] on button "Invite & Share" at bounding box center [1391, 21] width 98 height 24
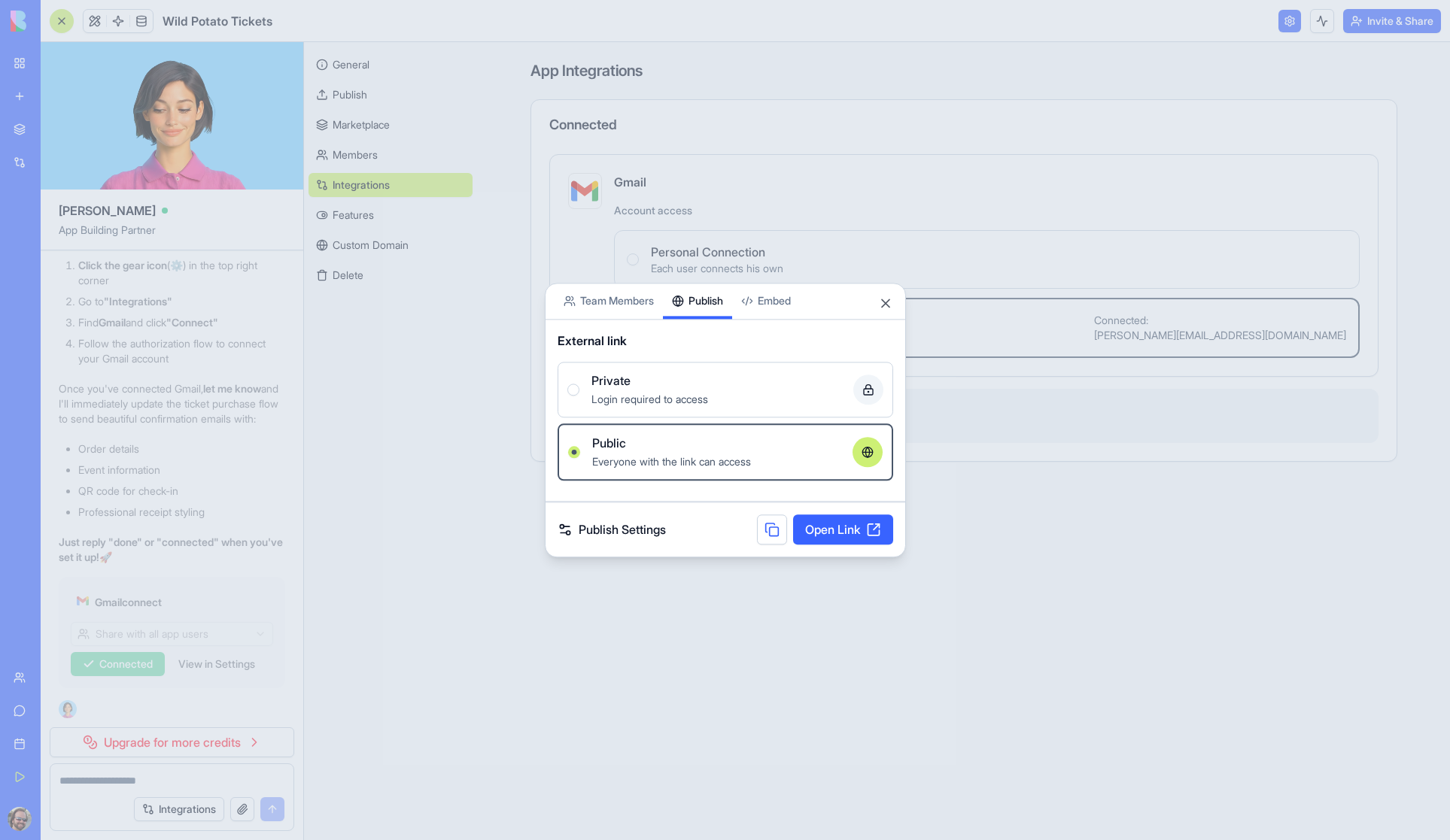
click at [709, 277] on body "My Workspace New app Marketplace Integrations Recent Wild Potato Tickets AI Log…" at bounding box center [725, 420] width 1450 height 840
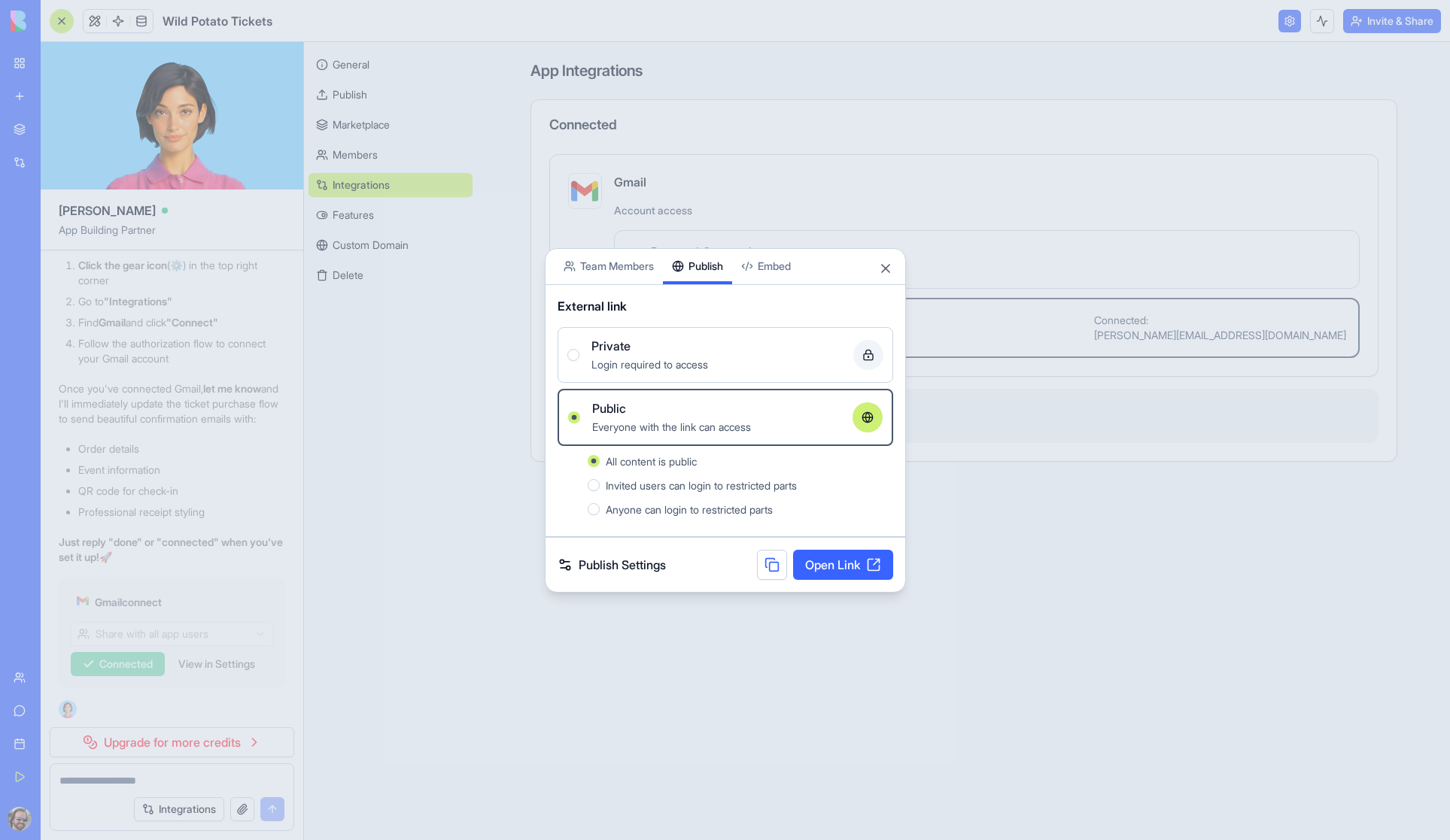
click at [843, 555] on link "Open Link" at bounding box center [843, 564] width 100 height 30
click at [884, 266] on button "Close" at bounding box center [885, 268] width 15 height 15
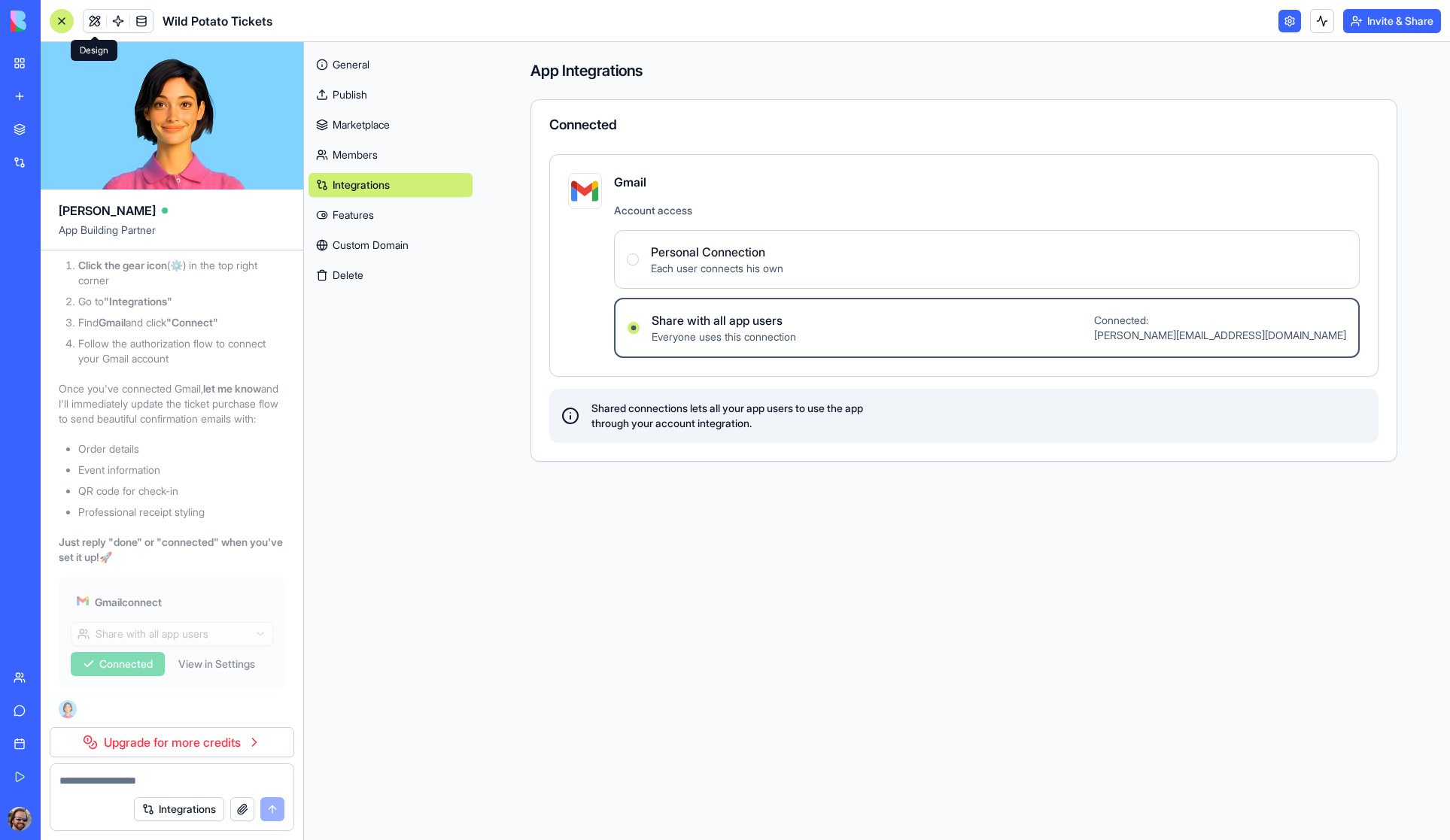
click at [95, 20] on link at bounding box center [95, 21] width 23 height 23
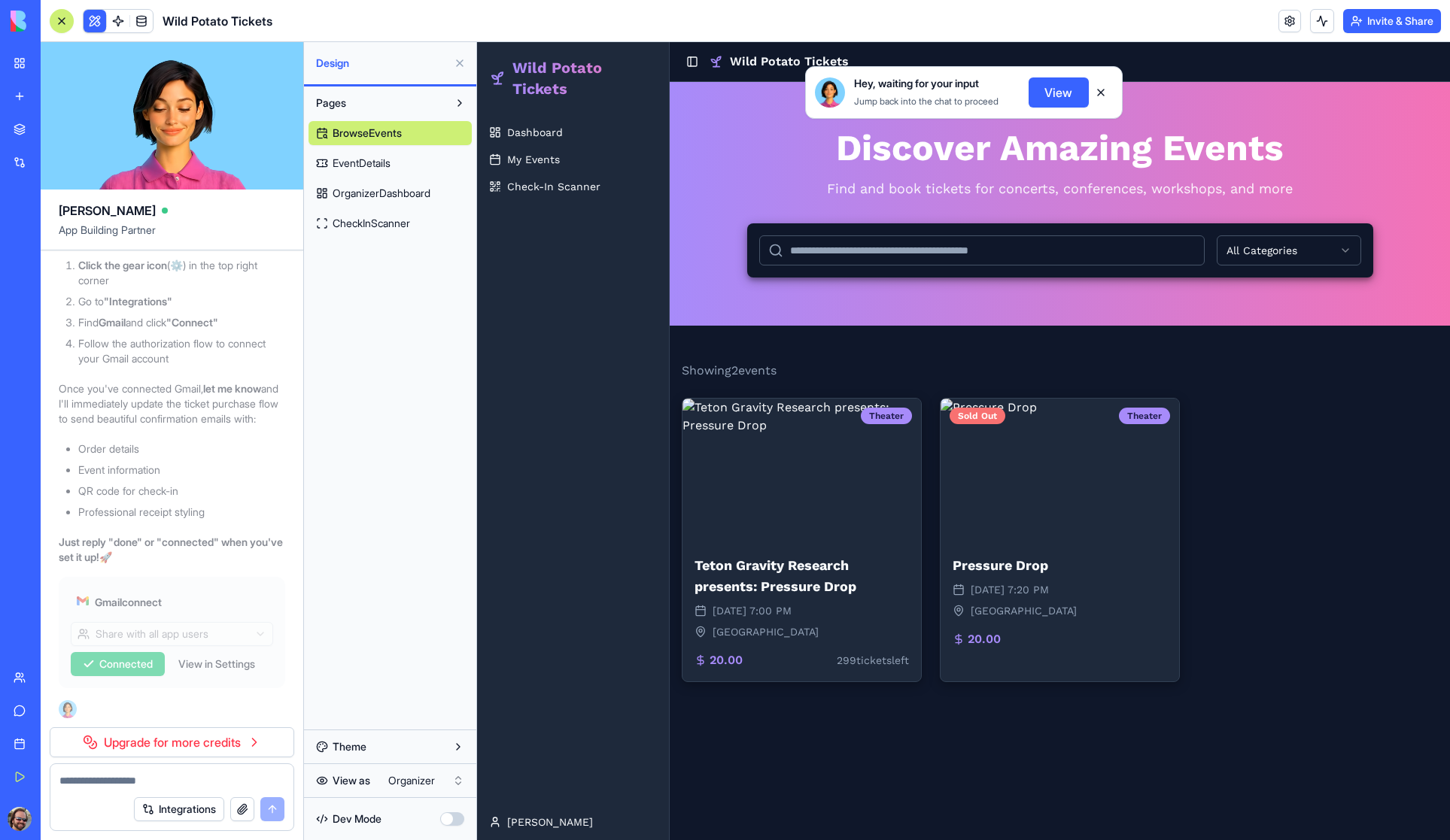
click at [1069, 90] on button "View" at bounding box center [1058, 92] width 60 height 30
click at [1059, 96] on button "View" at bounding box center [1058, 92] width 60 height 30
click at [1099, 94] on button at bounding box center [1100, 92] width 24 height 24
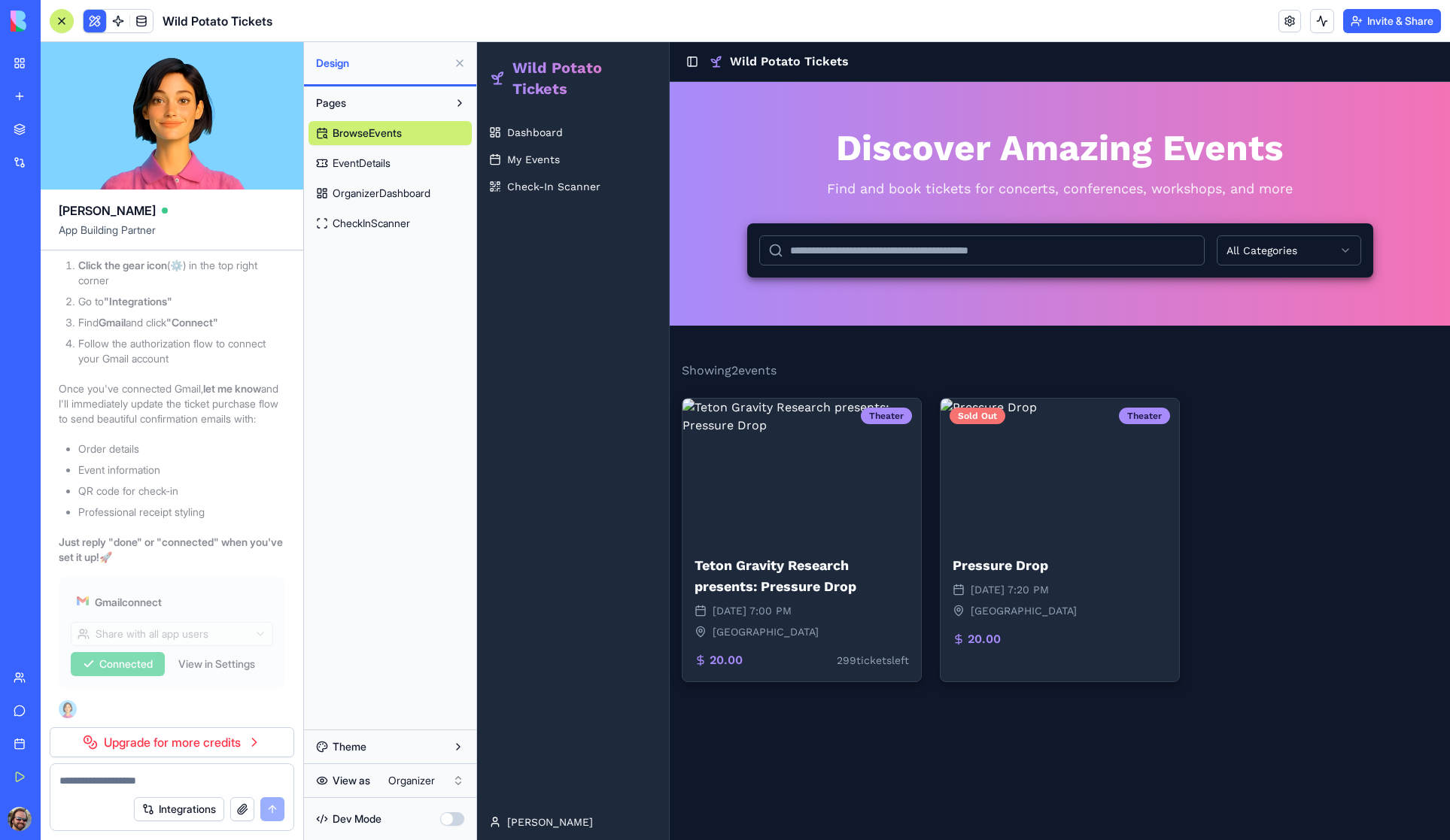
scroll to position [16640, 0]
click at [118, 21] on link at bounding box center [118, 21] width 23 height 23
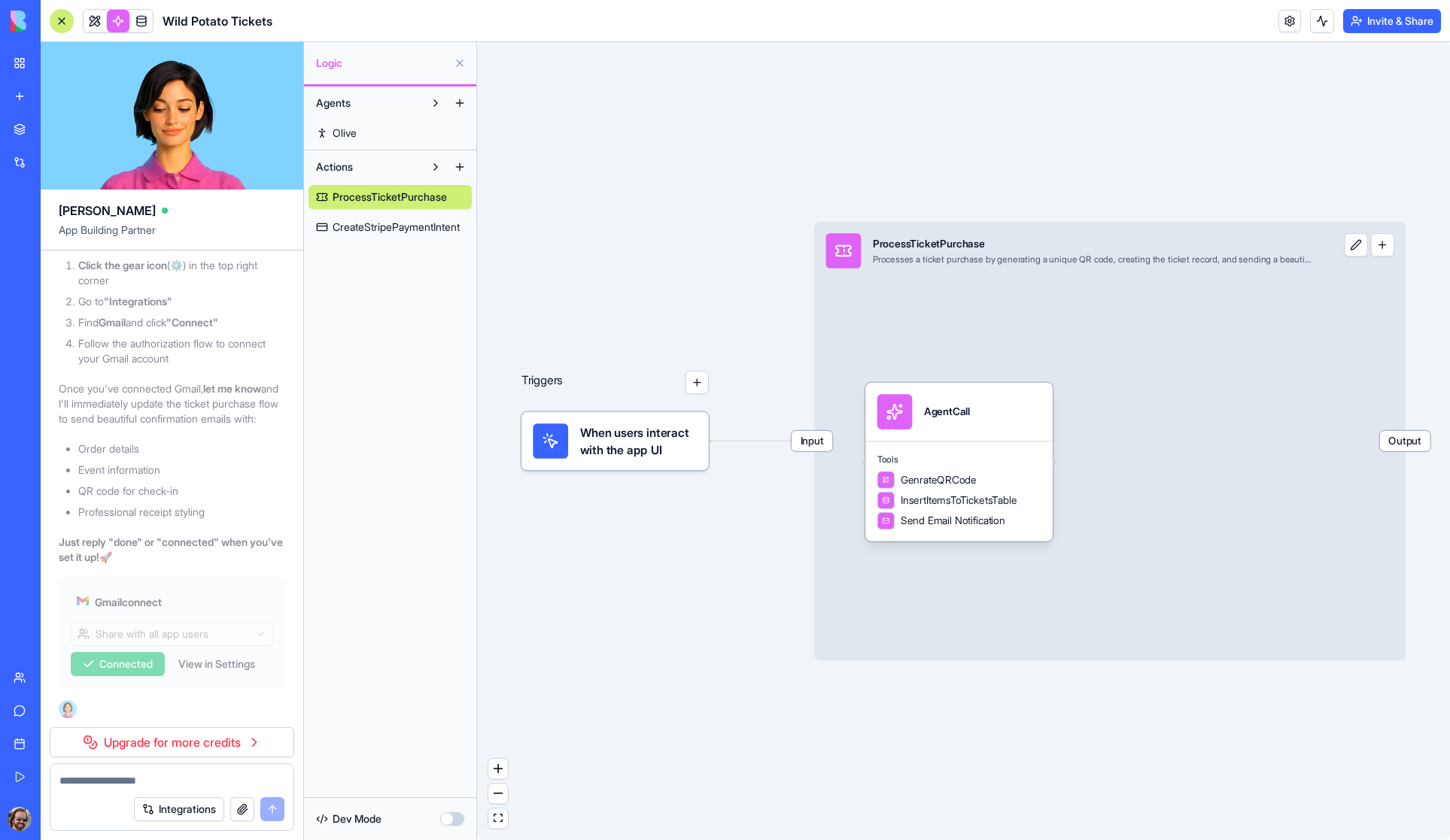
click at [369, 226] on span "CreateStripePaymentIntent" at bounding box center [396, 227] width 127 height 15
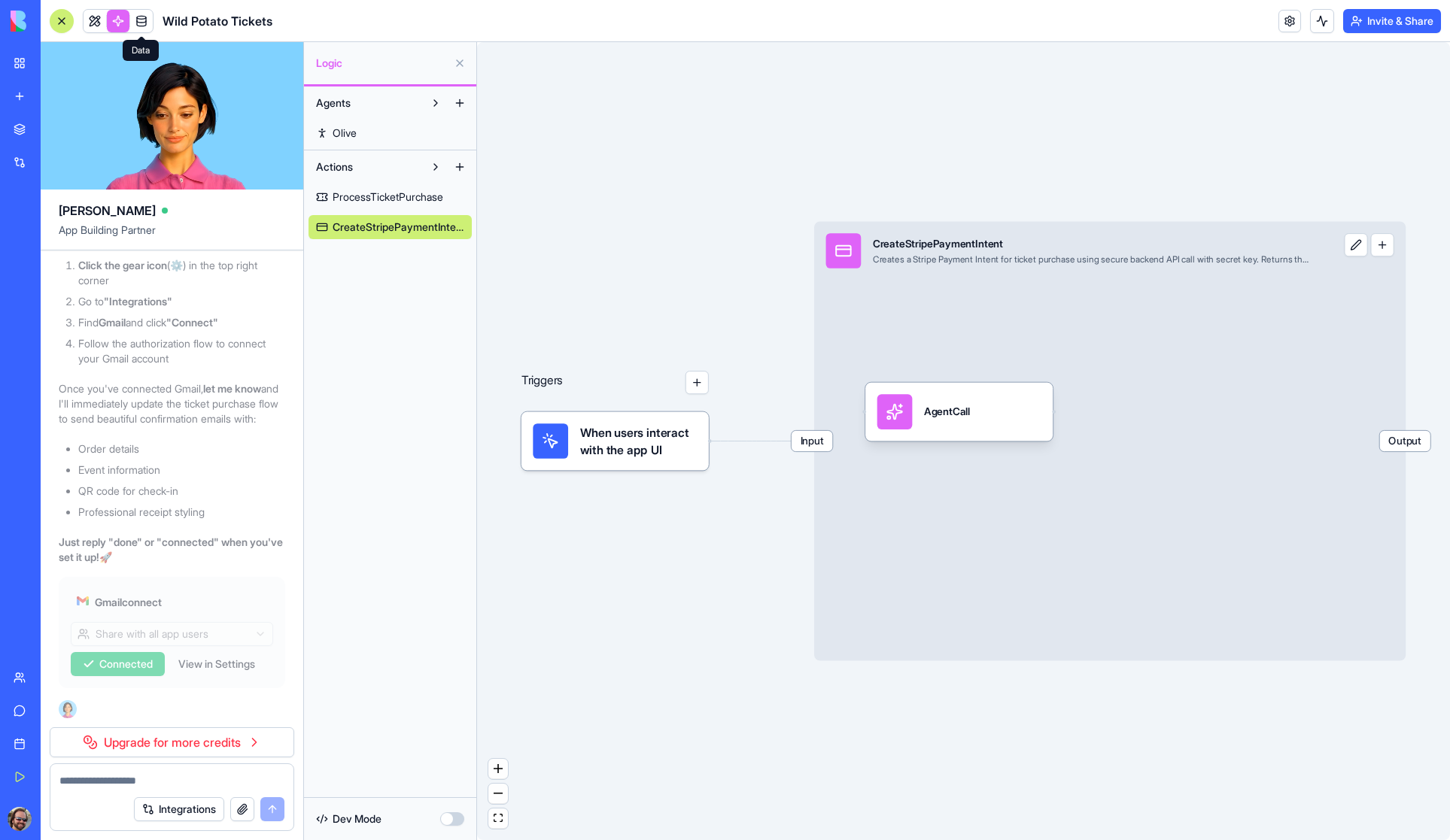
click at [141, 25] on link at bounding box center [142, 21] width 23 height 23
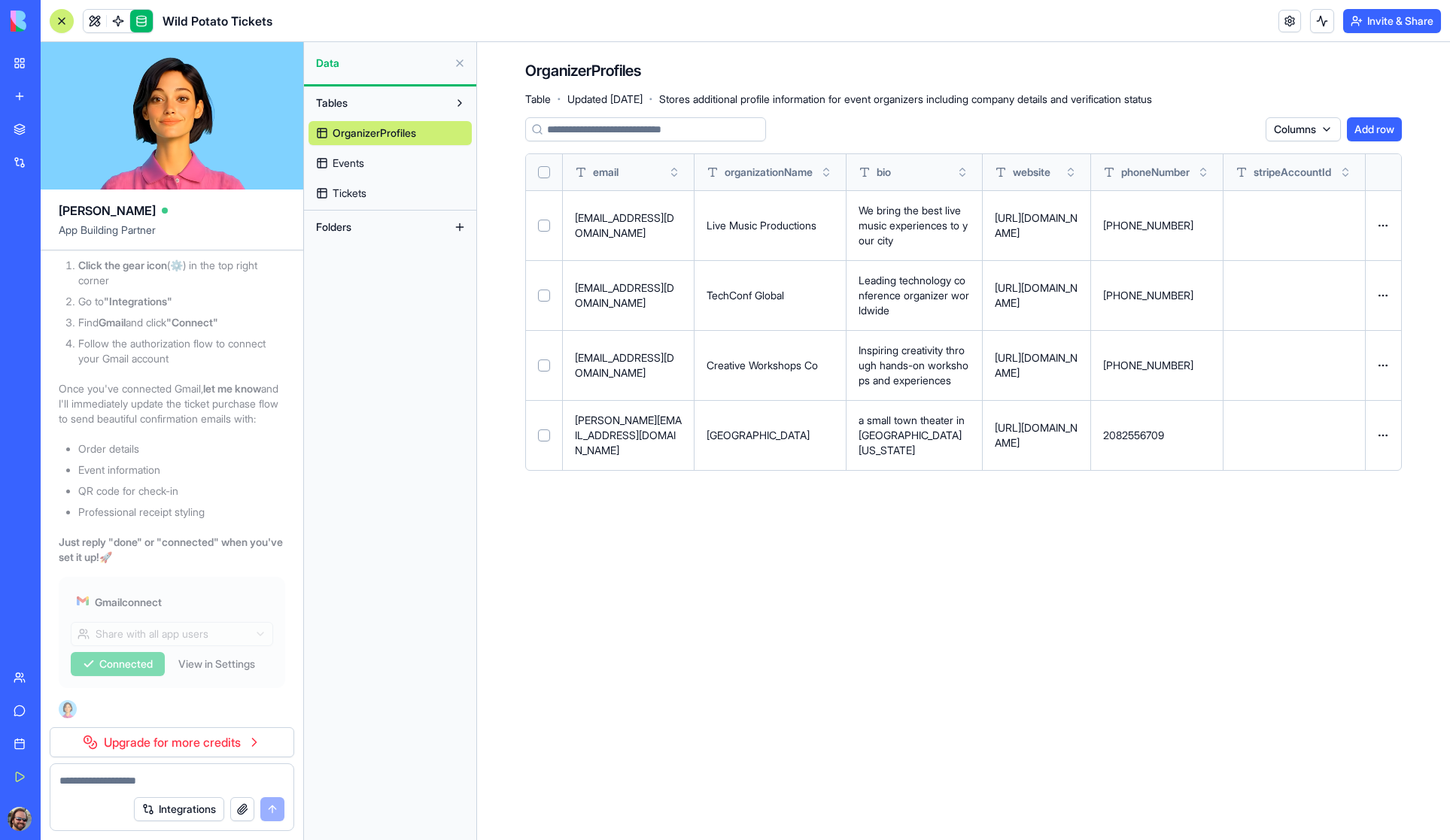
click at [357, 169] on span "Events" at bounding box center [348, 163] width 32 height 15
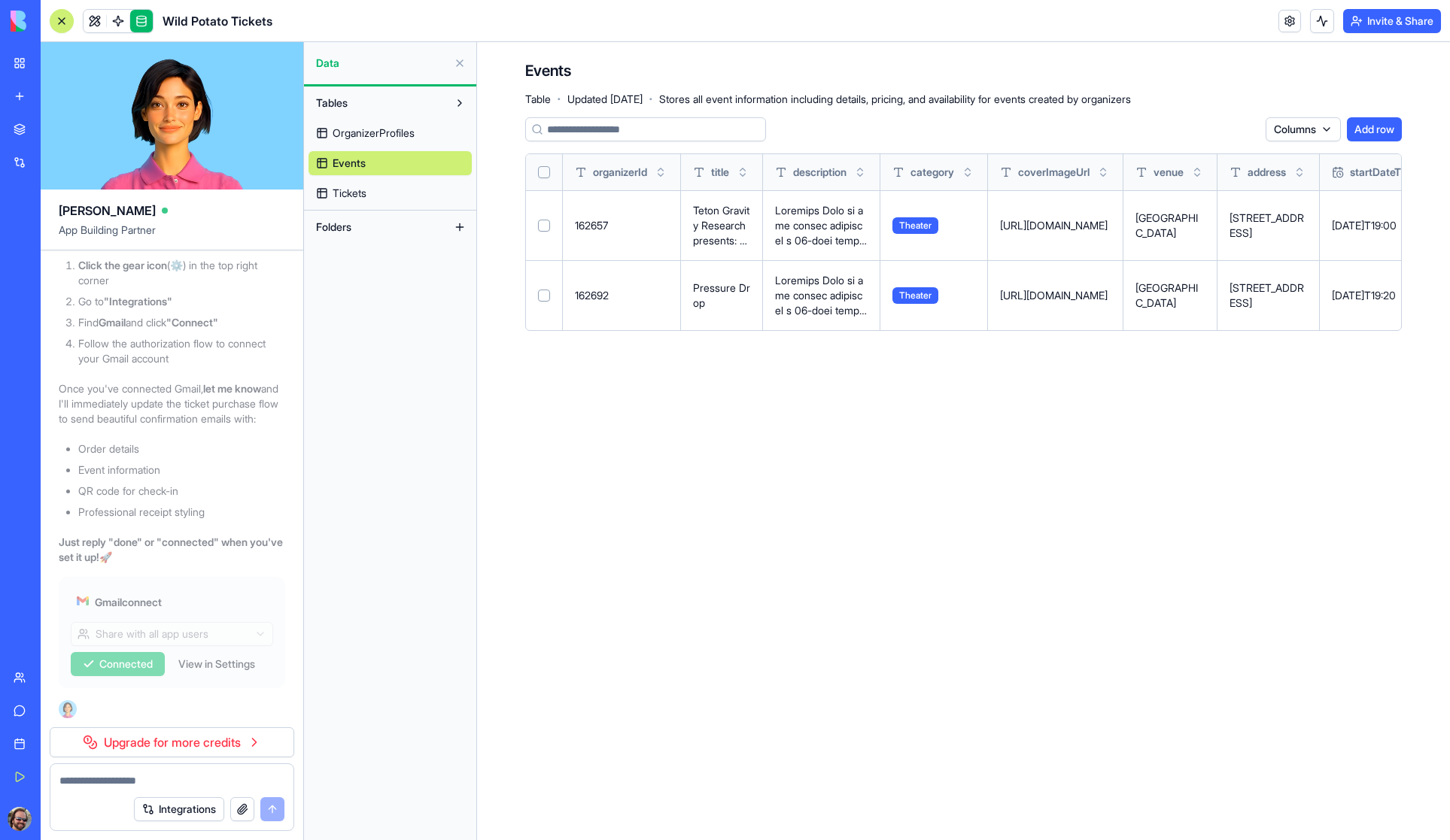
click at [348, 195] on span "Tickets" at bounding box center [349, 193] width 34 height 15
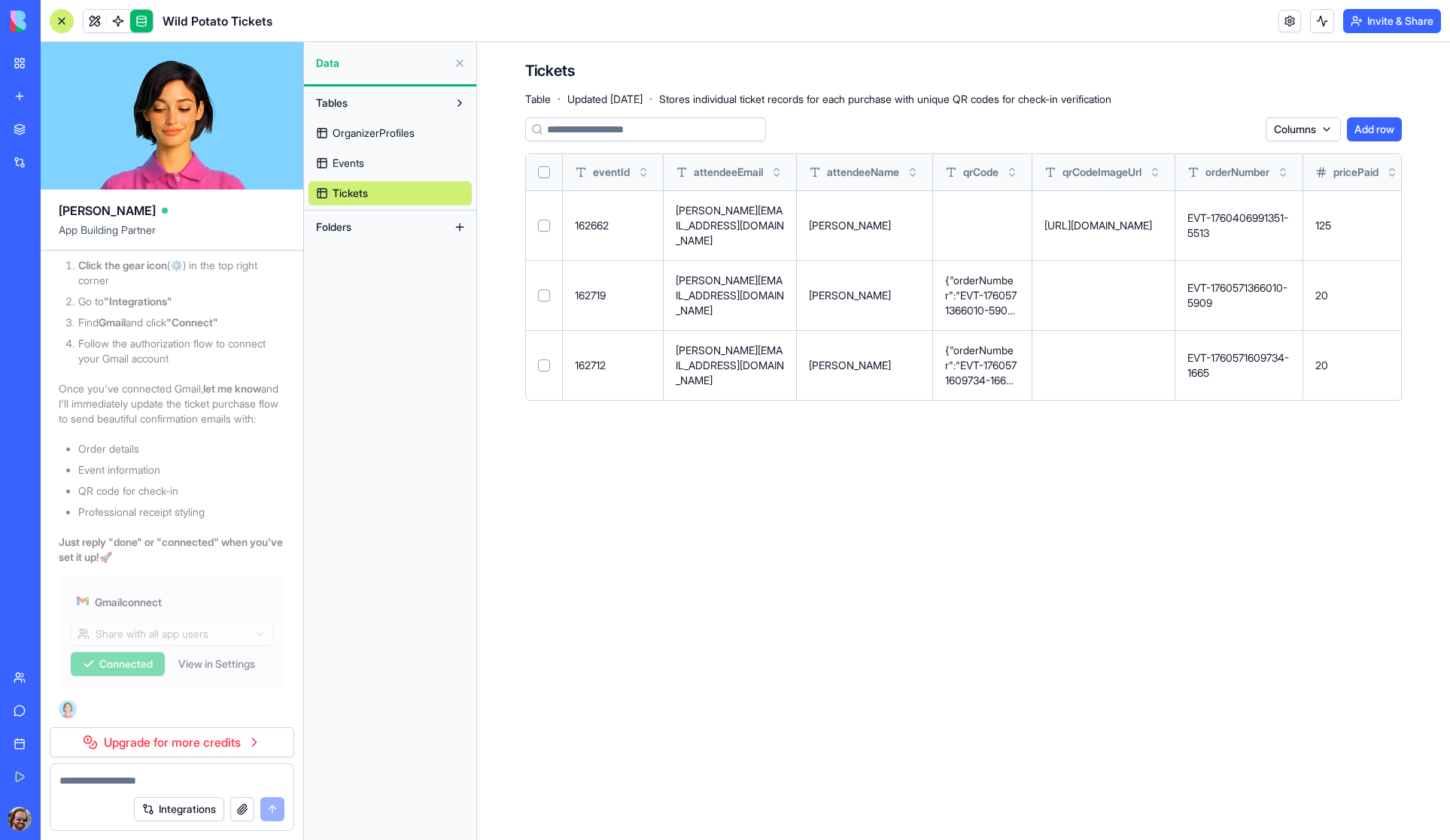
click at [63, 21] on div at bounding box center [62, 21] width 12 height 12
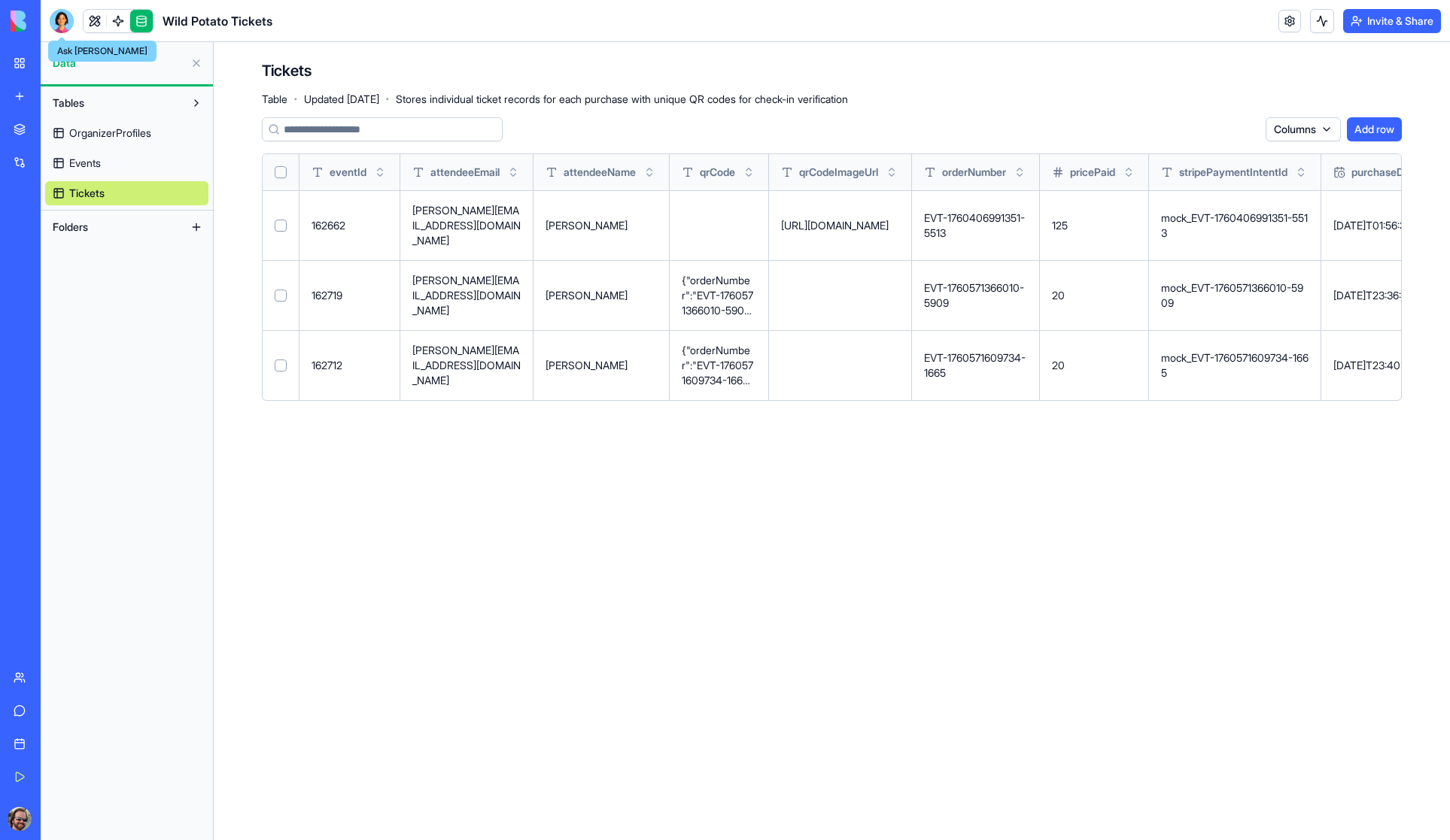
click at [60, 16] on div at bounding box center [62, 21] width 24 height 24
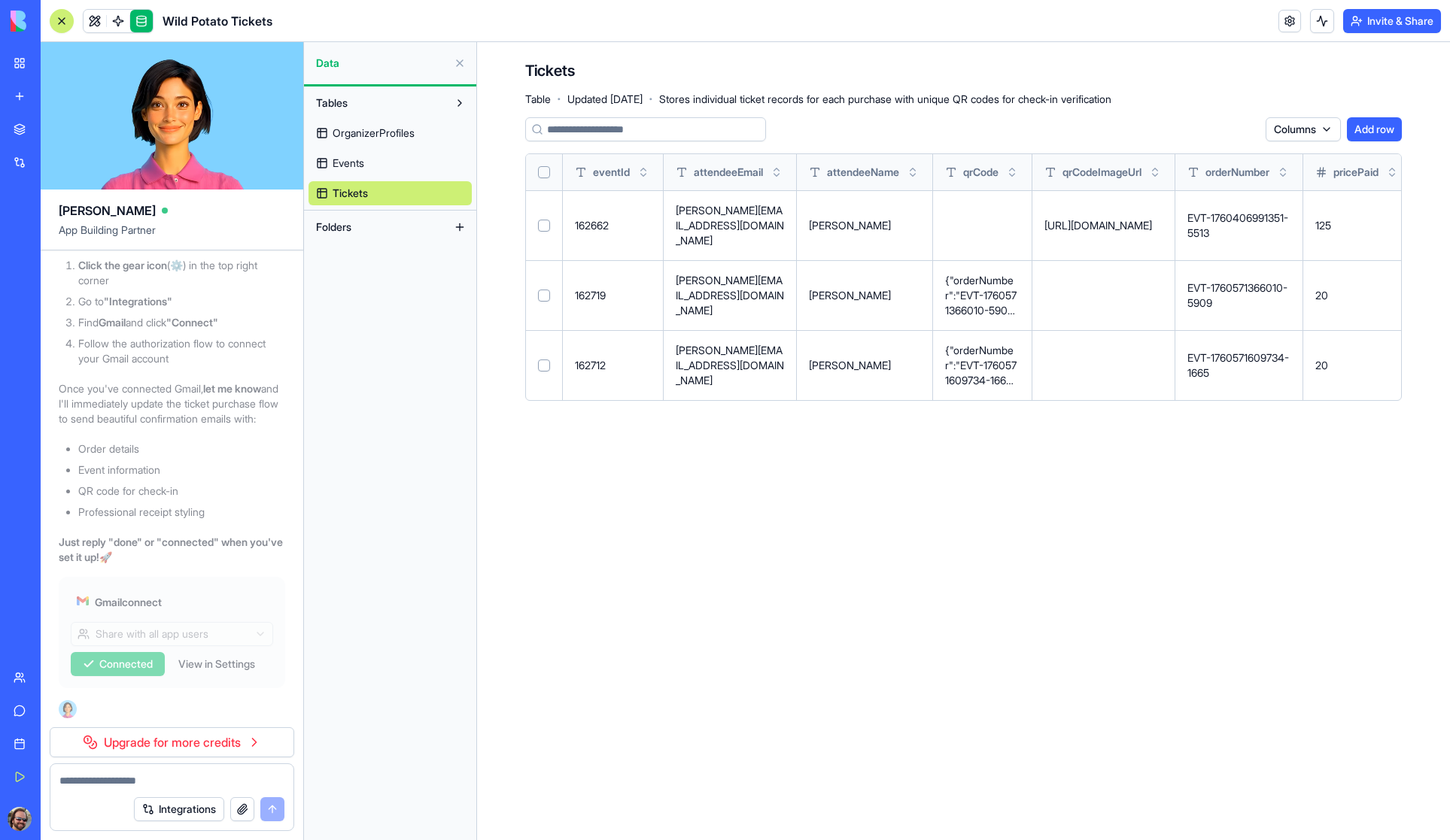
click at [213, 742] on link "Upgrade for more credits" at bounding box center [172, 742] width 245 height 30
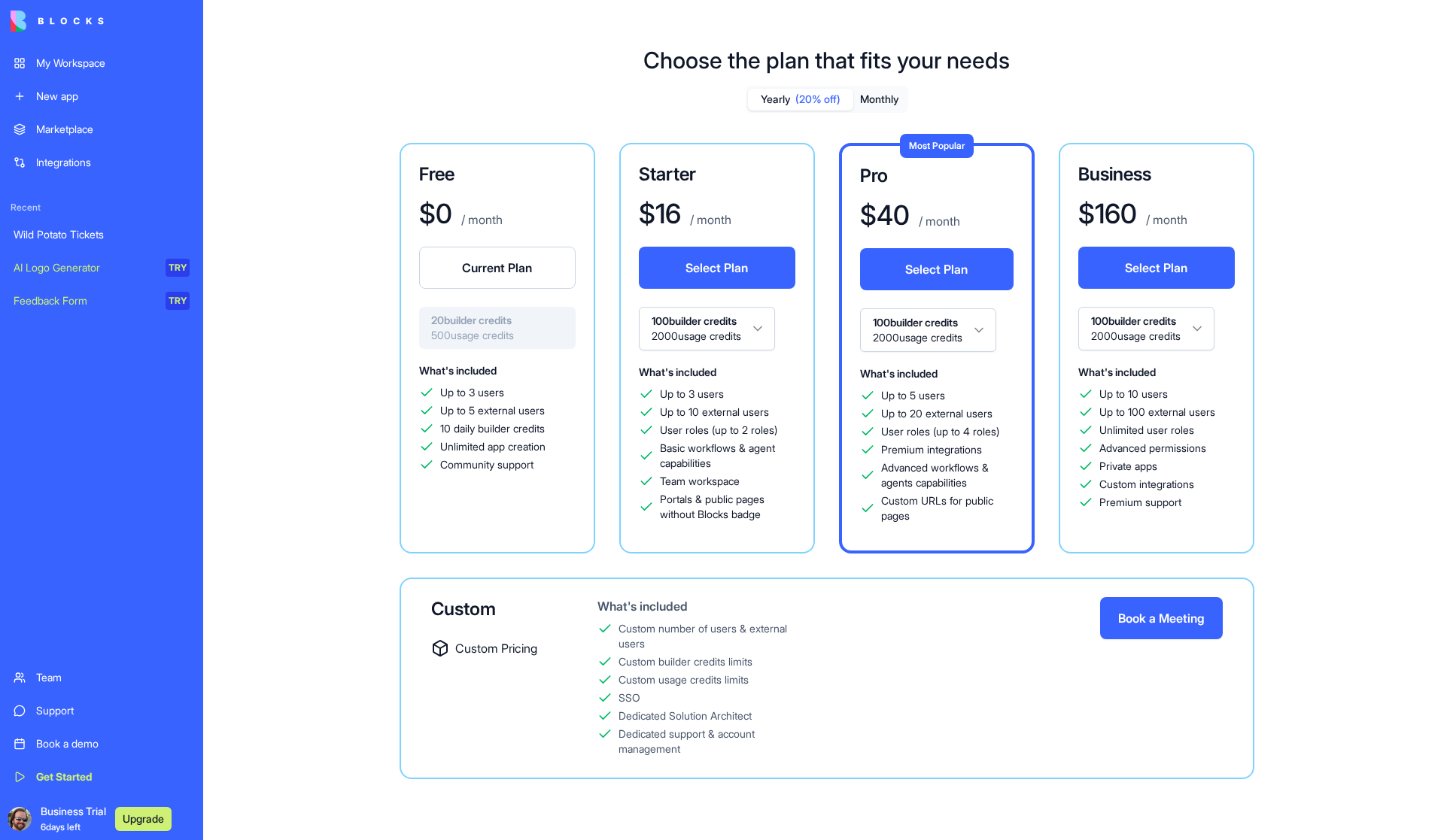
click at [76, 57] on div "My Workspace" at bounding box center [112, 63] width 153 height 15
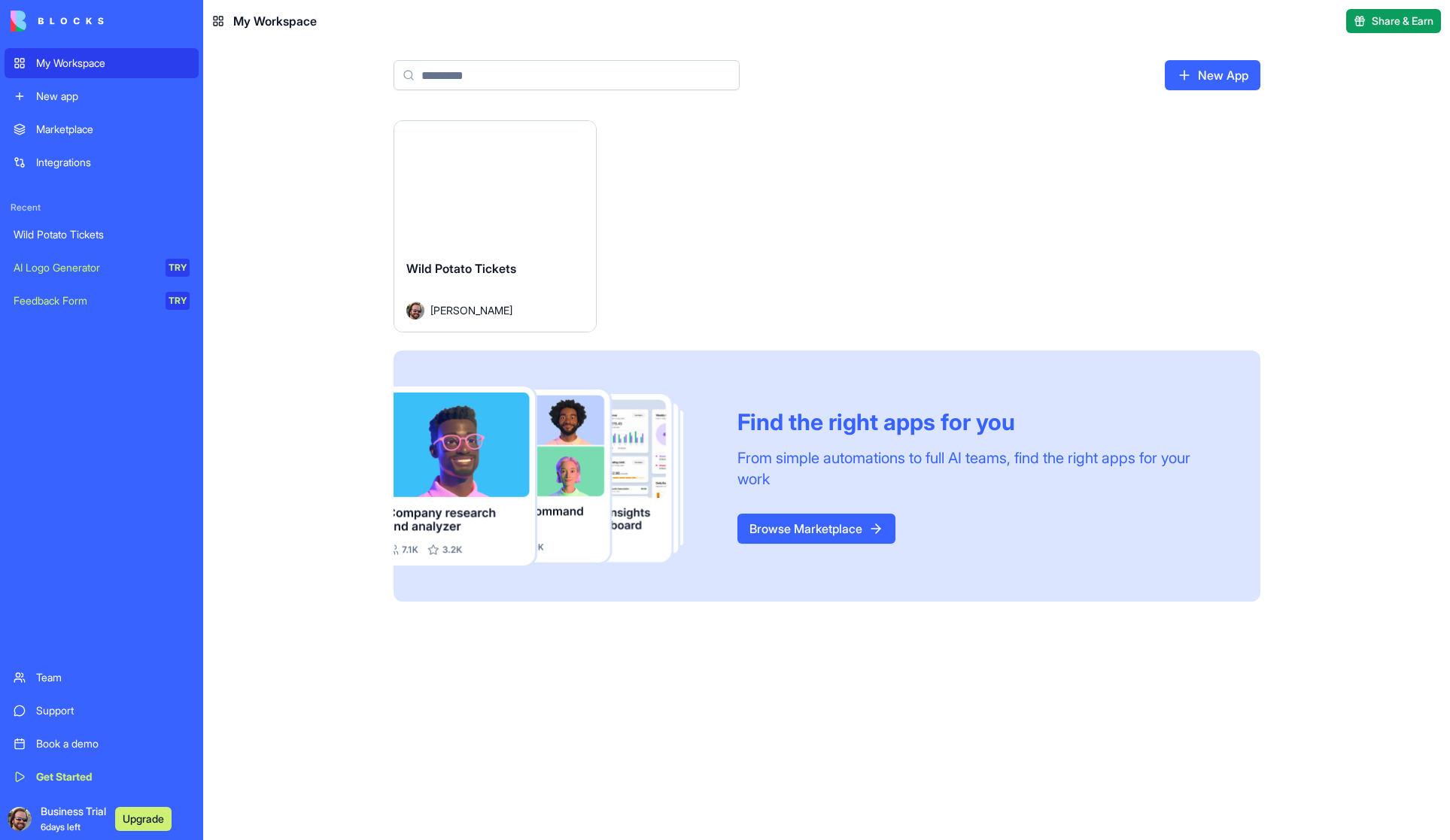
click at [493, 184] on button "Launch" at bounding box center [495, 184] width 113 height 30
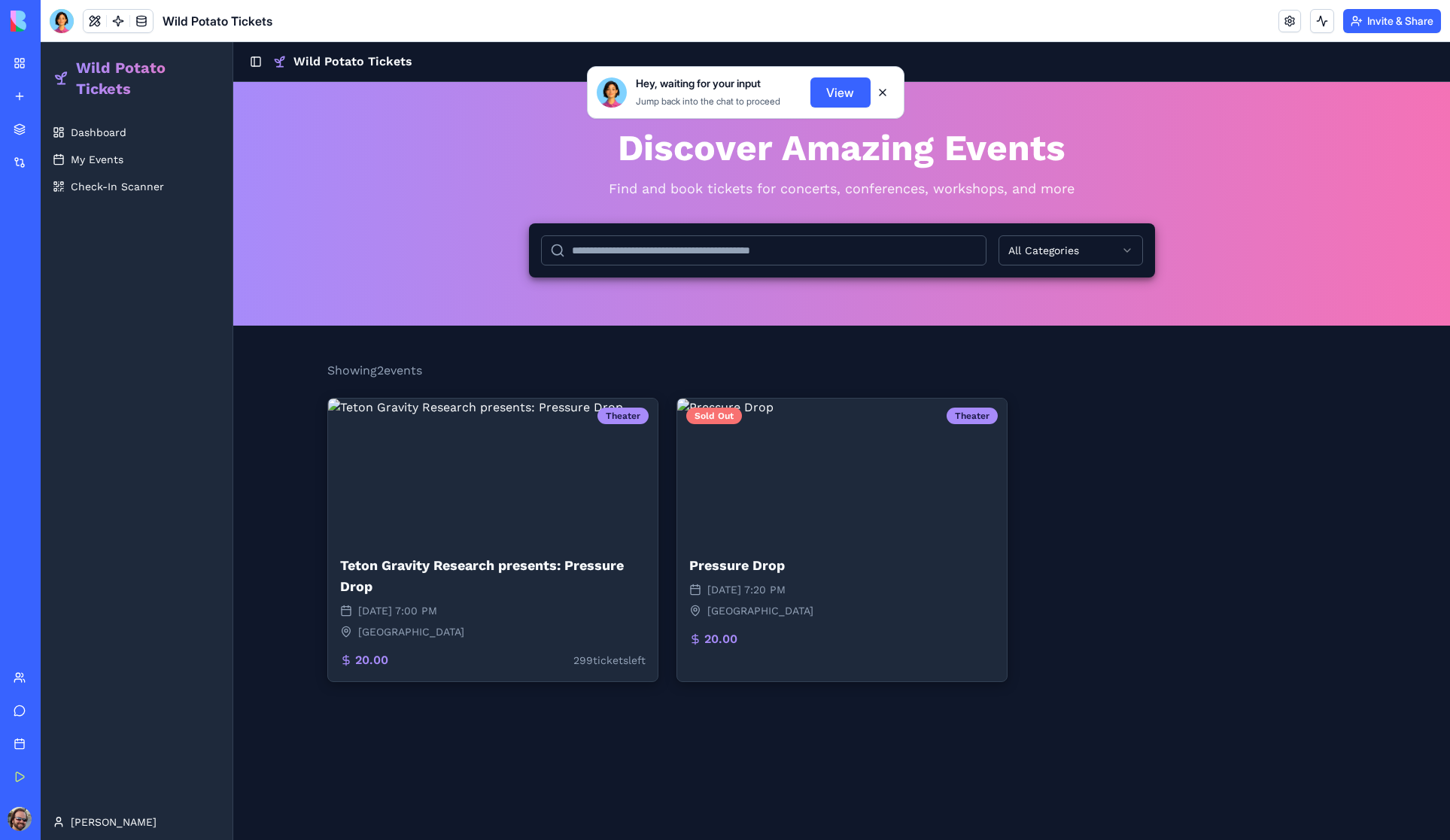
click at [839, 94] on button "View" at bounding box center [839, 92] width 60 height 30
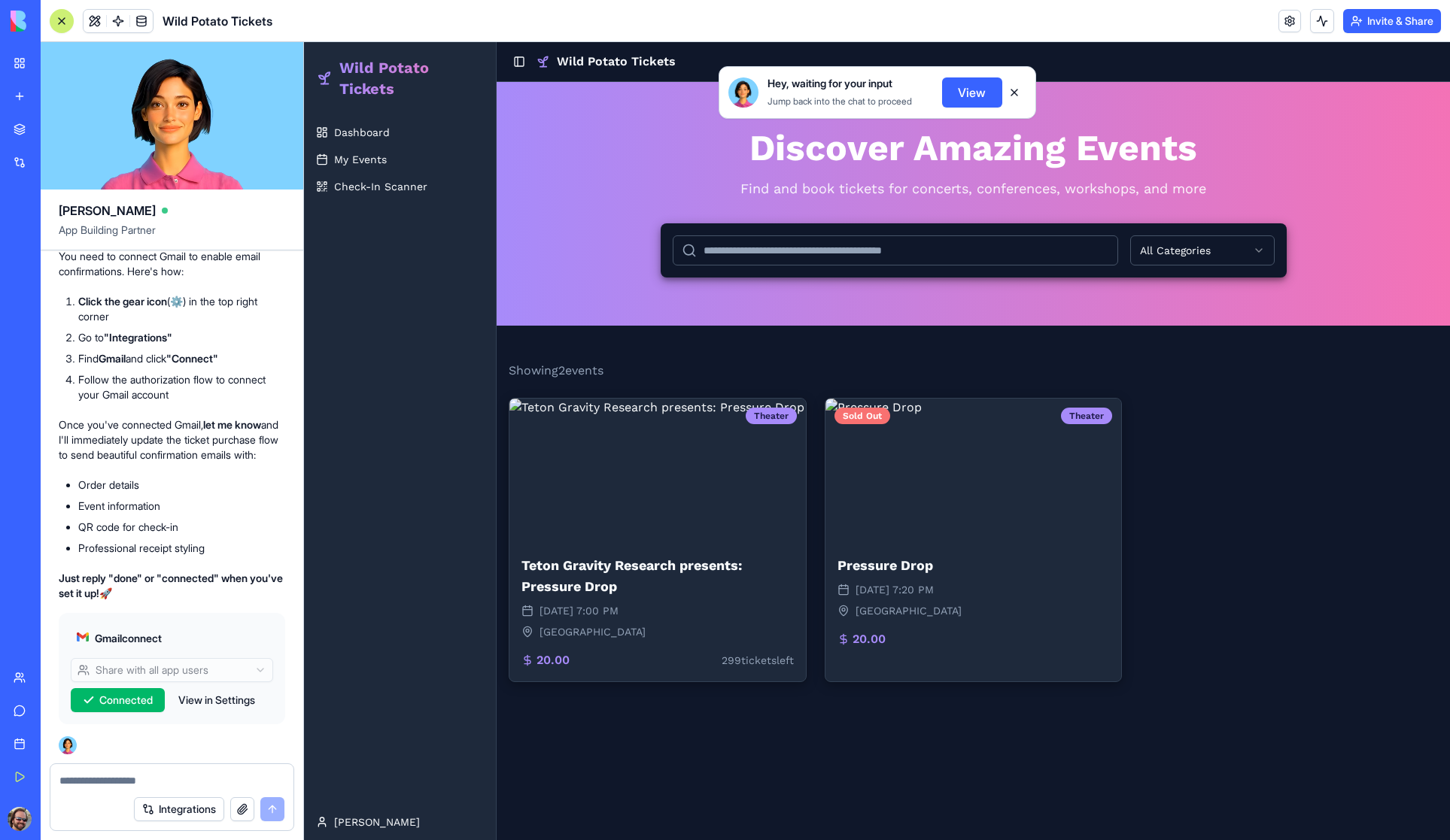
click at [107, 779] on textarea at bounding box center [172, 780] width 225 height 15
type textarea "*********"
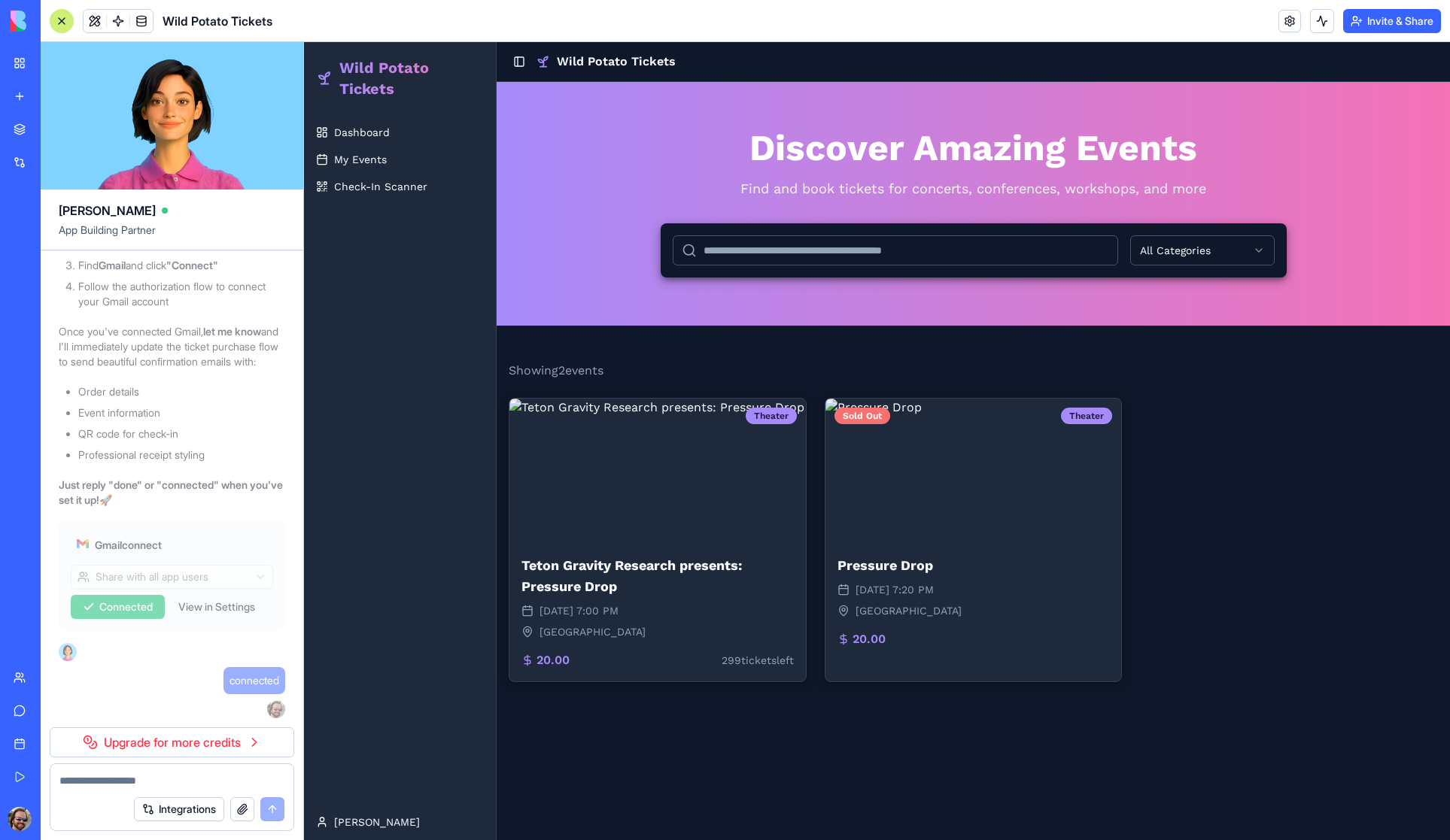
scroll to position [16697, 0]
